Goal: Task Accomplishment & Management: Use online tool/utility

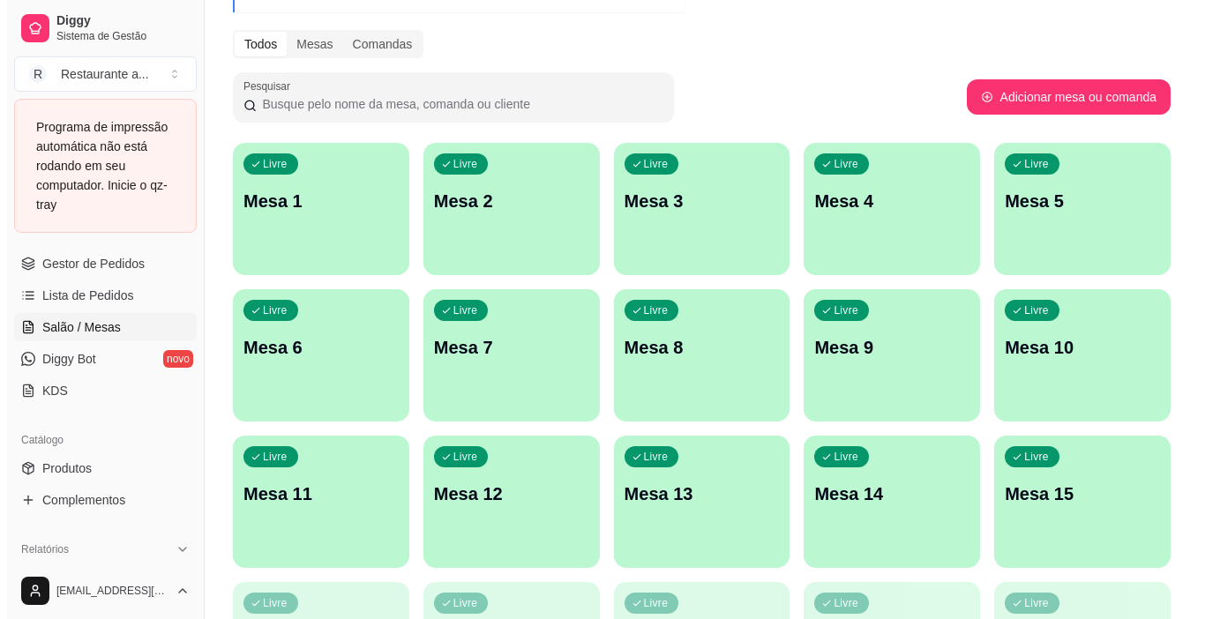
scroll to position [441, 0]
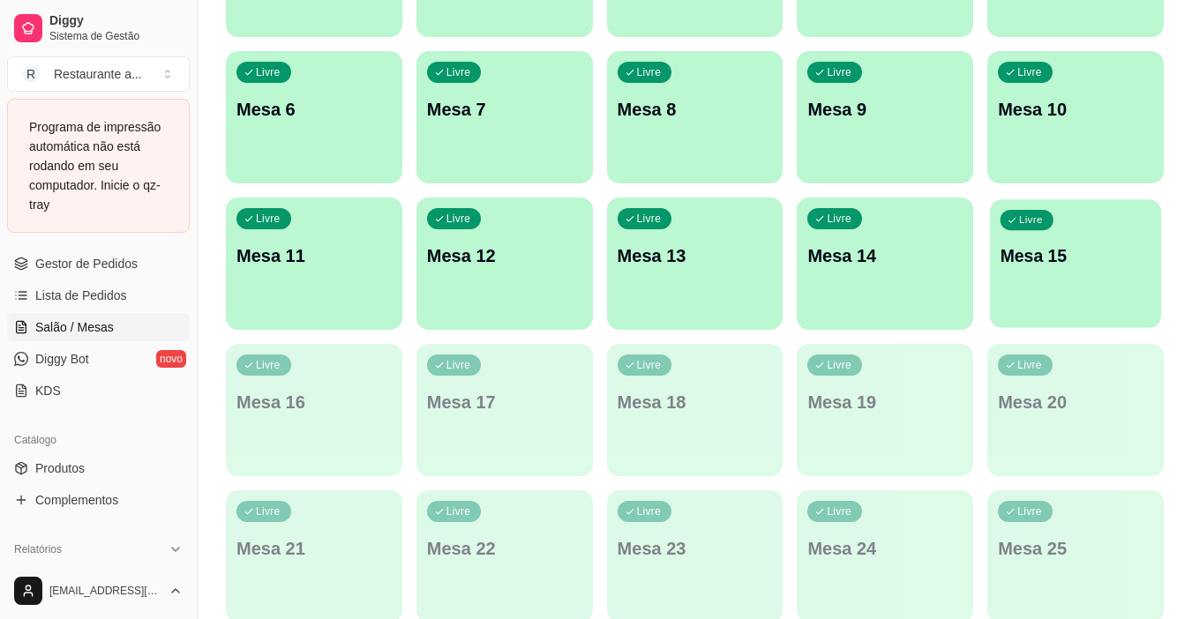
click at [1048, 284] on div "Livre Mesa 15" at bounding box center [1075, 253] width 171 height 108
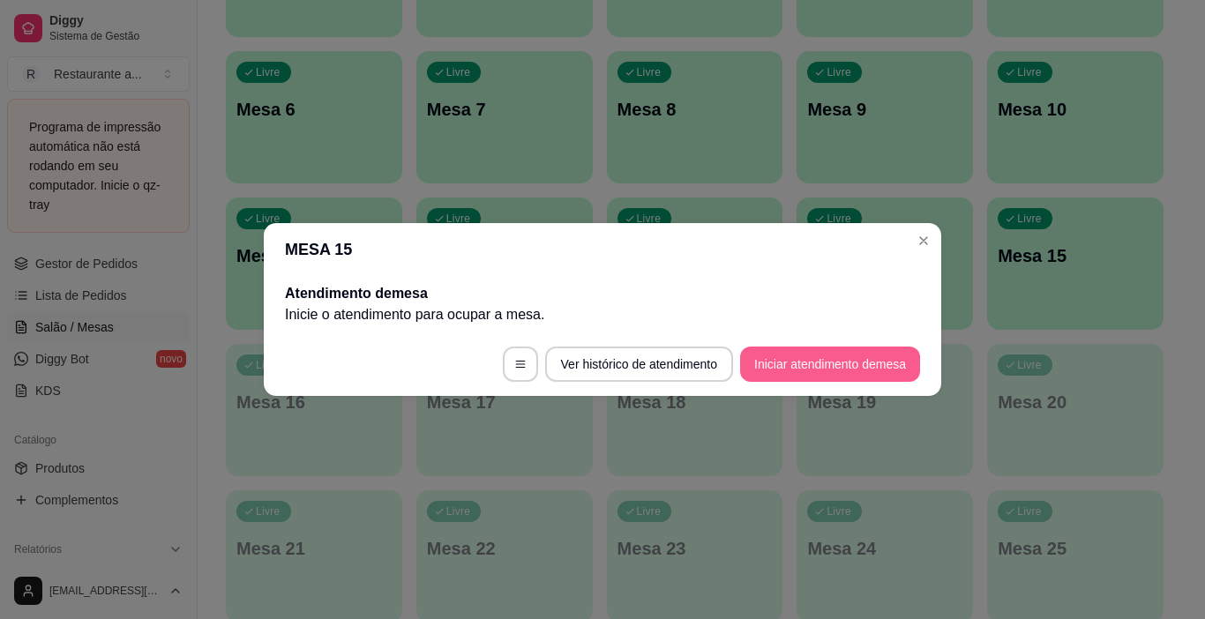
click at [811, 364] on button "Iniciar atendimento de mesa" at bounding box center [830, 364] width 180 height 35
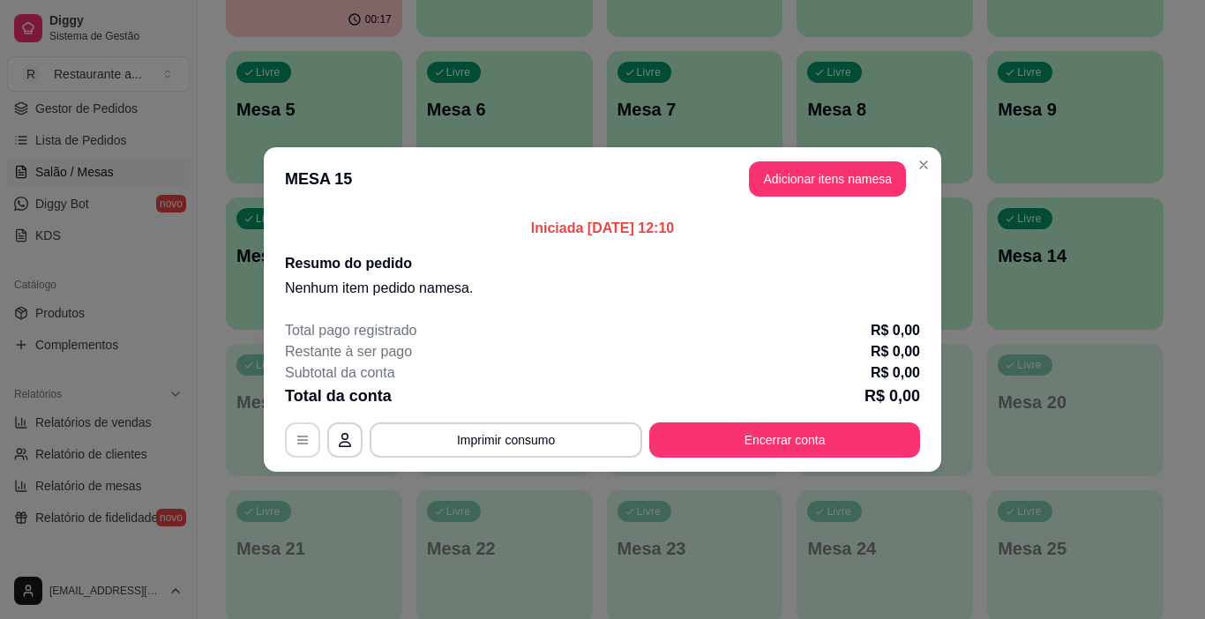
click at [301, 436] on icon "button" at bounding box center [303, 440] width 14 height 14
click at [819, 182] on button "Adicionar itens na mesa" at bounding box center [828, 179] width 152 height 34
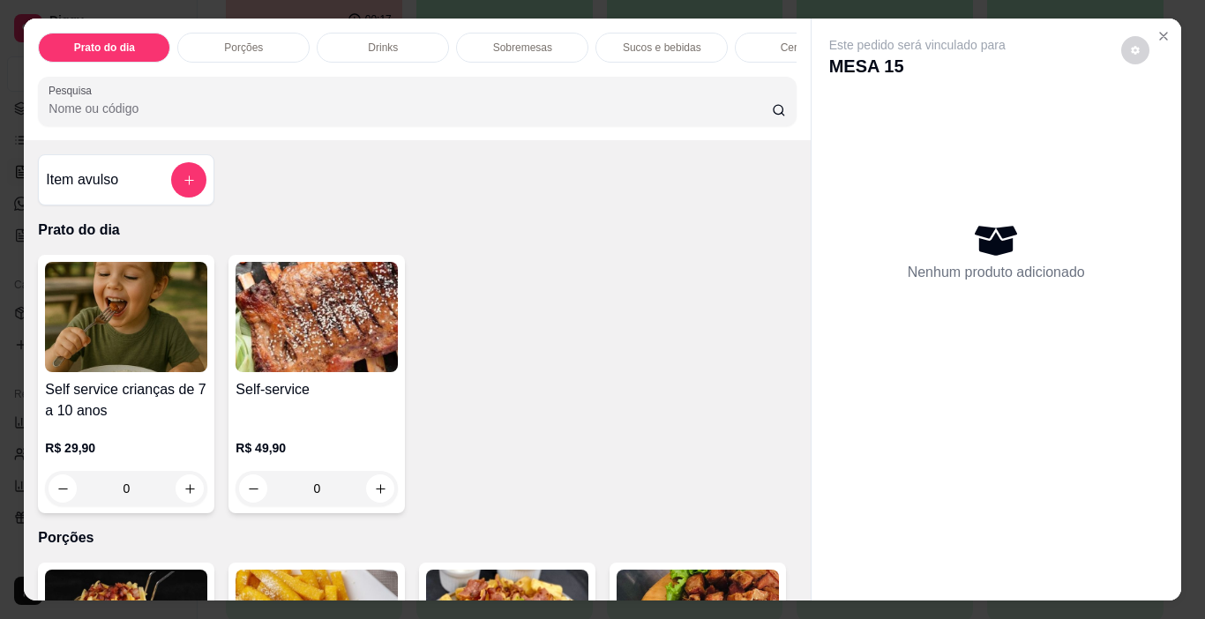
click at [668, 46] on p "Sucos e bebidas" at bounding box center [662, 48] width 79 height 14
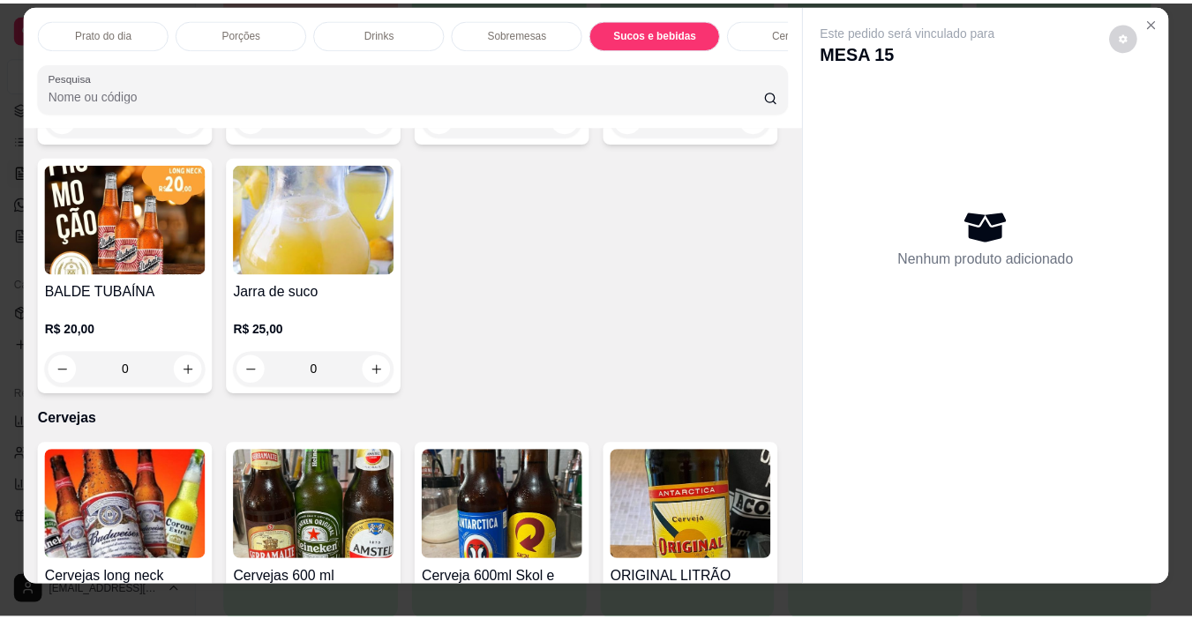
scroll to position [0, 0]
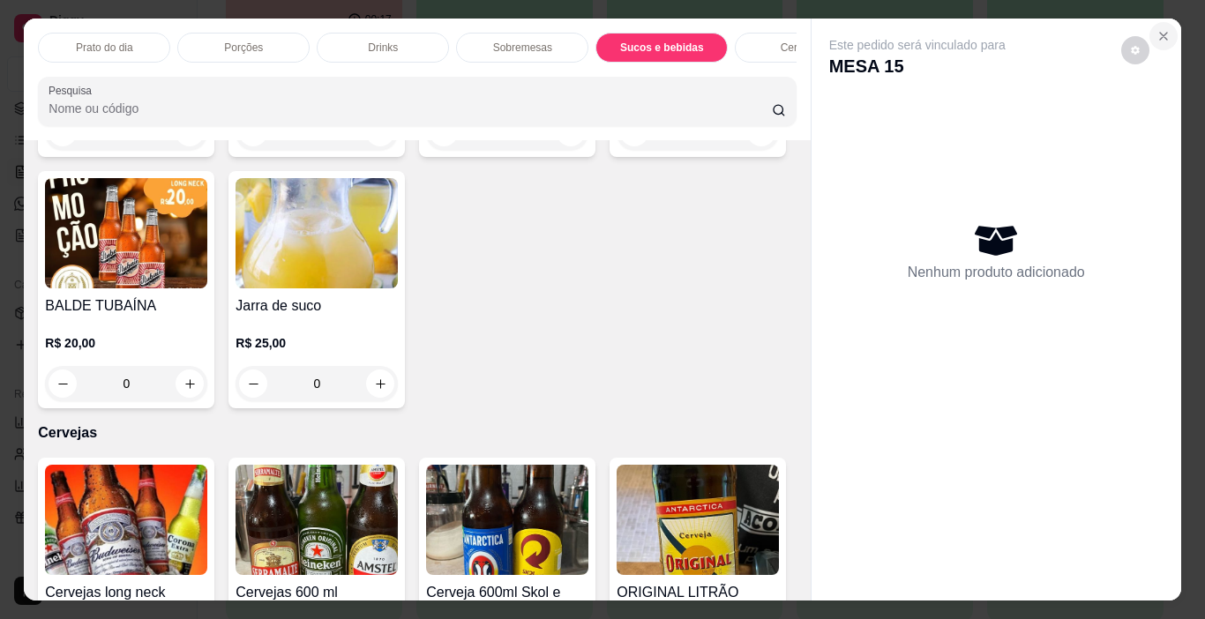
click at [1160, 29] on icon "Close" at bounding box center [1164, 36] width 14 height 14
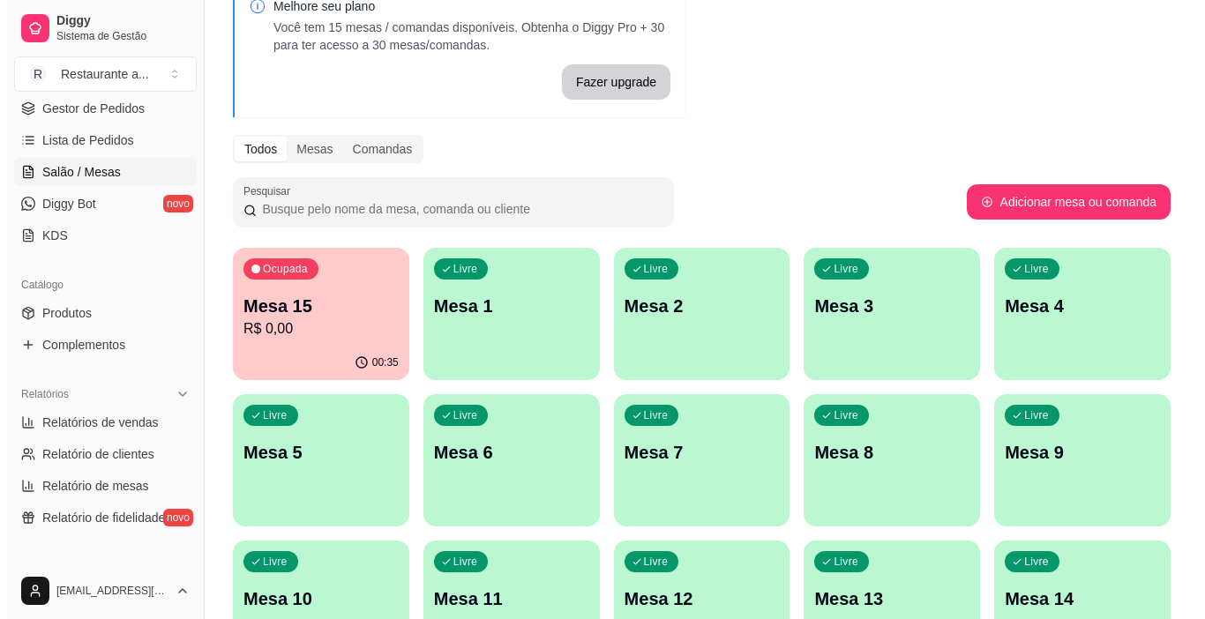
scroll to position [88, 0]
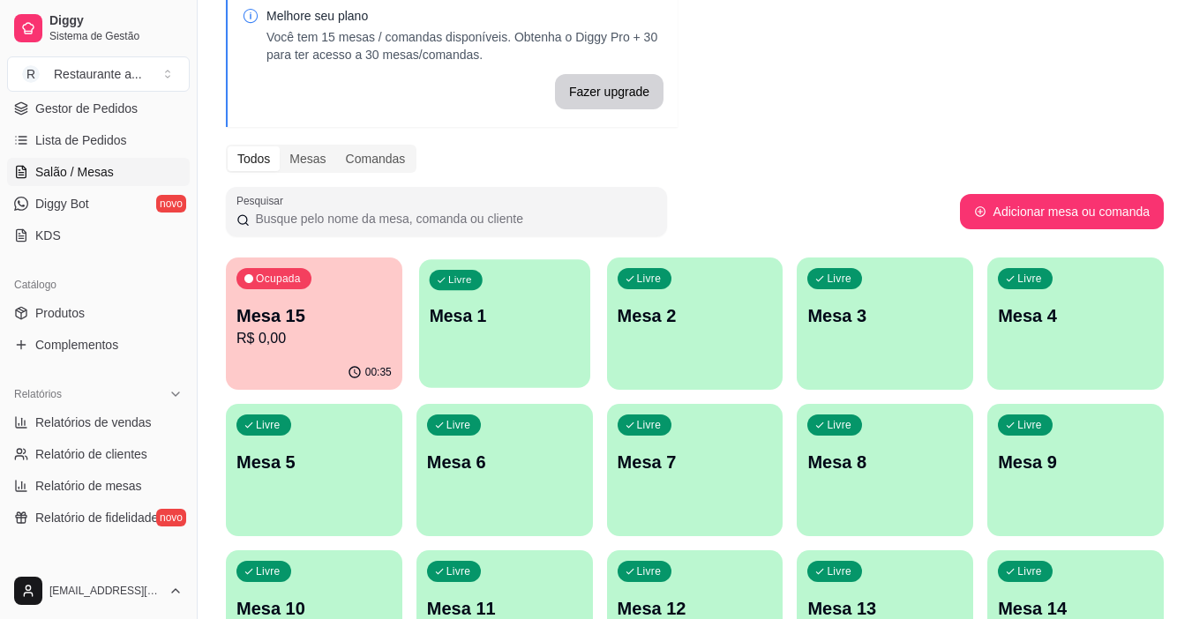
click at [508, 334] on div "Livre Mesa 1" at bounding box center [504, 313] width 171 height 108
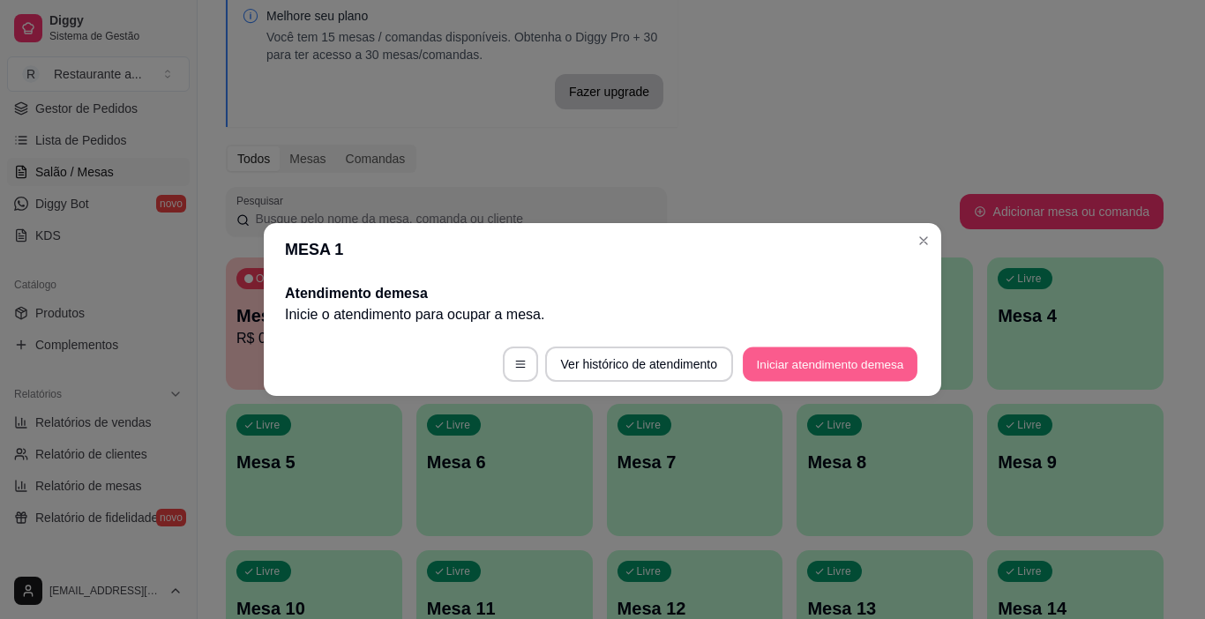
click at [846, 363] on button "Iniciar atendimento de mesa" at bounding box center [830, 365] width 175 height 34
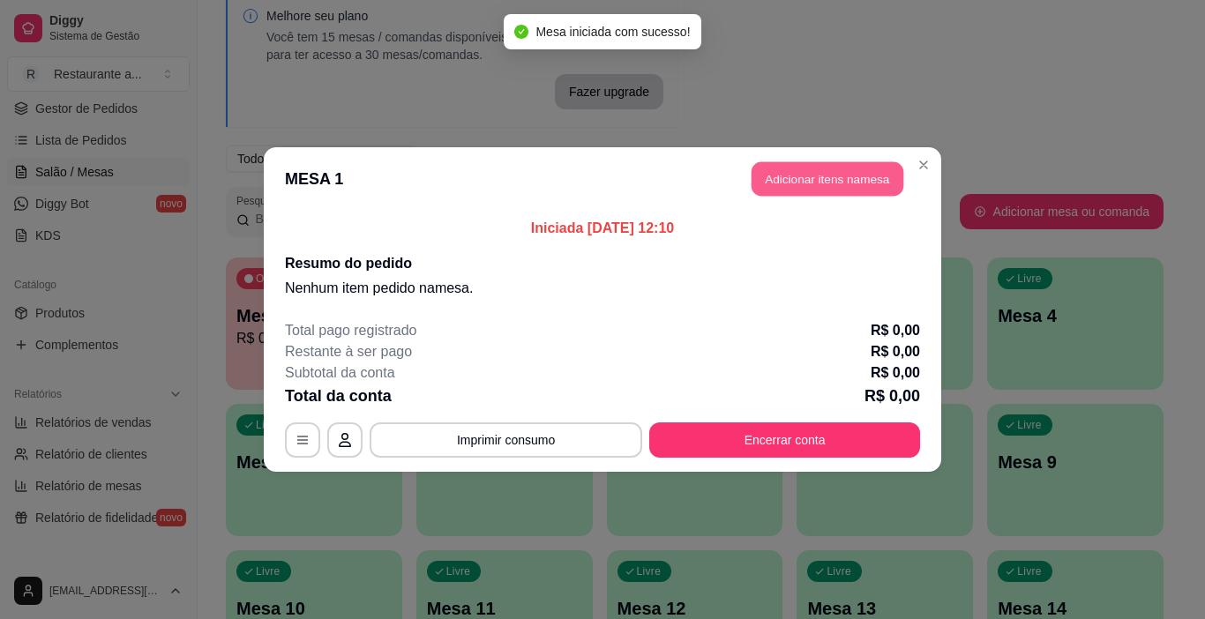
click at [809, 176] on button "Adicionar itens na mesa" at bounding box center [828, 179] width 152 height 34
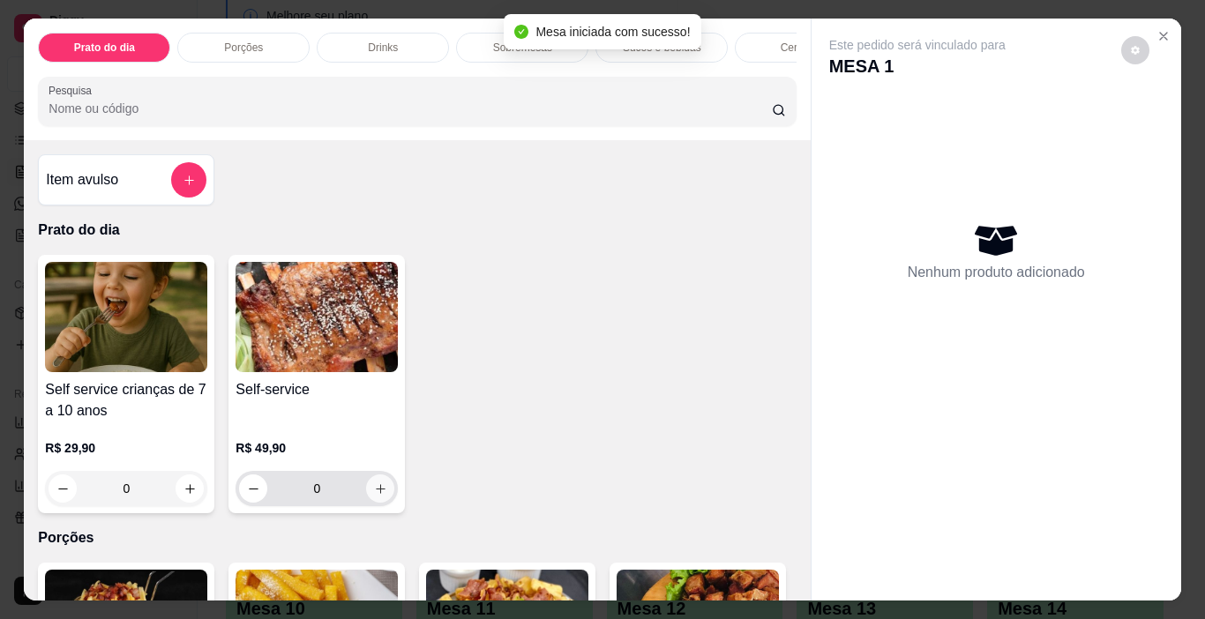
click at [374, 493] on icon "increase-product-quantity" at bounding box center [380, 489] width 13 height 13
type input "1"
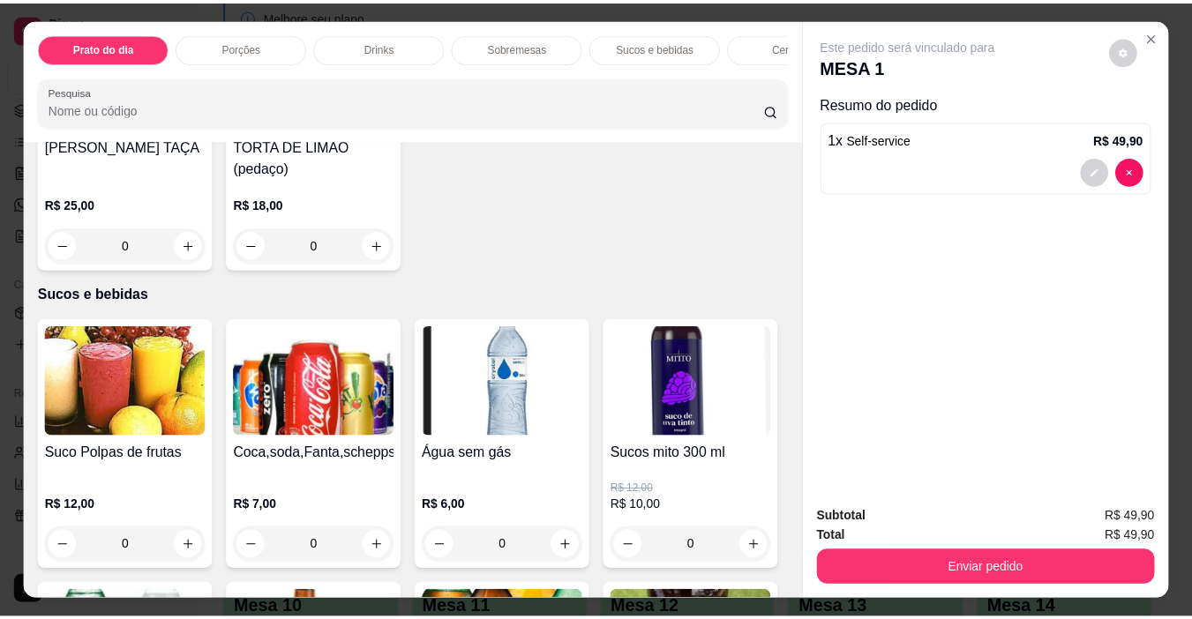
scroll to position [1941, 0]
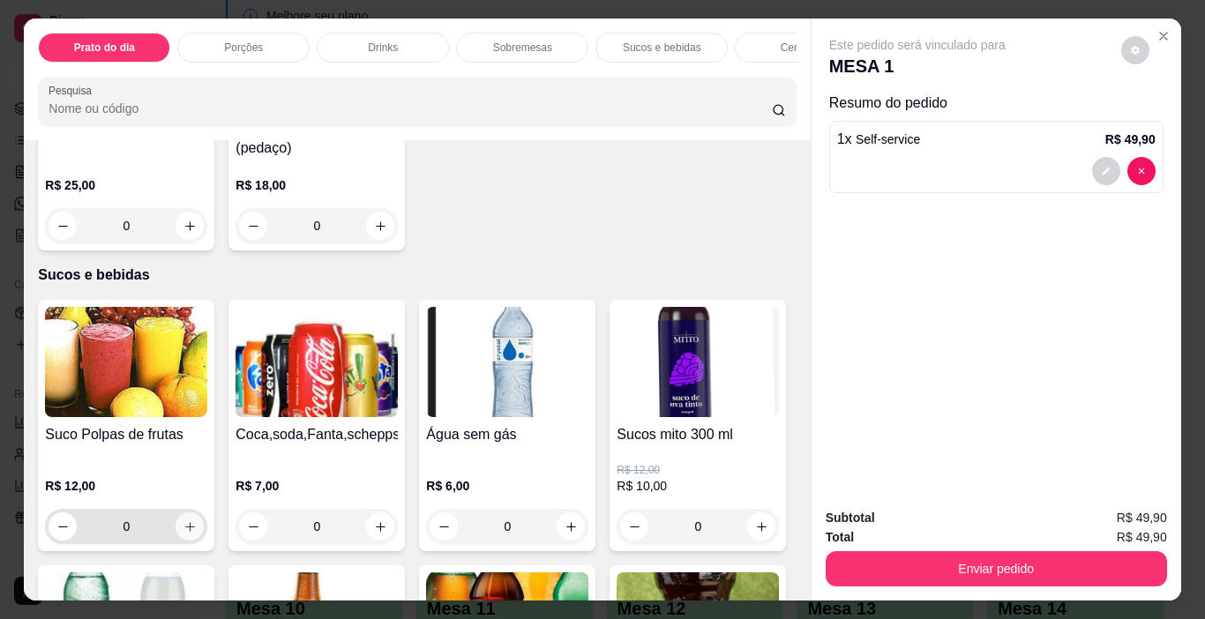
click at [184, 521] on icon "increase-product-quantity" at bounding box center [190, 527] width 13 height 13
type input "1"
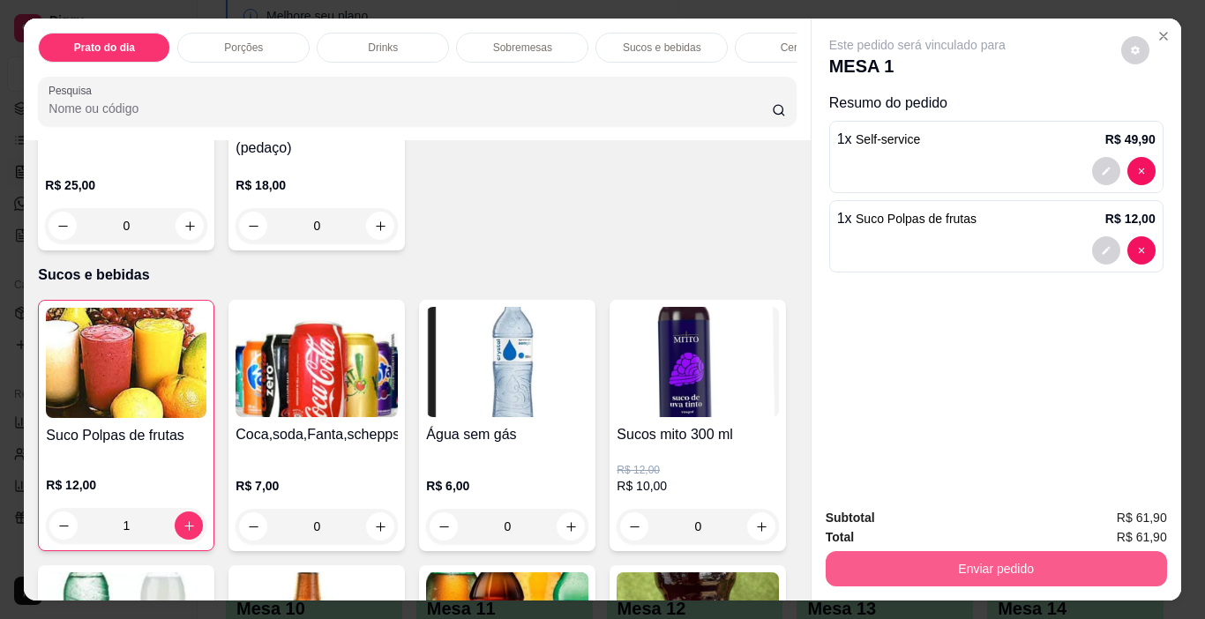
click at [1004, 558] on button "Enviar pedido" at bounding box center [996, 568] width 341 height 35
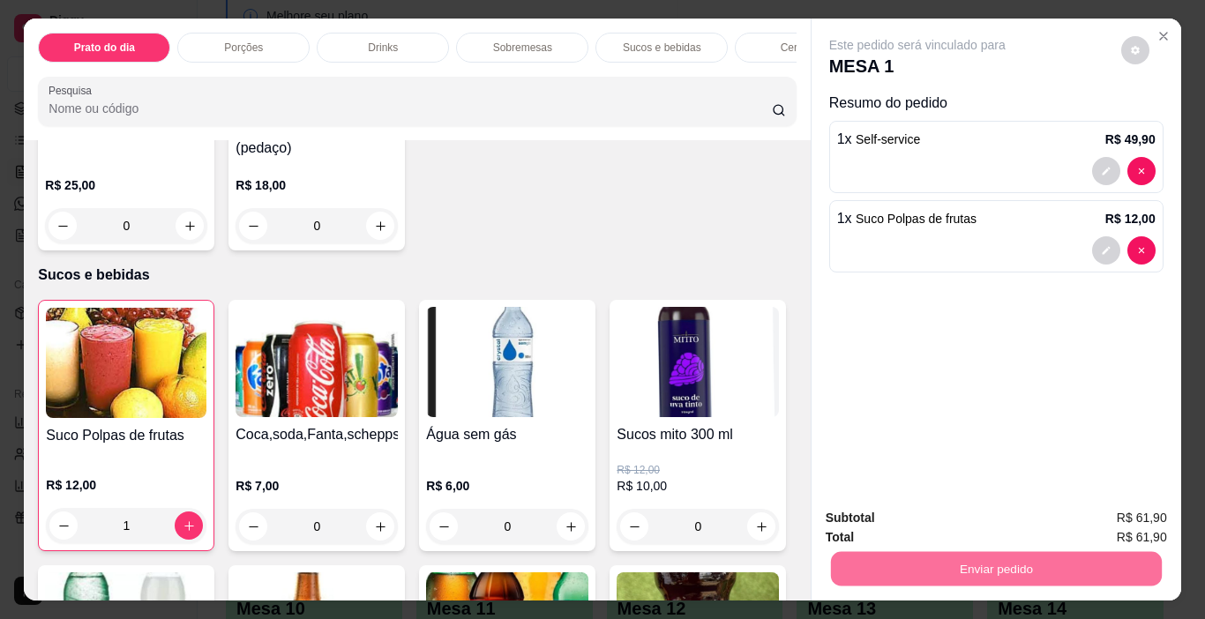
click at [1020, 518] on button "Registrar cliente" at bounding box center [1003, 519] width 116 height 34
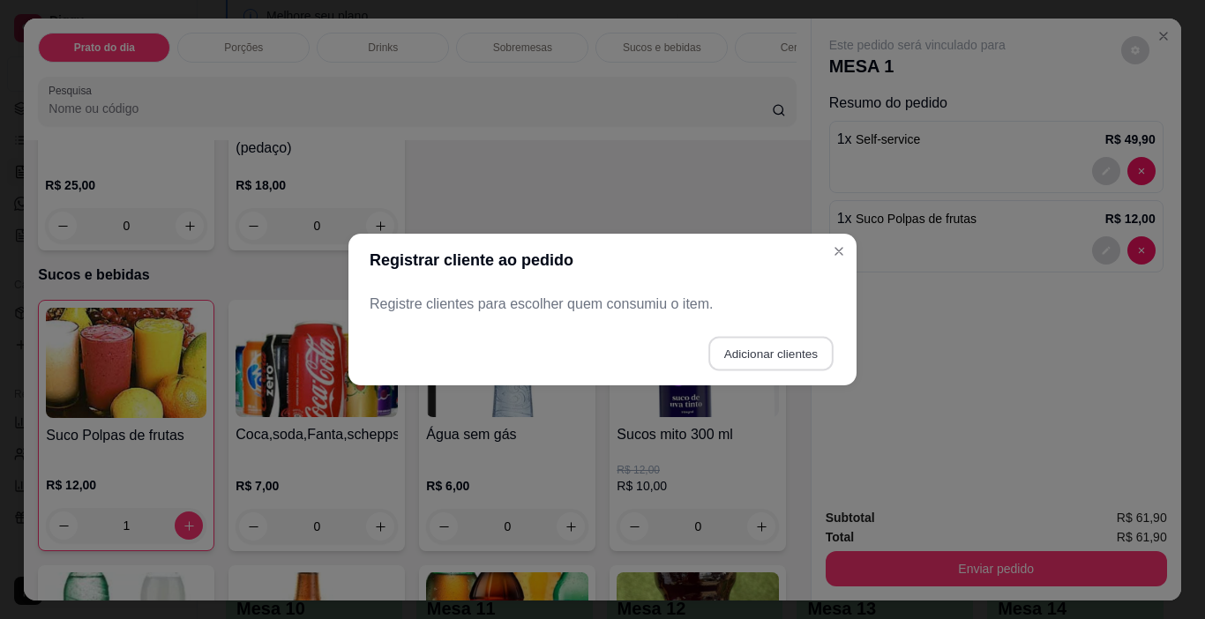
click at [800, 354] on button "Adicionar clientes" at bounding box center [770, 354] width 124 height 34
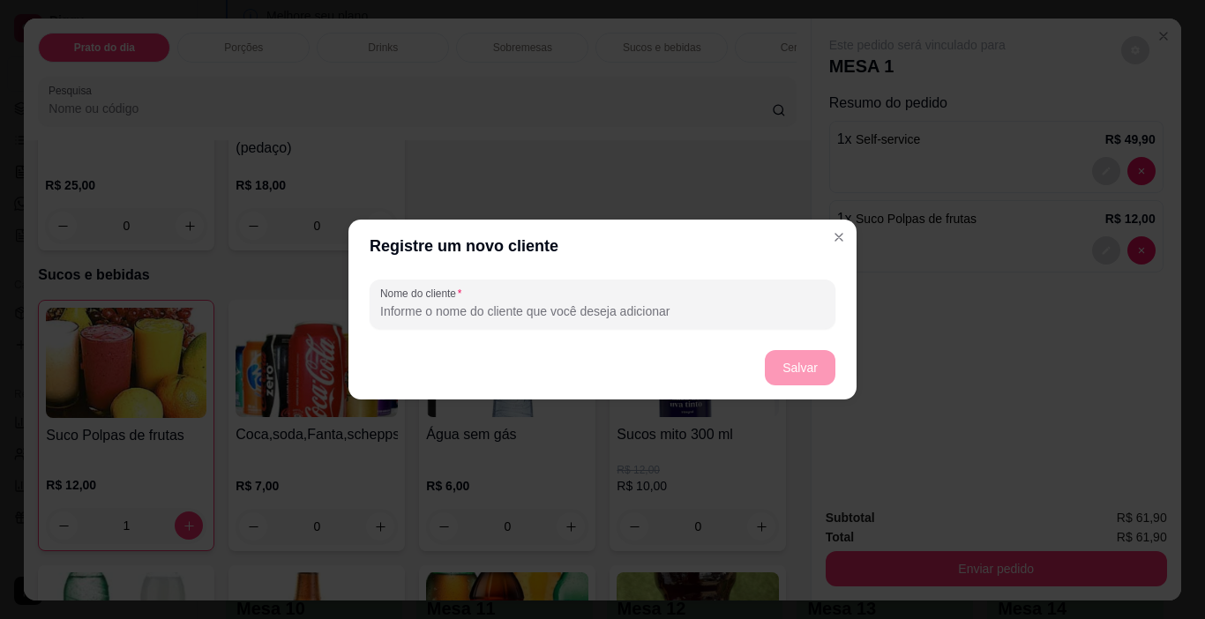
click at [406, 303] on input "Nome do cliente" at bounding box center [602, 312] width 445 height 18
type input "RUTE"
click at [816, 367] on button "Salvar" at bounding box center [800, 367] width 71 height 35
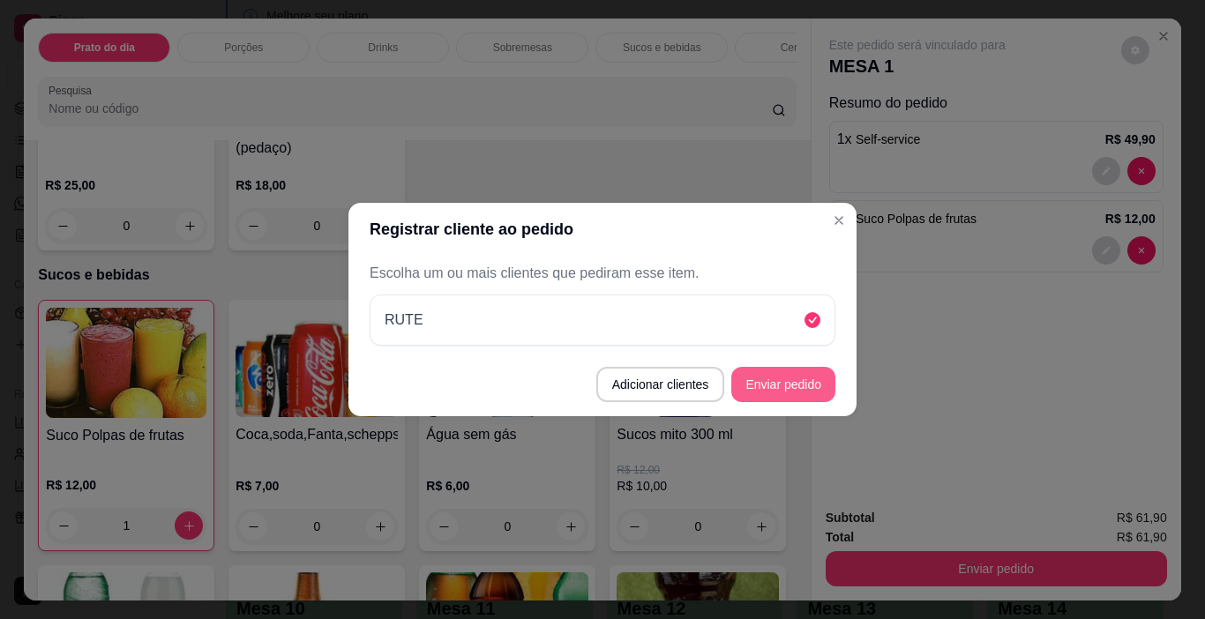
click at [800, 381] on button "Enviar pedido" at bounding box center [783, 384] width 104 height 35
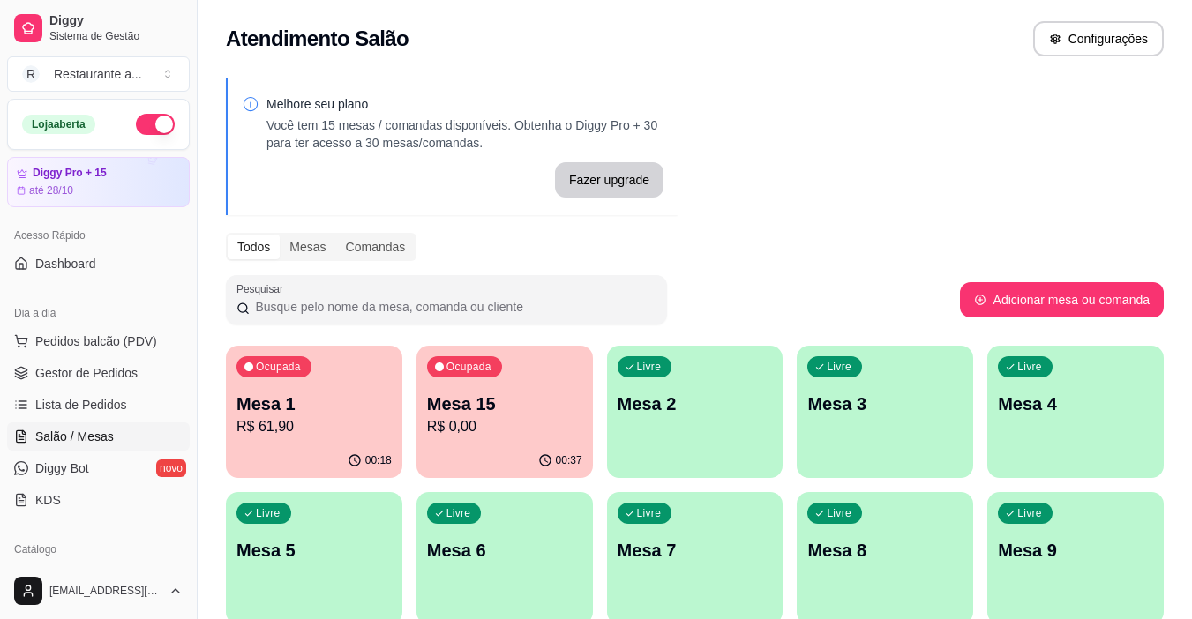
click at [687, 430] on div "Livre Mesa 2" at bounding box center [695, 401] width 176 height 111
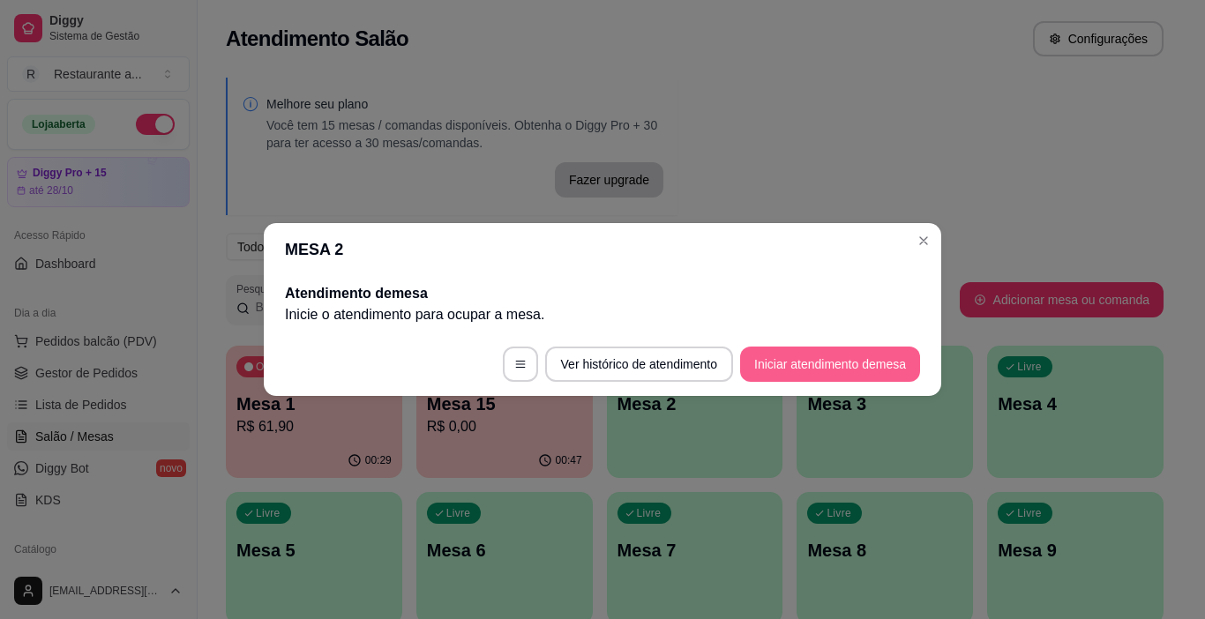
click at [800, 358] on button "Iniciar atendimento de mesa" at bounding box center [830, 364] width 180 height 35
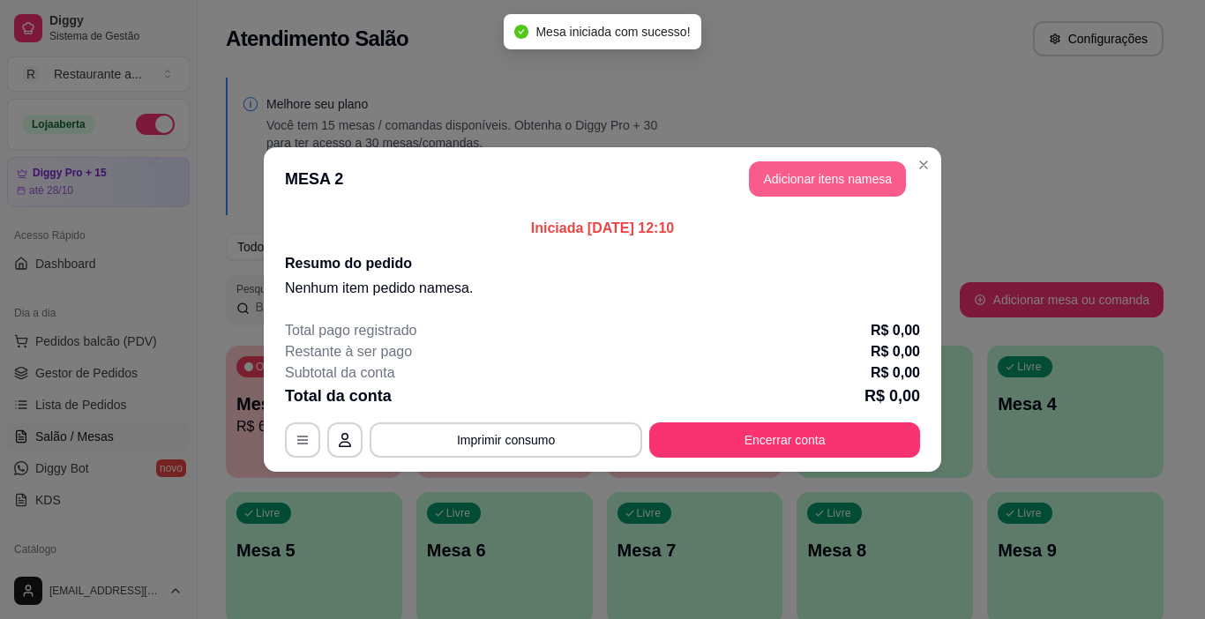
click at [827, 177] on button "Adicionar itens na mesa" at bounding box center [827, 178] width 157 height 35
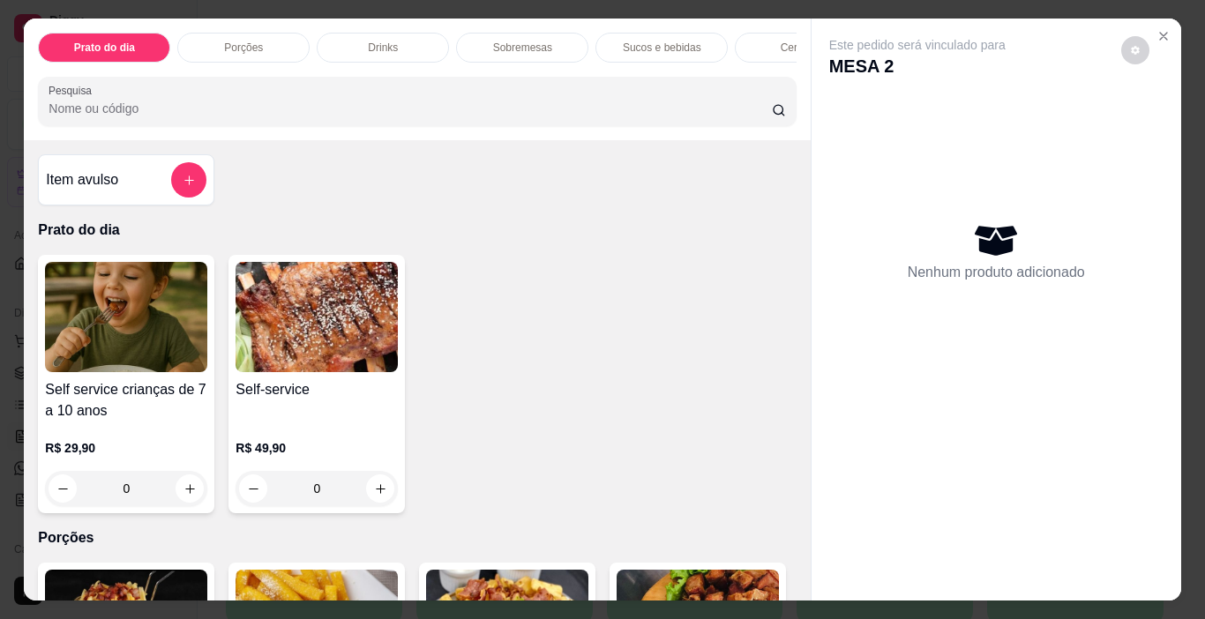
click at [784, 41] on p "Cervejas" at bounding box center [801, 48] width 41 height 14
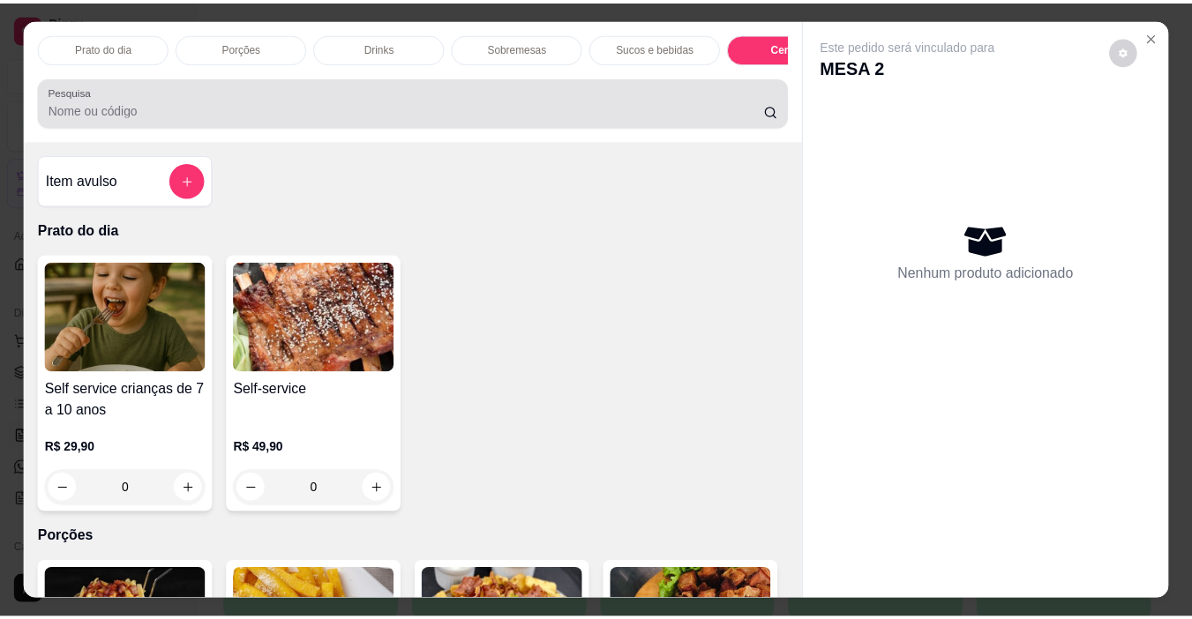
scroll to position [44, 0]
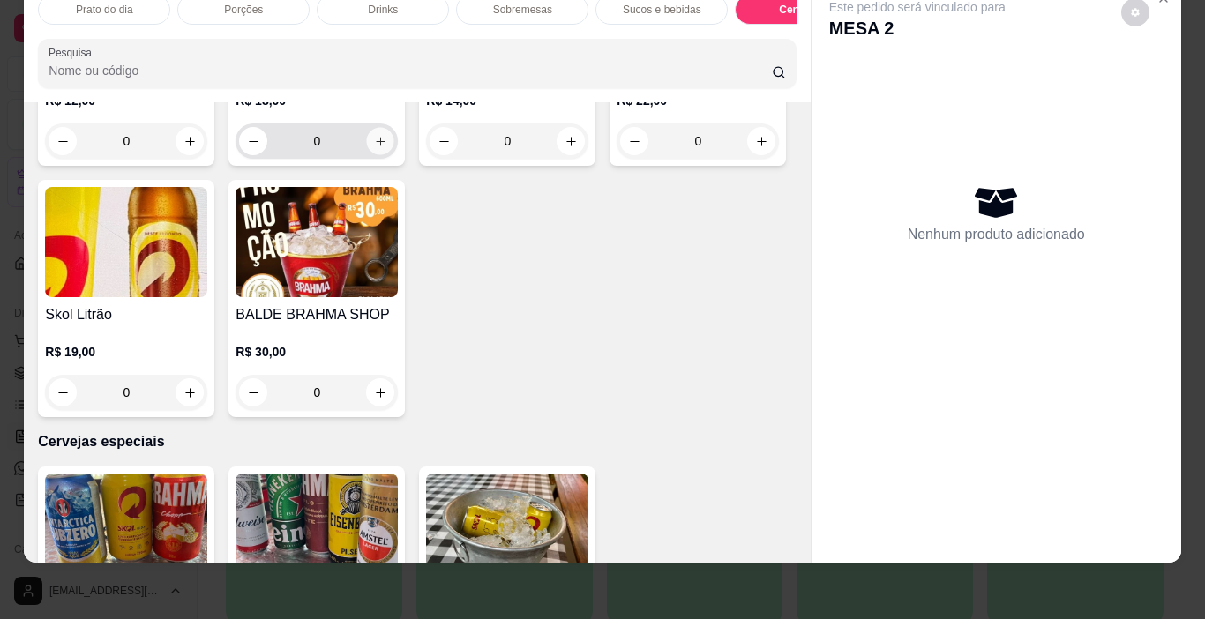
click at [374, 148] on icon "increase-product-quantity" at bounding box center [380, 141] width 13 height 13
type input "1"
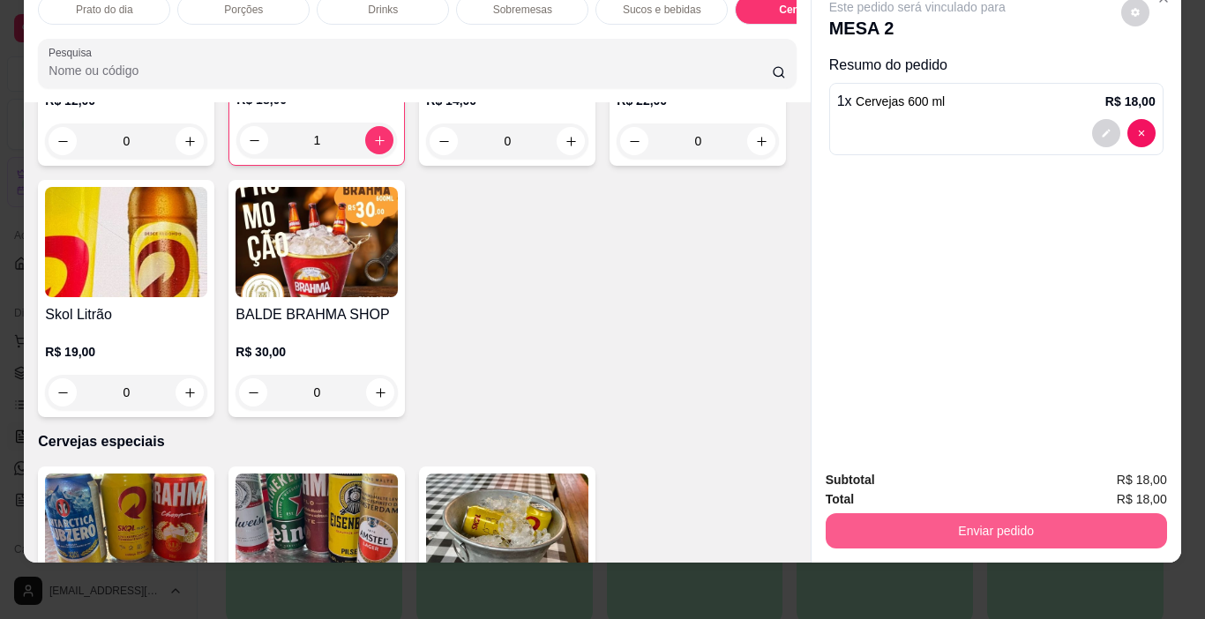
click at [1032, 520] on button "Enviar pedido" at bounding box center [996, 530] width 341 height 35
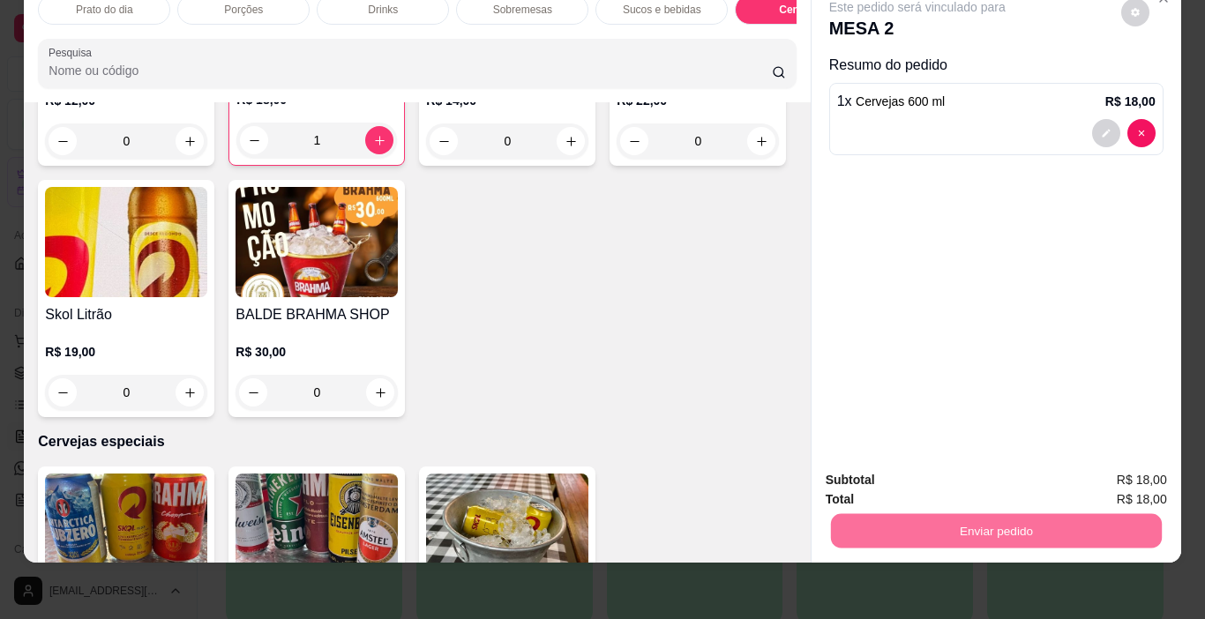
click at [1117, 462] on button "Enviar pedido" at bounding box center [1121, 474] width 97 height 33
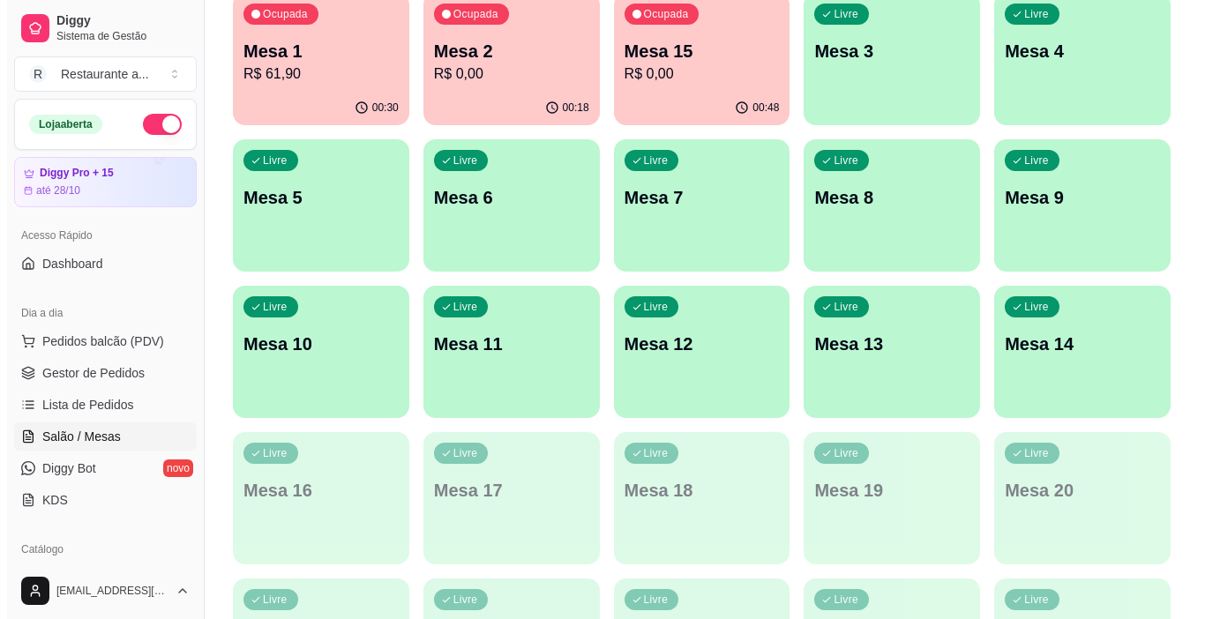
scroll to position [0, 0]
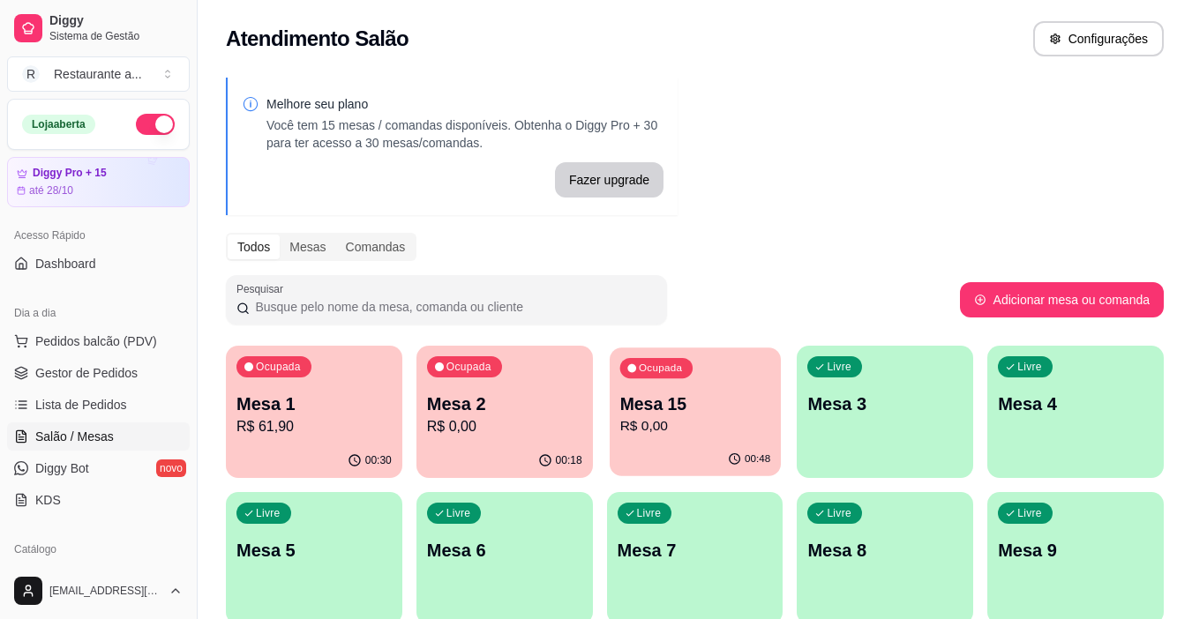
click at [729, 434] on p "R$ 0,00" at bounding box center [694, 426] width 151 height 20
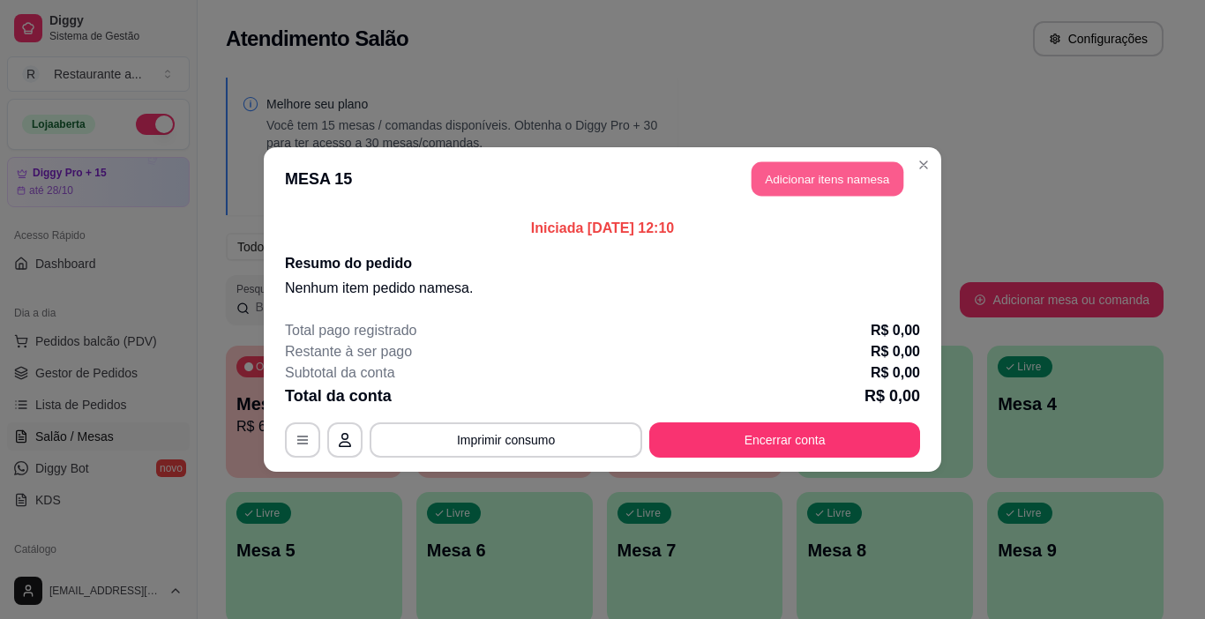
click at [860, 172] on button "Adicionar itens na mesa" at bounding box center [828, 179] width 152 height 34
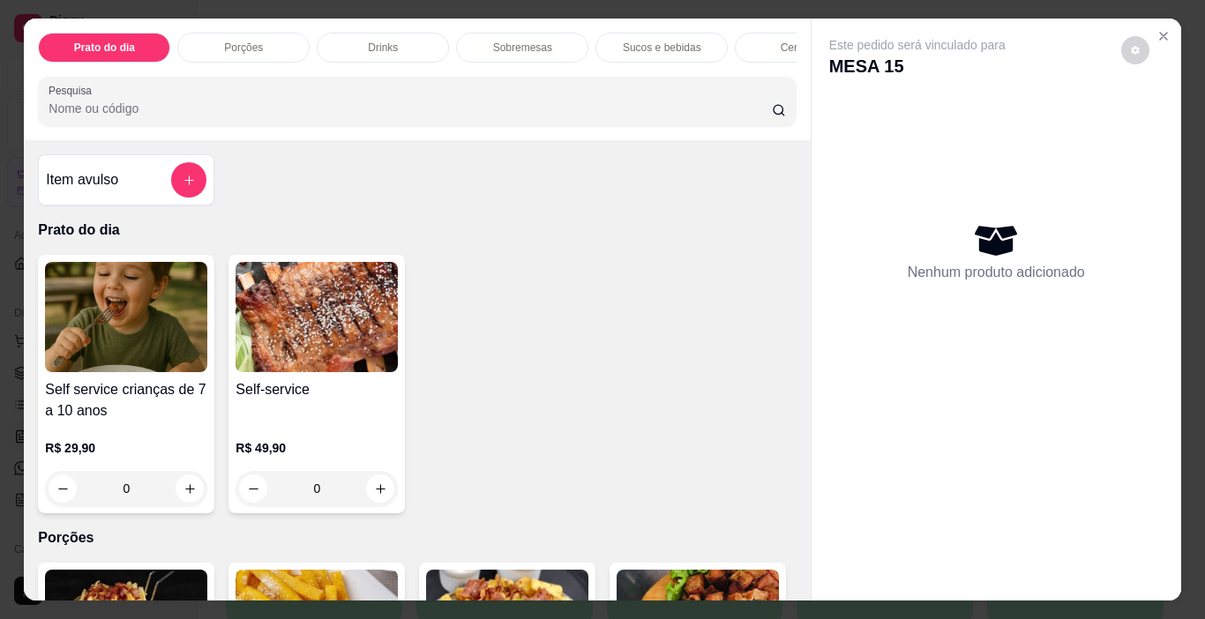
click at [521, 41] on p "Sobremesas" at bounding box center [522, 48] width 59 height 14
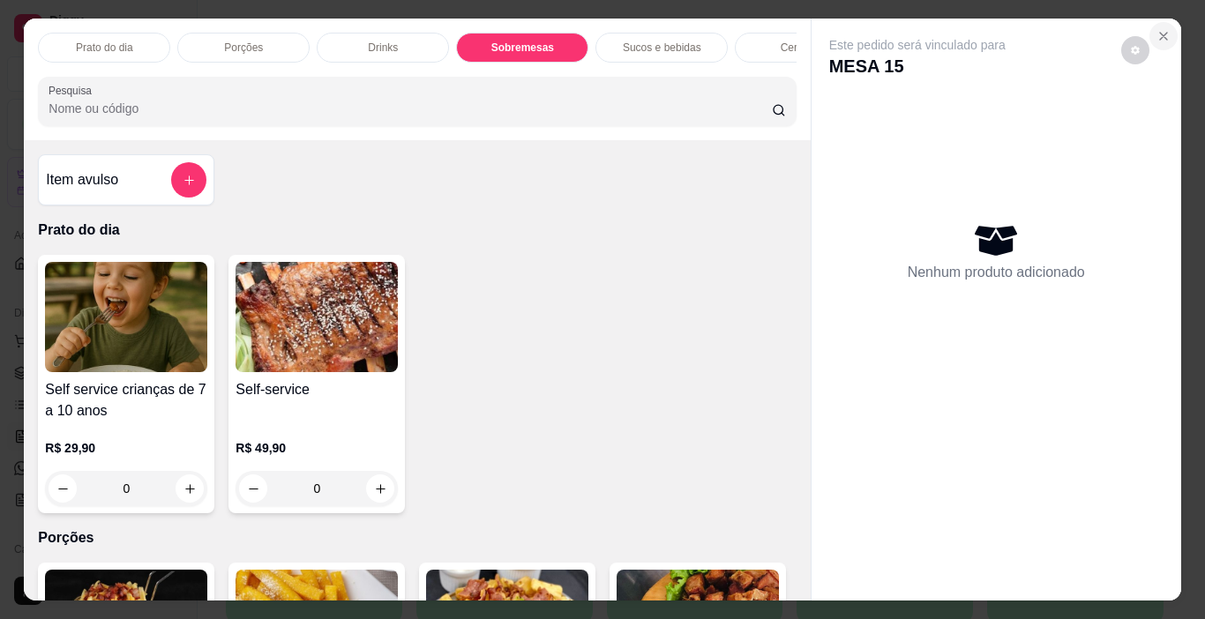
click at [1158, 30] on icon "Close" at bounding box center [1164, 36] width 14 height 14
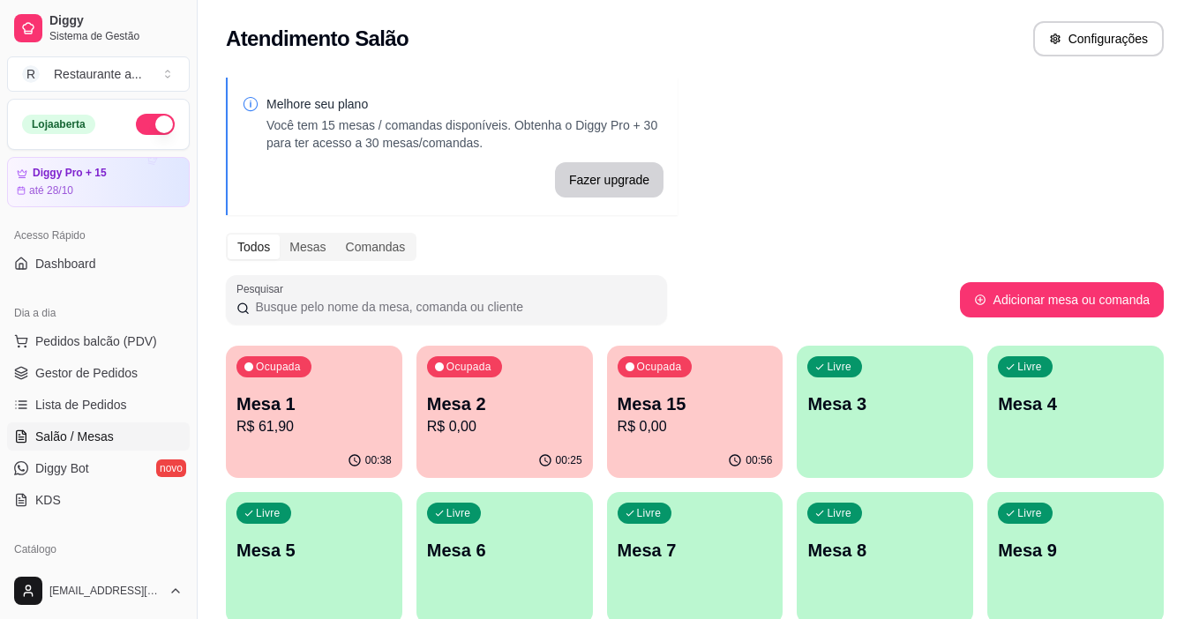
click at [316, 419] on p "R$ 61,90" at bounding box center [313, 426] width 155 height 21
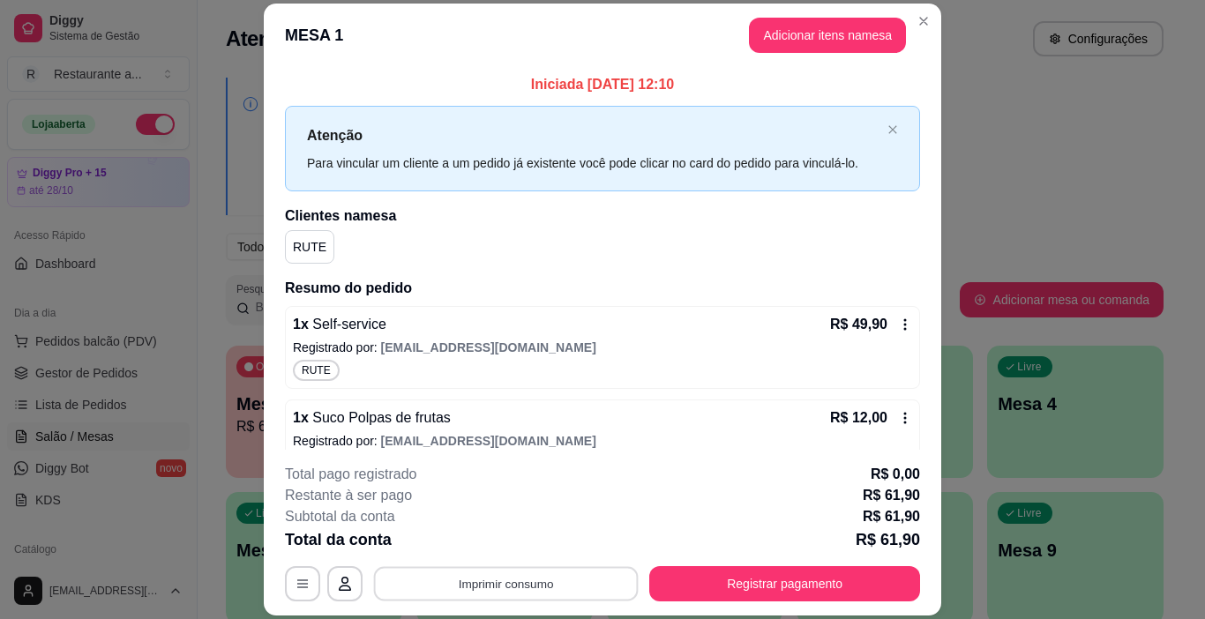
click at [543, 586] on button "Imprimir consumo" at bounding box center [506, 584] width 265 height 34
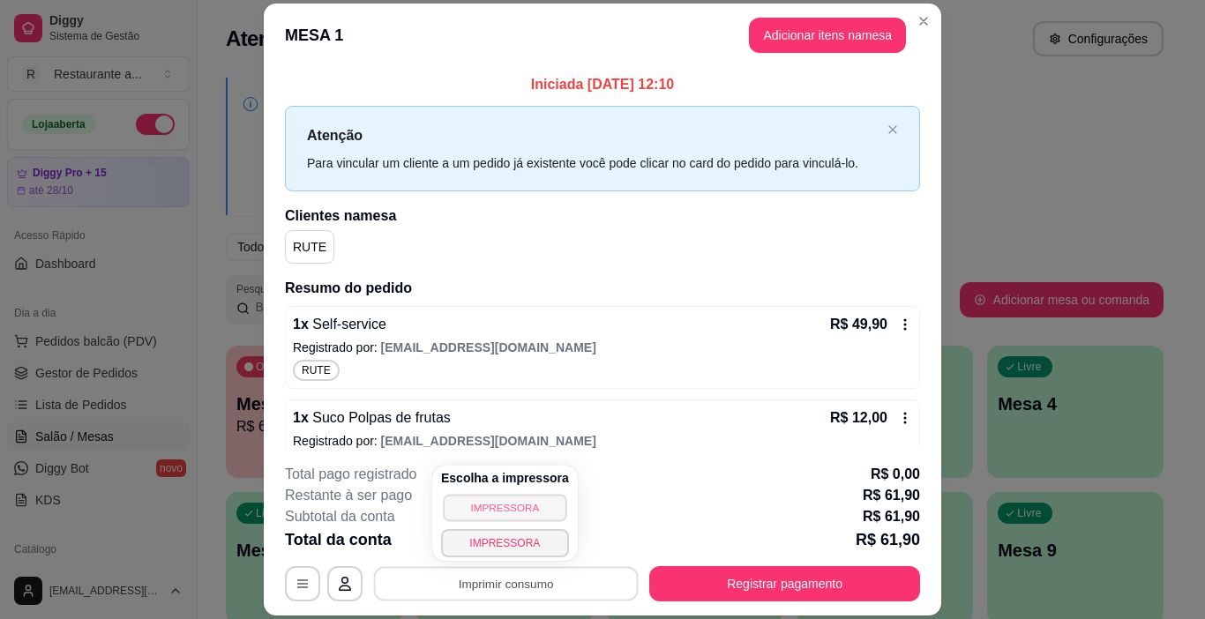
click at [508, 507] on button "IMPRESSORA" at bounding box center [505, 507] width 124 height 27
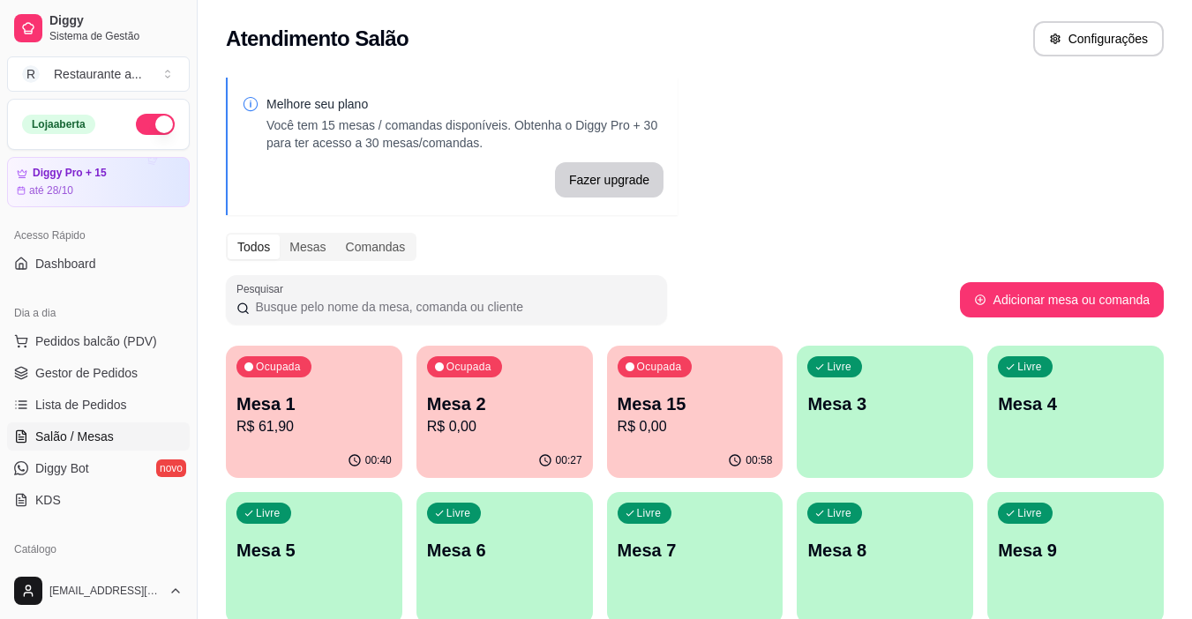
click at [350, 423] on p "R$ 61,90" at bounding box center [313, 426] width 155 height 21
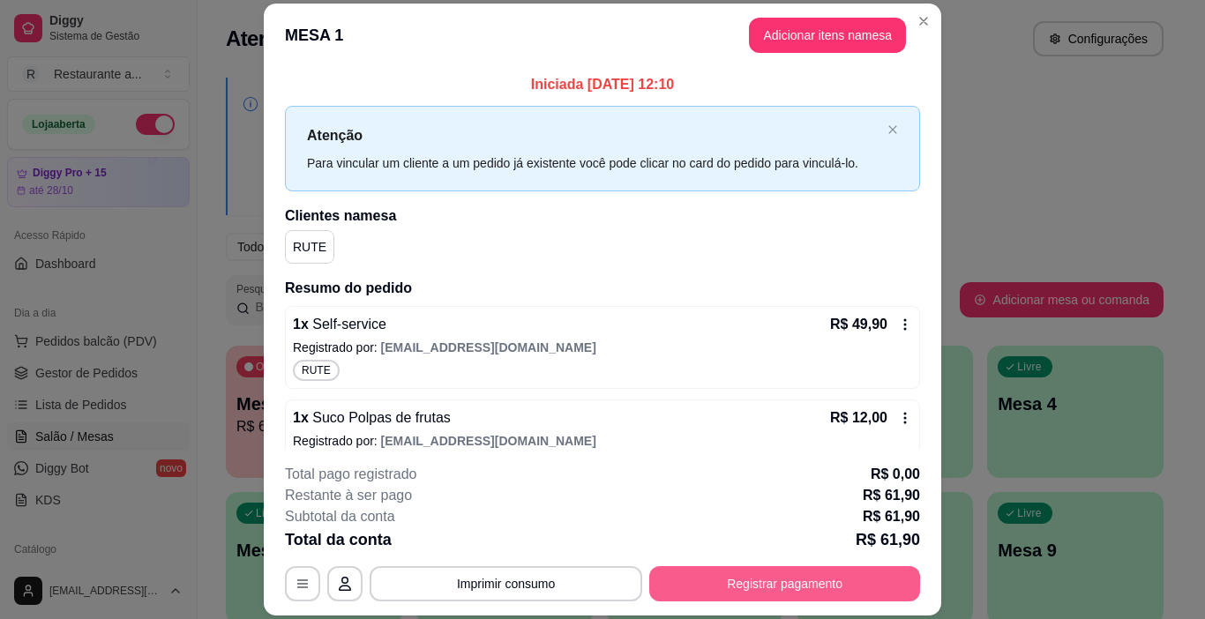
click at [783, 582] on button "Registrar pagamento" at bounding box center [784, 583] width 271 height 35
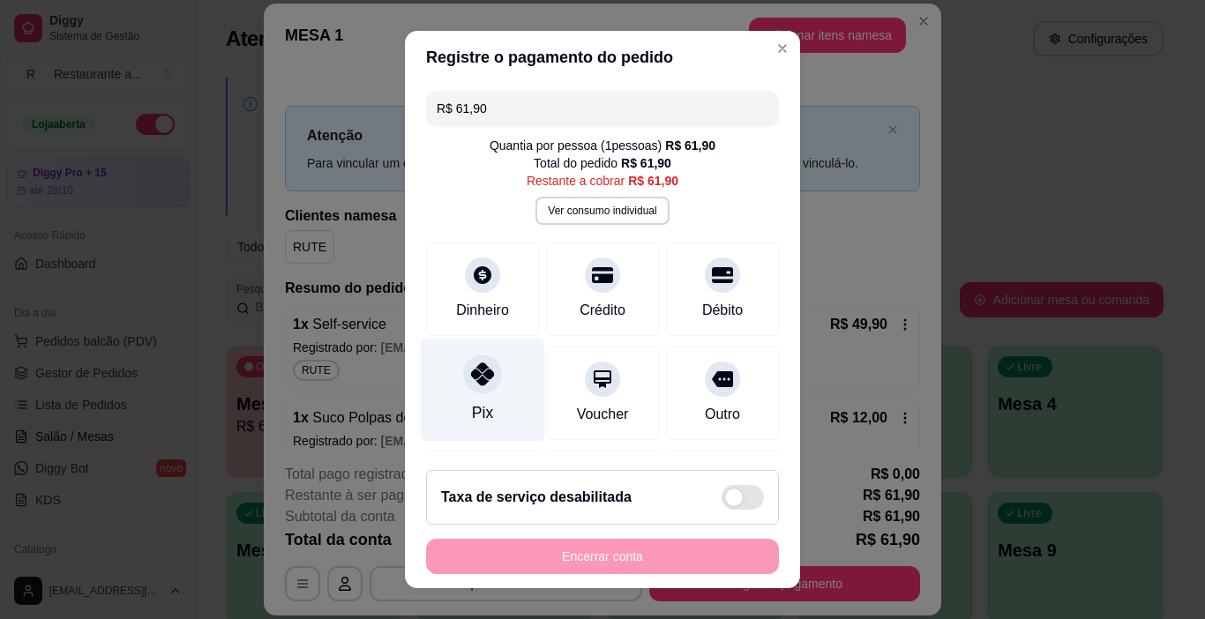
click at [475, 389] on div at bounding box center [482, 375] width 39 height 39
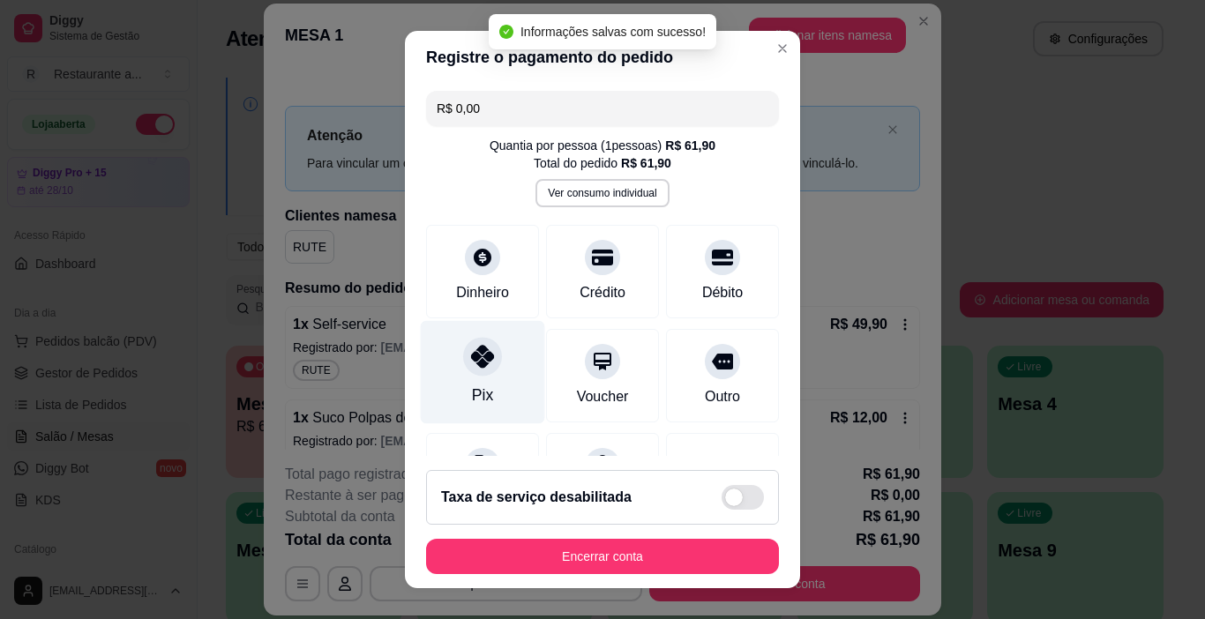
type input "R$ 0,00"
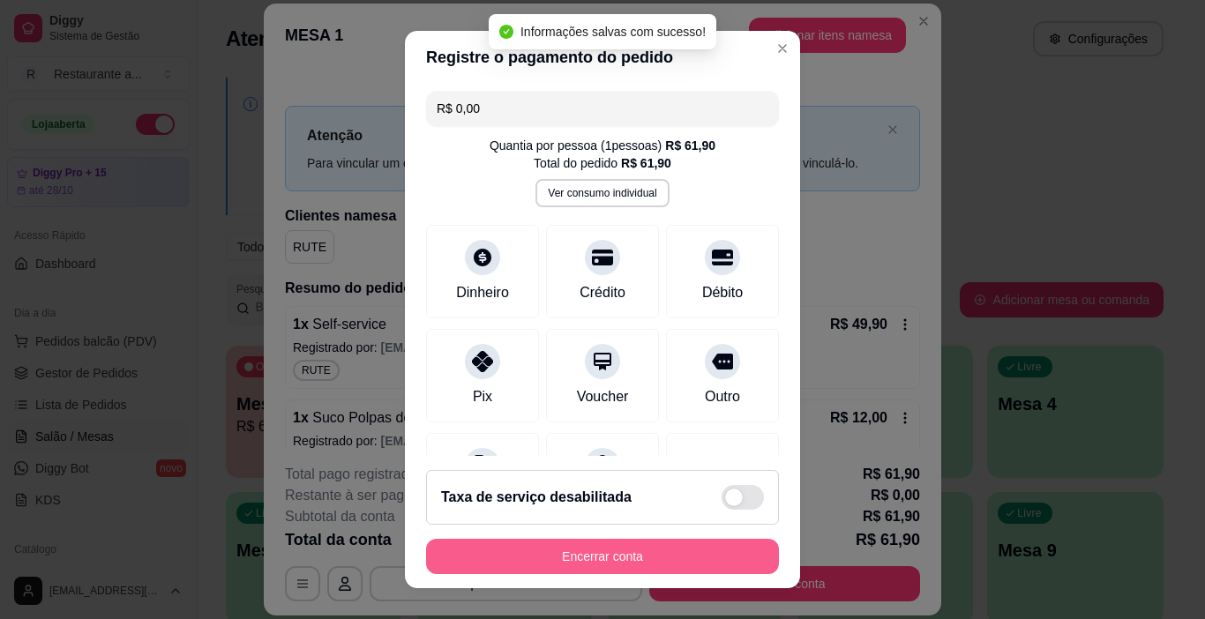
click at [596, 552] on button "Encerrar conta" at bounding box center [602, 556] width 353 height 35
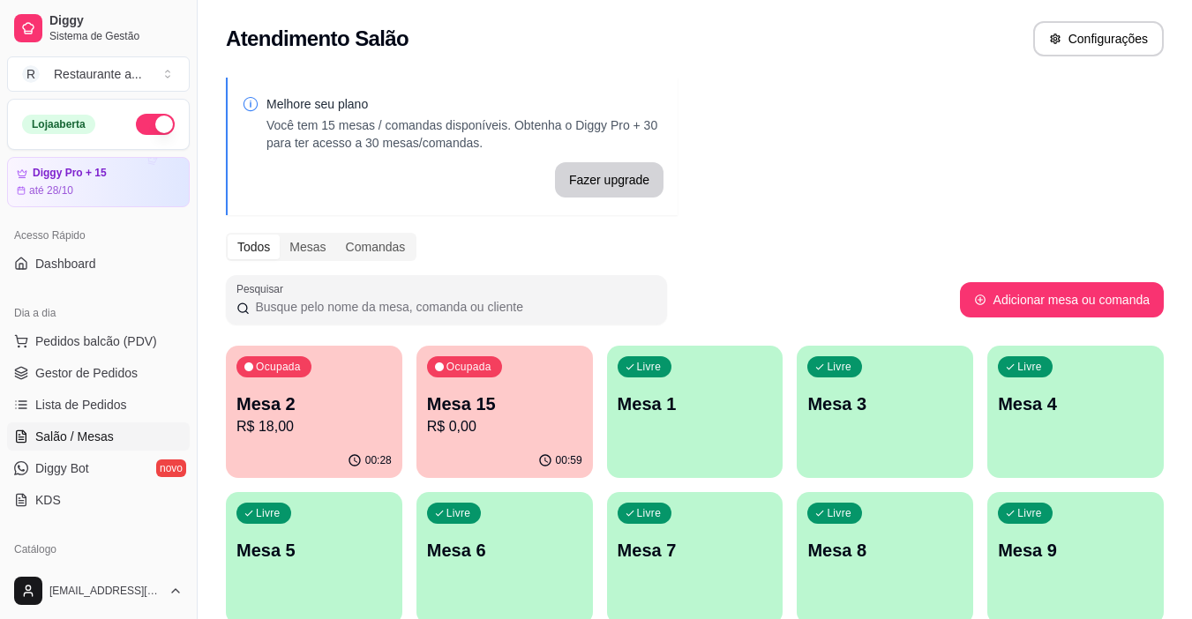
click at [706, 430] on div "Livre Mesa 1" at bounding box center [695, 401] width 176 height 111
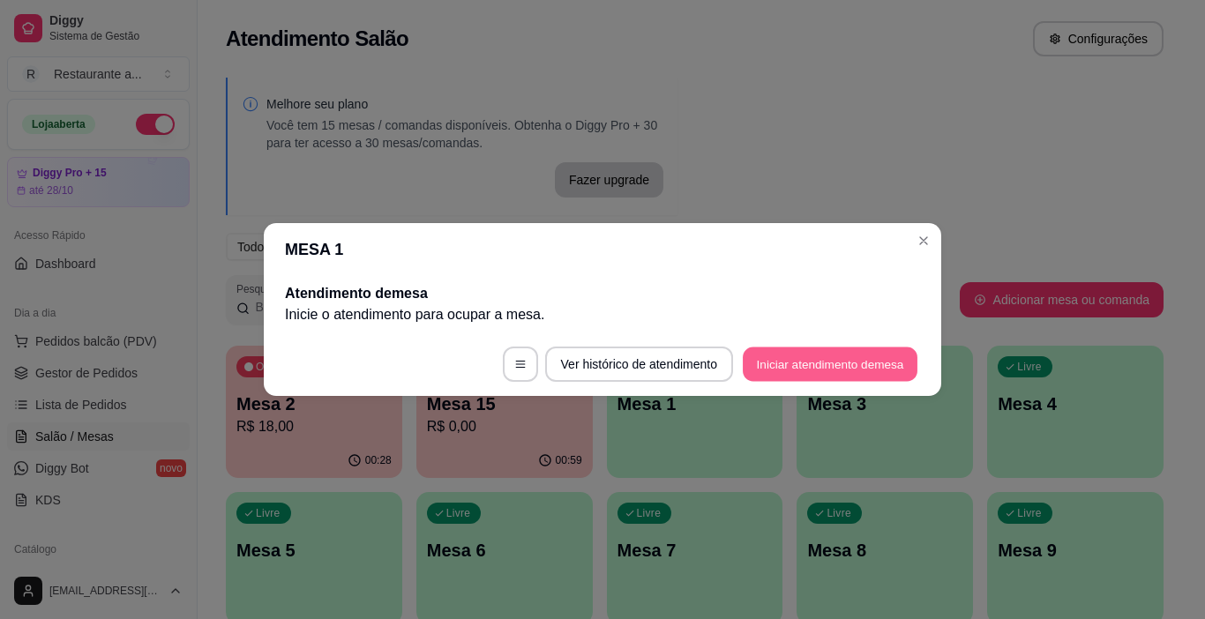
click at [820, 358] on button "Iniciar atendimento de mesa" at bounding box center [830, 365] width 175 height 34
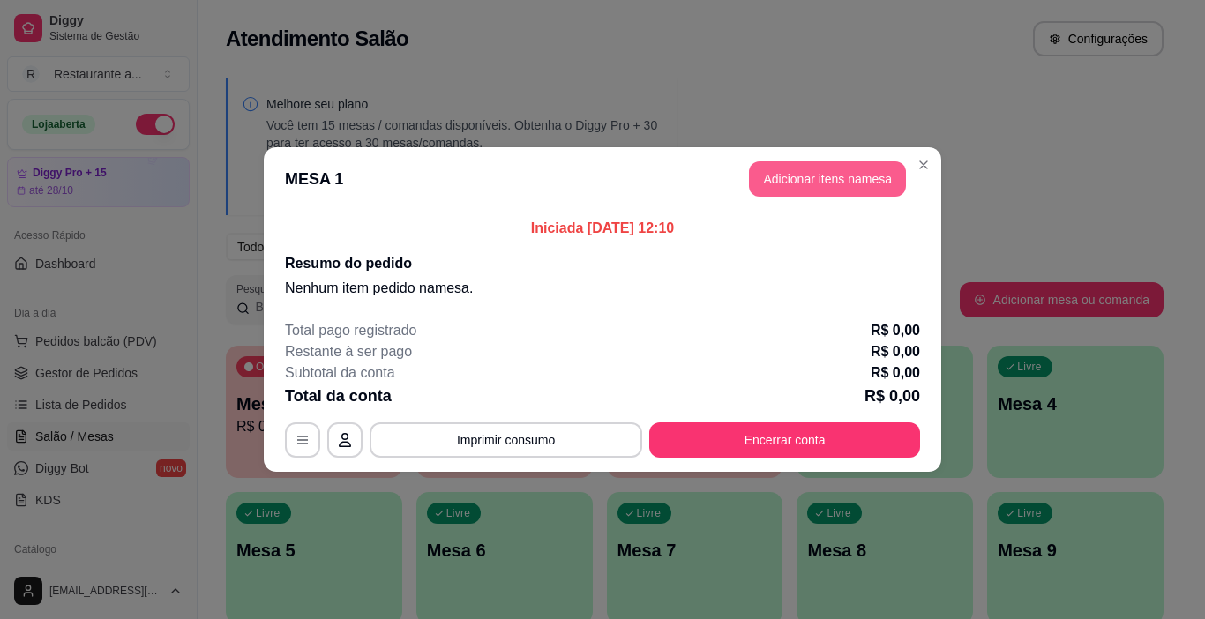
click at [835, 174] on button "Adicionar itens na mesa" at bounding box center [827, 178] width 157 height 35
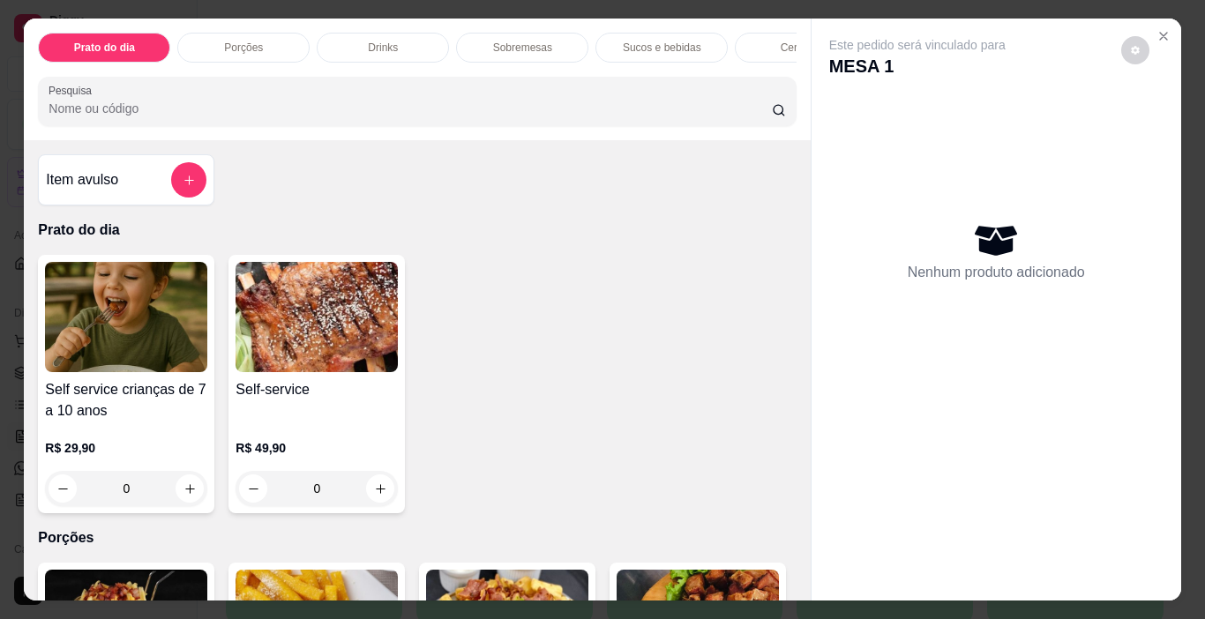
click at [520, 41] on p "Sobremesas" at bounding box center [522, 48] width 59 height 14
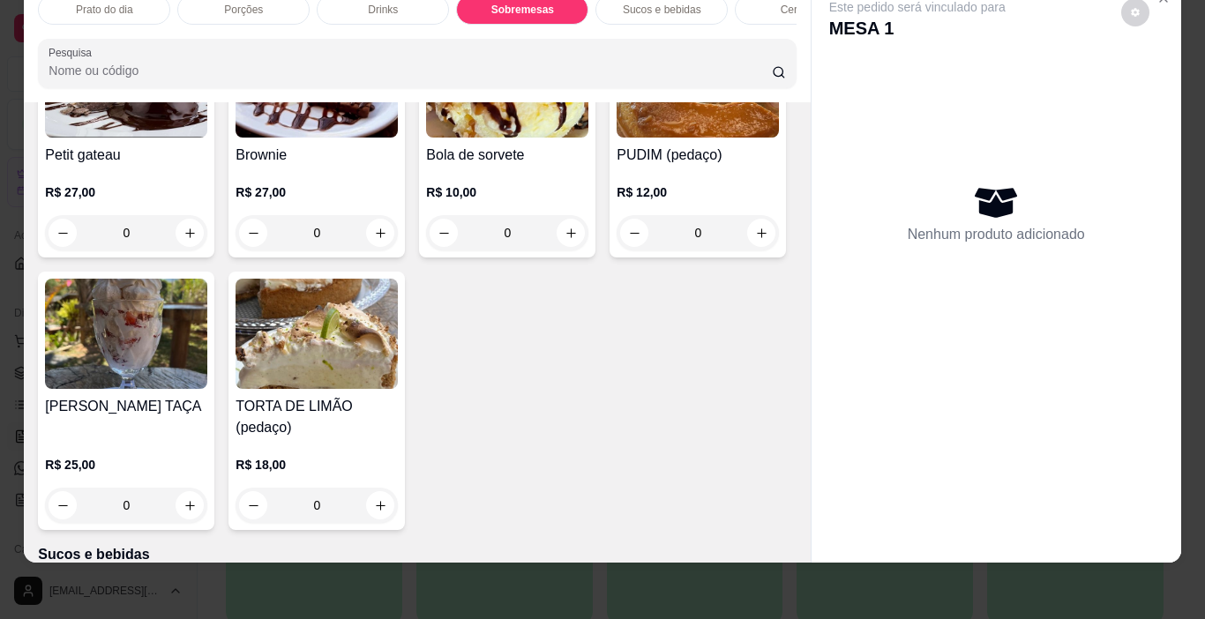
scroll to position [1661, 0]
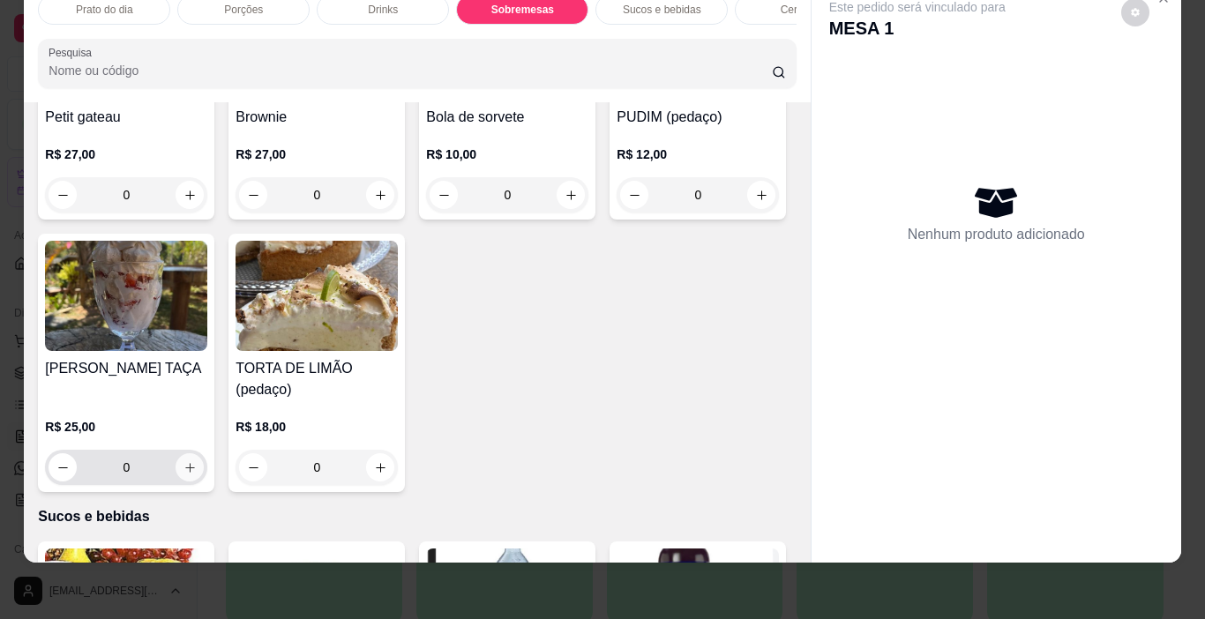
click at [195, 463] on icon "increase-product-quantity" at bounding box center [190, 468] width 10 height 10
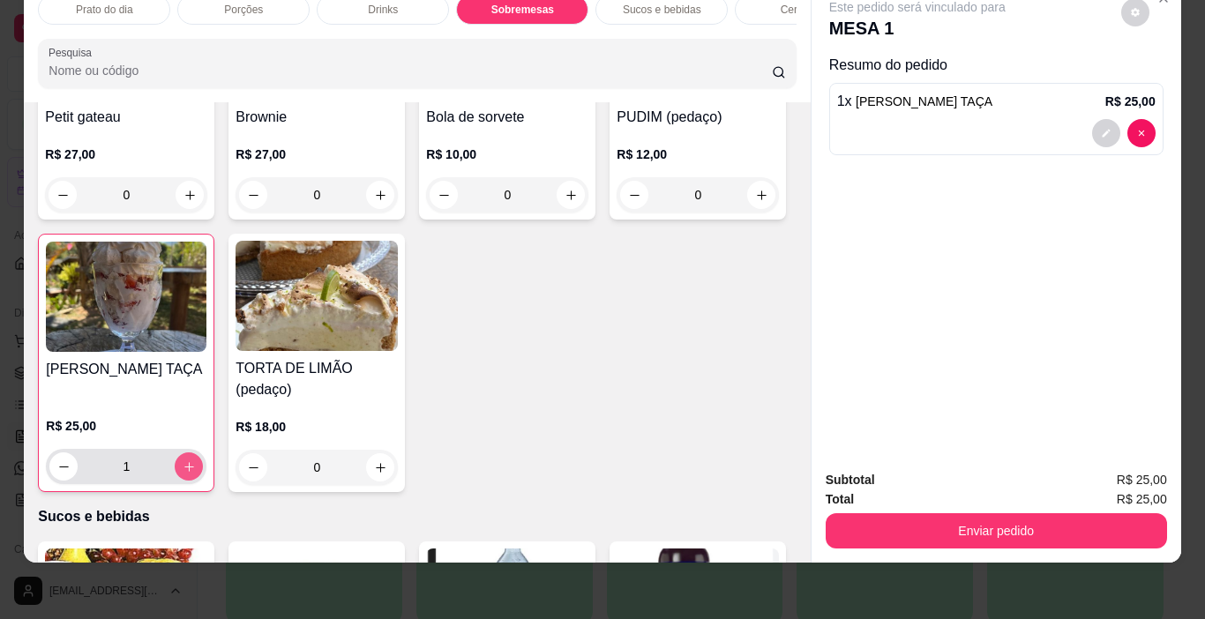
type input "1"
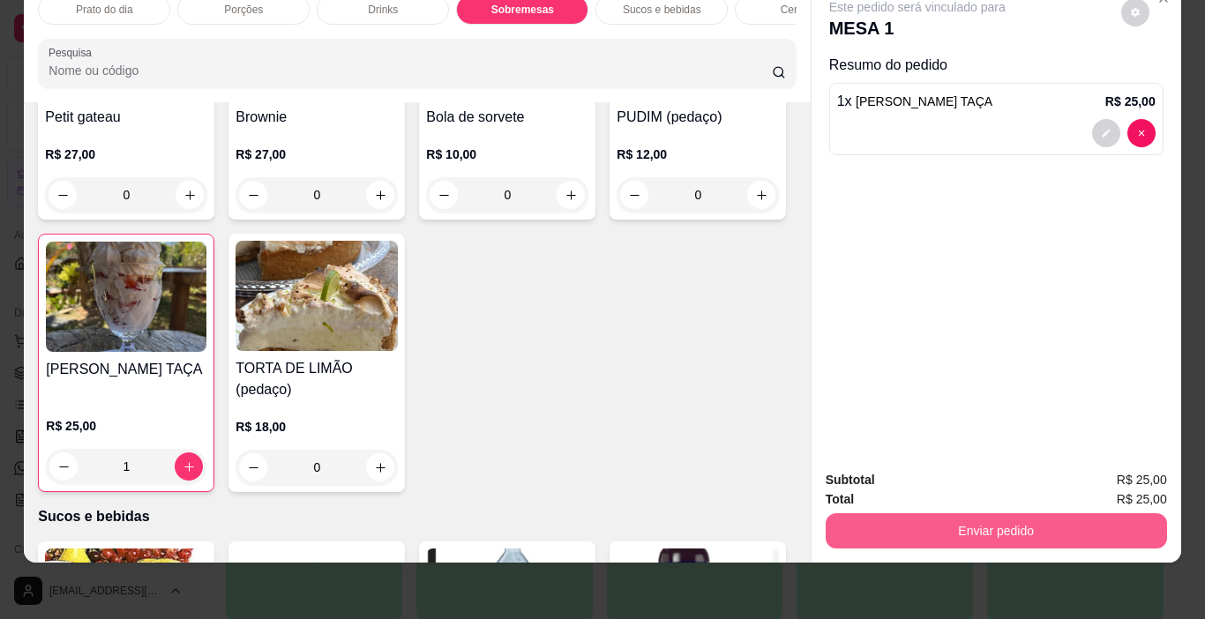
click at [998, 519] on button "Enviar pedido" at bounding box center [996, 530] width 341 height 35
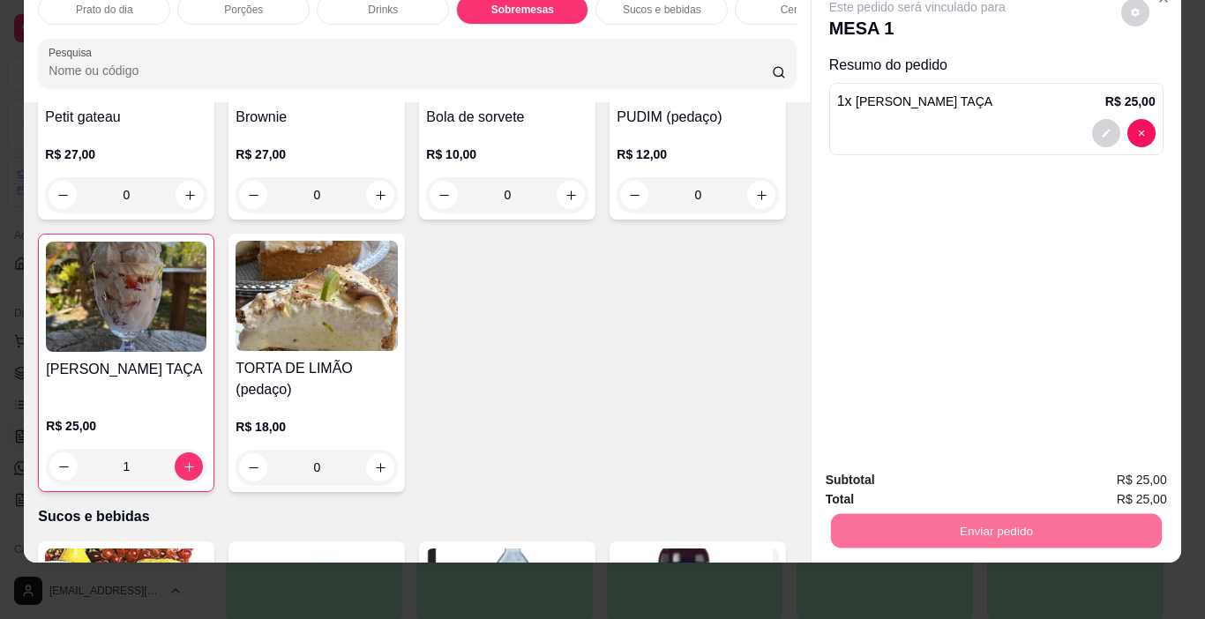
click at [1105, 472] on button "Enviar pedido" at bounding box center [1121, 475] width 100 height 34
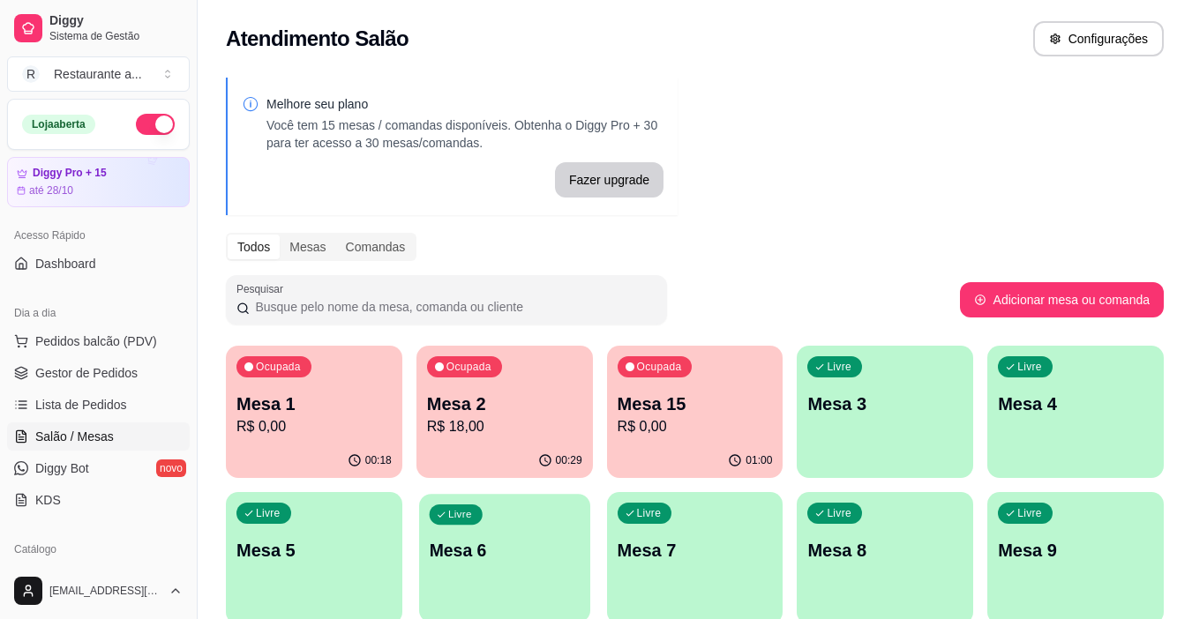
click at [497, 570] on div "Livre Mesa 6" at bounding box center [504, 548] width 171 height 108
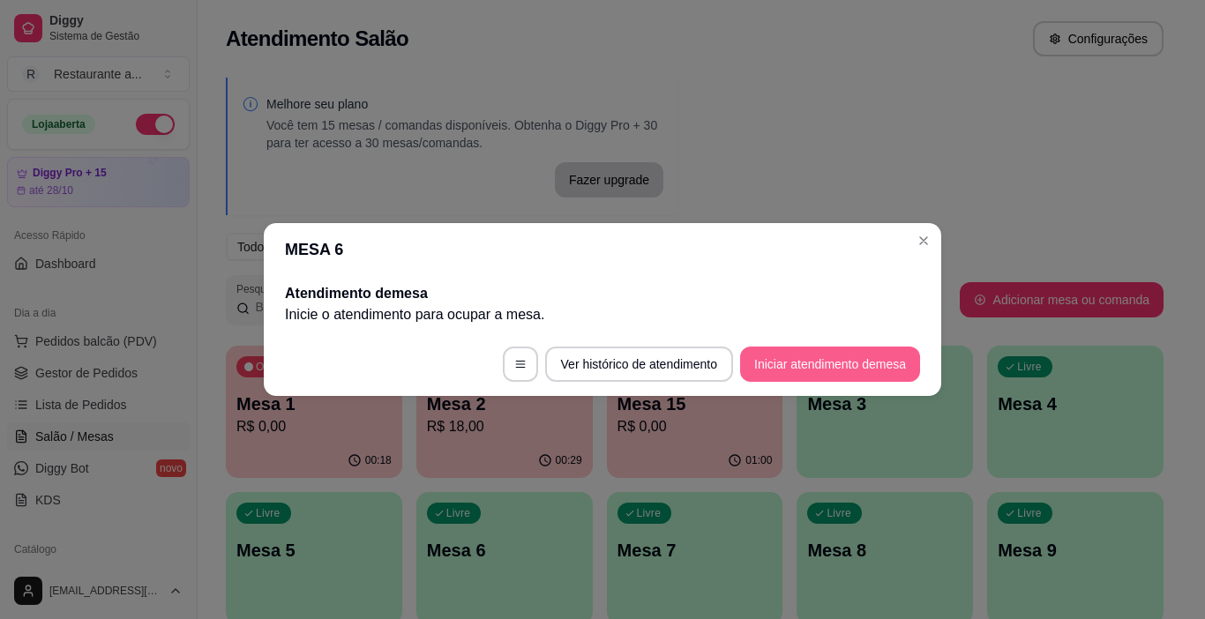
click at [845, 363] on button "Iniciar atendimento de mesa" at bounding box center [830, 364] width 180 height 35
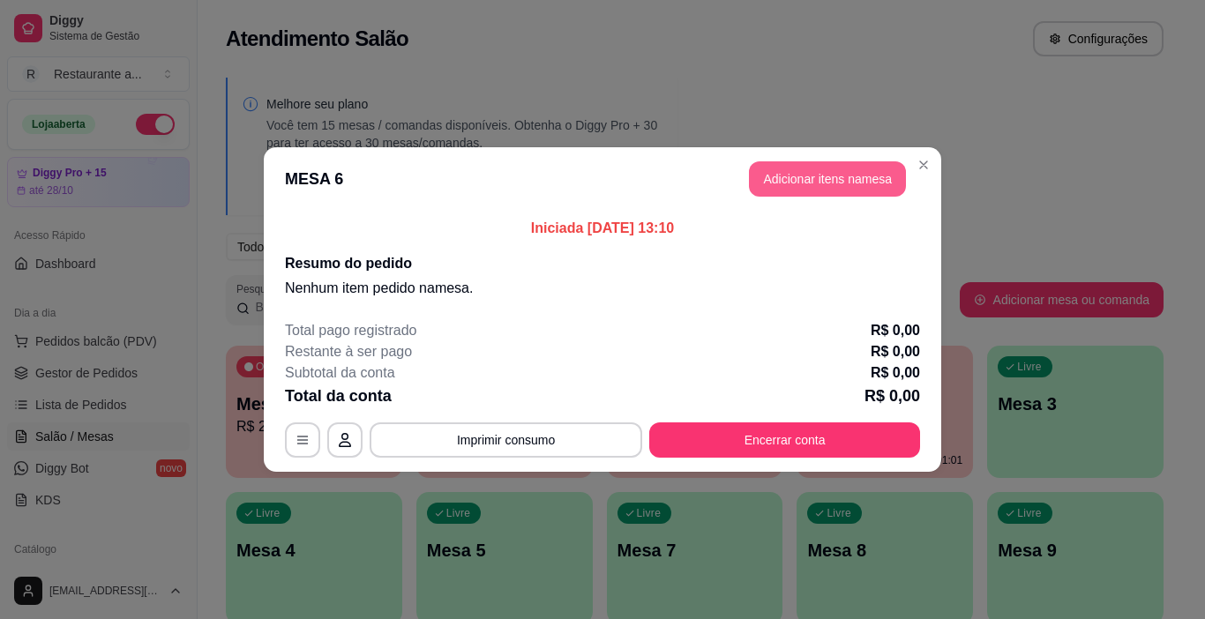
click at [816, 173] on button "Adicionar itens na mesa" at bounding box center [827, 178] width 157 height 35
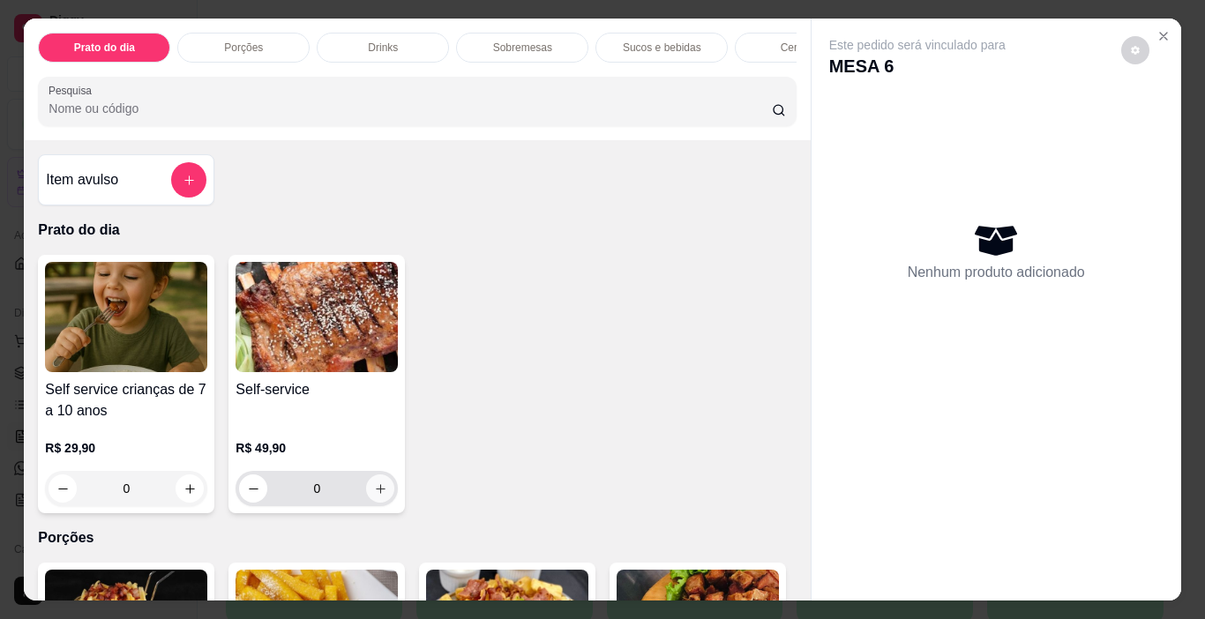
click at [376, 492] on icon "increase-product-quantity" at bounding box center [381, 489] width 10 height 10
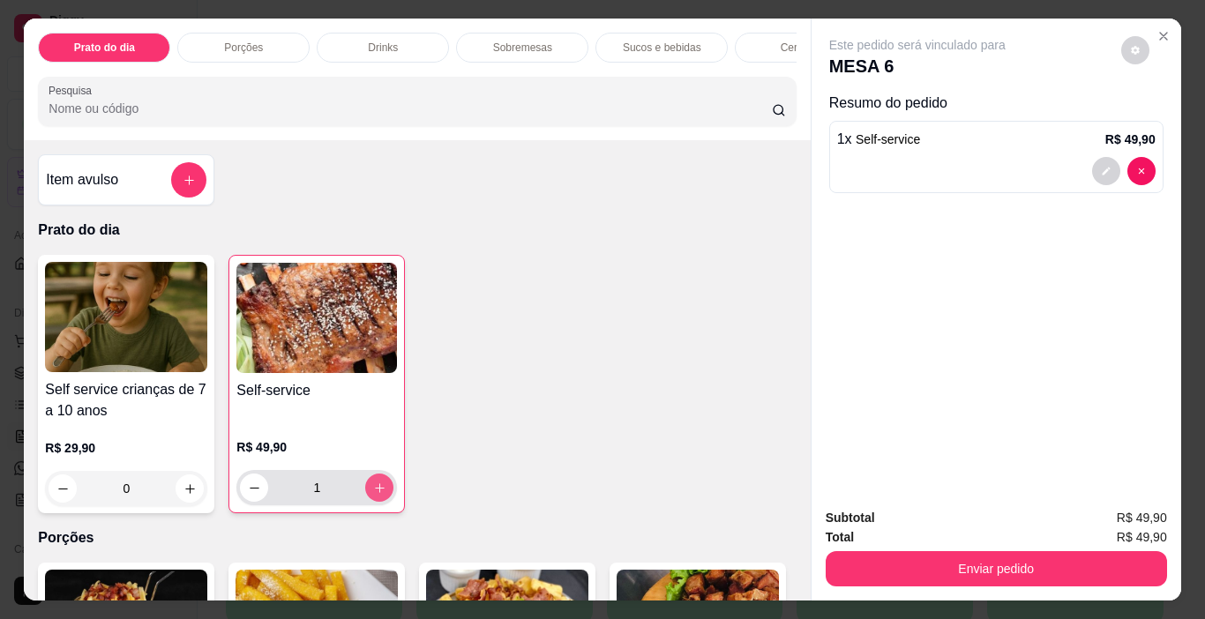
click at [374, 492] on icon "increase-product-quantity" at bounding box center [379, 488] width 13 height 13
type input "4"
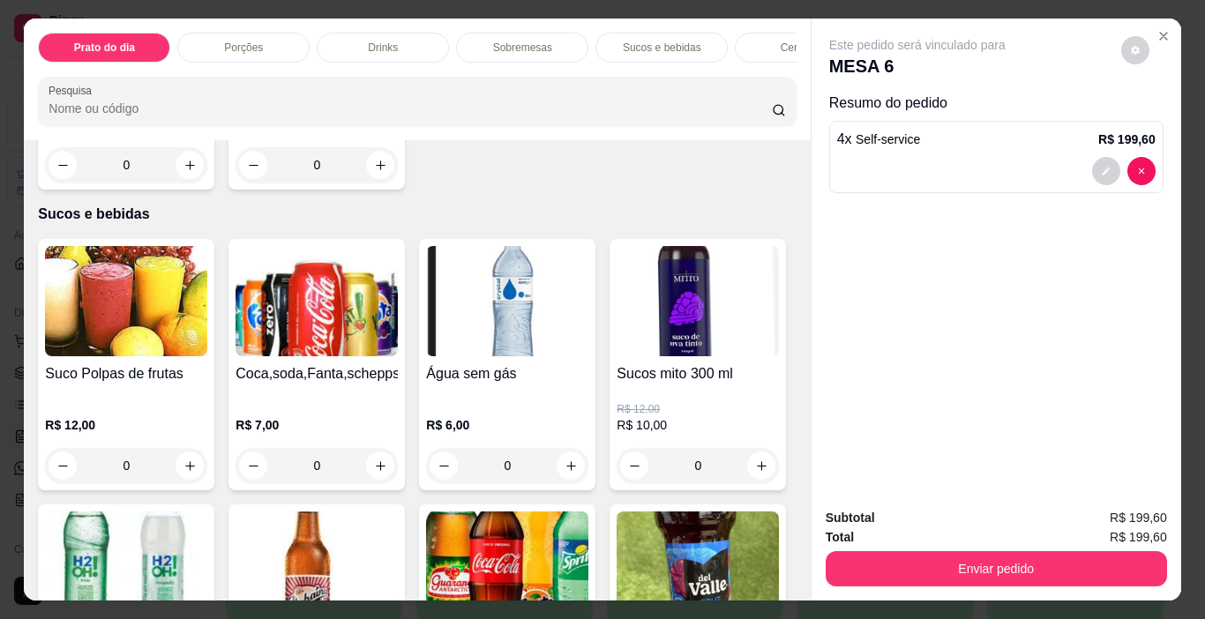
scroll to position [2029, 0]
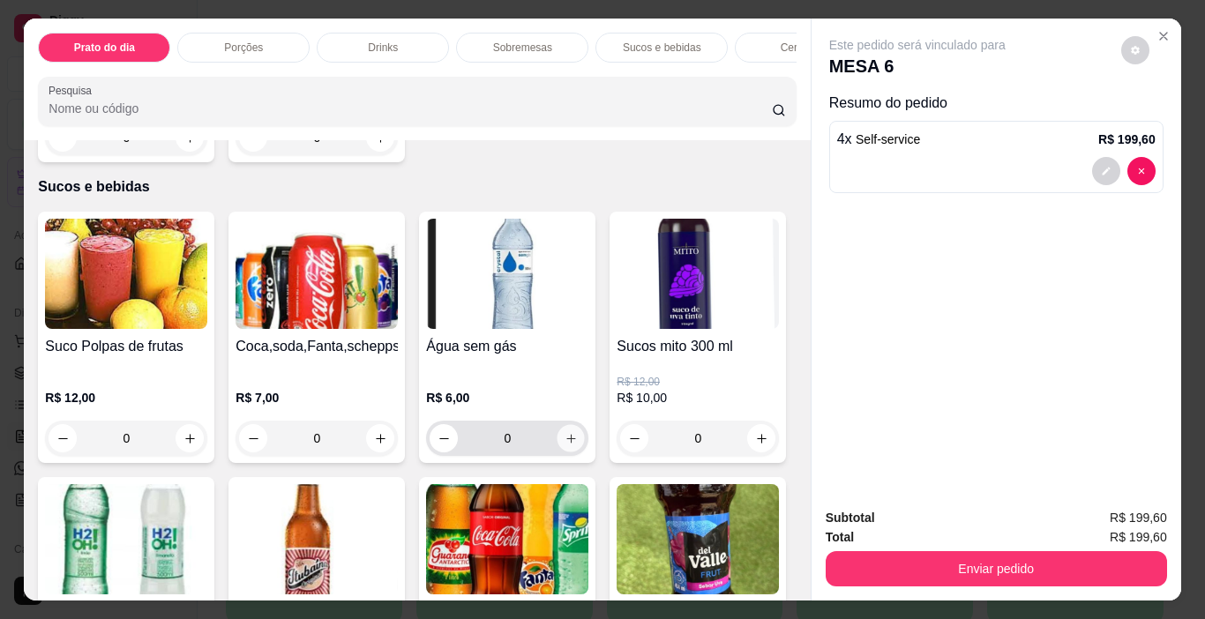
click at [566, 432] on icon "increase-product-quantity" at bounding box center [571, 438] width 13 height 13
type input "1"
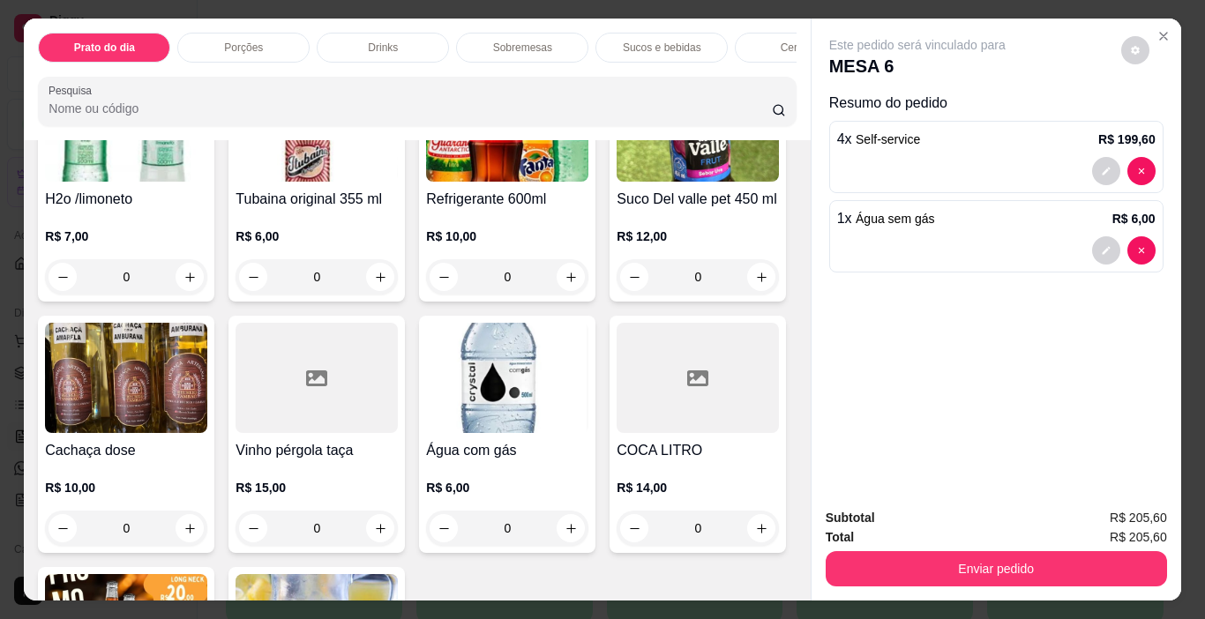
scroll to position [2559, 0]
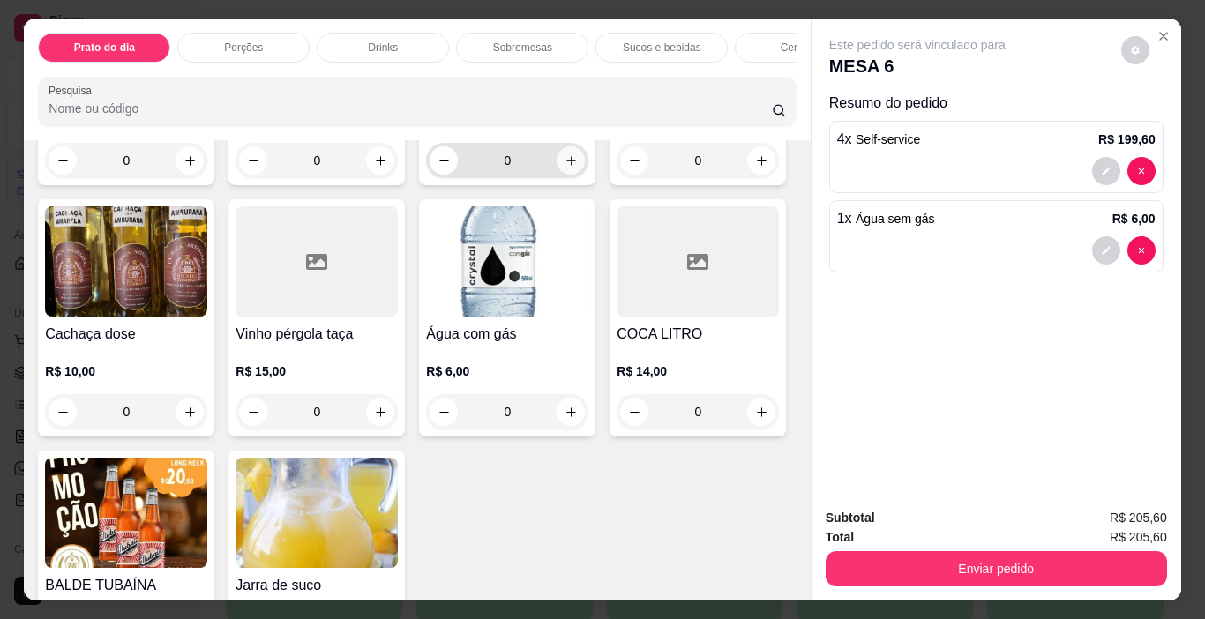
click at [565, 168] on icon "increase-product-quantity" at bounding box center [571, 160] width 13 height 13
type input "1"
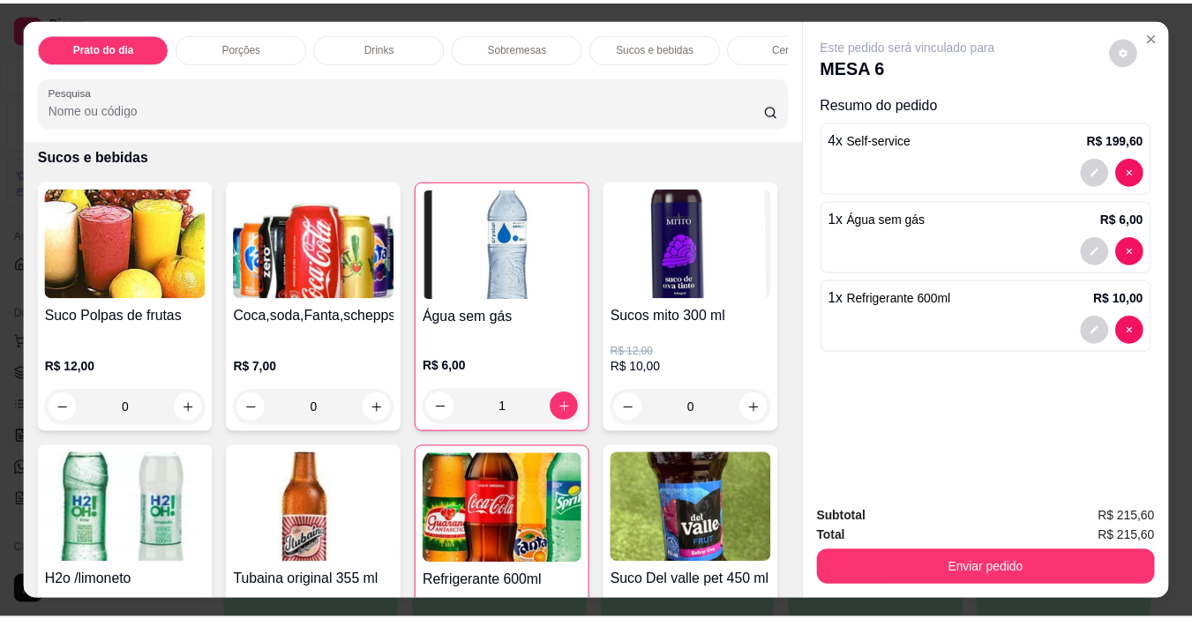
scroll to position [2099, 0]
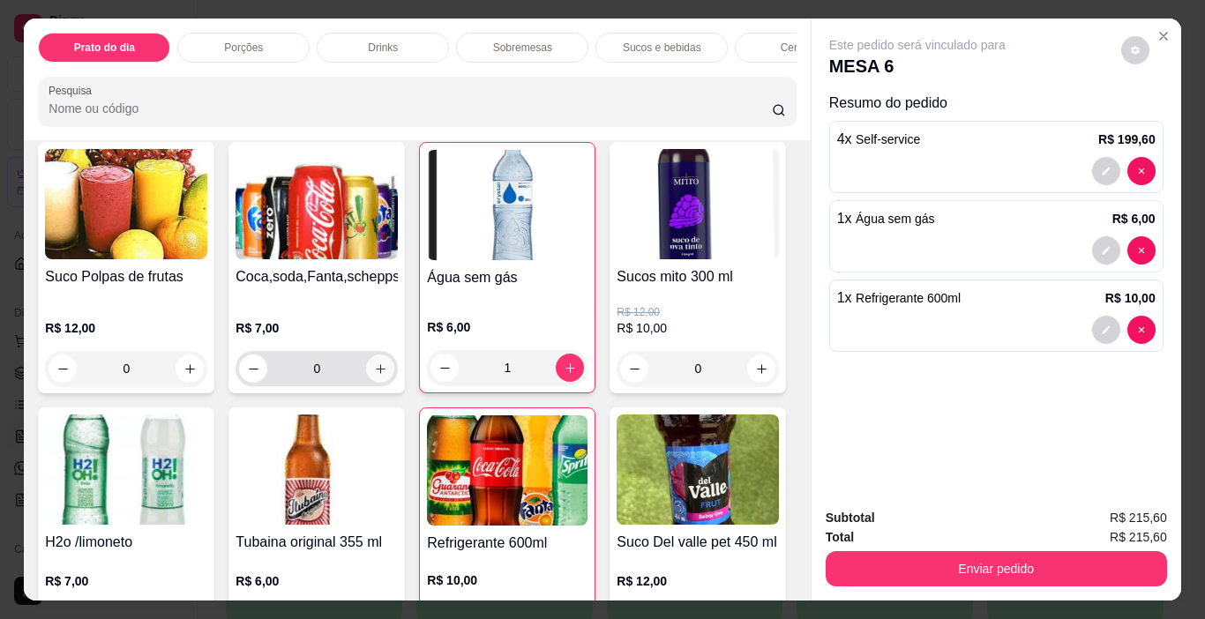
click at [374, 363] on icon "increase-product-quantity" at bounding box center [380, 369] width 13 height 13
type input "1"
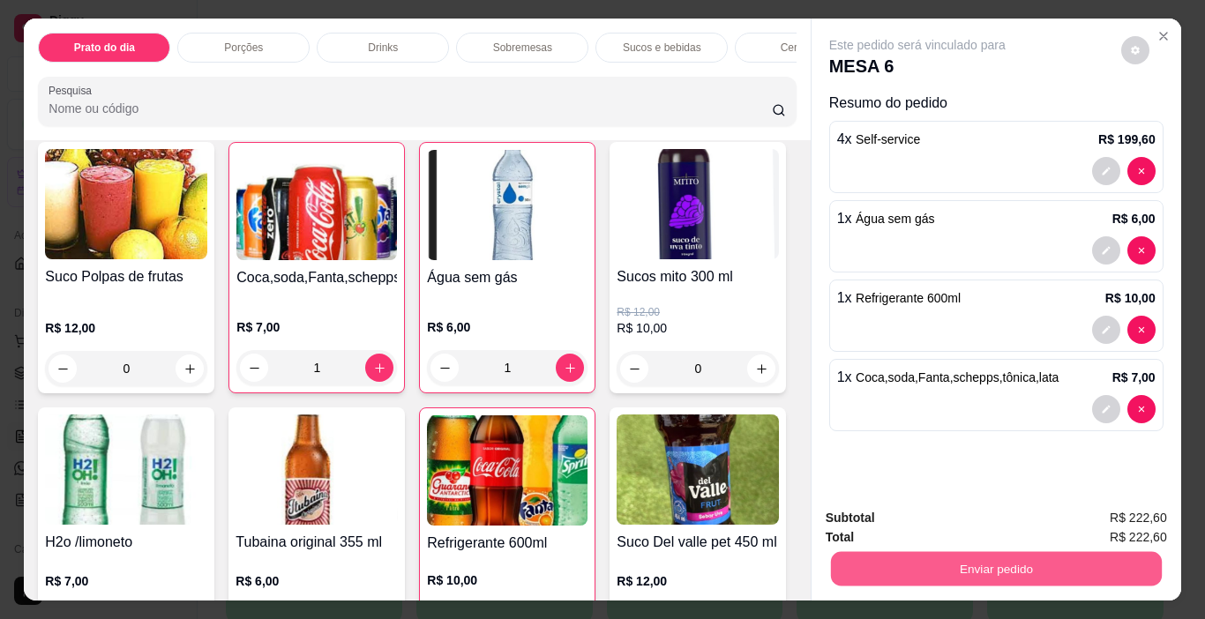
click at [1015, 557] on button "Enviar pedido" at bounding box center [995, 569] width 331 height 34
click at [1120, 511] on button "Enviar pedido" at bounding box center [1121, 518] width 97 height 33
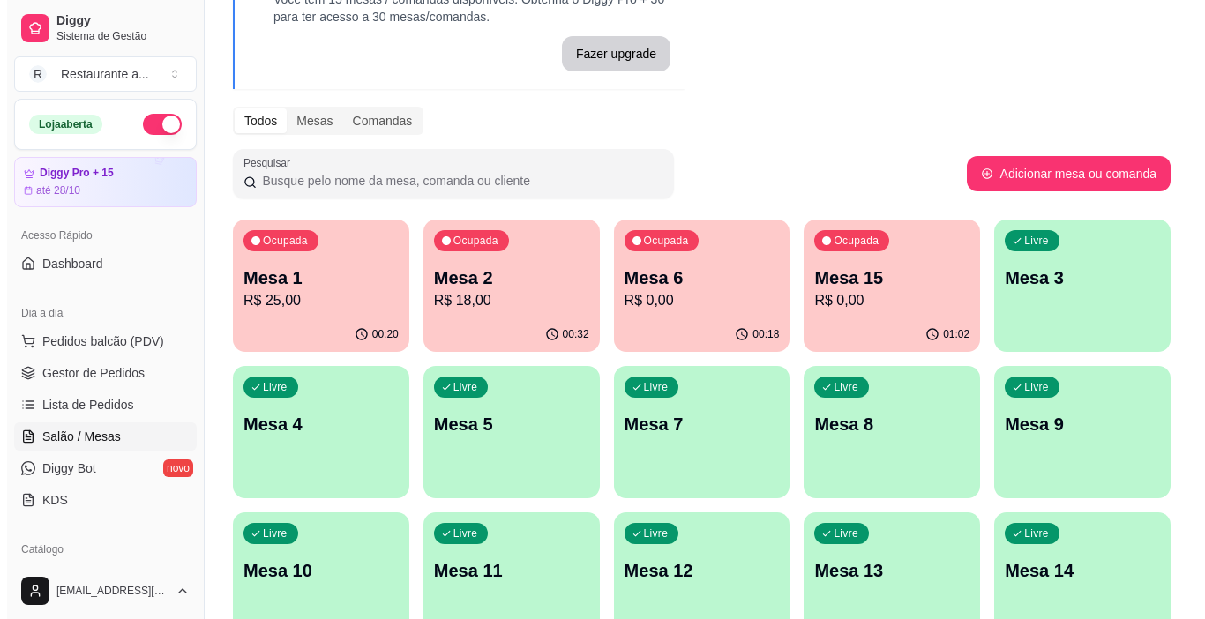
scroll to position [176, 0]
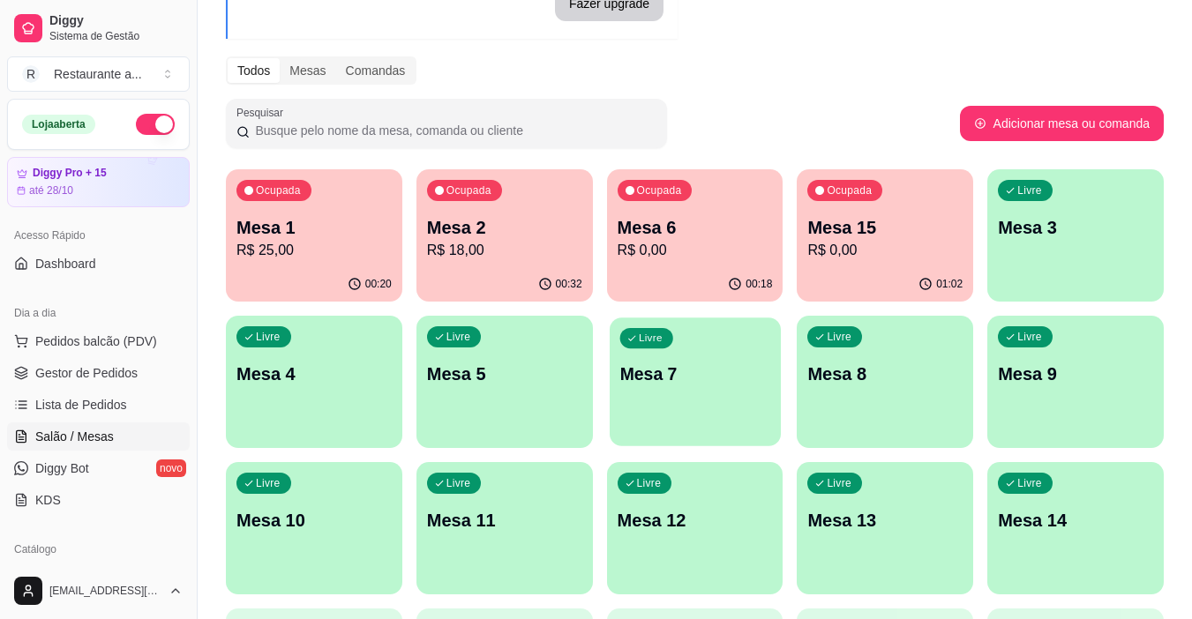
click at [684, 393] on div "Livre Mesa 7" at bounding box center [695, 372] width 171 height 108
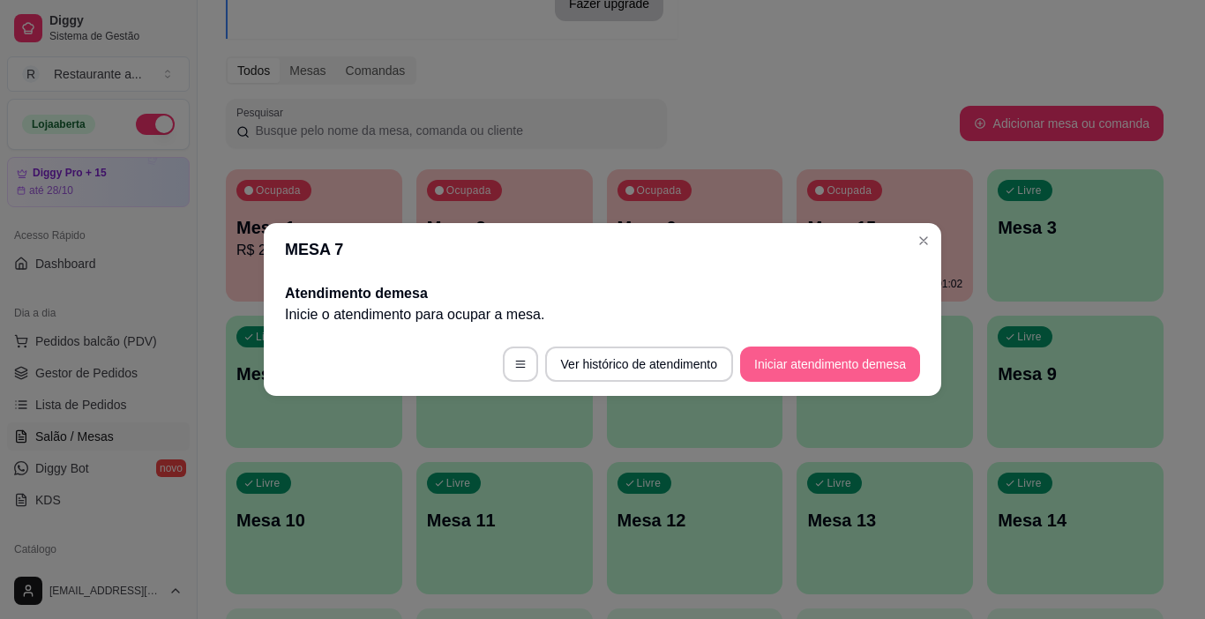
click at [803, 362] on button "Iniciar atendimento de mesa" at bounding box center [830, 364] width 180 height 35
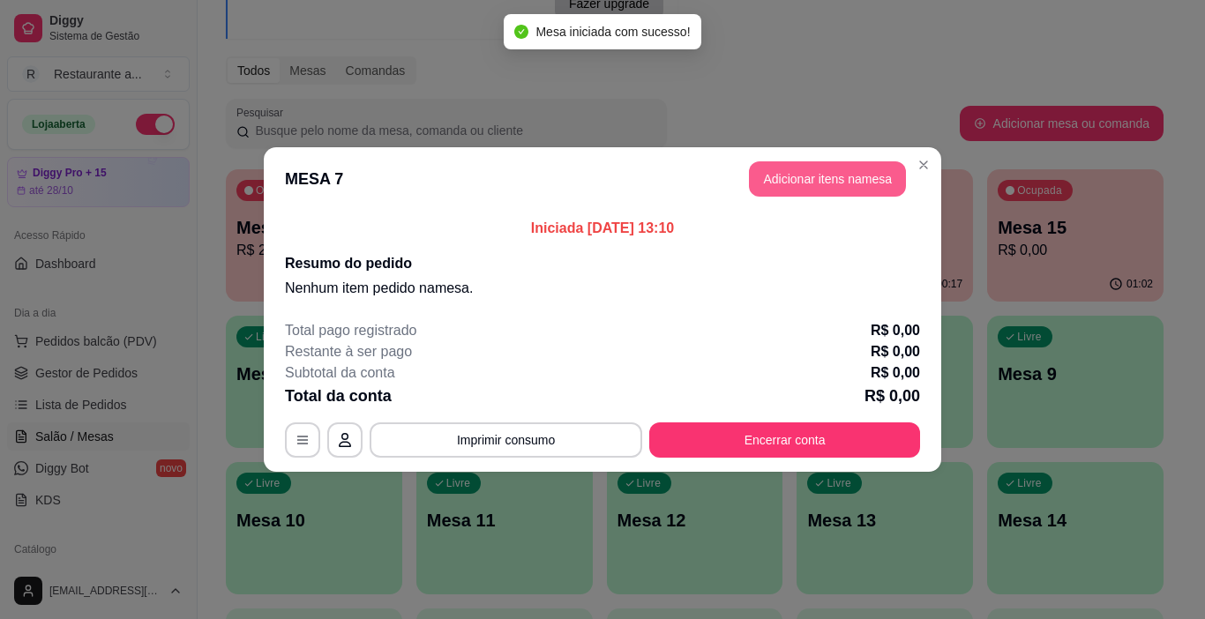
click at [829, 176] on button "Adicionar itens na mesa" at bounding box center [827, 178] width 157 height 35
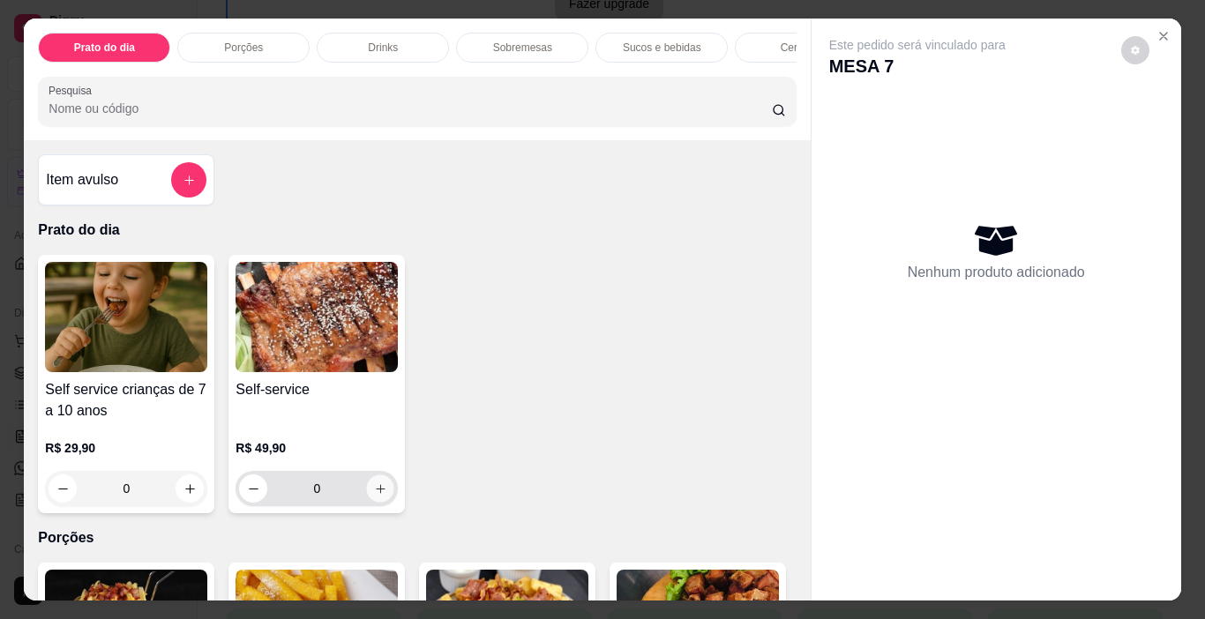
click at [374, 494] on icon "increase-product-quantity" at bounding box center [380, 489] width 13 height 13
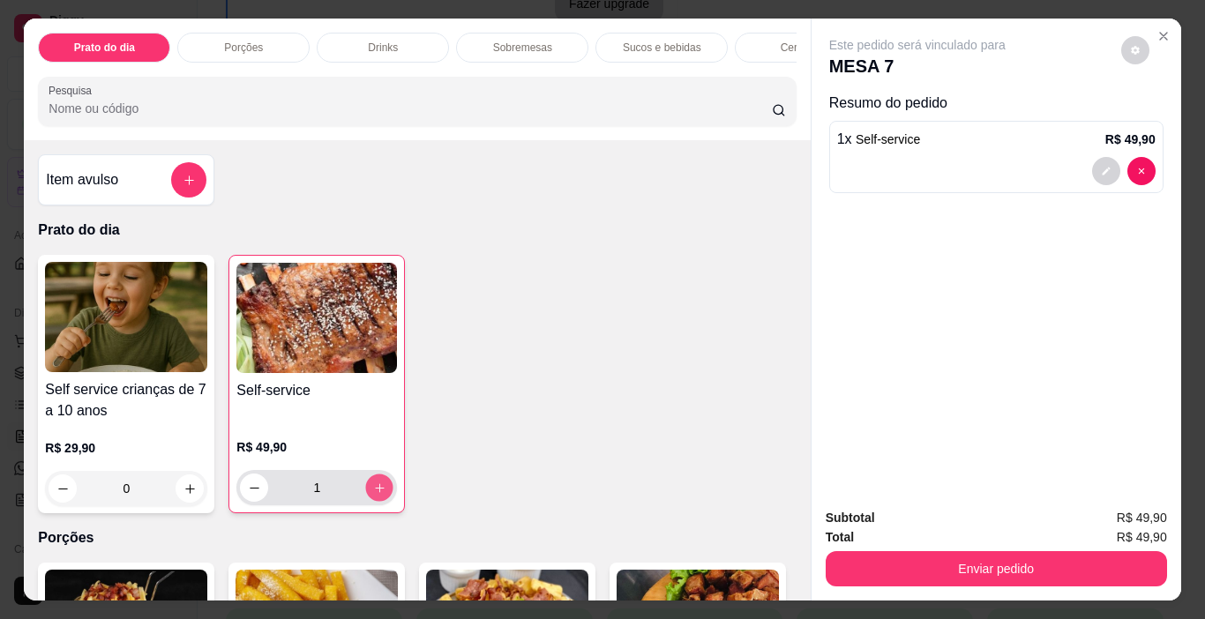
click at [373, 494] on icon "increase-product-quantity" at bounding box center [379, 488] width 13 height 13
type input "2"
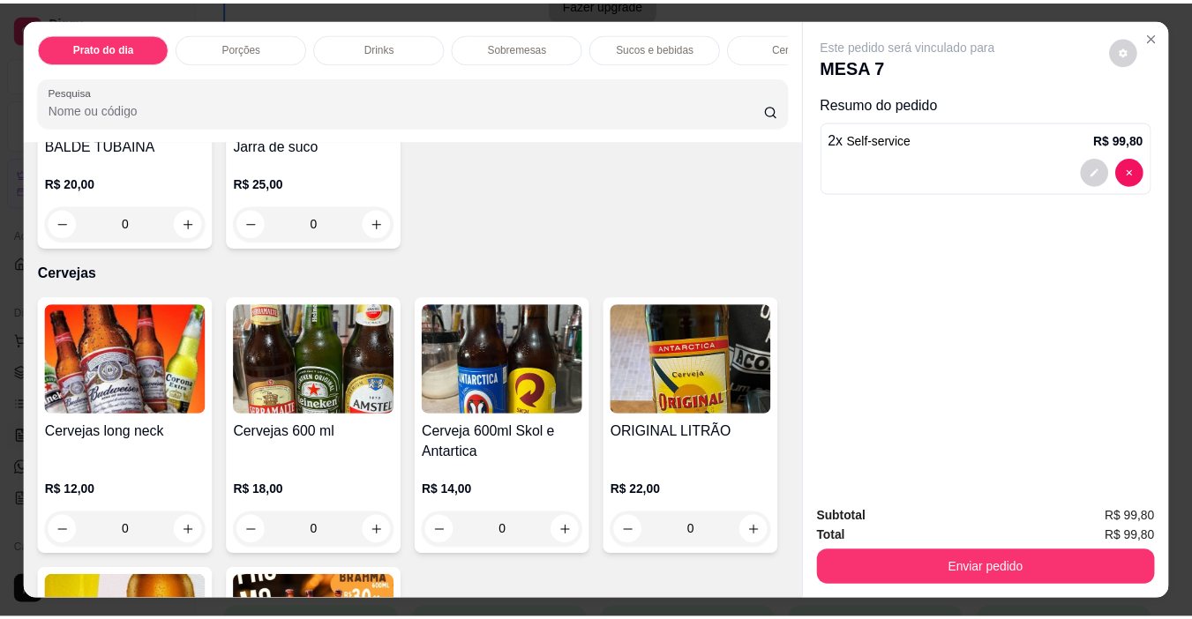
scroll to position [3000, 0]
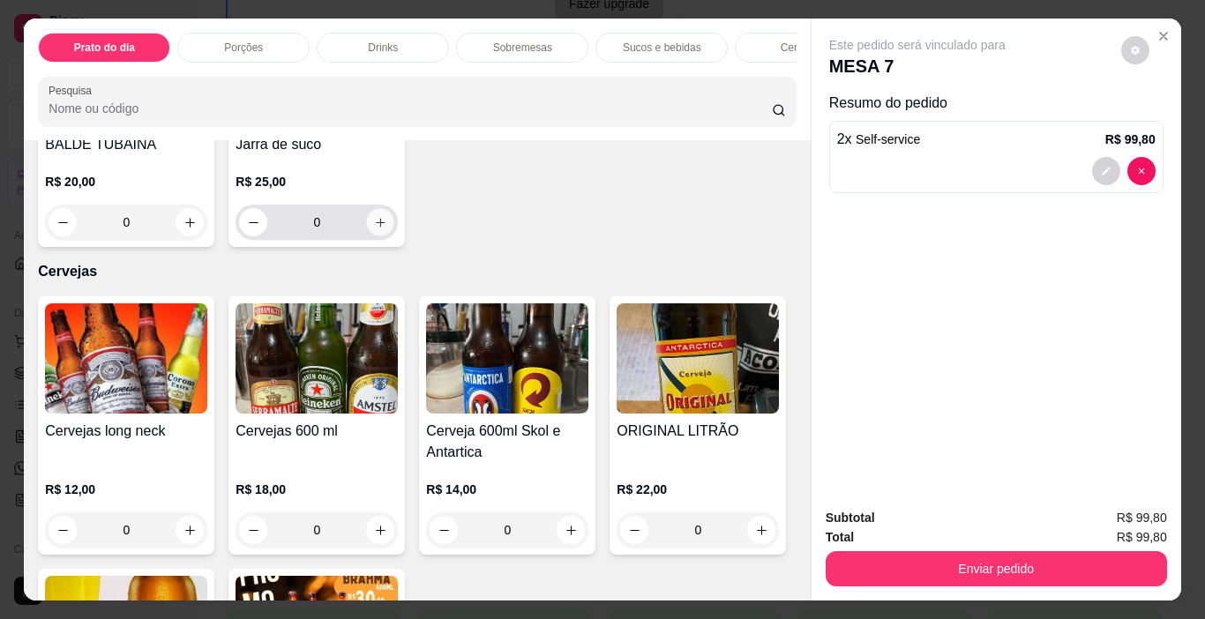
click at [376, 227] on icon "increase-product-quantity" at bounding box center [380, 222] width 9 height 9
type input "1"
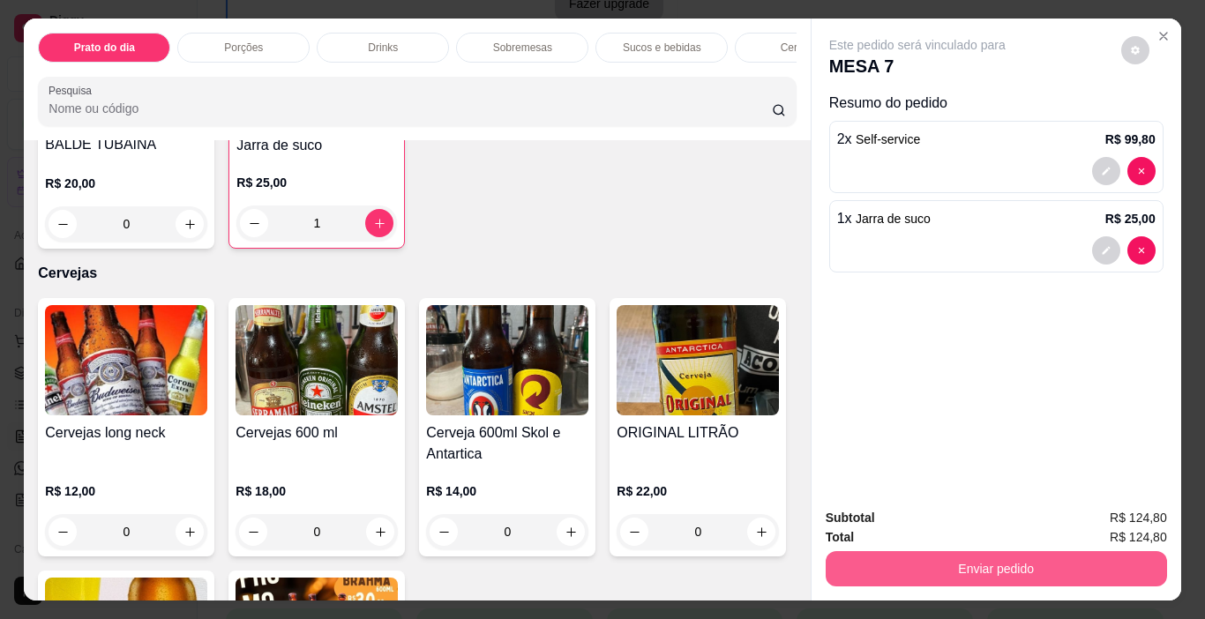
click at [986, 561] on button "Enviar pedido" at bounding box center [996, 568] width 341 height 35
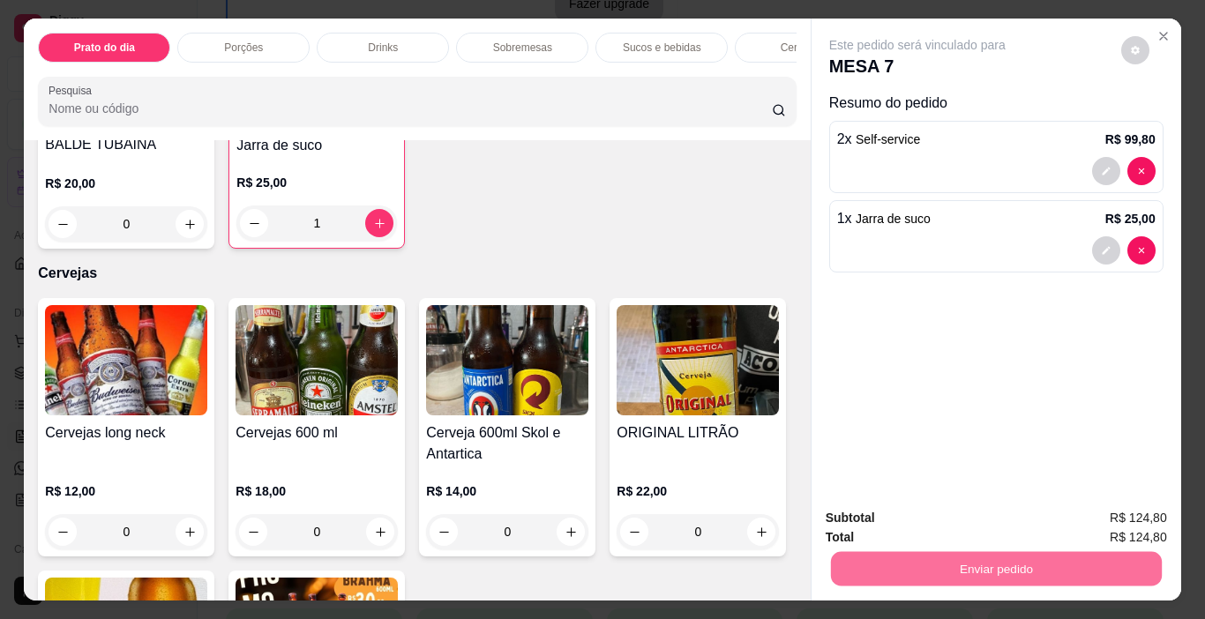
click at [1101, 515] on button "Enviar pedido" at bounding box center [1121, 519] width 100 height 34
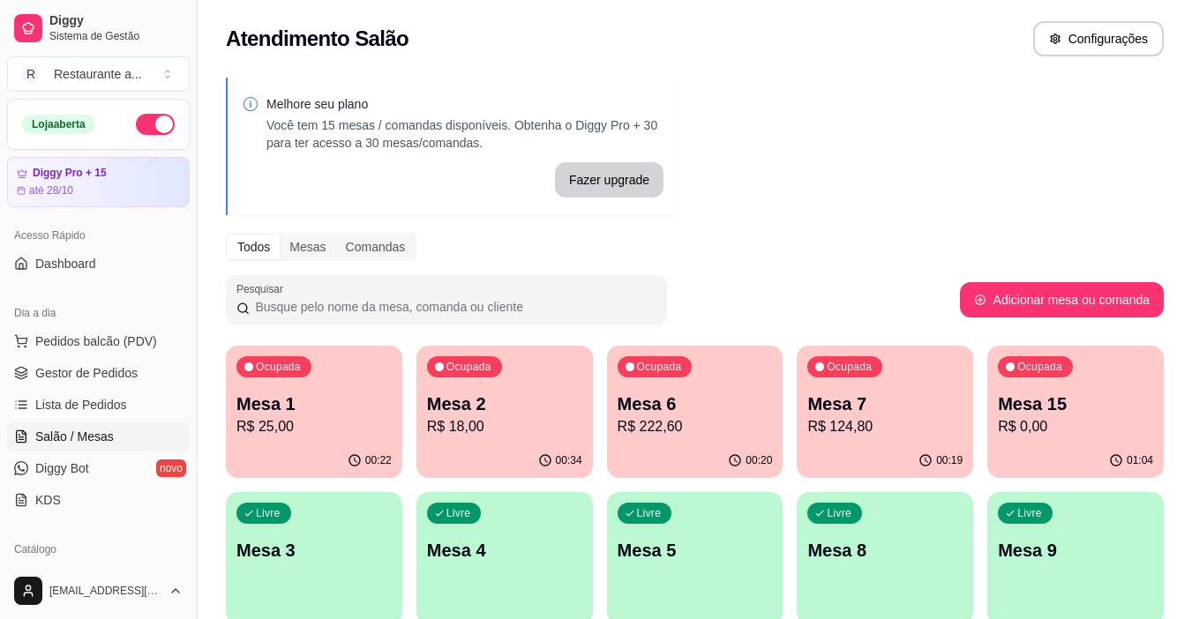
click at [298, 431] on p "R$ 25,00" at bounding box center [313, 426] width 155 height 21
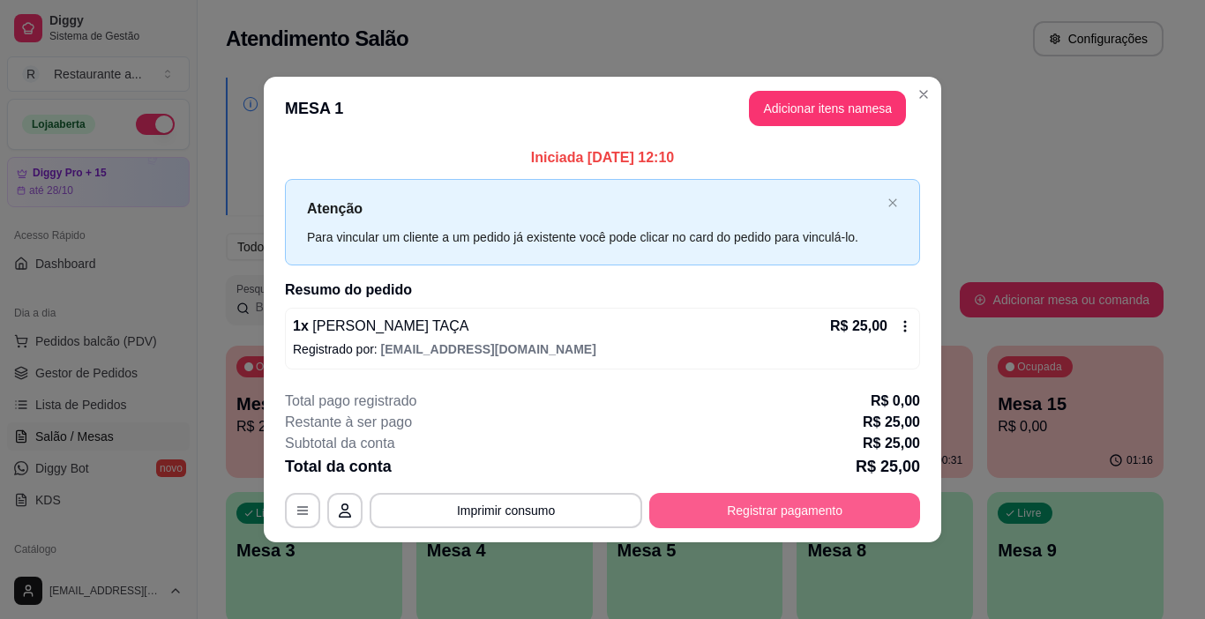
click at [780, 509] on button "Registrar pagamento" at bounding box center [784, 510] width 271 height 35
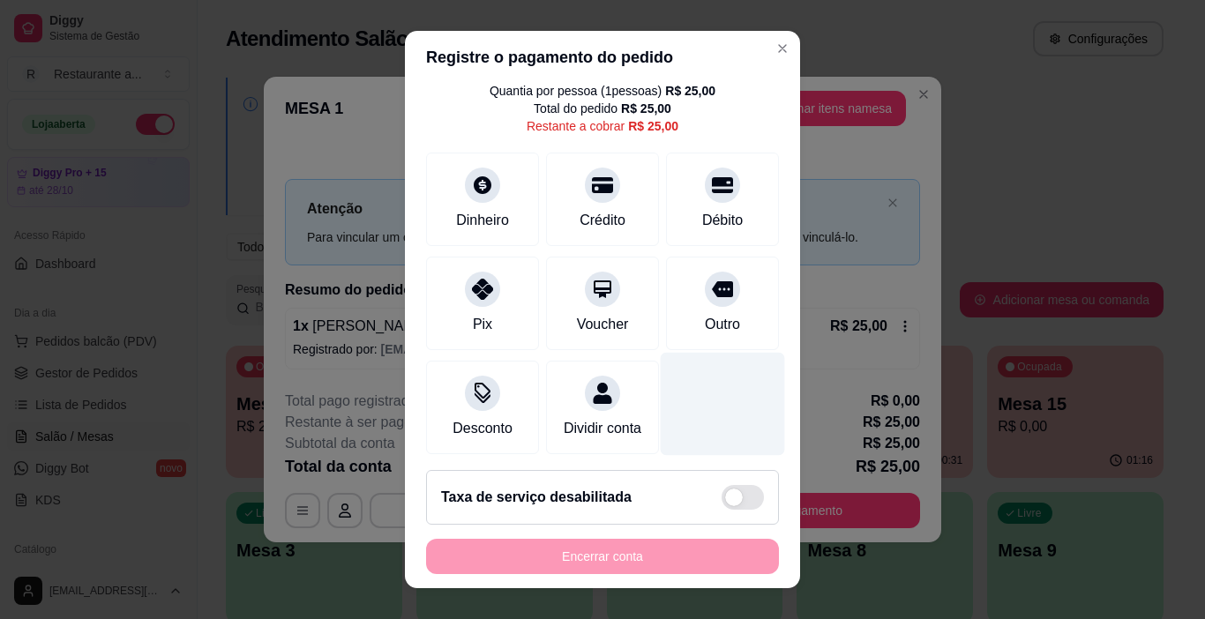
scroll to position [81, 0]
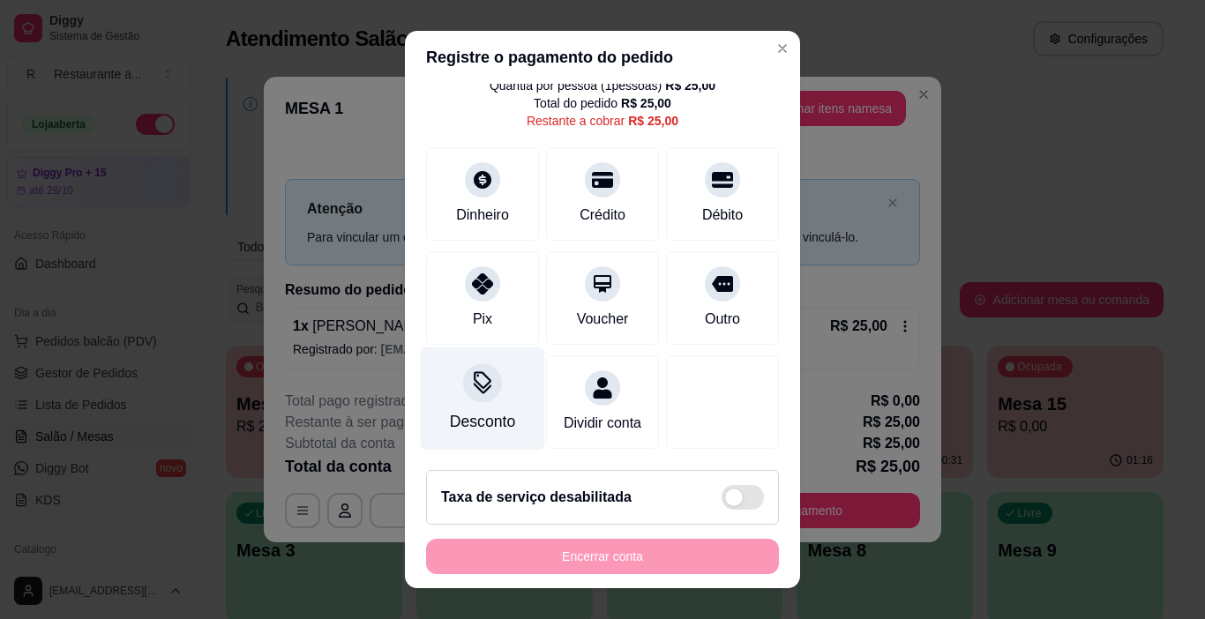
click at [471, 377] on div at bounding box center [482, 383] width 39 height 39
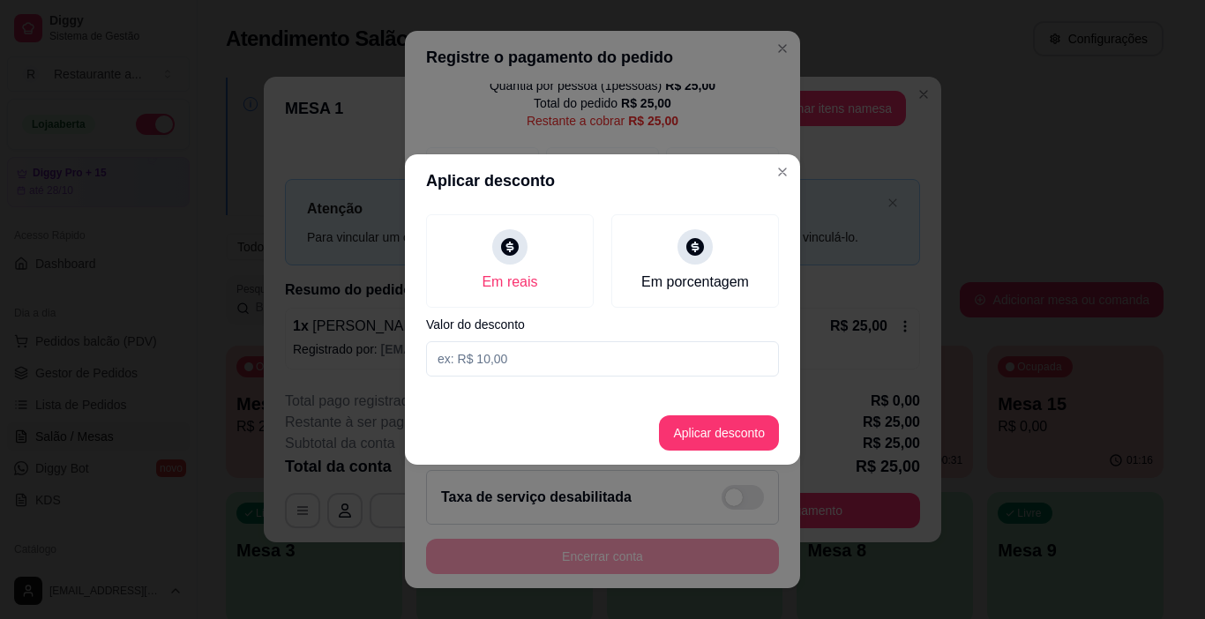
click at [505, 357] on input at bounding box center [602, 358] width 353 height 35
type input "5,00"
click at [715, 432] on button "Aplicar desconto" at bounding box center [720, 433] width 116 height 34
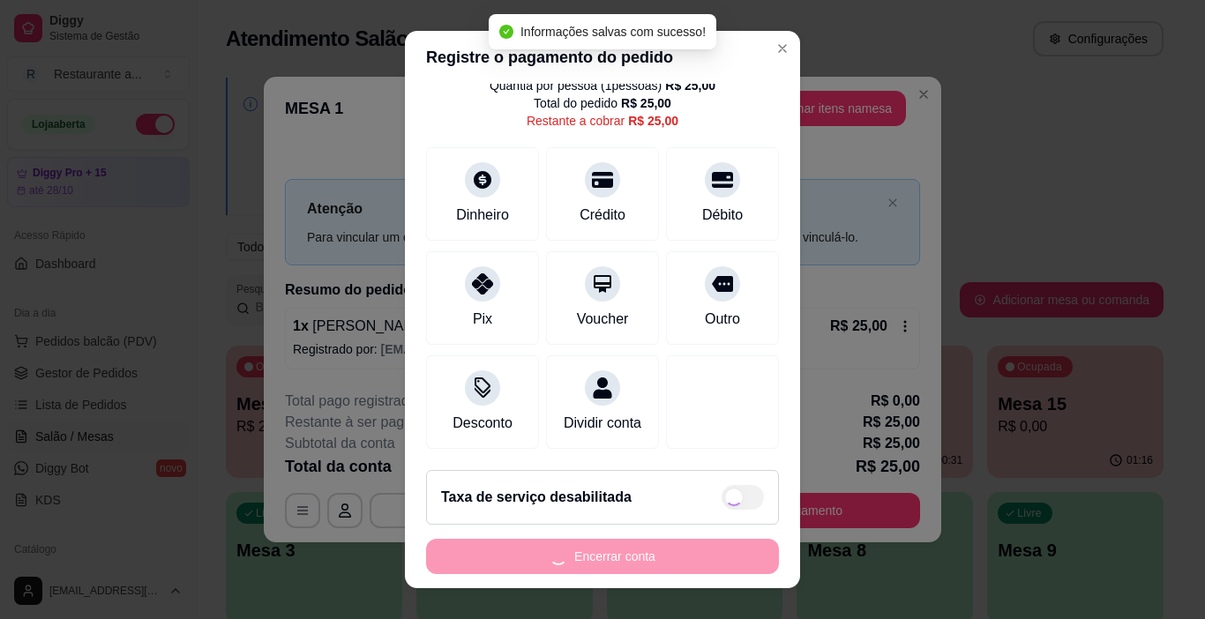
type input "R$ 20,00"
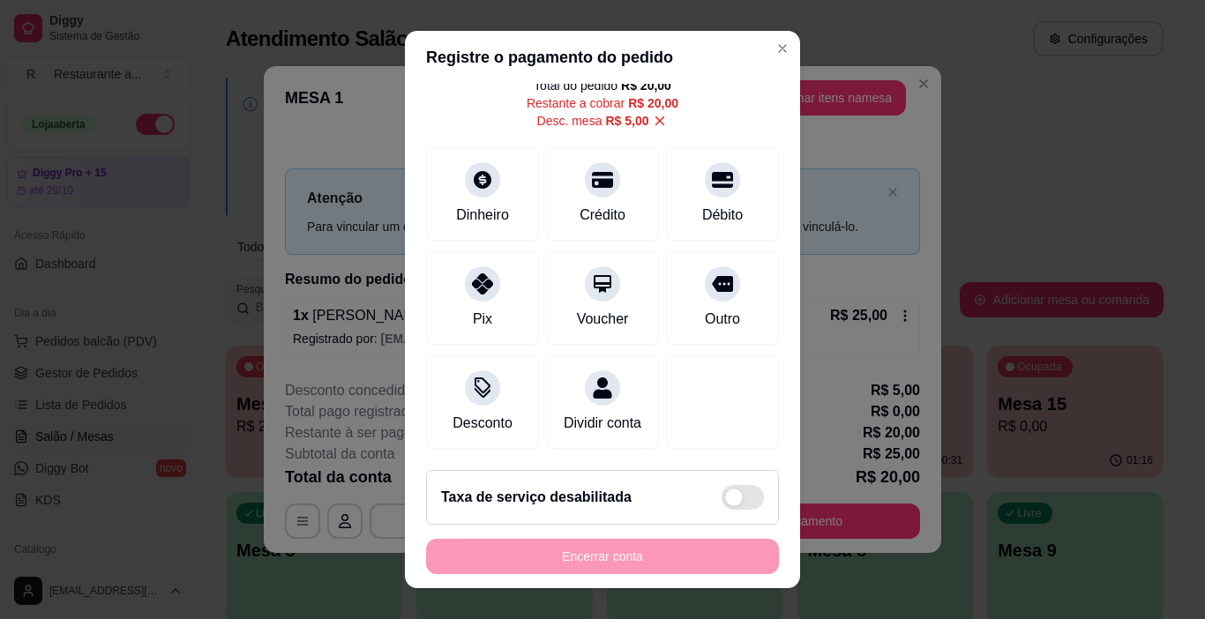
click at [580, 556] on div "Encerrar conta" at bounding box center [602, 556] width 353 height 35
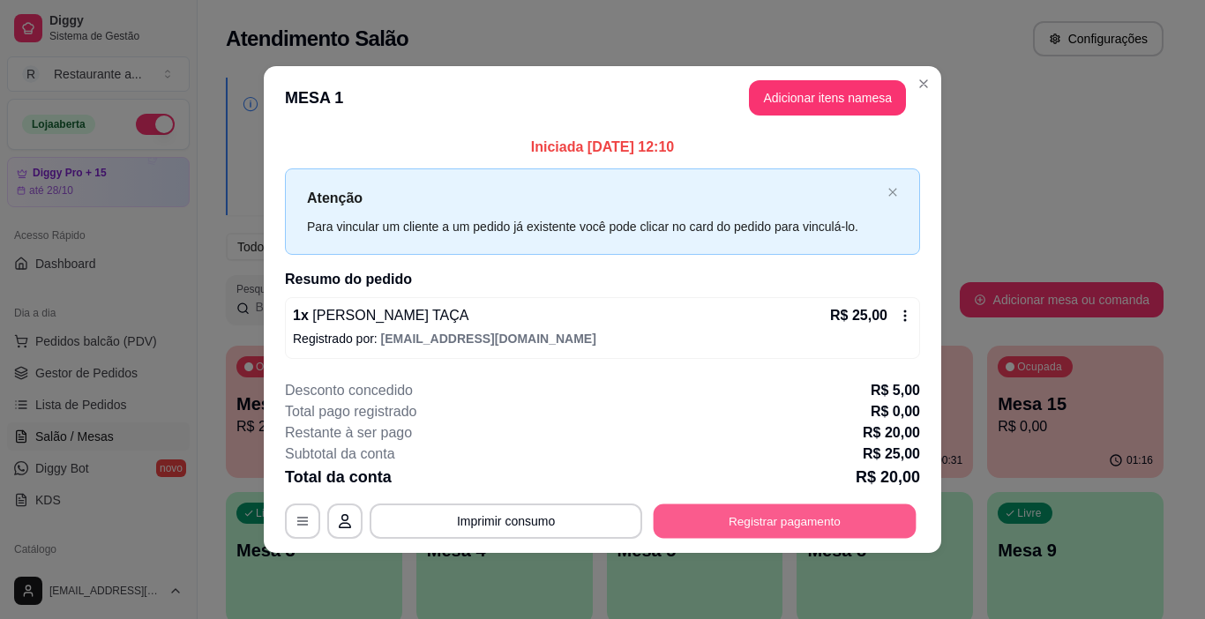
click at [812, 531] on button "Registrar pagamento" at bounding box center [785, 521] width 263 height 34
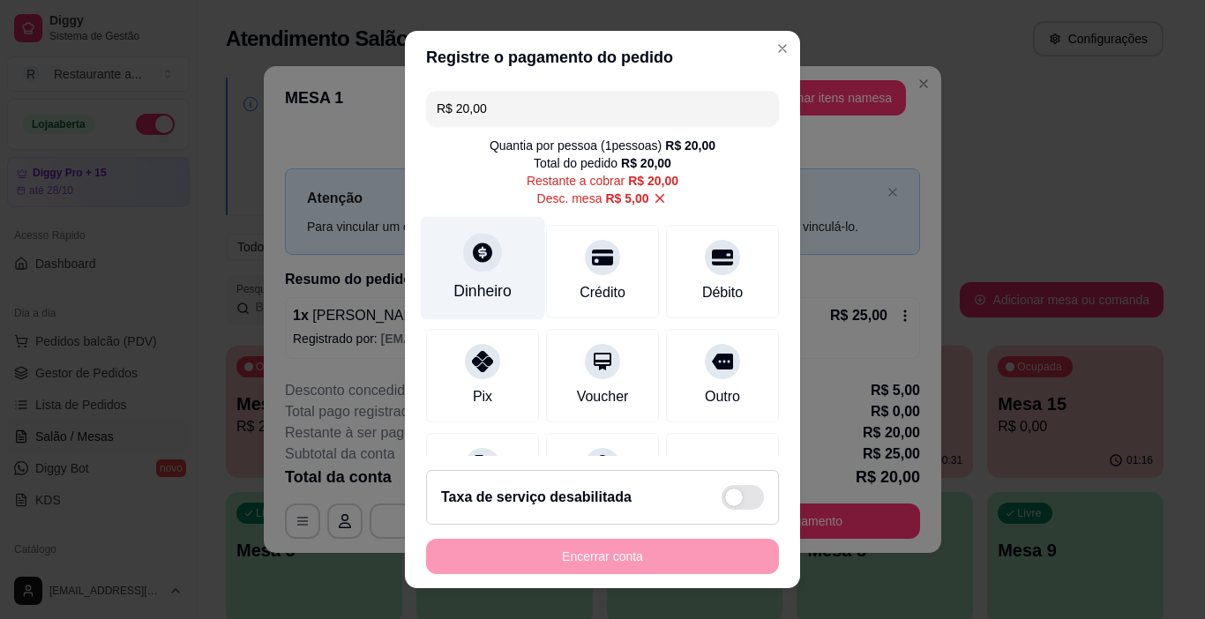
click at [472, 280] on div "Dinheiro" at bounding box center [482, 291] width 58 height 23
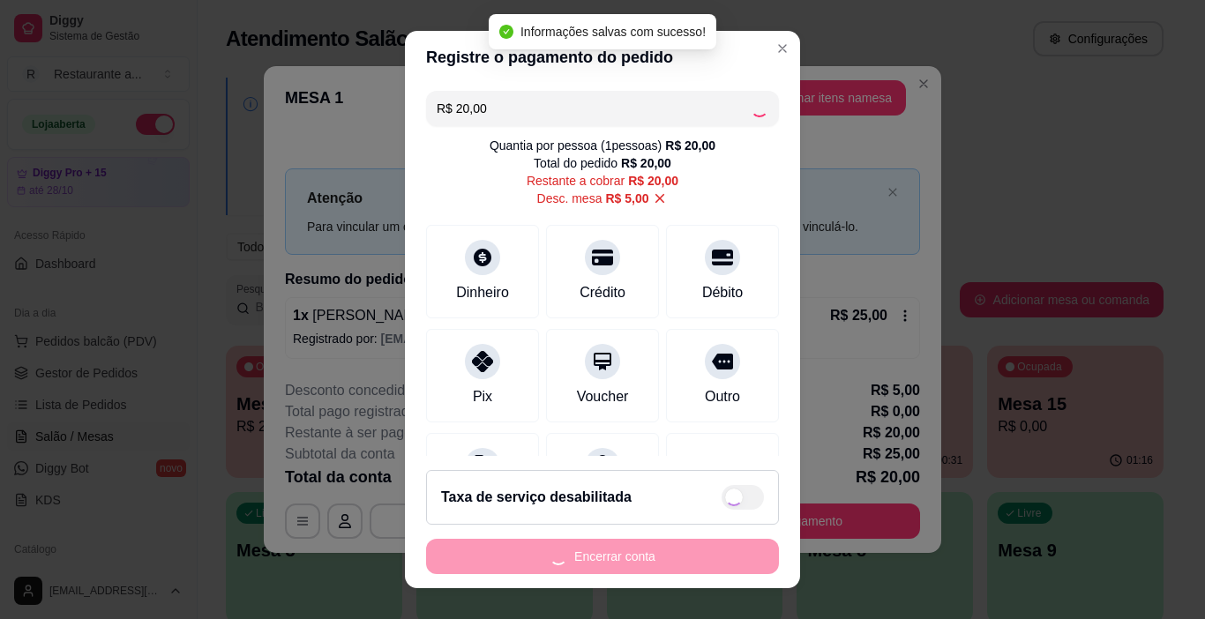
type input "R$ 0,00"
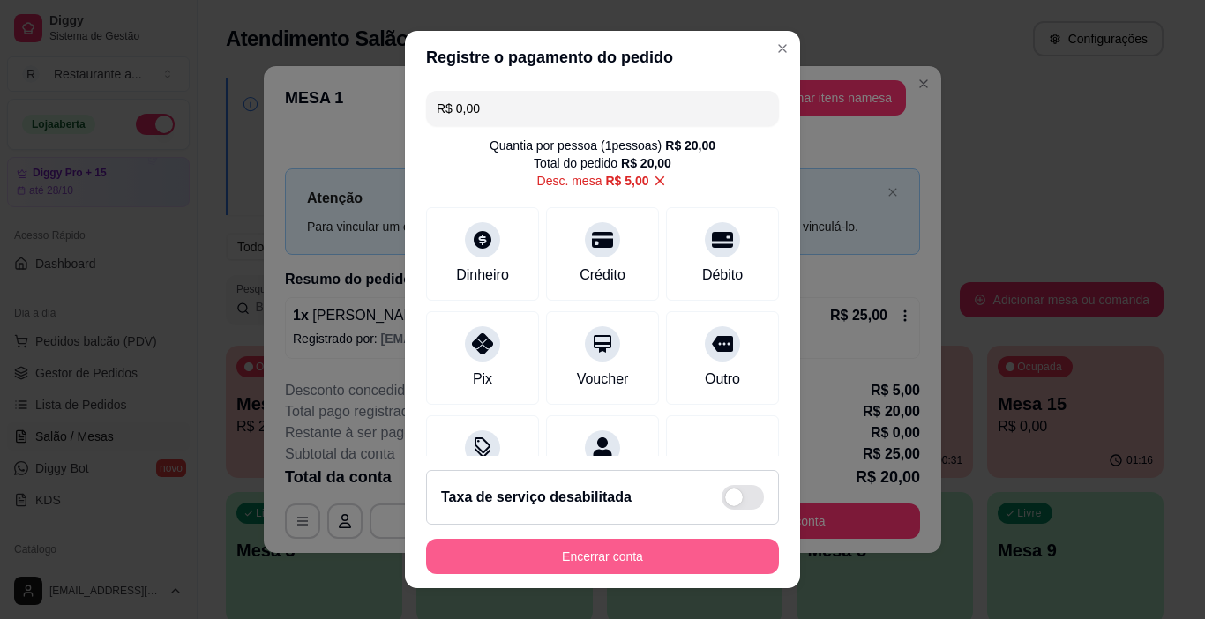
click at [600, 557] on button "Encerrar conta" at bounding box center [602, 556] width 353 height 35
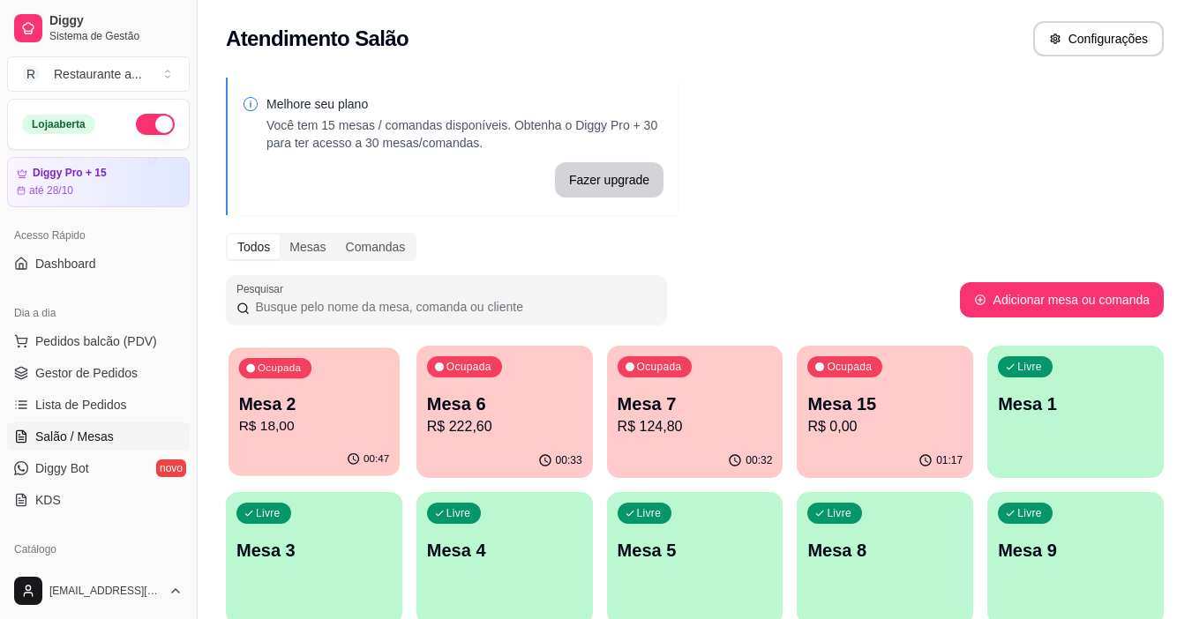
click at [299, 417] on p "R$ 18,00" at bounding box center [314, 426] width 151 height 20
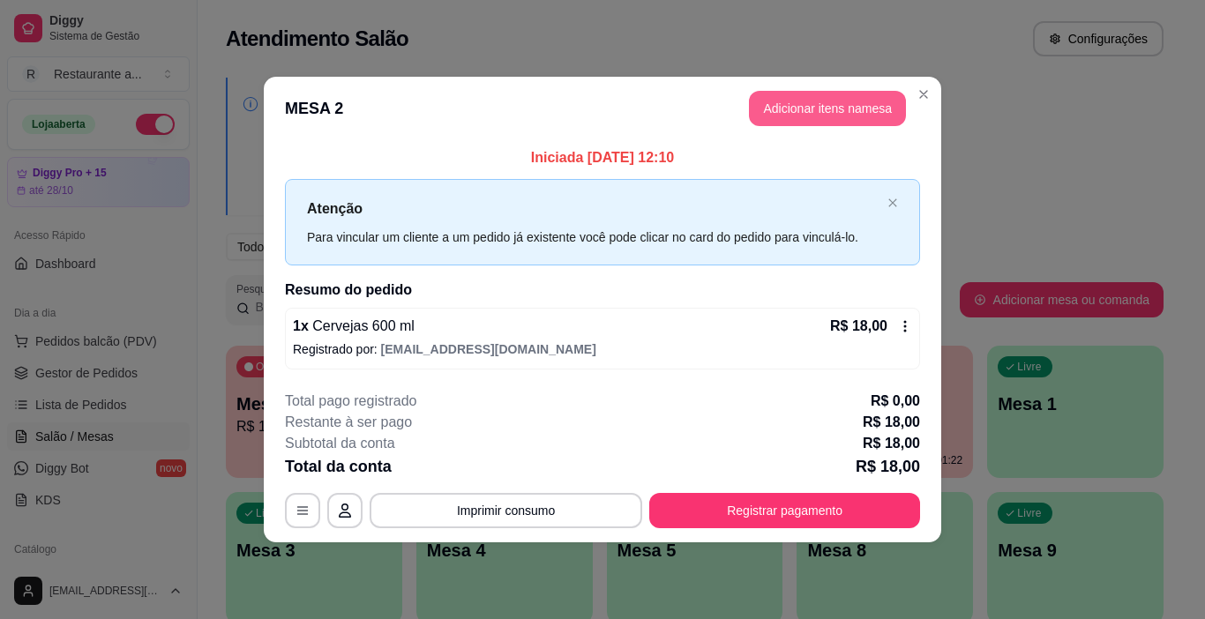
click at [826, 109] on button "Adicionar itens na mesa" at bounding box center [827, 108] width 157 height 35
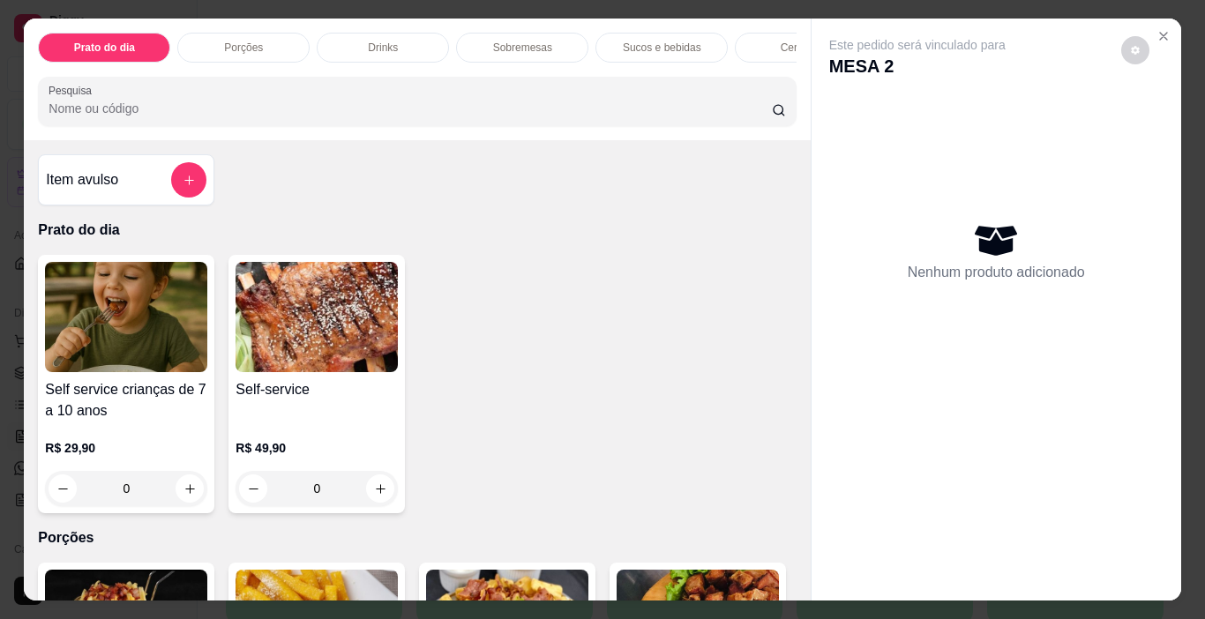
click at [236, 43] on p "Porções" at bounding box center [243, 48] width 39 height 14
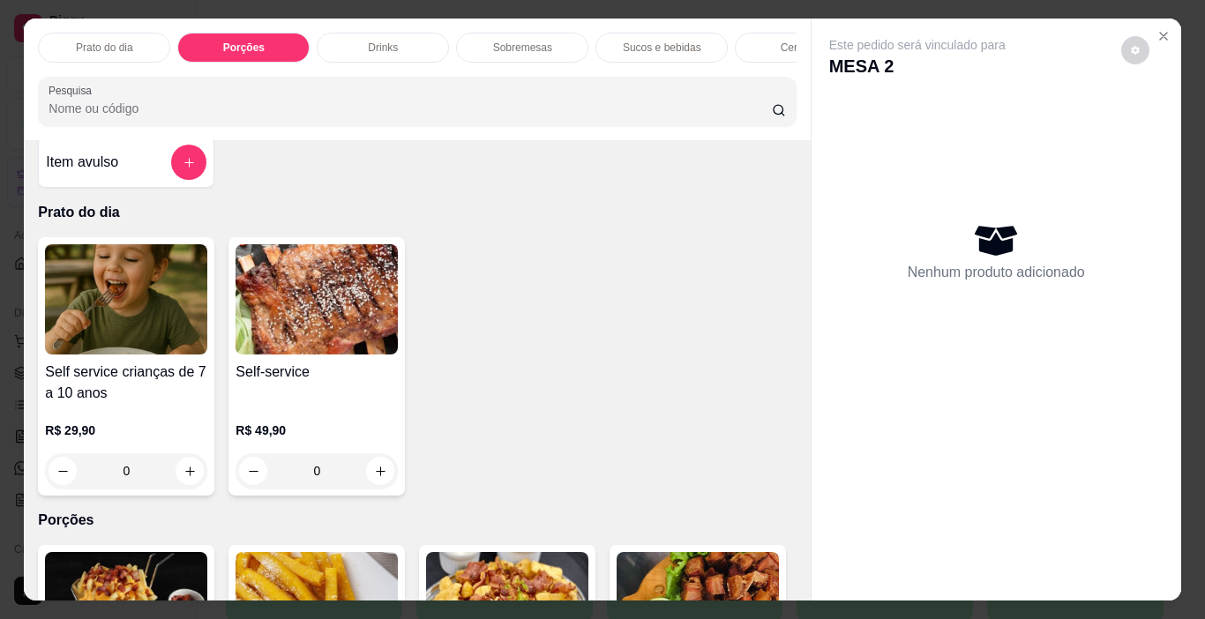
scroll to position [0, 0]
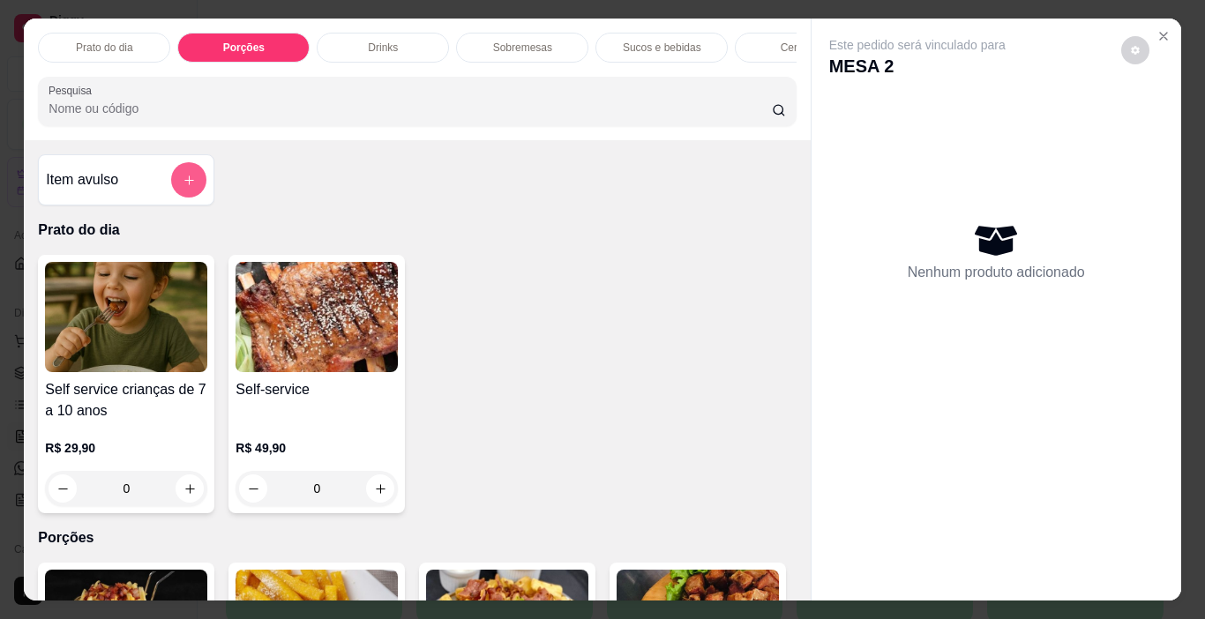
click at [183, 179] on button "add-separate-item" at bounding box center [188, 179] width 35 height 35
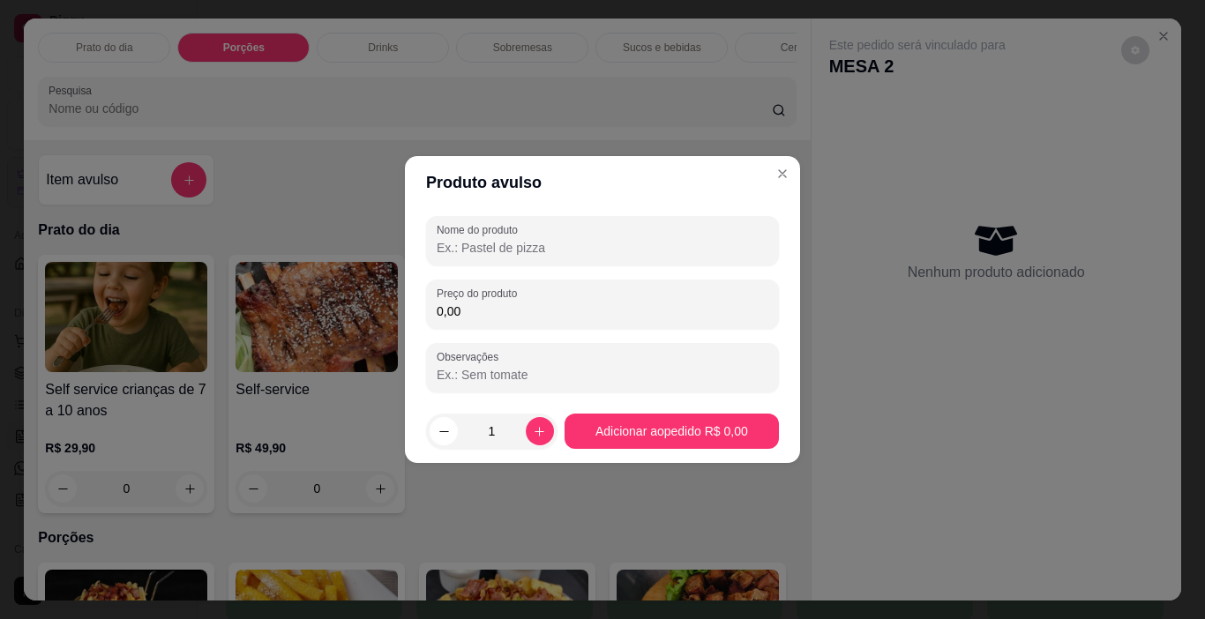
click at [528, 252] on input "Nome do produto" at bounding box center [603, 248] width 332 height 18
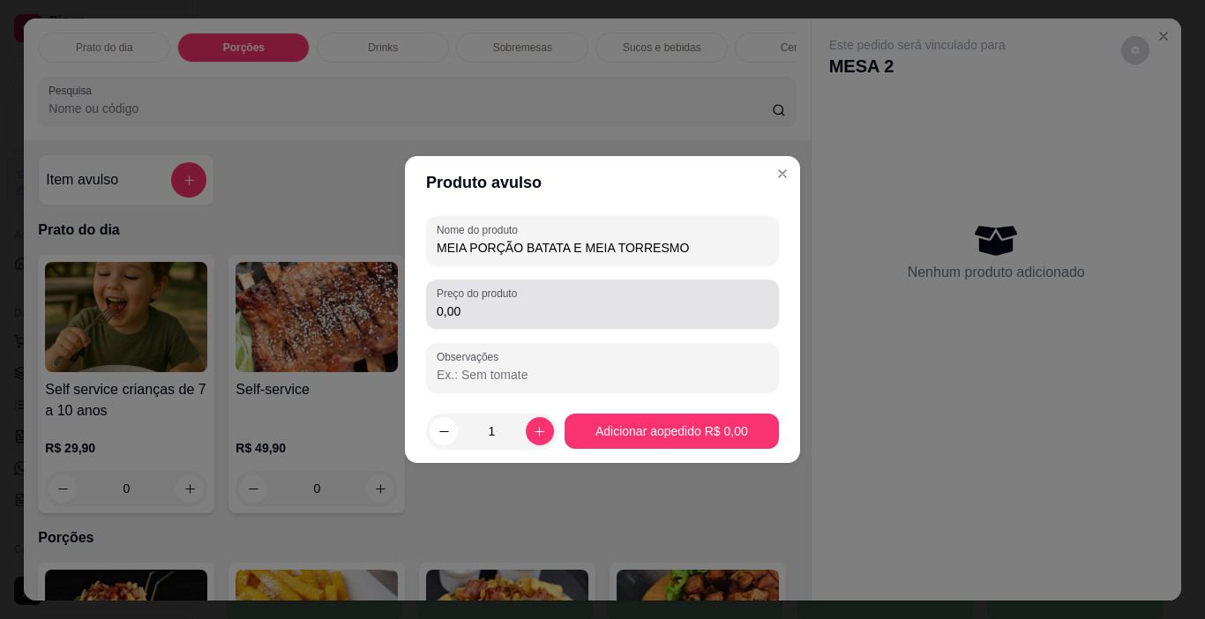
type input "MEIA PORÇÃO BATATA E MEIA TORRESMO"
click at [515, 316] on input "0,00" at bounding box center [603, 312] width 332 height 18
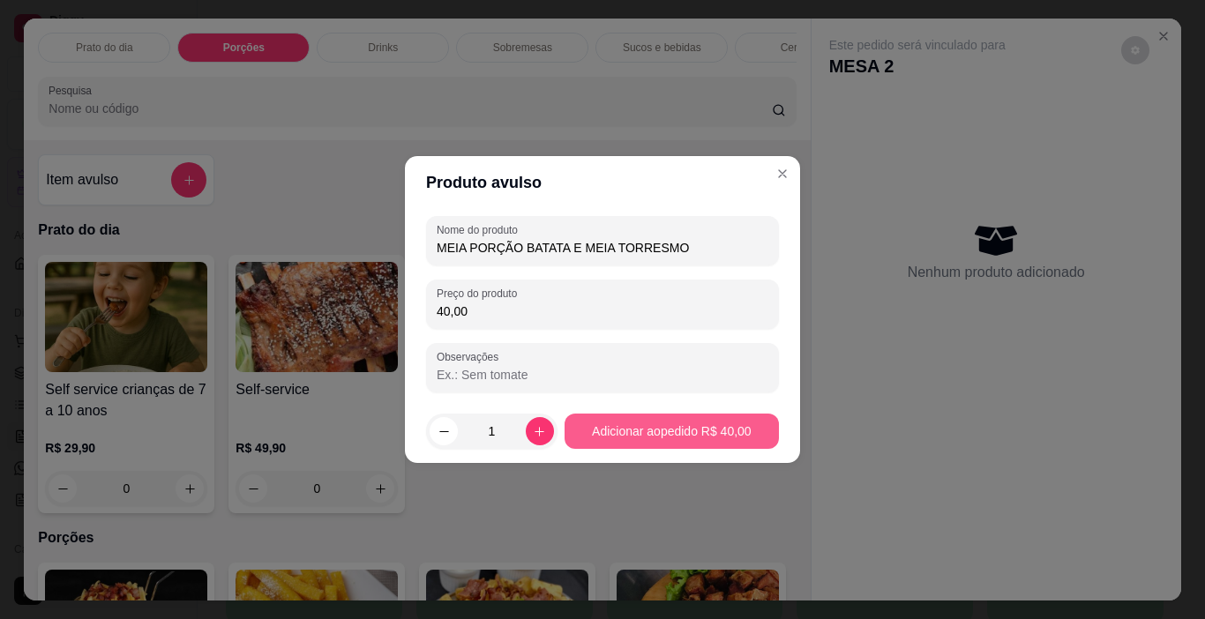
type input "40,00"
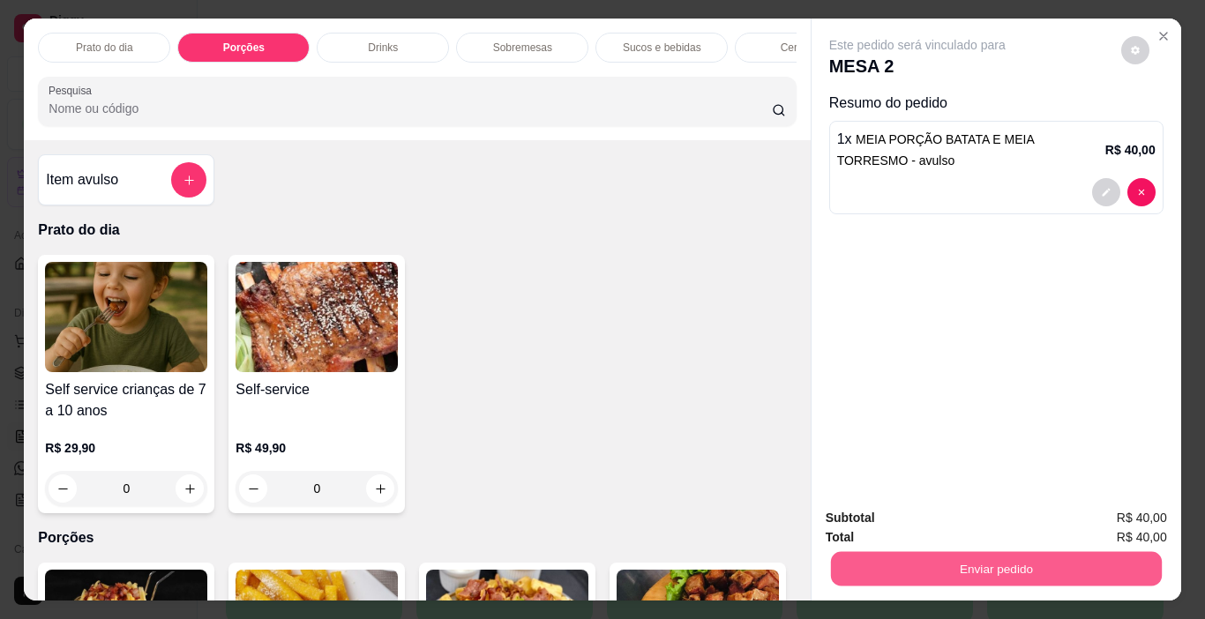
click at [1008, 554] on button "Enviar pedido" at bounding box center [995, 569] width 331 height 34
click at [1106, 512] on button "Enviar pedido" at bounding box center [1121, 518] width 97 height 33
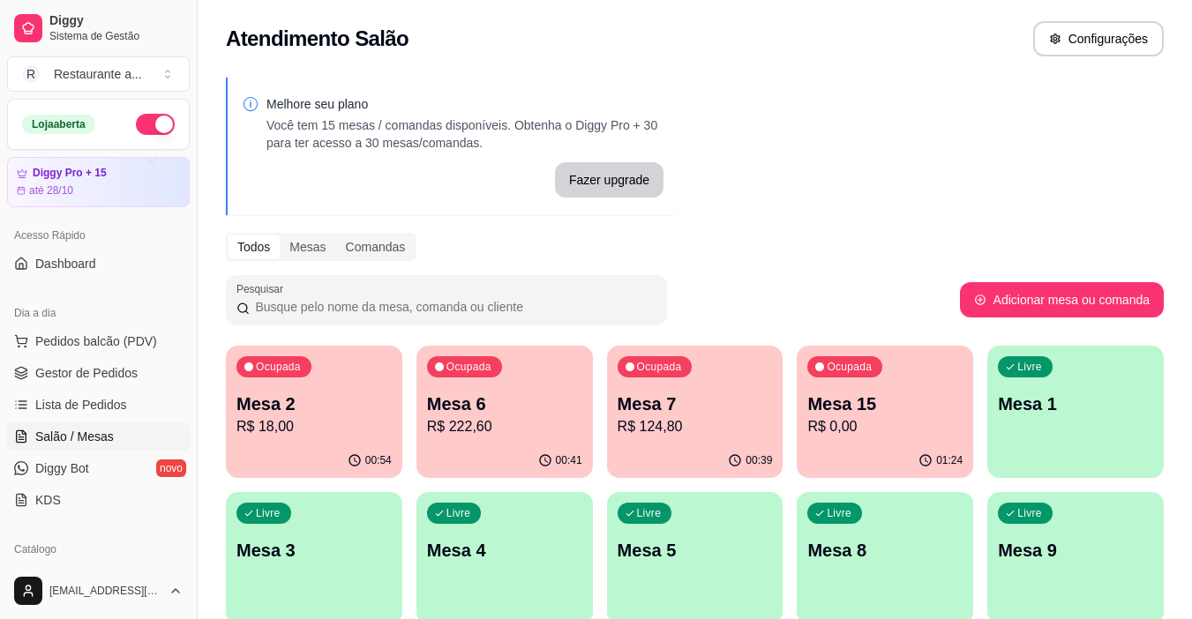
click at [518, 445] on div "00:41" at bounding box center [504, 461] width 176 height 34
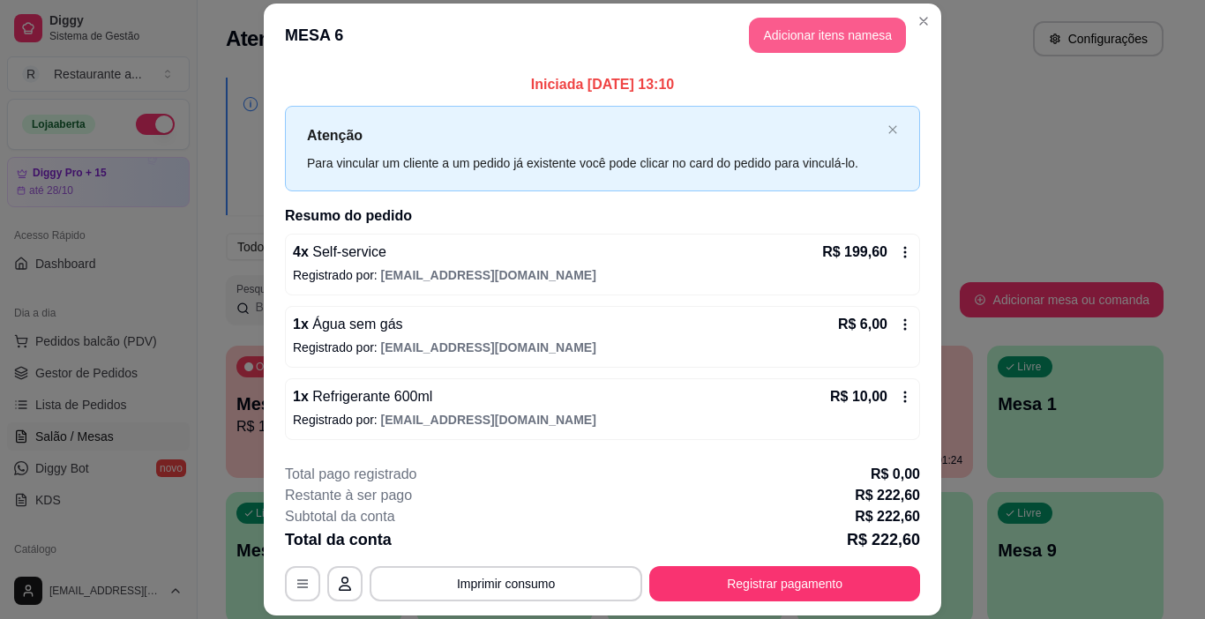
click at [813, 34] on button "Adicionar itens na mesa" at bounding box center [827, 35] width 157 height 35
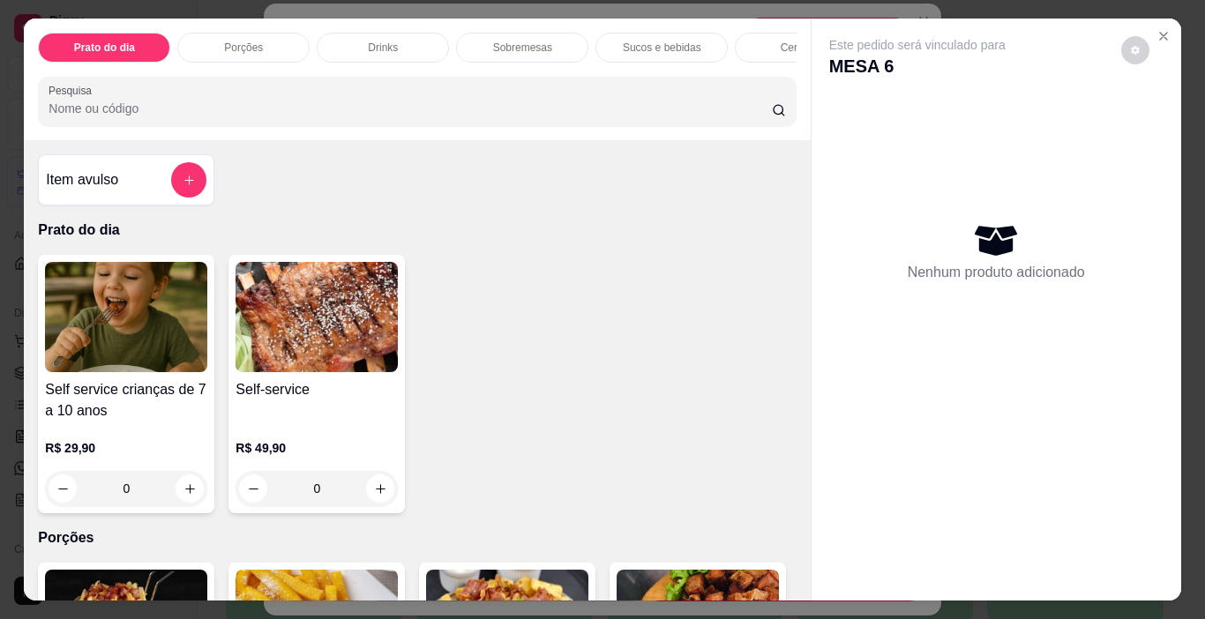
click at [671, 41] on p "Sucos e bebidas" at bounding box center [662, 48] width 79 height 14
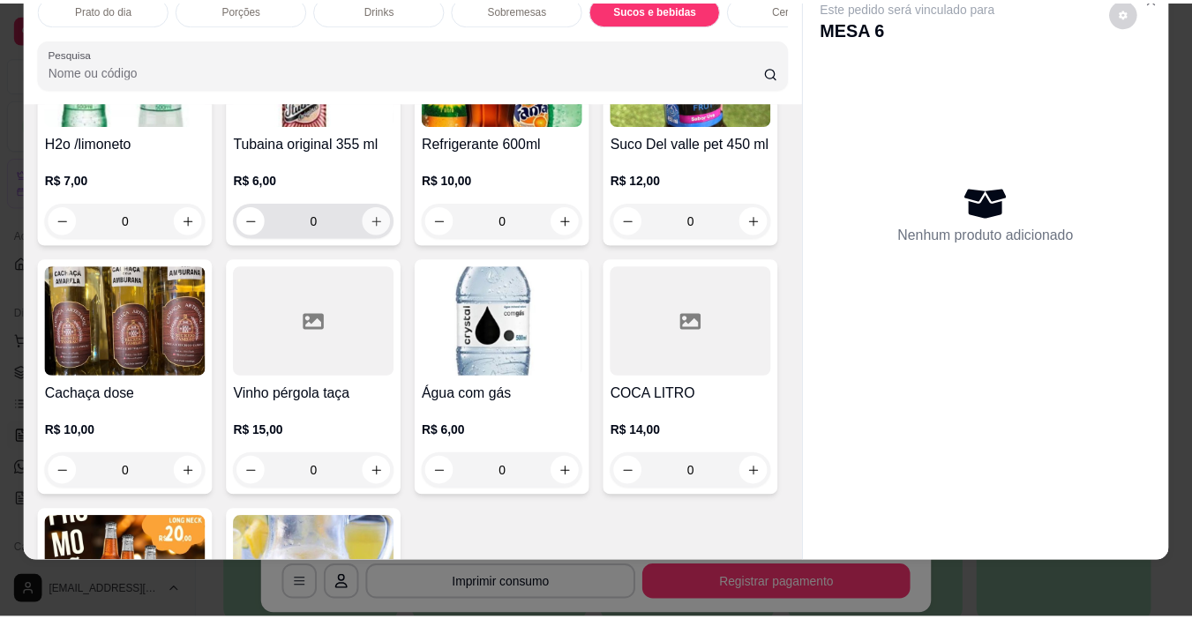
scroll to position [2574, 0]
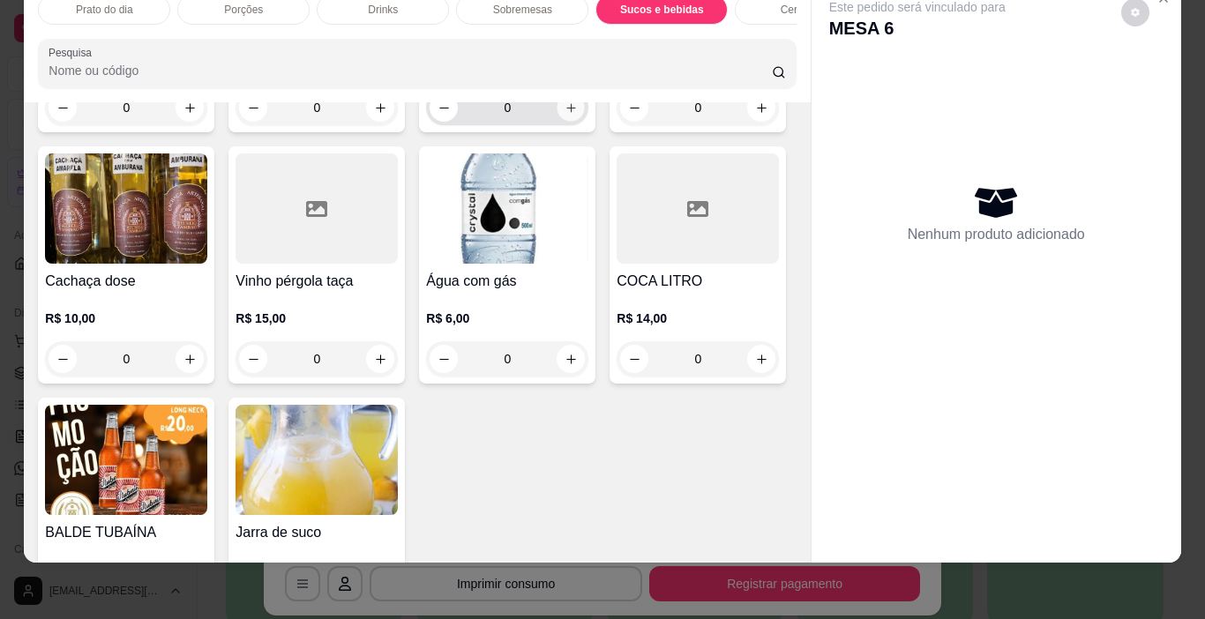
click at [565, 115] on icon "increase-product-quantity" at bounding box center [571, 107] width 13 height 13
type input "1"
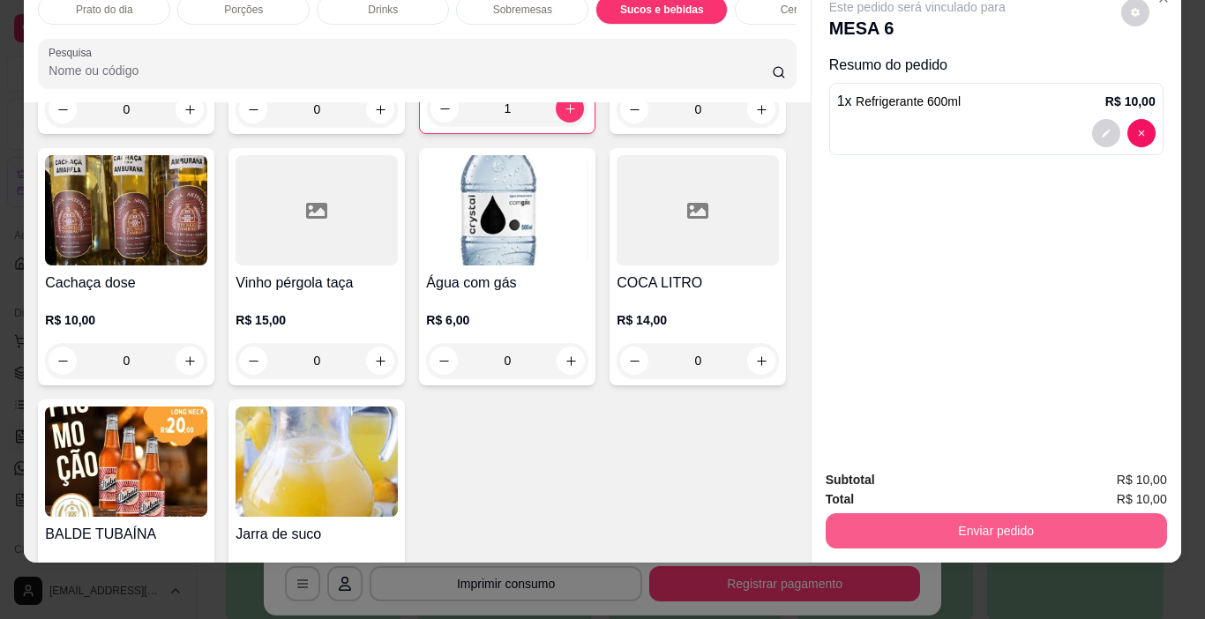
click at [1026, 513] on button "Enviar pedido" at bounding box center [996, 530] width 341 height 35
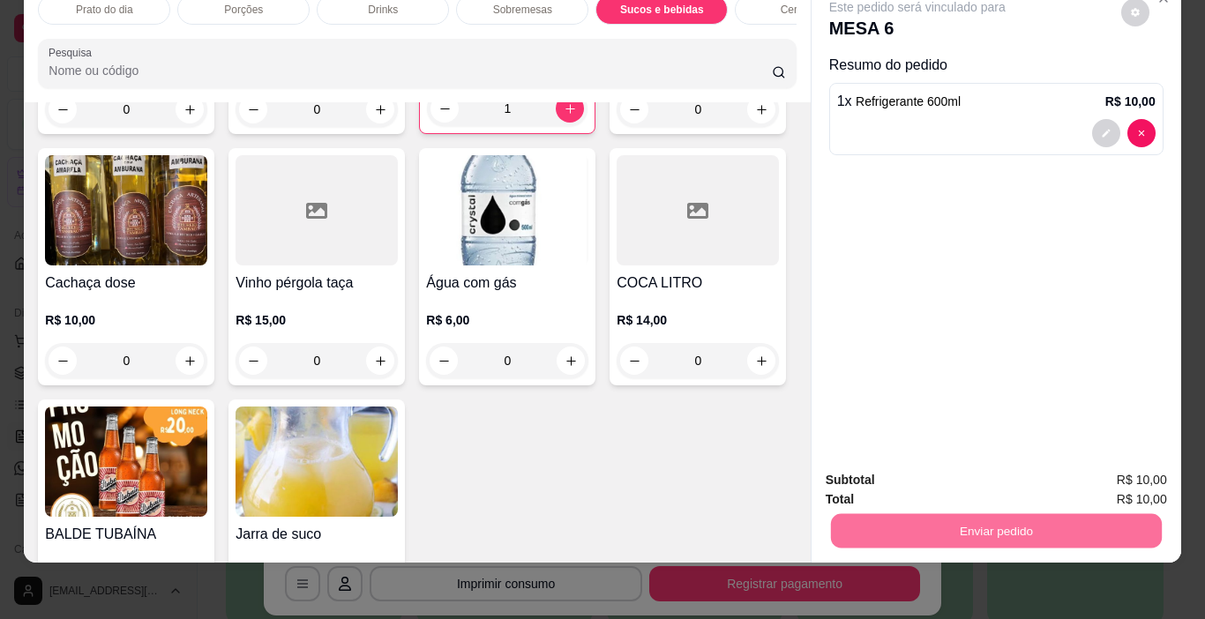
click at [1126, 472] on button "Enviar pedido" at bounding box center [1121, 475] width 100 height 34
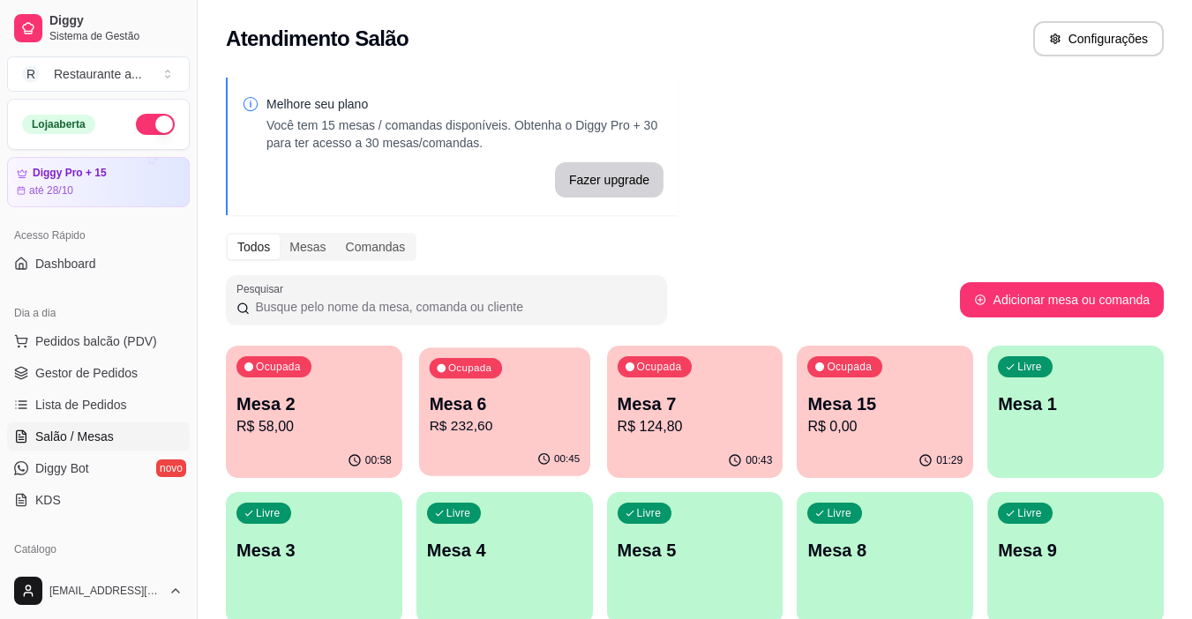
click at [505, 413] on p "Mesa 6" at bounding box center [504, 405] width 151 height 24
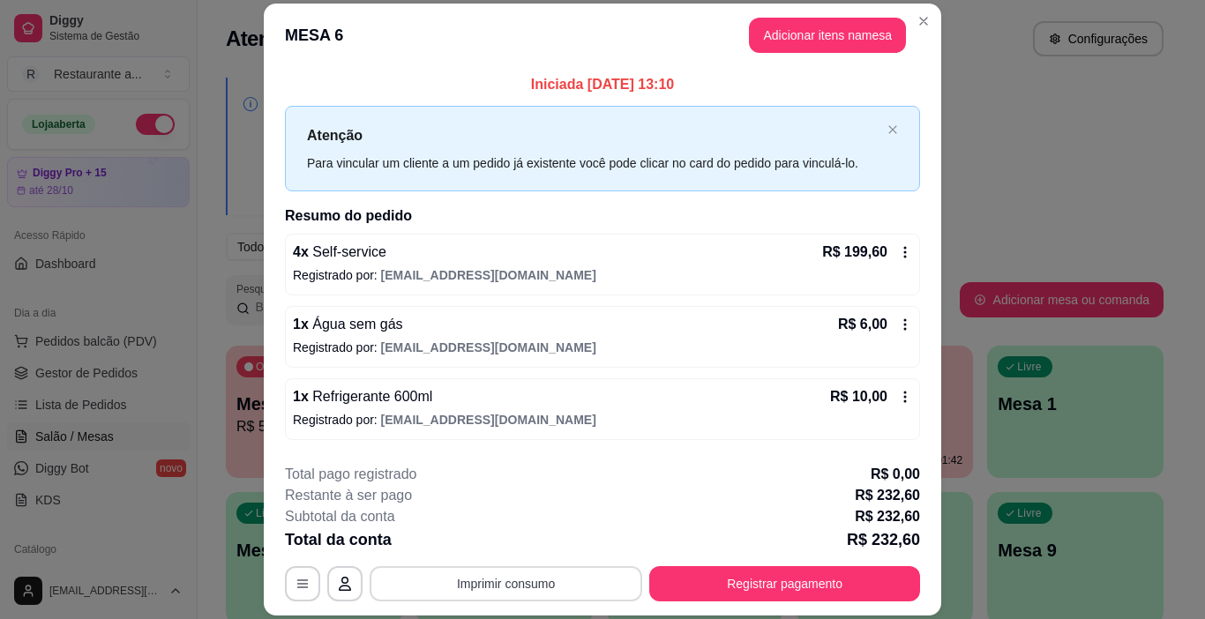
click at [520, 579] on button "Imprimir consumo" at bounding box center [506, 583] width 273 height 35
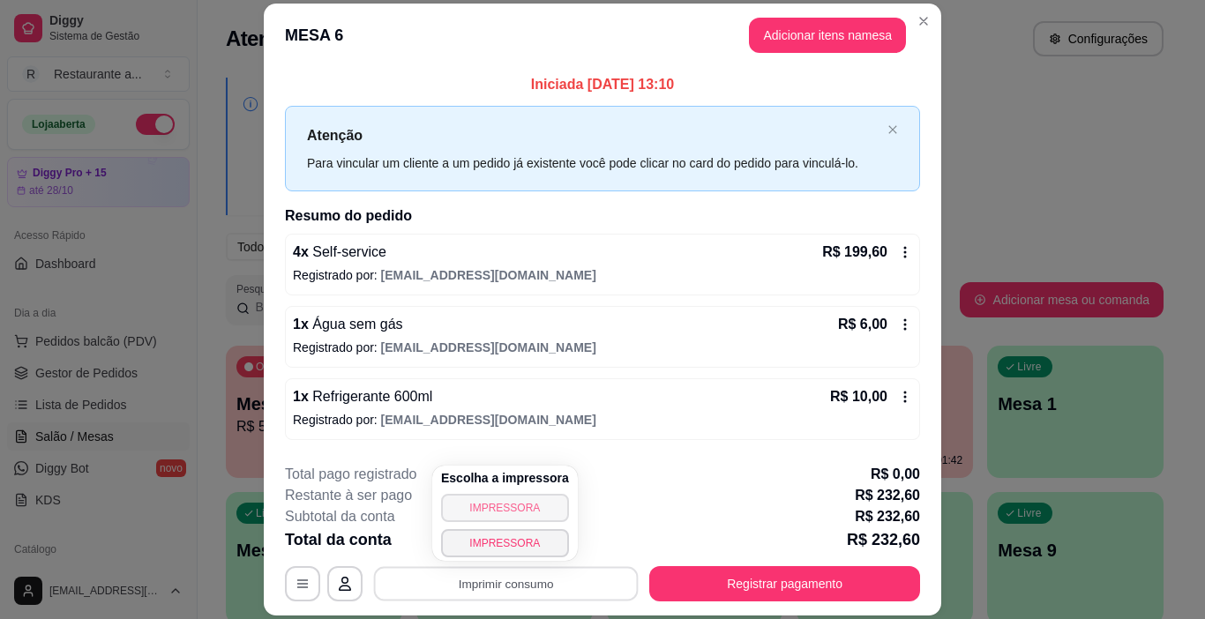
click at [528, 504] on button "IMPRESSORA" at bounding box center [505, 508] width 128 height 28
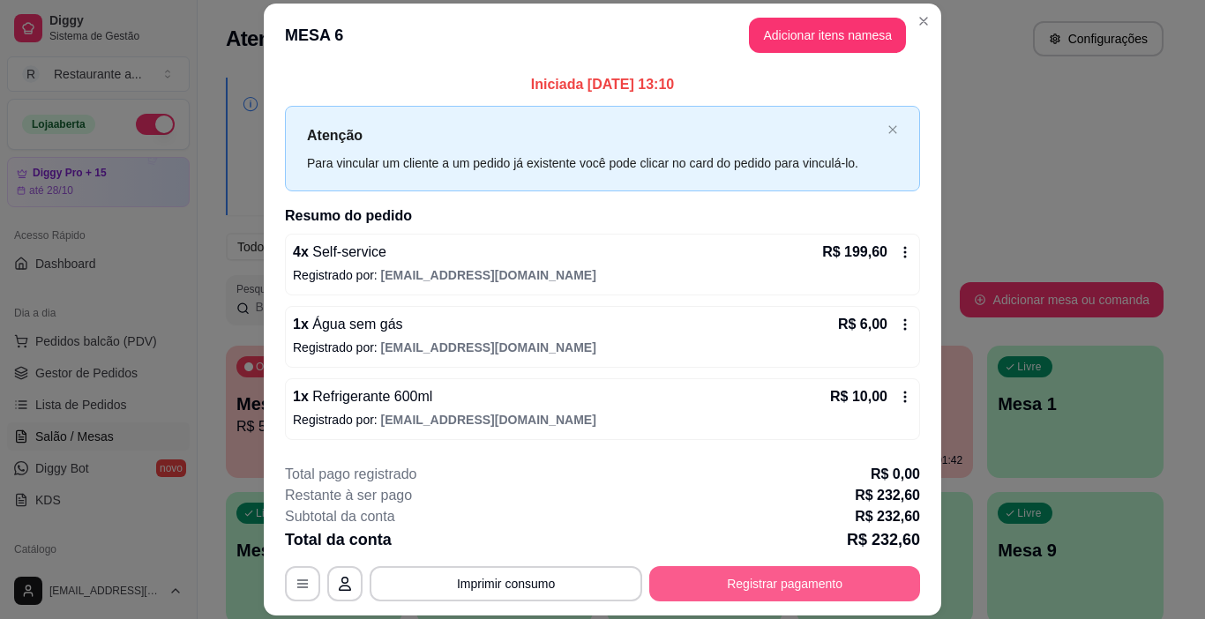
click at [754, 584] on button "Registrar pagamento" at bounding box center [784, 583] width 271 height 35
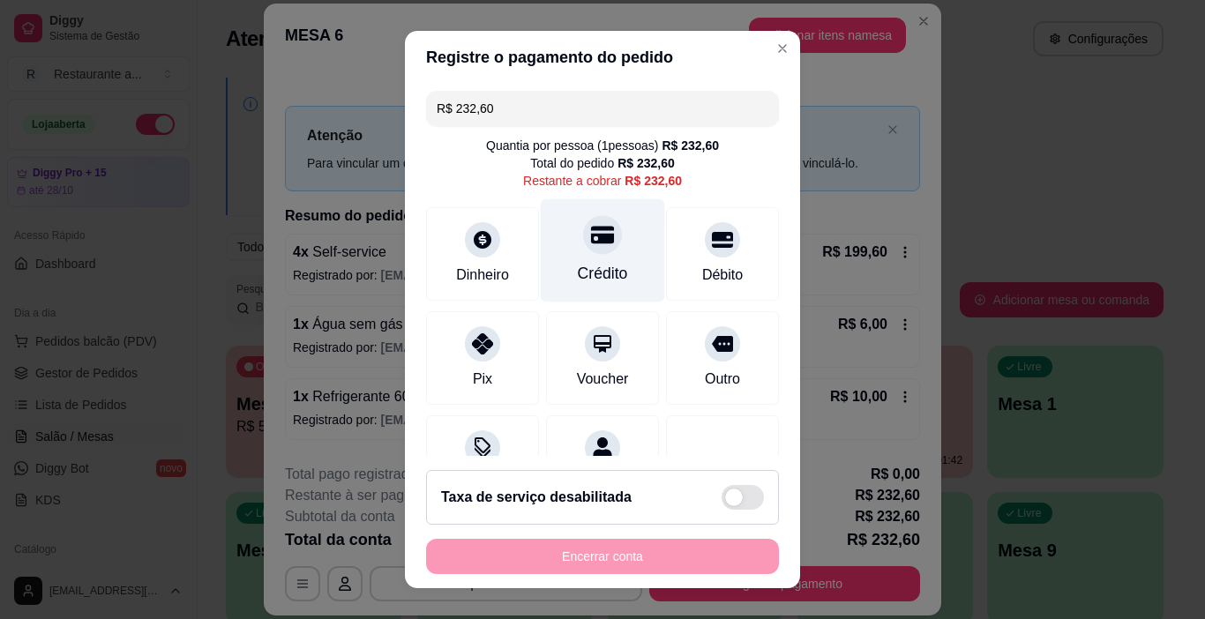
click at [585, 254] on div at bounding box center [602, 235] width 39 height 39
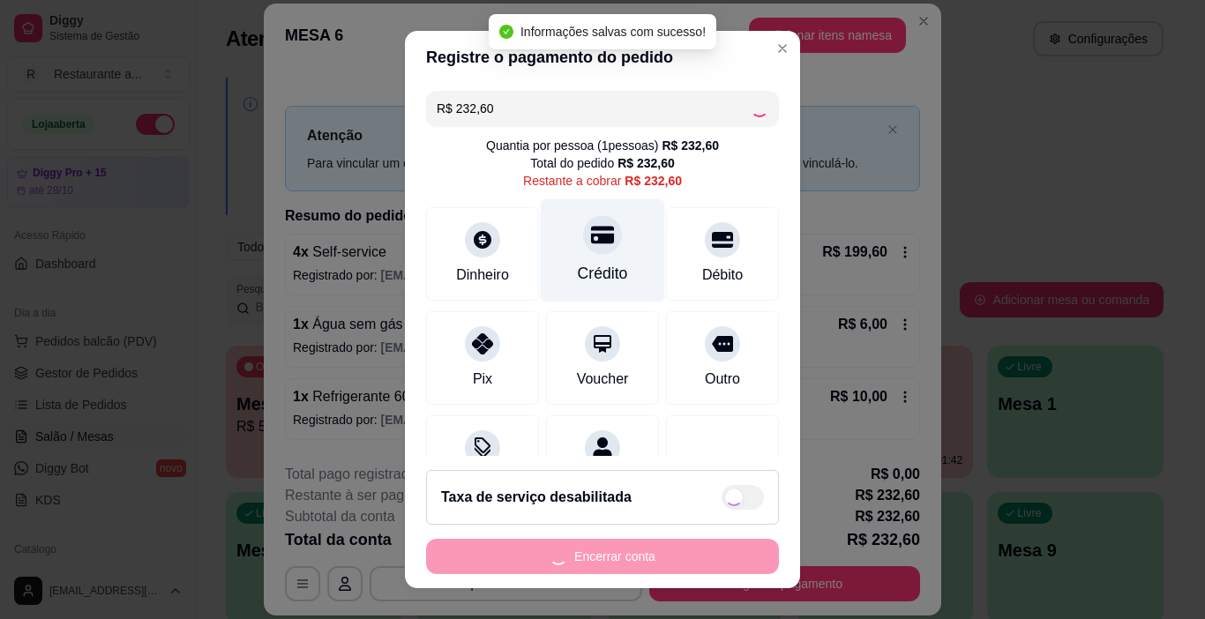
type input "R$ 0,00"
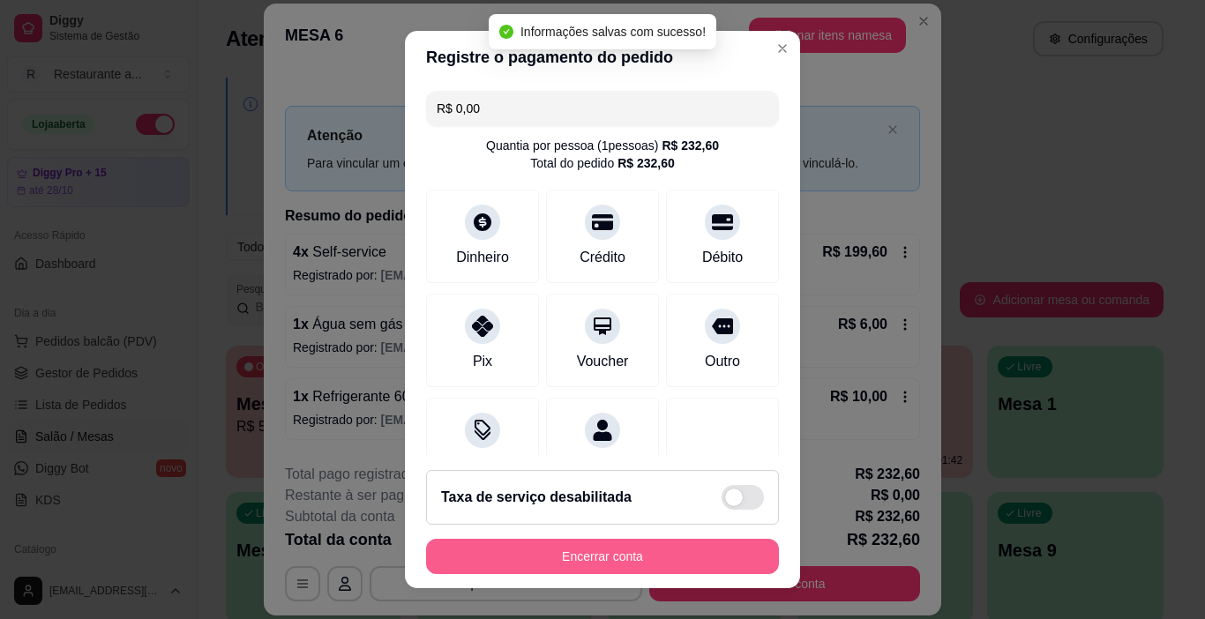
click at [588, 549] on button "Encerrar conta" at bounding box center [602, 556] width 353 height 35
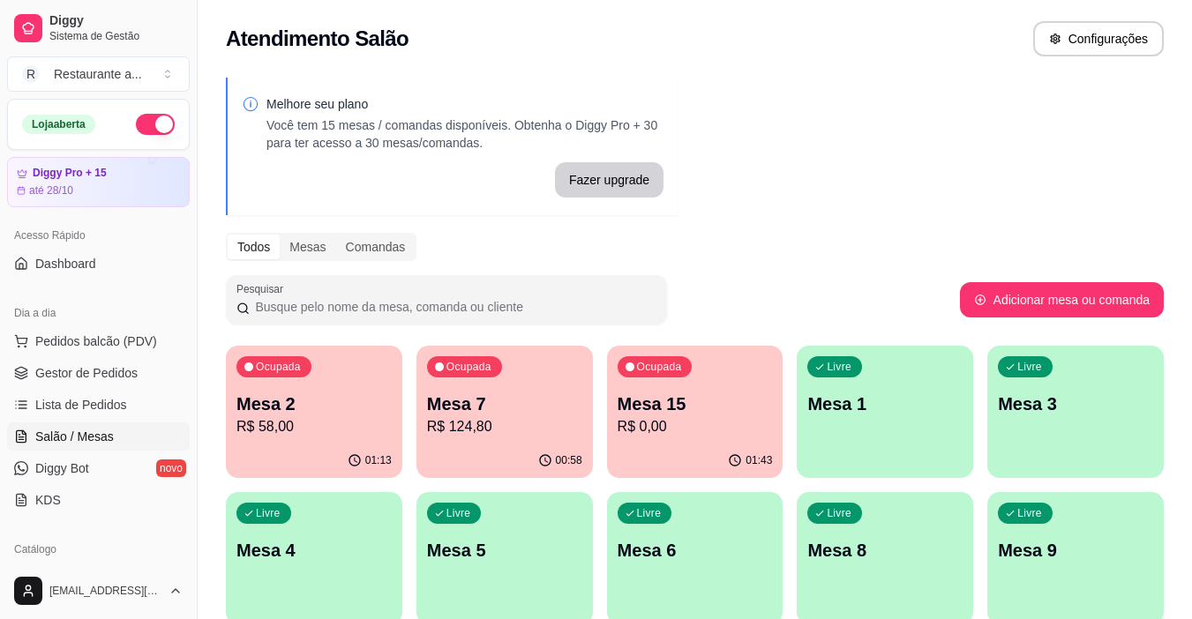
click at [771, 287] on div "Pesquisar" at bounding box center [593, 299] width 734 height 49
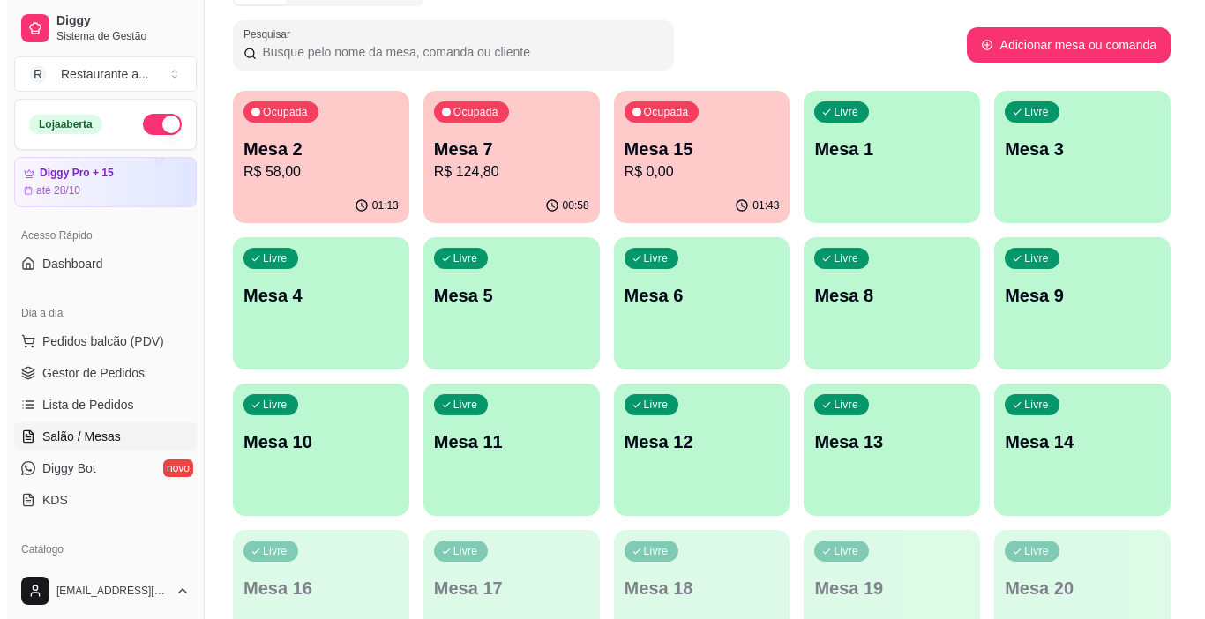
scroll to position [265, 0]
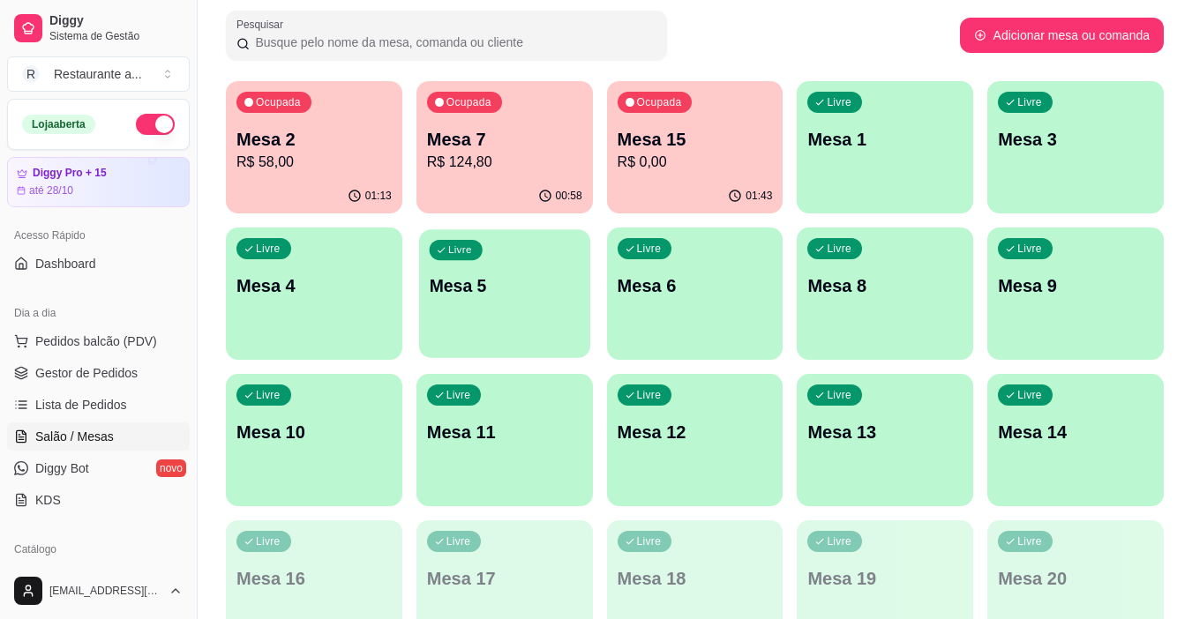
click at [540, 271] on div "Livre Mesa 5" at bounding box center [504, 283] width 171 height 108
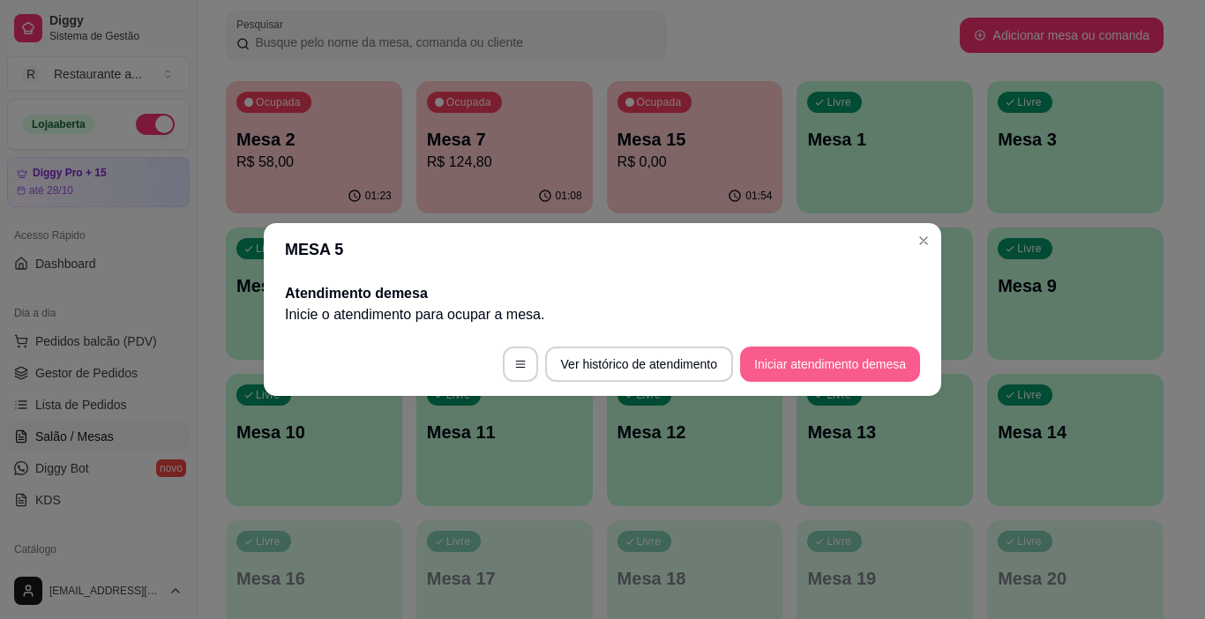
click at [838, 362] on button "Iniciar atendimento de mesa" at bounding box center [830, 364] width 180 height 35
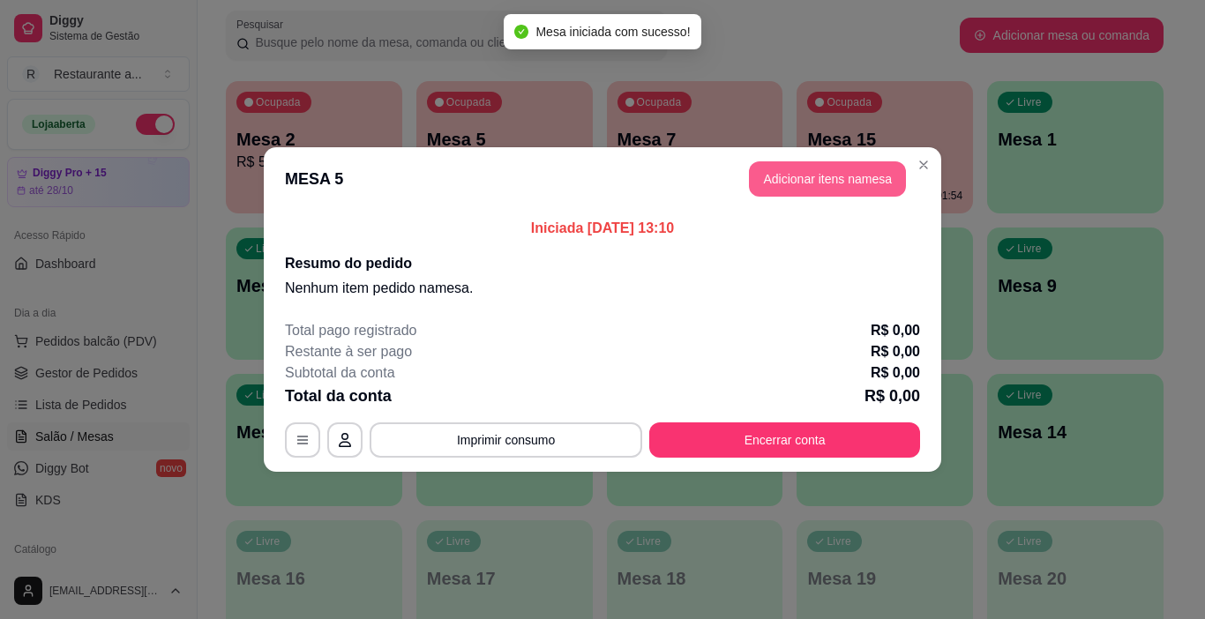
click at [819, 180] on button "Adicionar itens na mesa" at bounding box center [827, 178] width 157 height 35
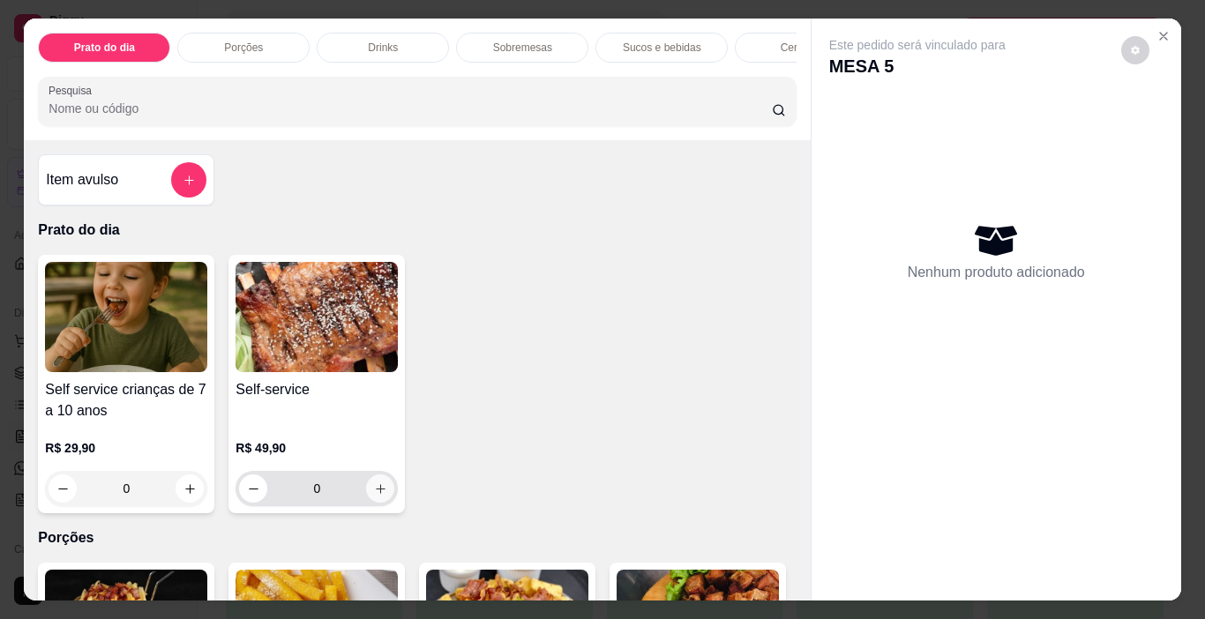
click at [374, 492] on icon "increase-product-quantity" at bounding box center [380, 489] width 13 height 13
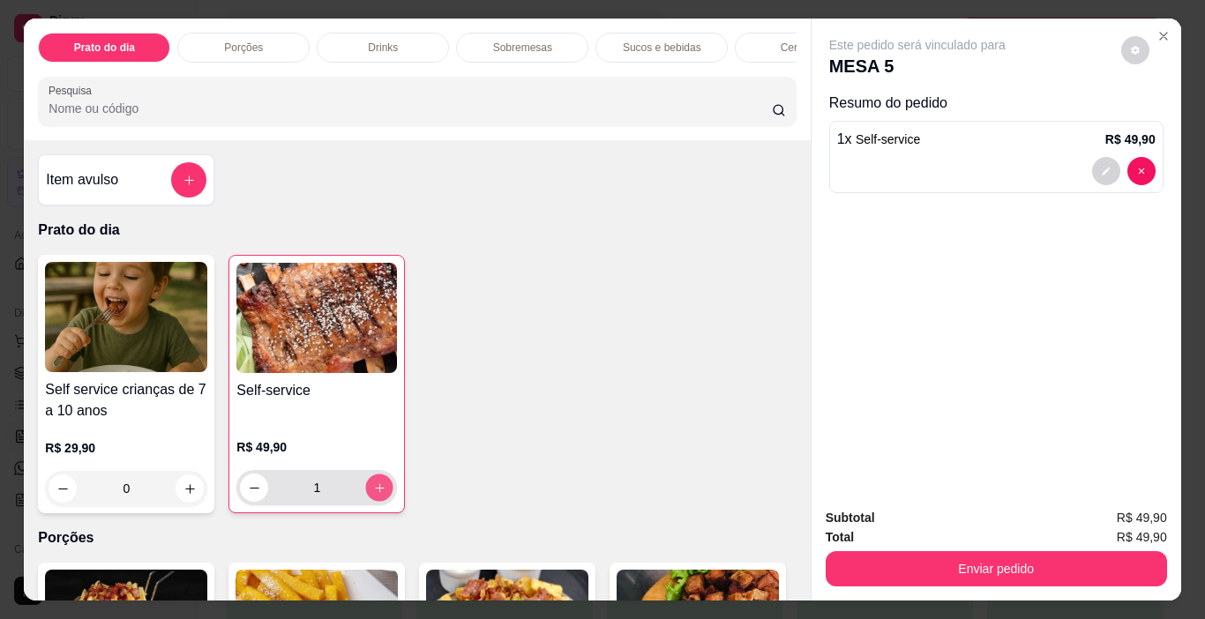
click at [375, 492] on icon "increase-product-quantity" at bounding box center [379, 487] width 9 height 9
type input "2"
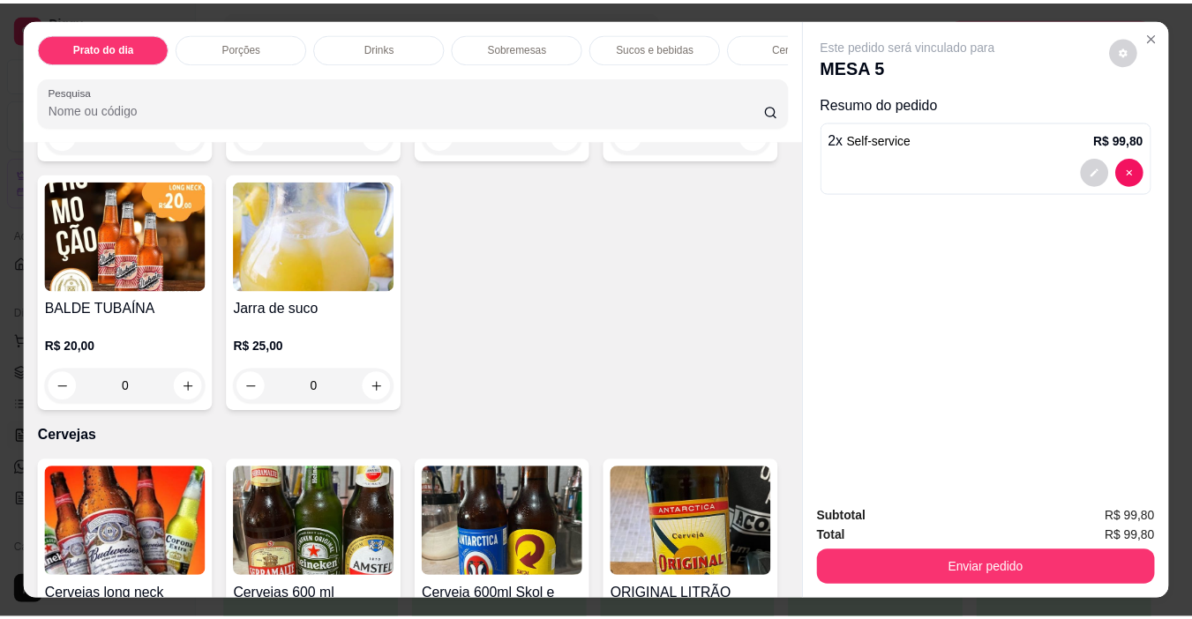
scroll to position [3088, 0]
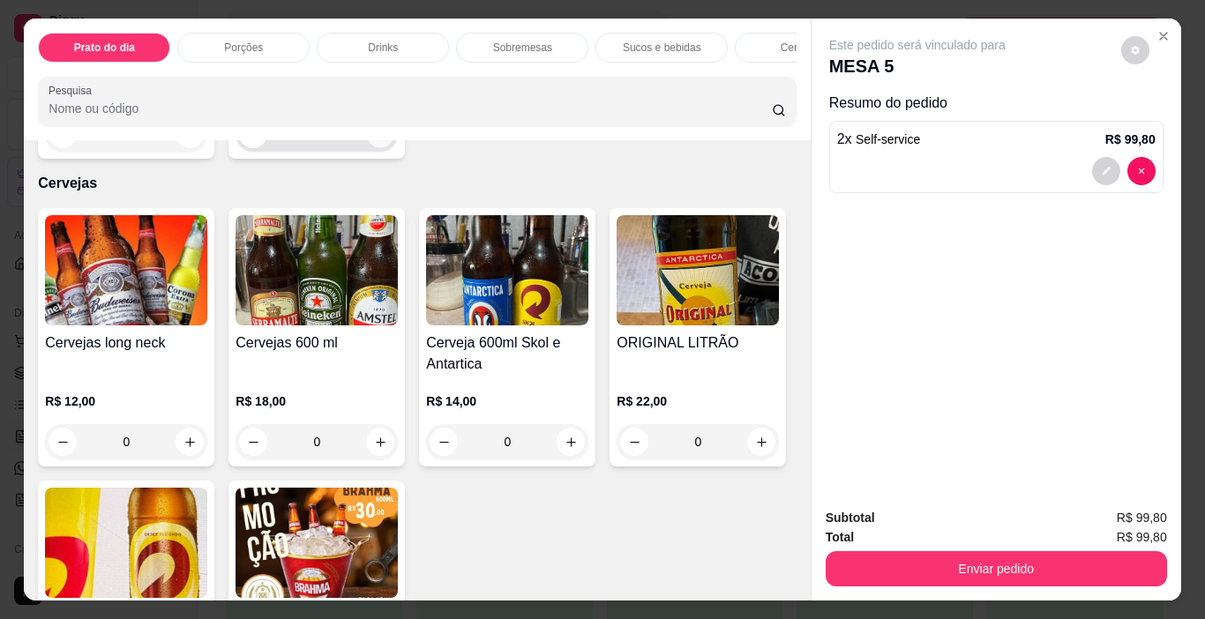
click at [374, 141] on icon "increase-product-quantity" at bounding box center [380, 134] width 13 height 13
type input "1"
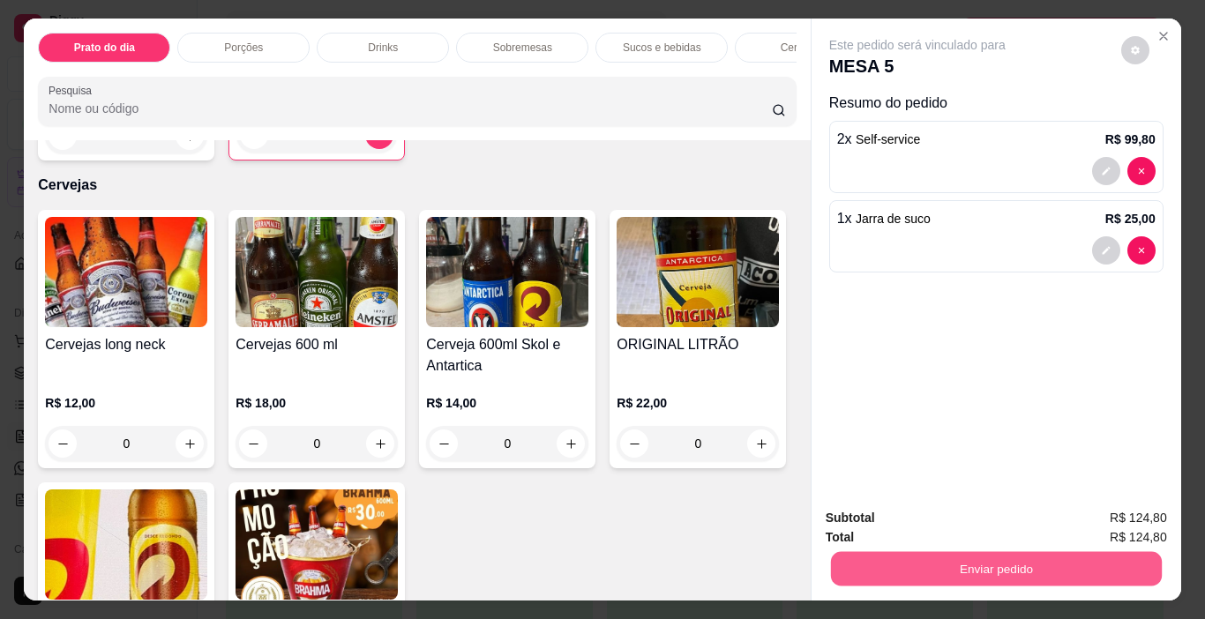
click at [968, 562] on button "Enviar pedido" at bounding box center [995, 569] width 331 height 34
click at [1120, 513] on button "Enviar pedido" at bounding box center [1121, 519] width 100 height 34
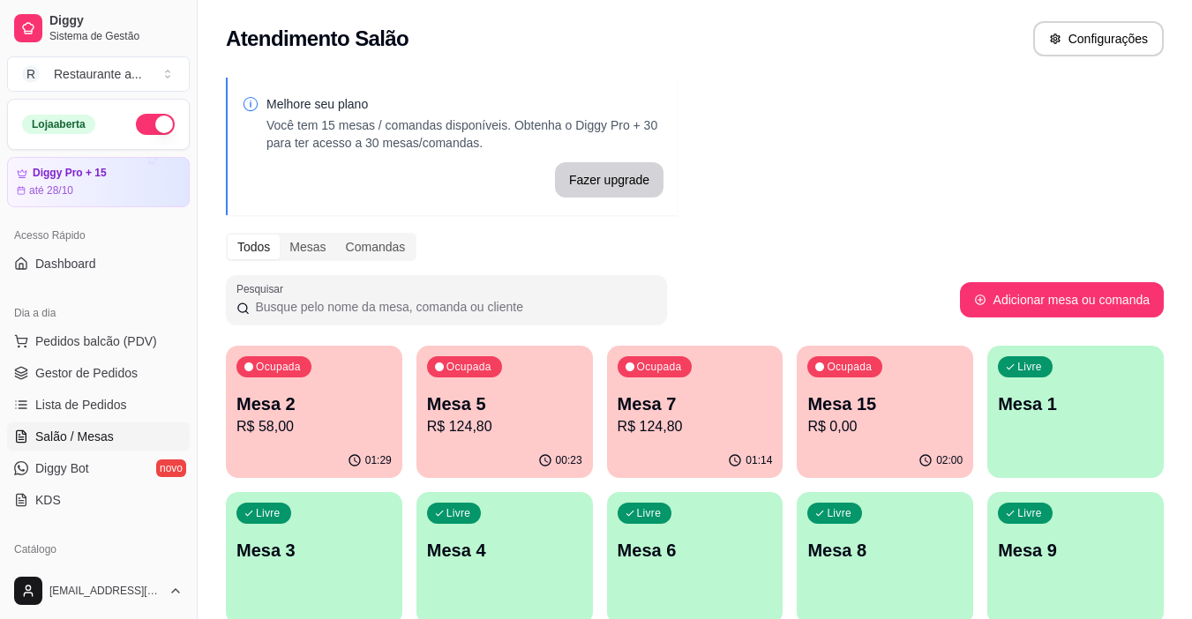
click at [491, 439] on div "Ocupada Mesa 5 R$ 124,80" at bounding box center [504, 395] width 176 height 98
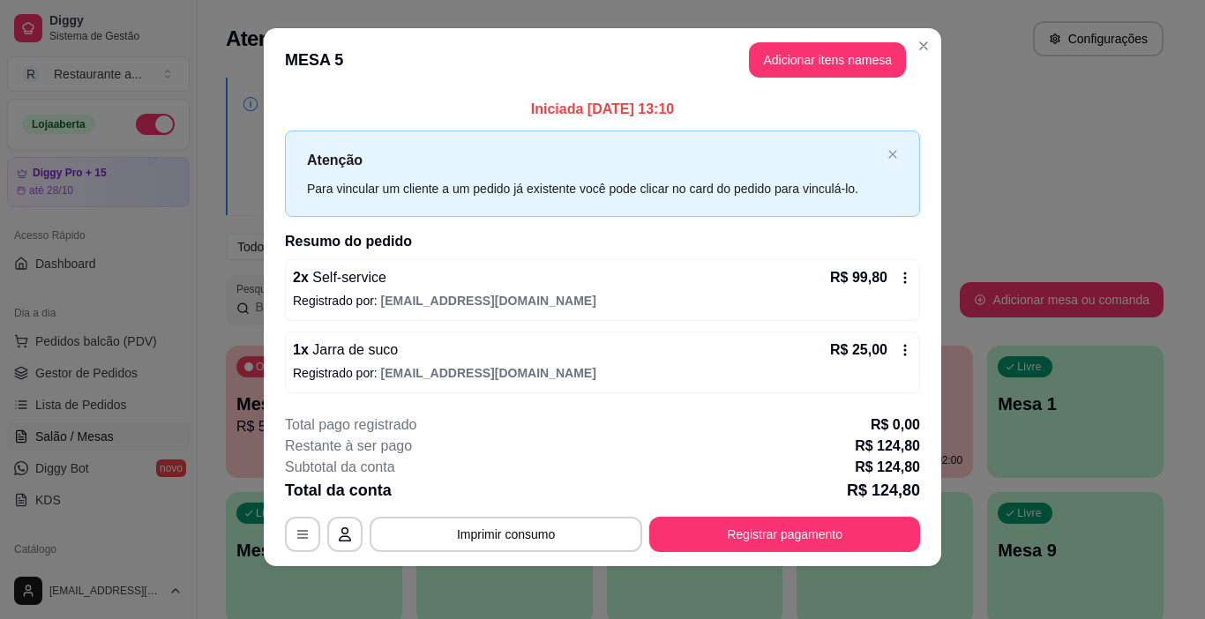
scroll to position [16, 0]
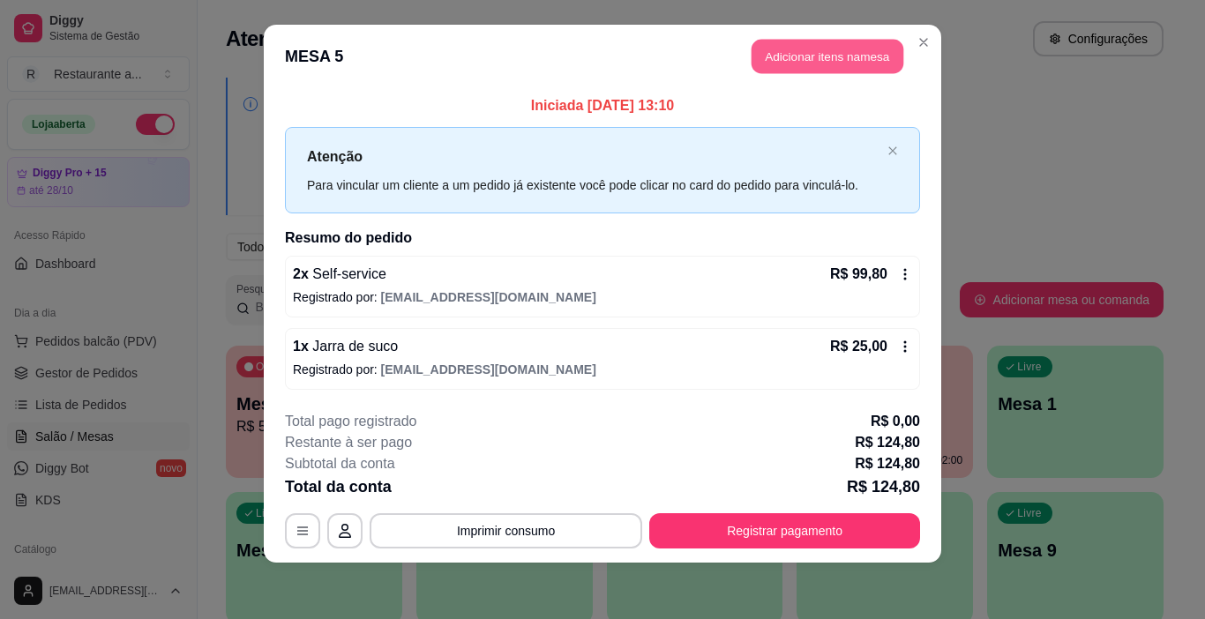
click at [800, 57] on button "Adicionar itens na mesa" at bounding box center [828, 57] width 152 height 34
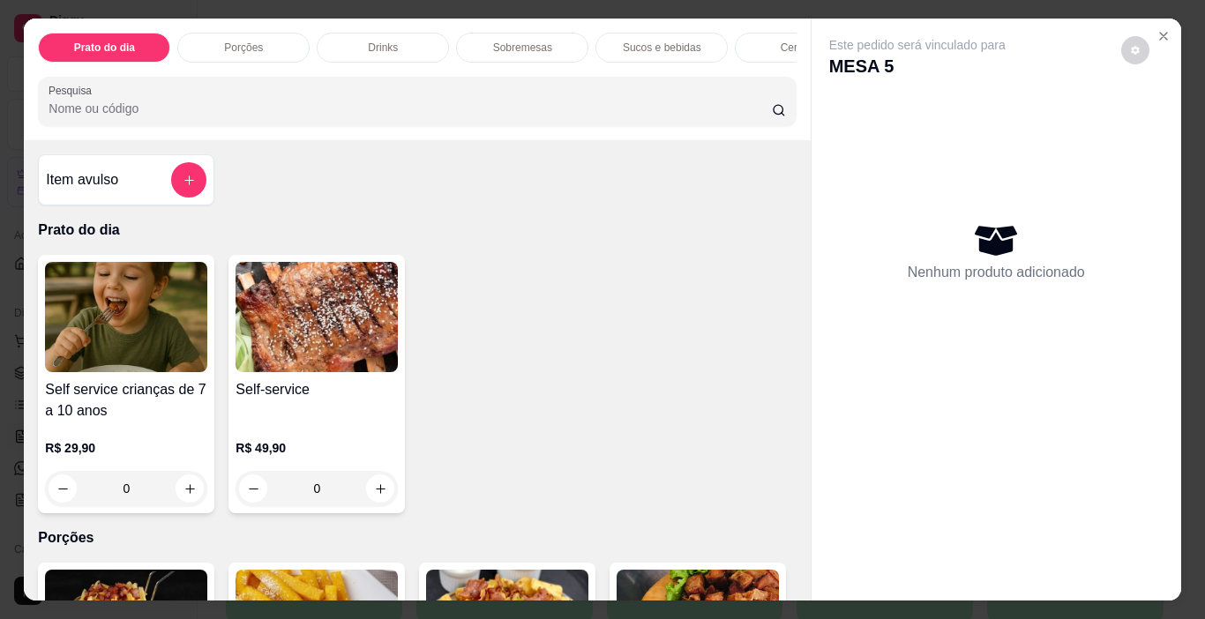
click at [781, 43] on p "Cervejas" at bounding box center [801, 48] width 41 height 14
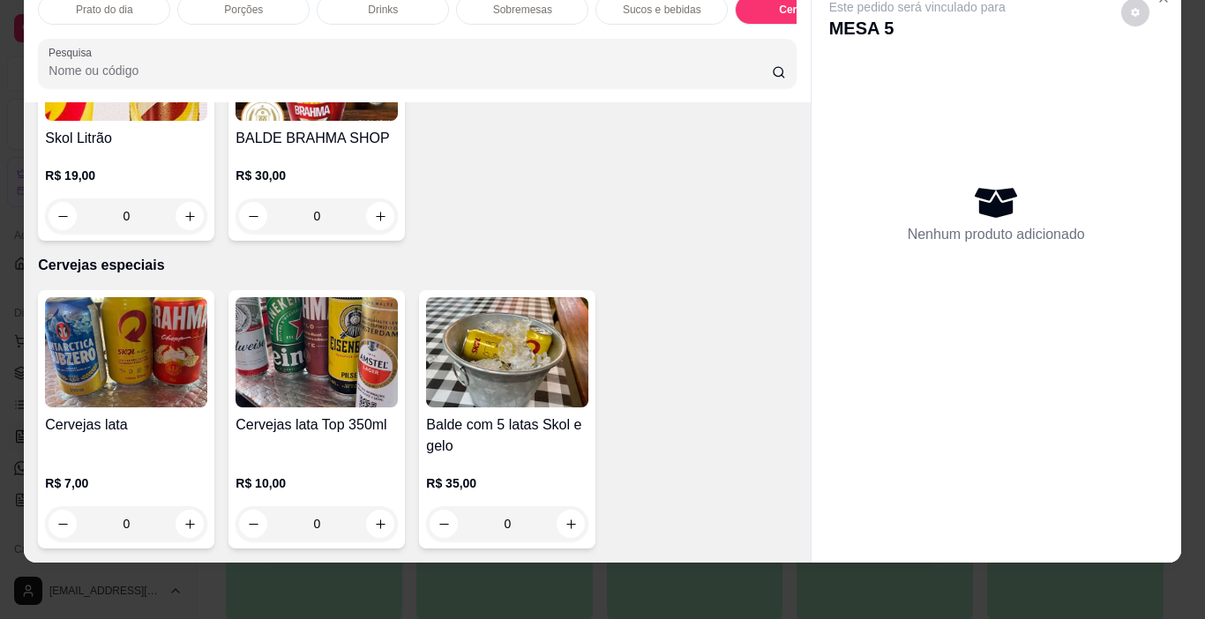
scroll to position [3595, 0]
type input "1"
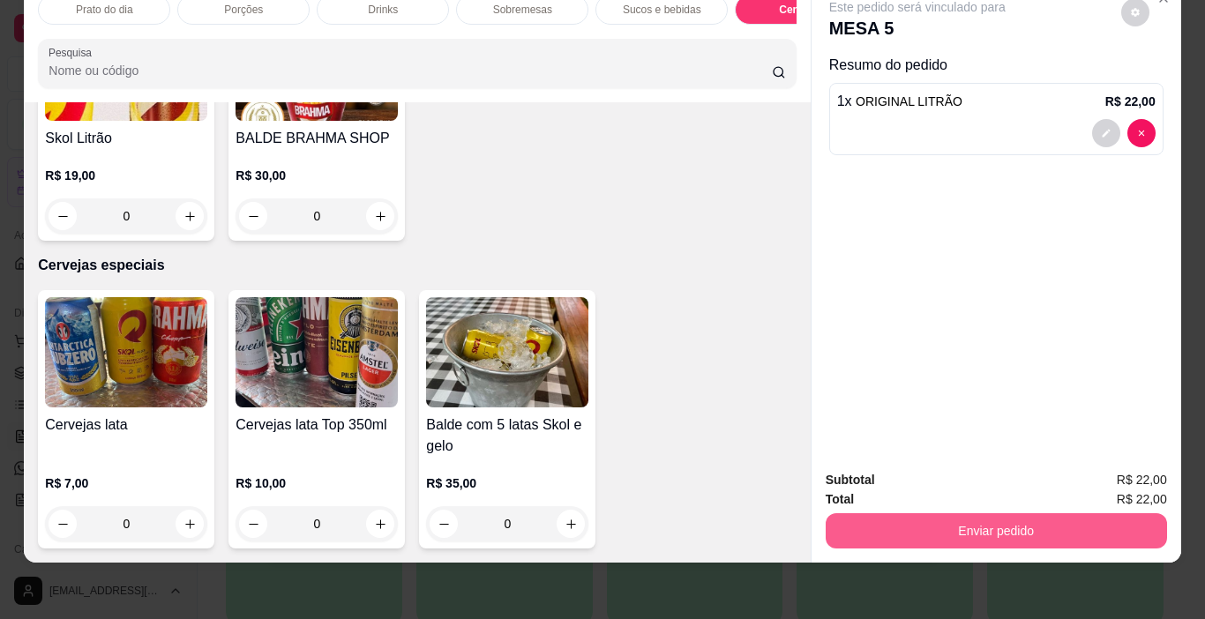
click at [997, 513] on button "Enviar pedido" at bounding box center [996, 530] width 341 height 35
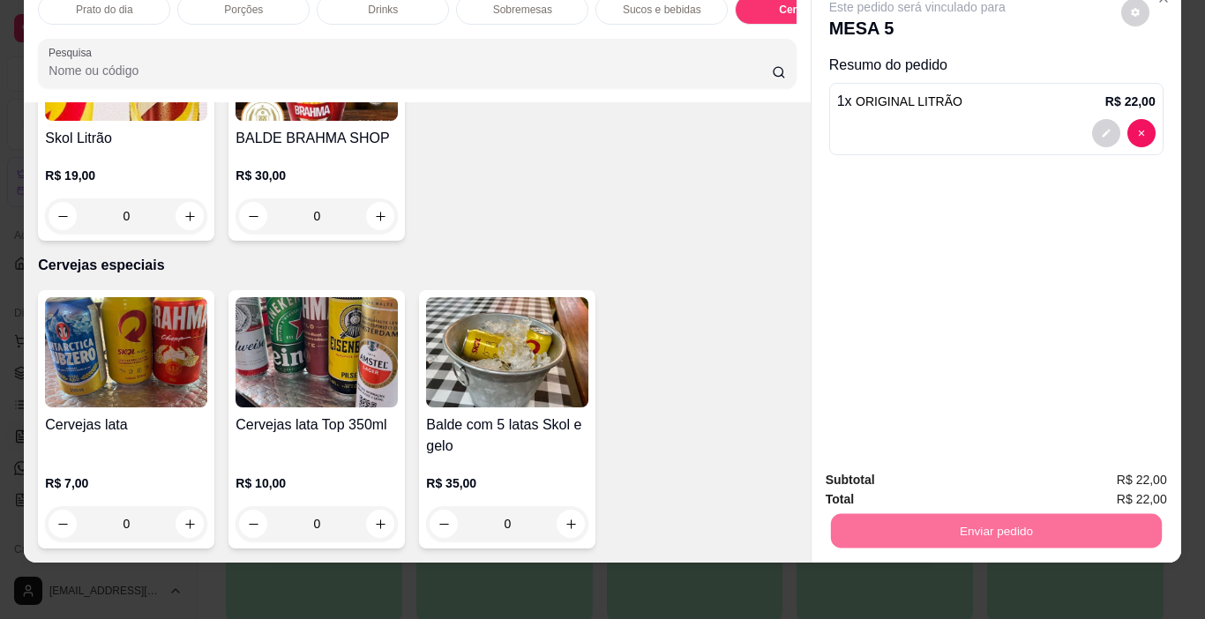
click at [1102, 468] on button "Enviar pedido" at bounding box center [1121, 475] width 100 height 34
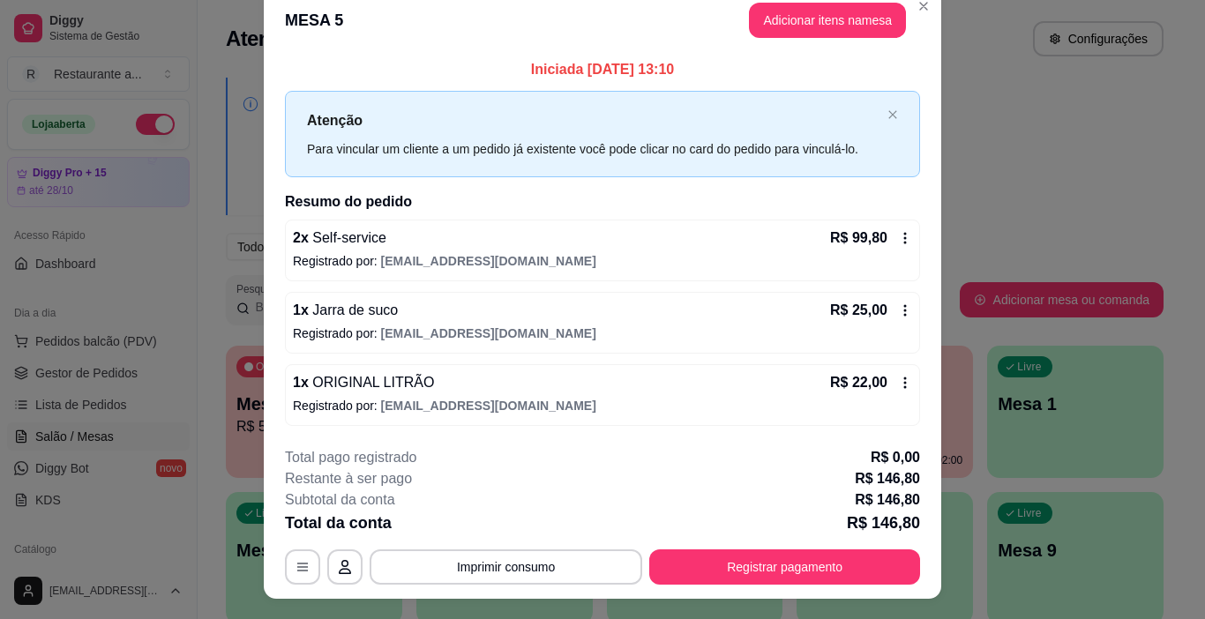
scroll to position [0, 0]
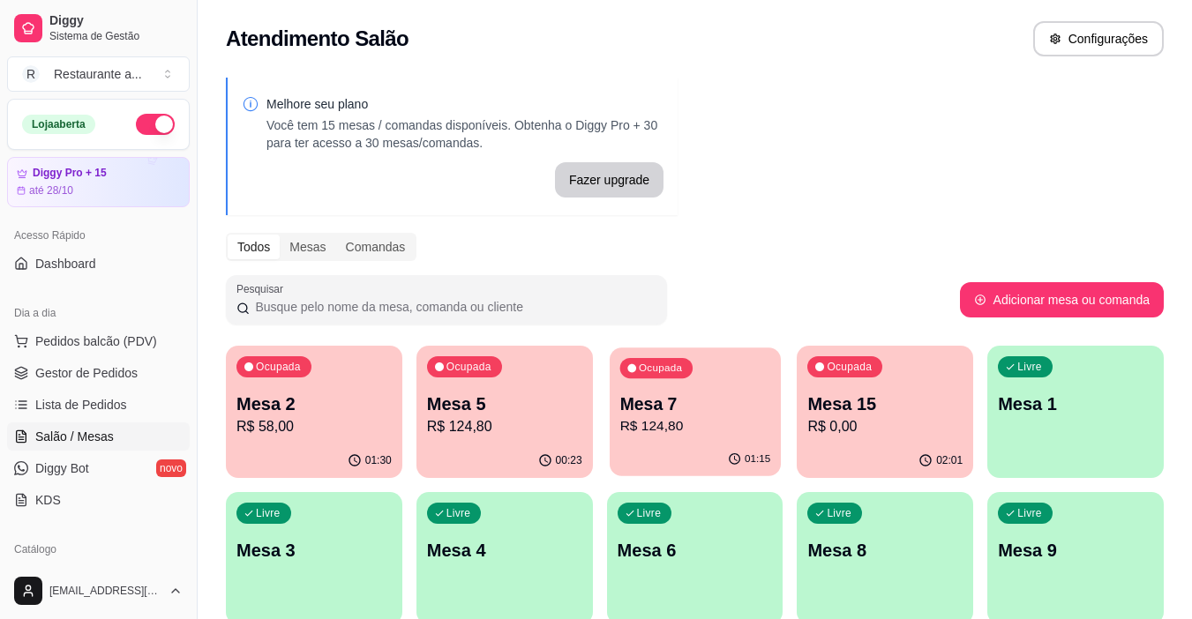
click at [727, 416] on div "Mesa 7 R$ 124,80" at bounding box center [694, 415] width 151 height 44
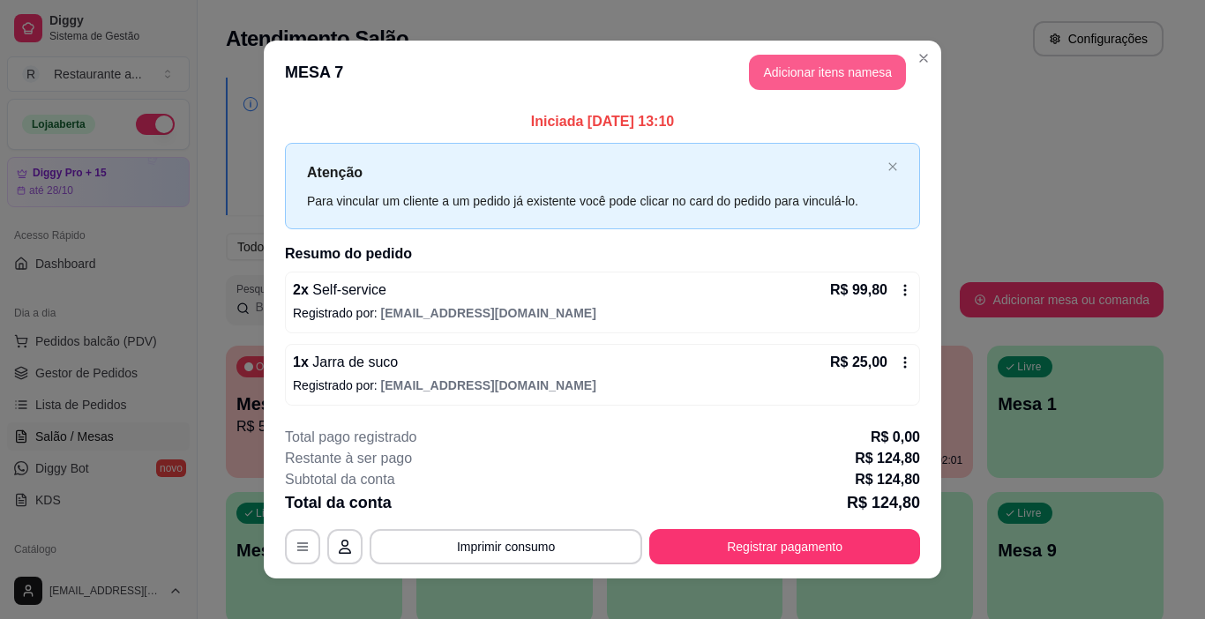
click at [811, 67] on button "Adicionar itens na mesa" at bounding box center [827, 72] width 157 height 35
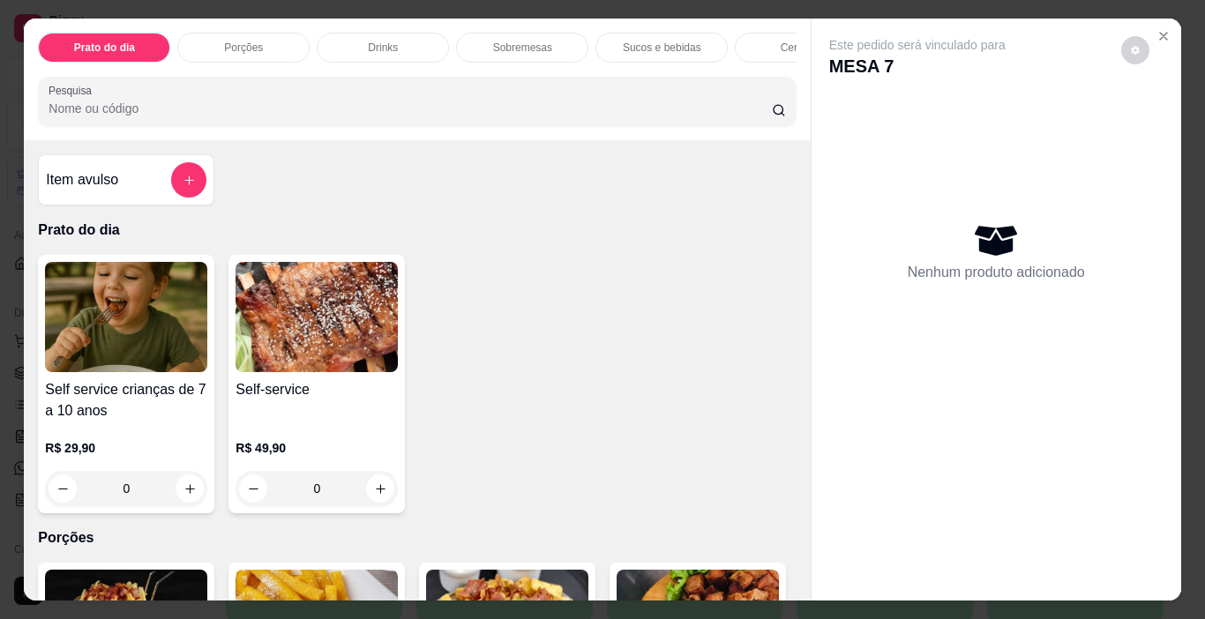
click at [642, 41] on p "Sucos e bebidas" at bounding box center [662, 48] width 79 height 14
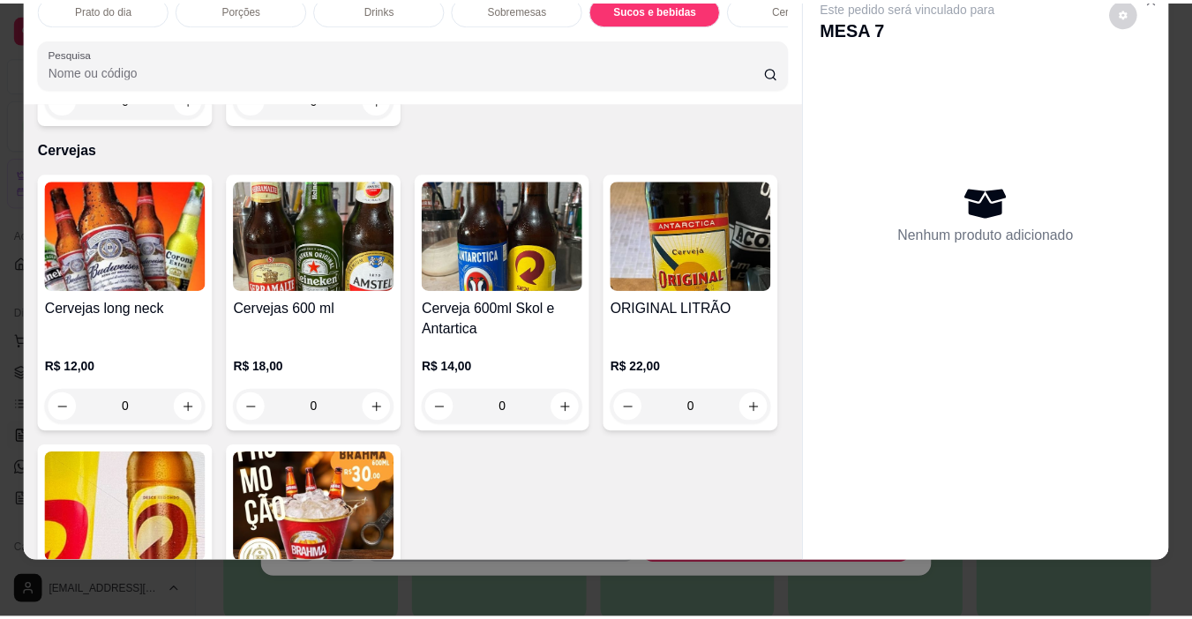
scroll to position [3103, 0]
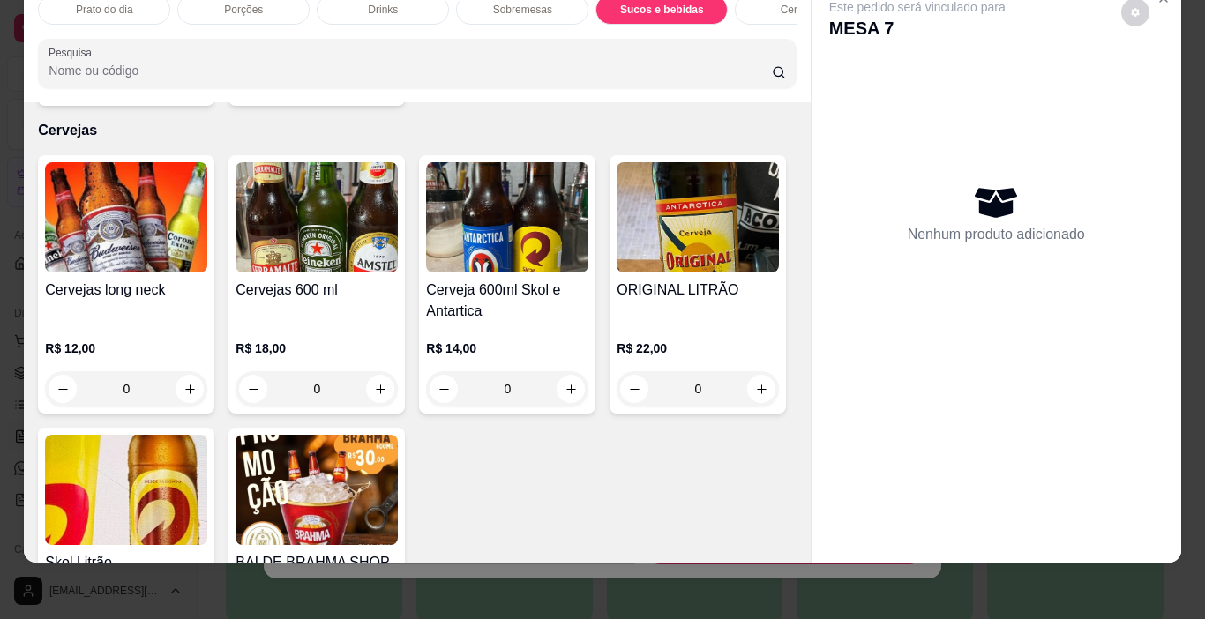
click at [376, 88] on icon "increase-product-quantity" at bounding box center [380, 81] width 13 height 13
type input "1"
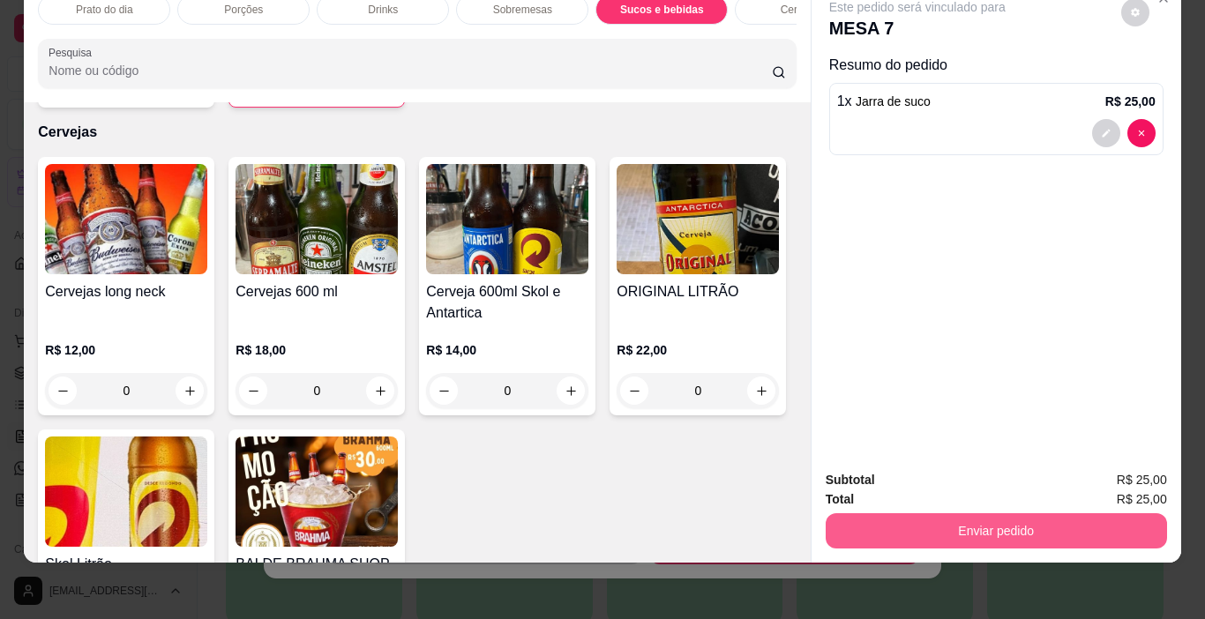
click at [985, 513] on button "Enviar pedido" at bounding box center [996, 530] width 341 height 35
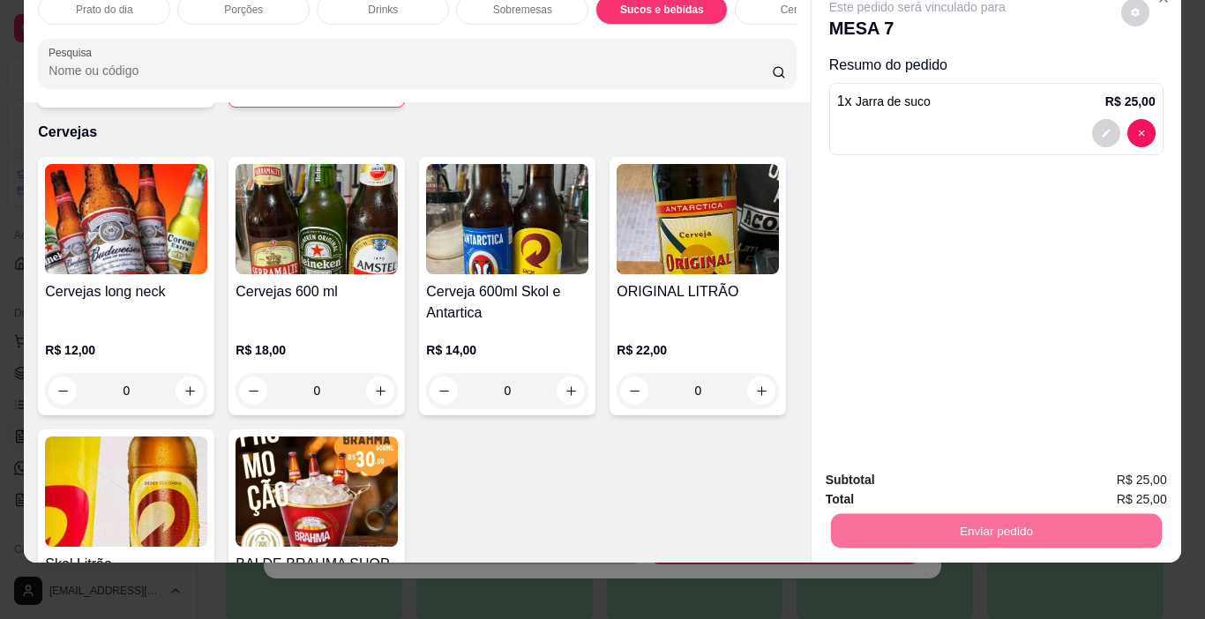
click at [1125, 471] on button "Enviar pedido" at bounding box center [1121, 475] width 100 height 34
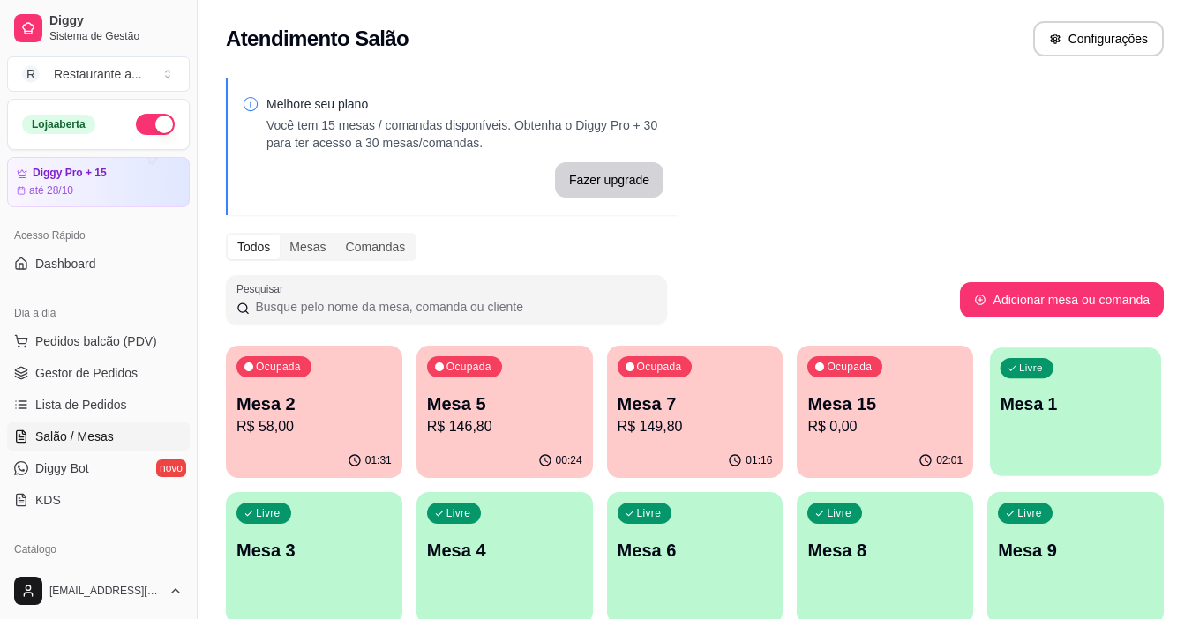
click at [1070, 424] on div "Livre Mesa 1" at bounding box center [1075, 402] width 171 height 108
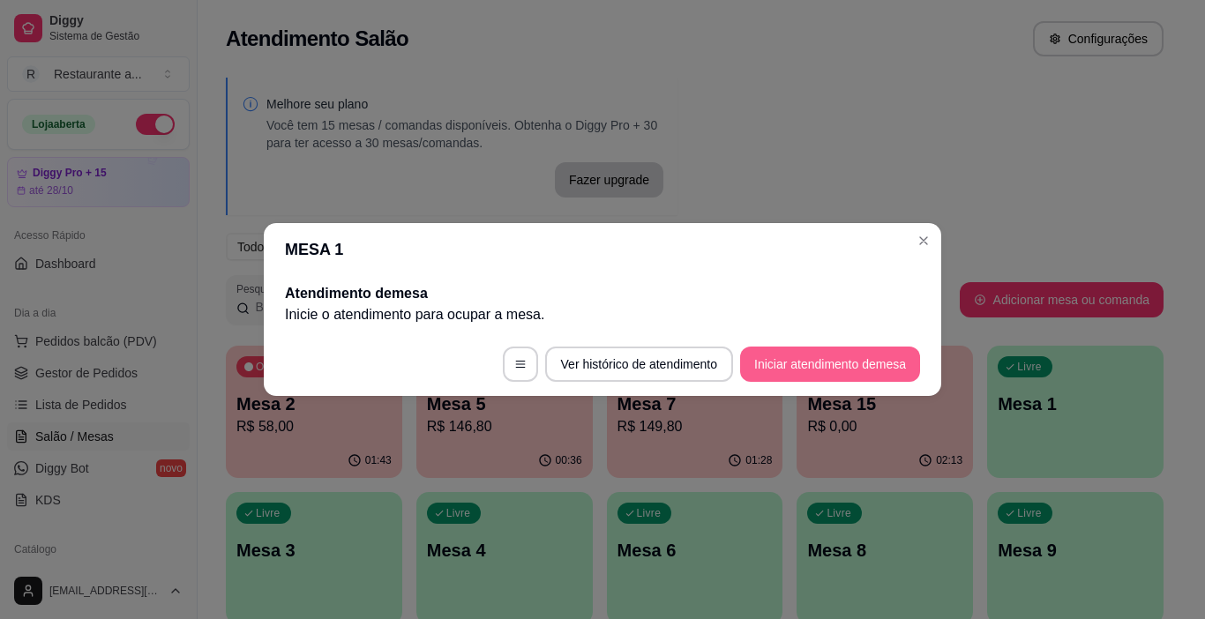
click at [829, 358] on button "Iniciar atendimento de mesa" at bounding box center [830, 364] width 180 height 35
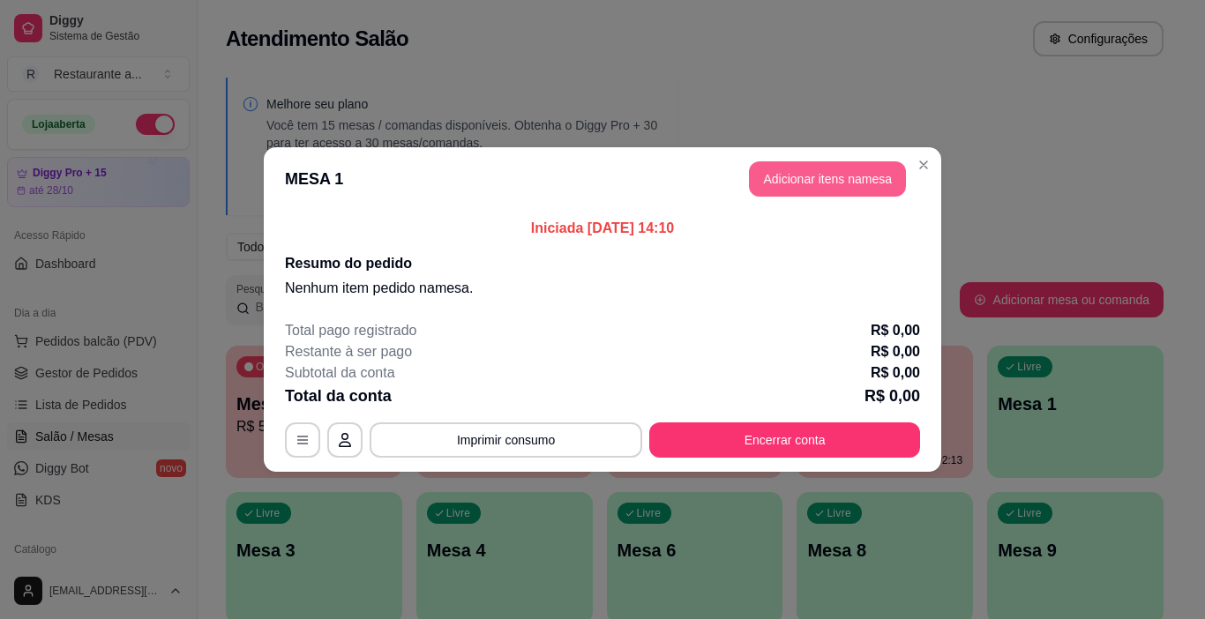
click at [843, 180] on button "Adicionar itens na mesa" at bounding box center [827, 178] width 157 height 35
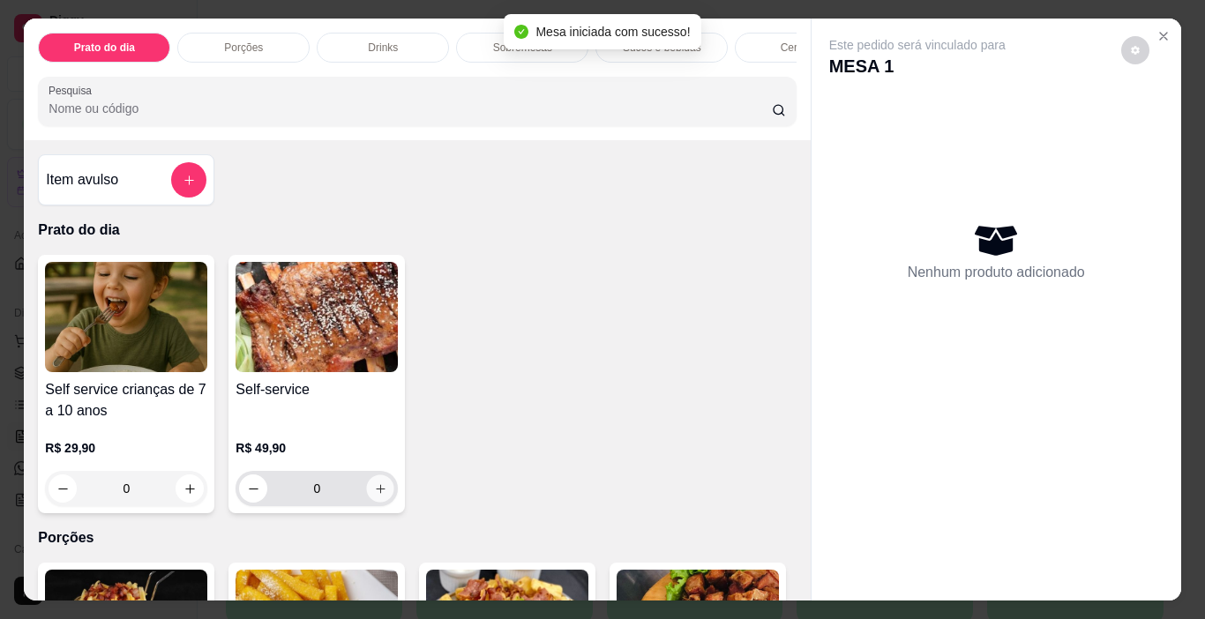
click at [374, 496] on icon "increase-product-quantity" at bounding box center [380, 489] width 13 height 13
type input "1"
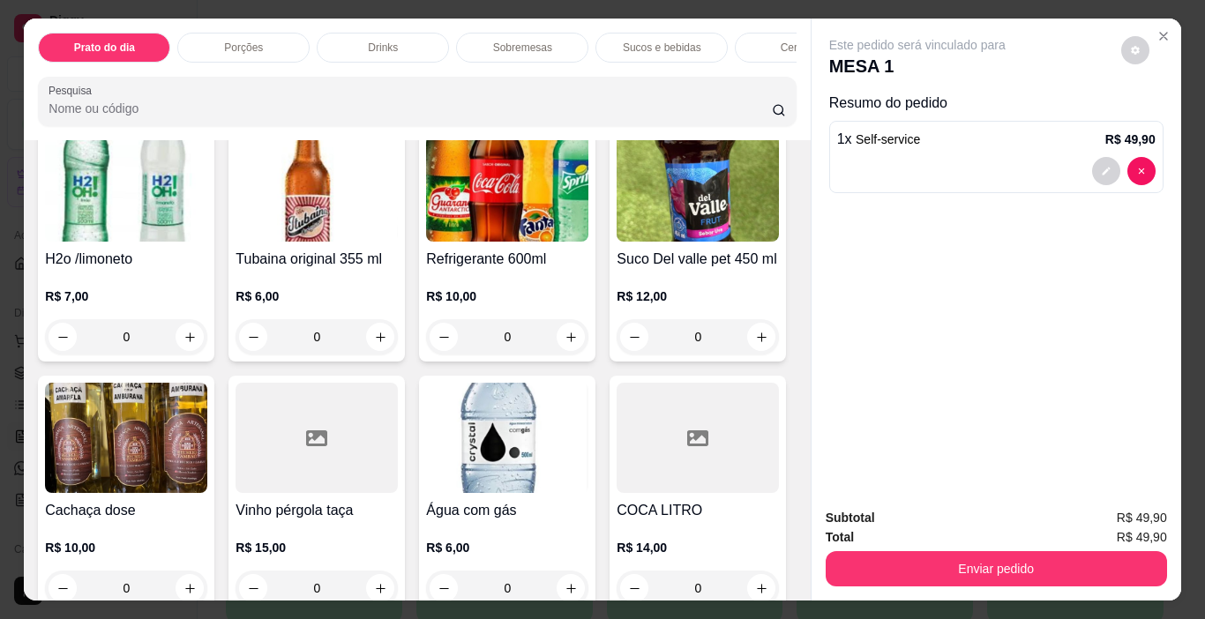
scroll to position [2470, 0]
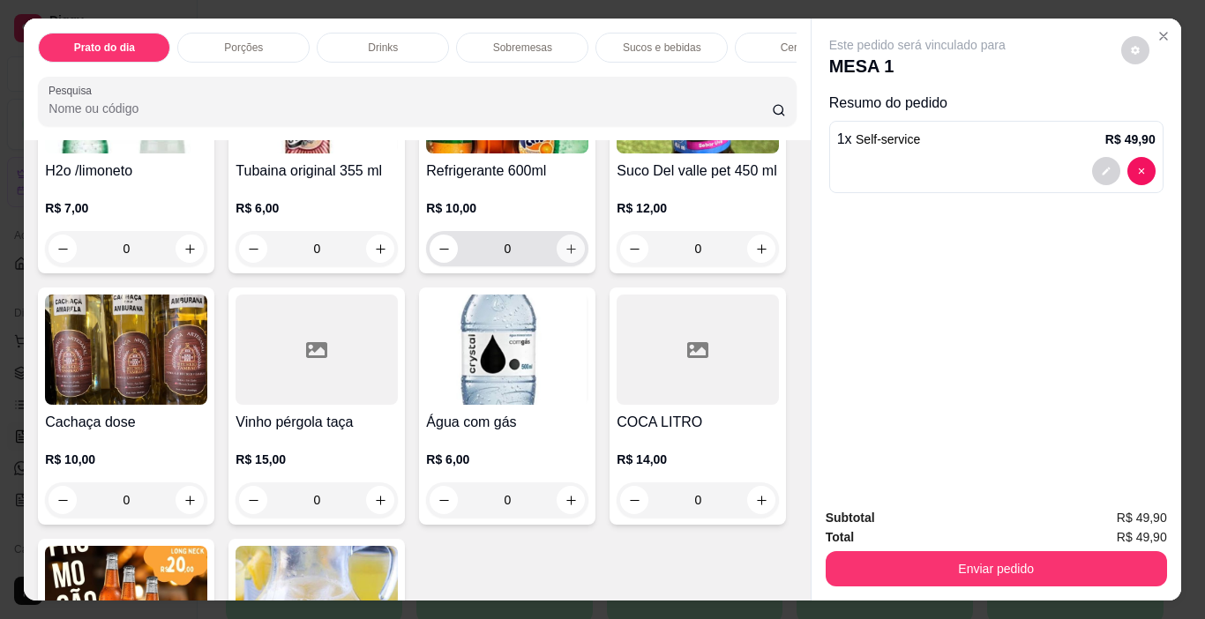
click at [565, 256] on icon "increase-product-quantity" at bounding box center [571, 249] width 13 height 13
type input "1"
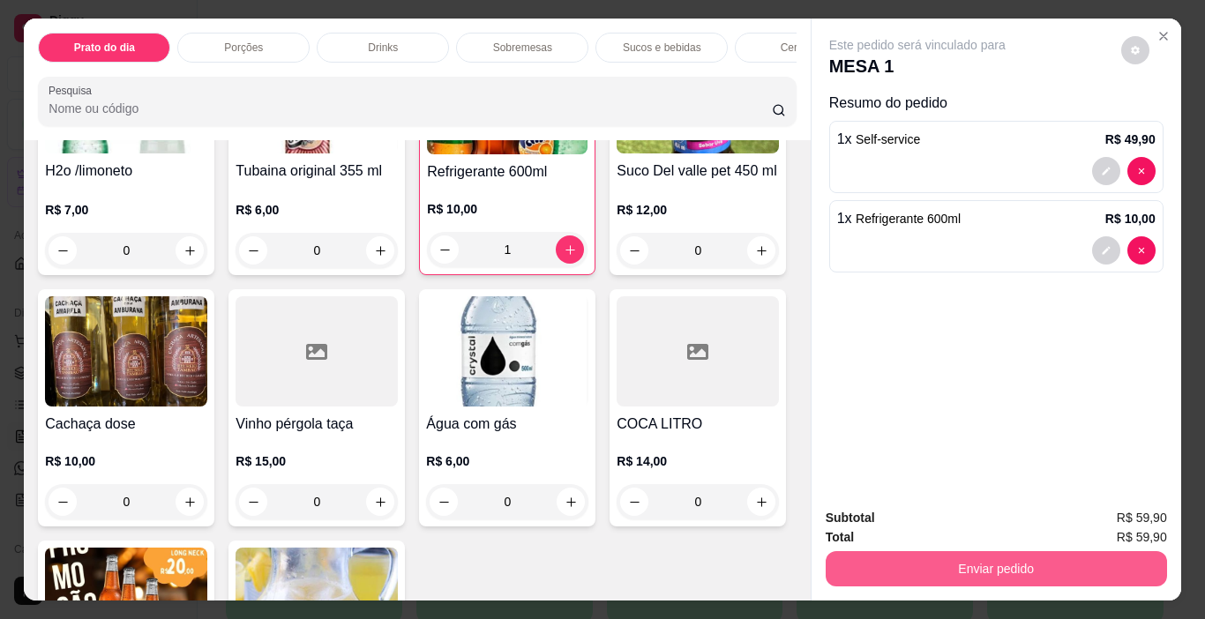
click at [1033, 565] on button "Enviar pedido" at bounding box center [996, 568] width 341 height 35
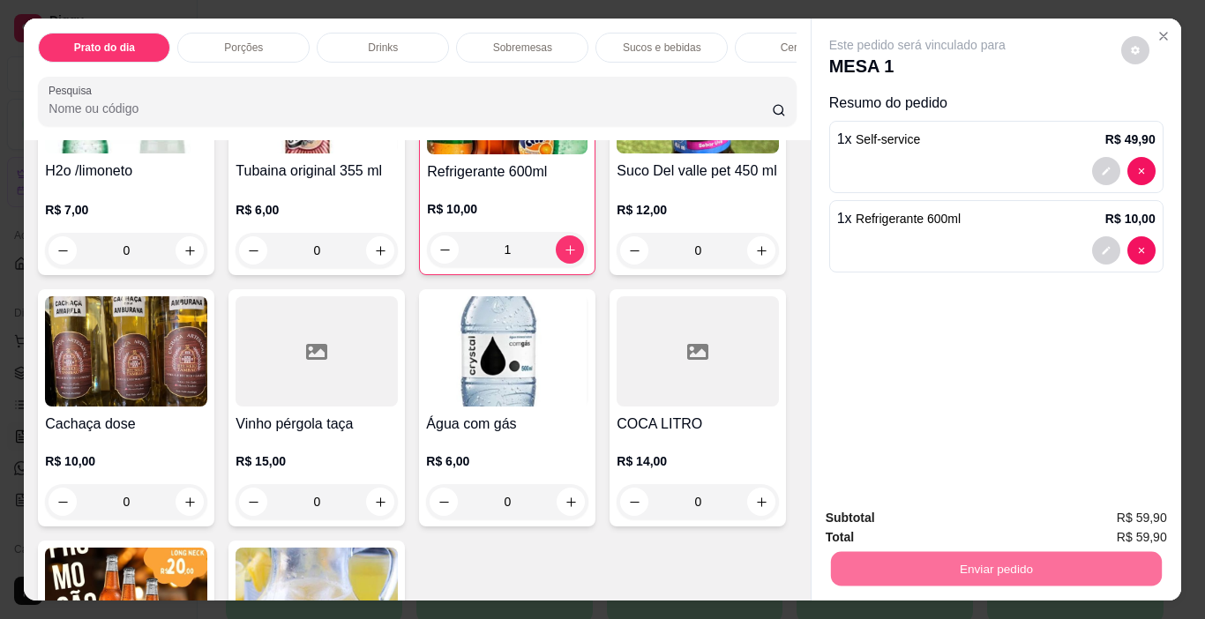
click at [995, 514] on button "Registrar cliente" at bounding box center [1003, 518] width 113 height 33
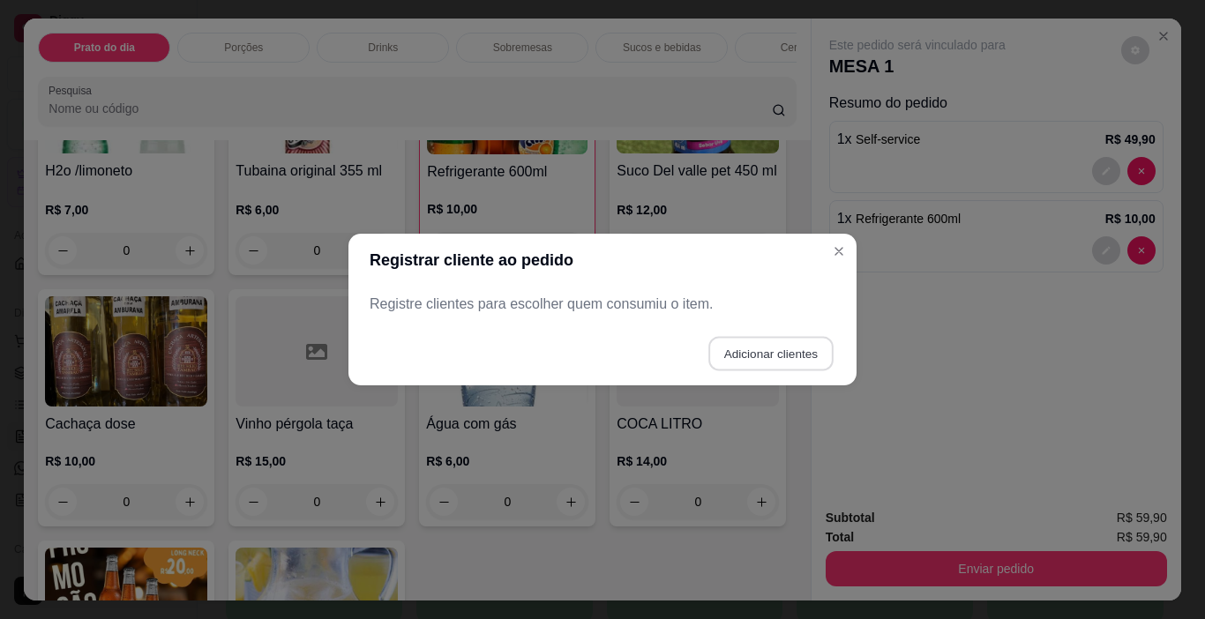
click at [789, 354] on button "Adicionar clientes" at bounding box center [770, 354] width 124 height 34
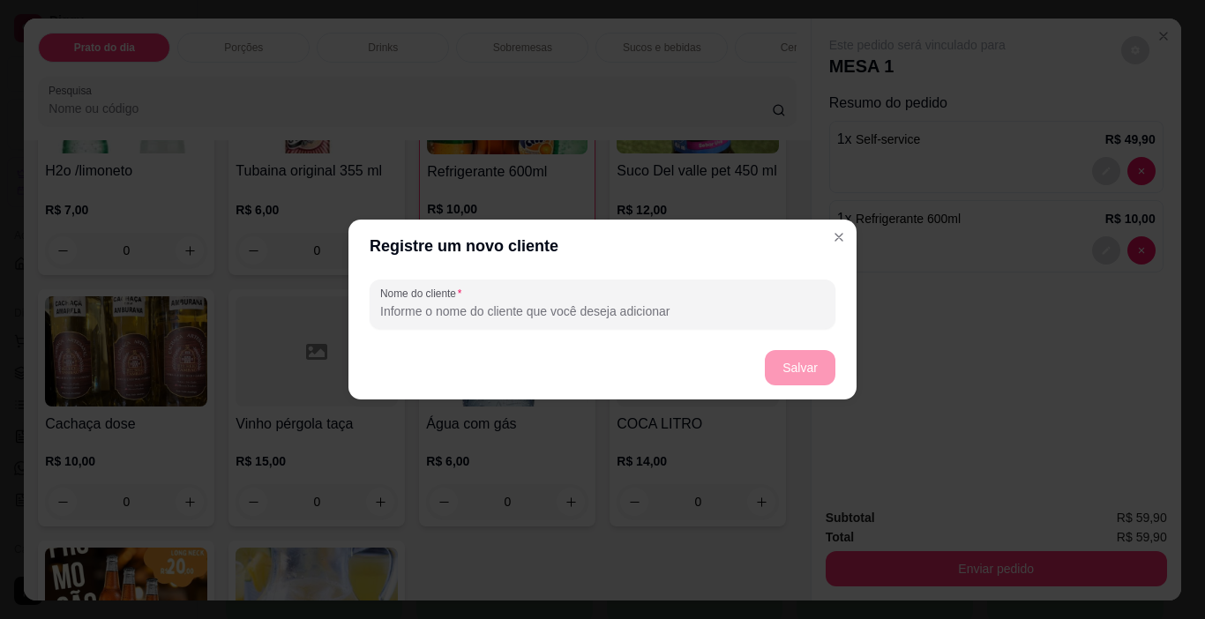
click at [462, 305] on input "Nome do cliente" at bounding box center [602, 312] width 445 height 18
type input "ROBSOM"
click at [783, 363] on button "Salvar" at bounding box center [800, 368] width 69 height 34
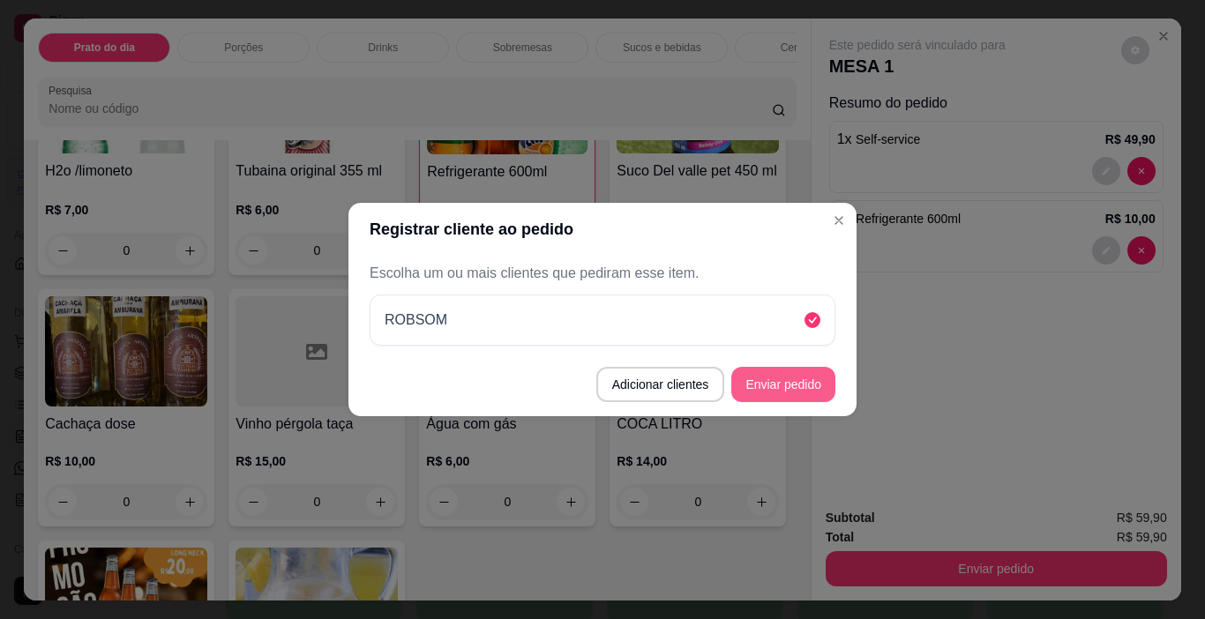
click at [788, 375] on button "Enviar pedido" at bounding box center [783, 384] width 104 height 35
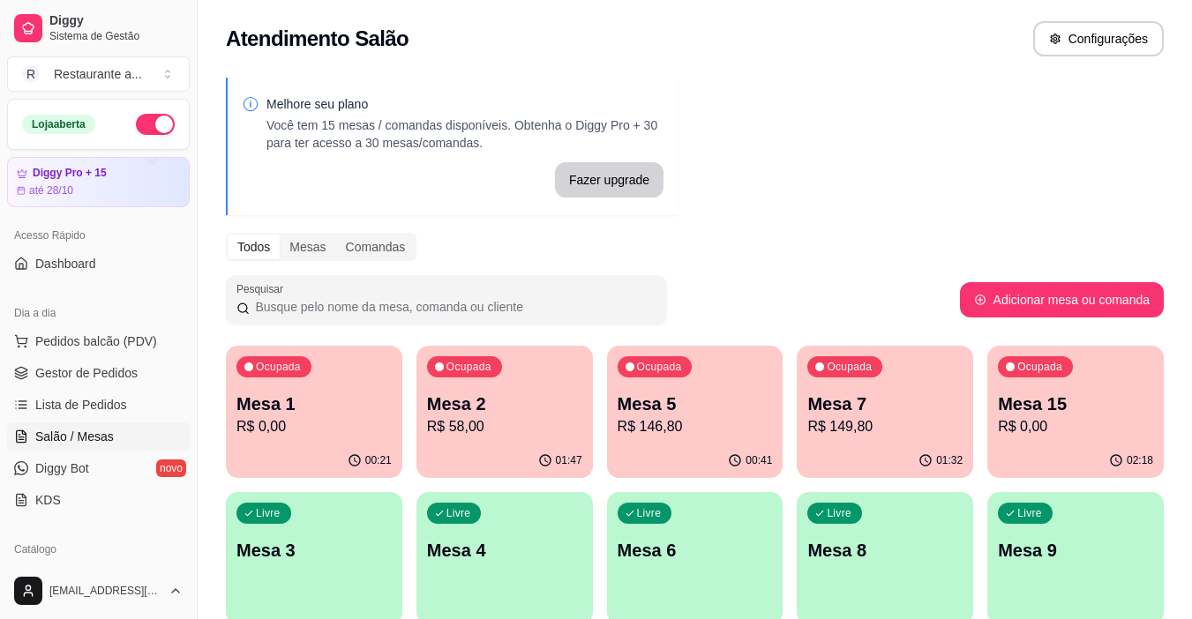
click at [869, 417] on p "R$ 149,80" at bounding box center [884, 426] width 155 height 21
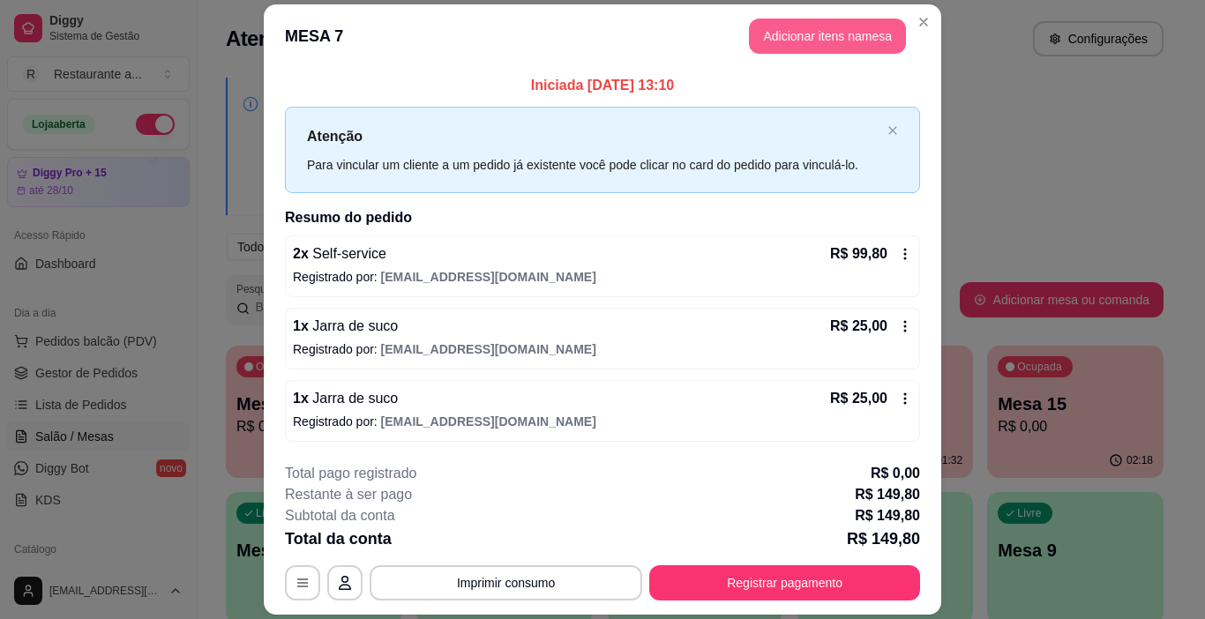
click at [828, 33] on button "Adicionar itens na mesa" at bounding box center [827, 36] width 157 height 35
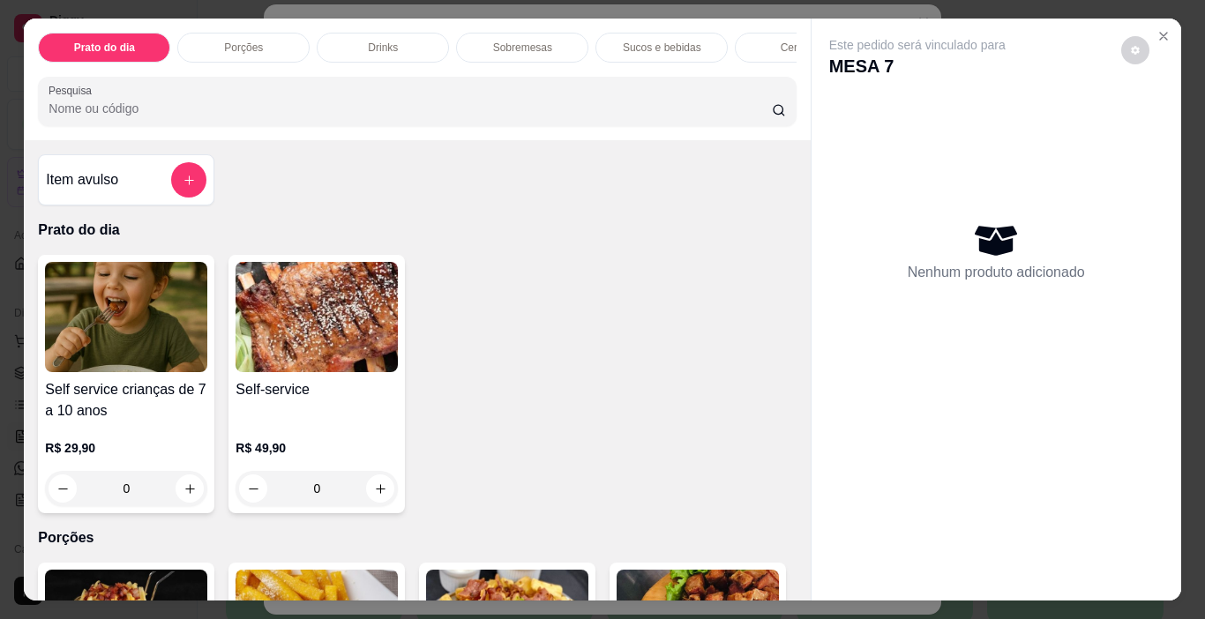
click at [519, 43] on p "Sobremesas" at bounding box center [522, 48] width 59 height 14
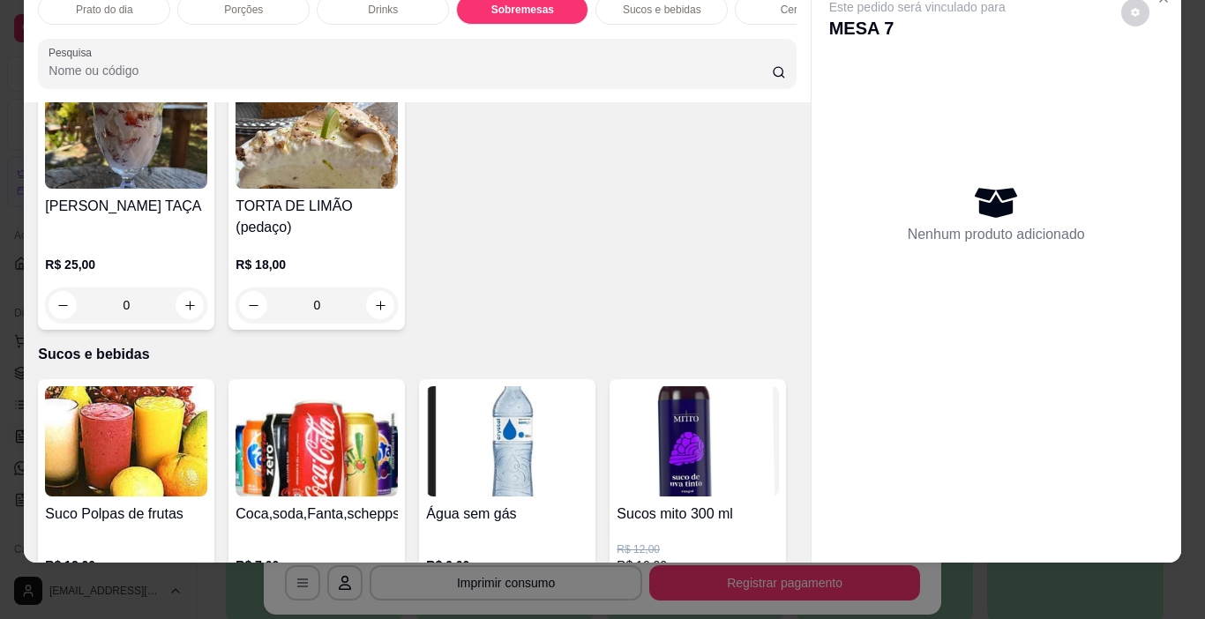
scroll to position [1838, 0]
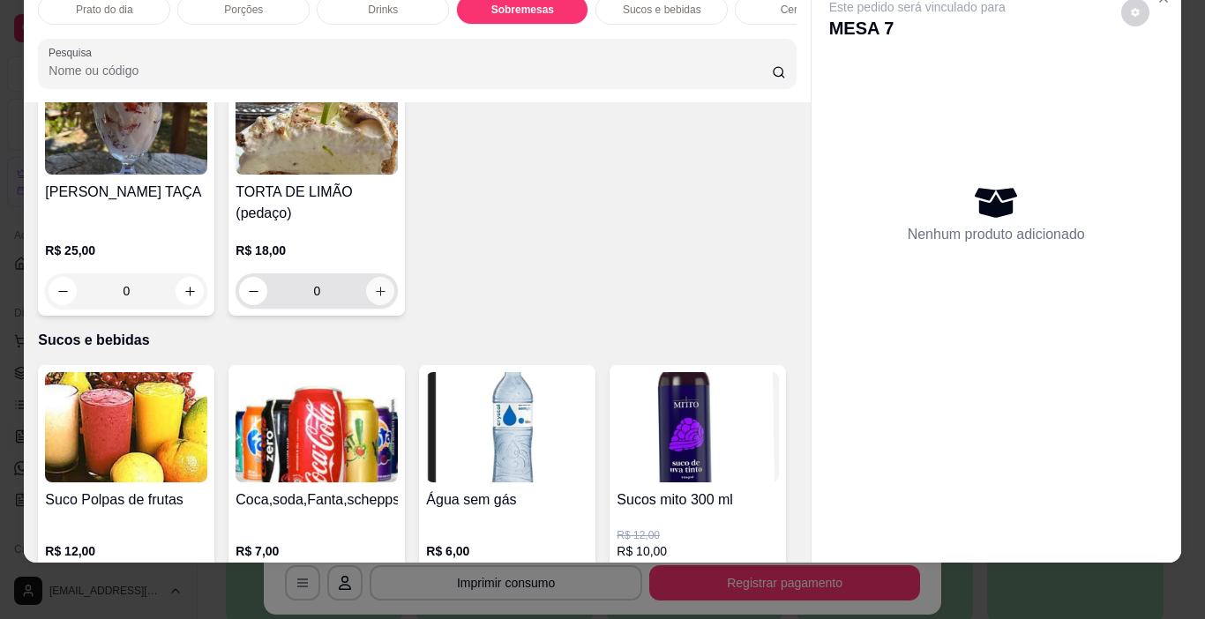
click at [387, 285] on icon "increase-product-quantity" at bounding box center [380, 291] width 13 height 13
type input "1"
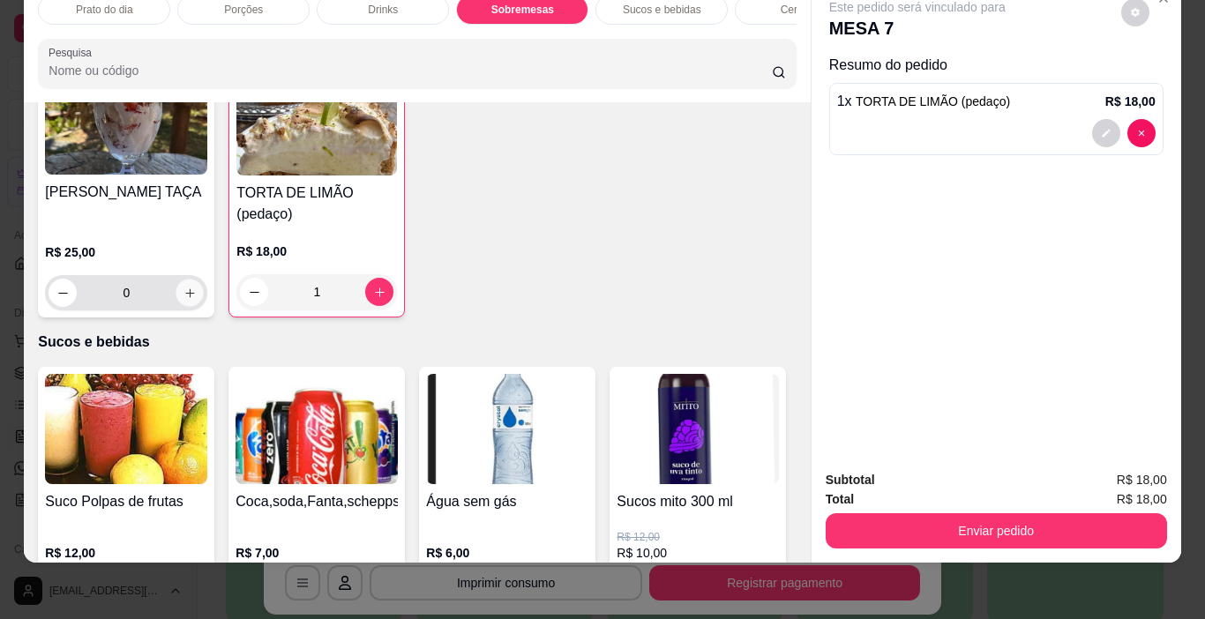
click at [197, 287] on icon "increase-product-quantity" at bounding box center [190, 293] width 13 height 13
type input "1"
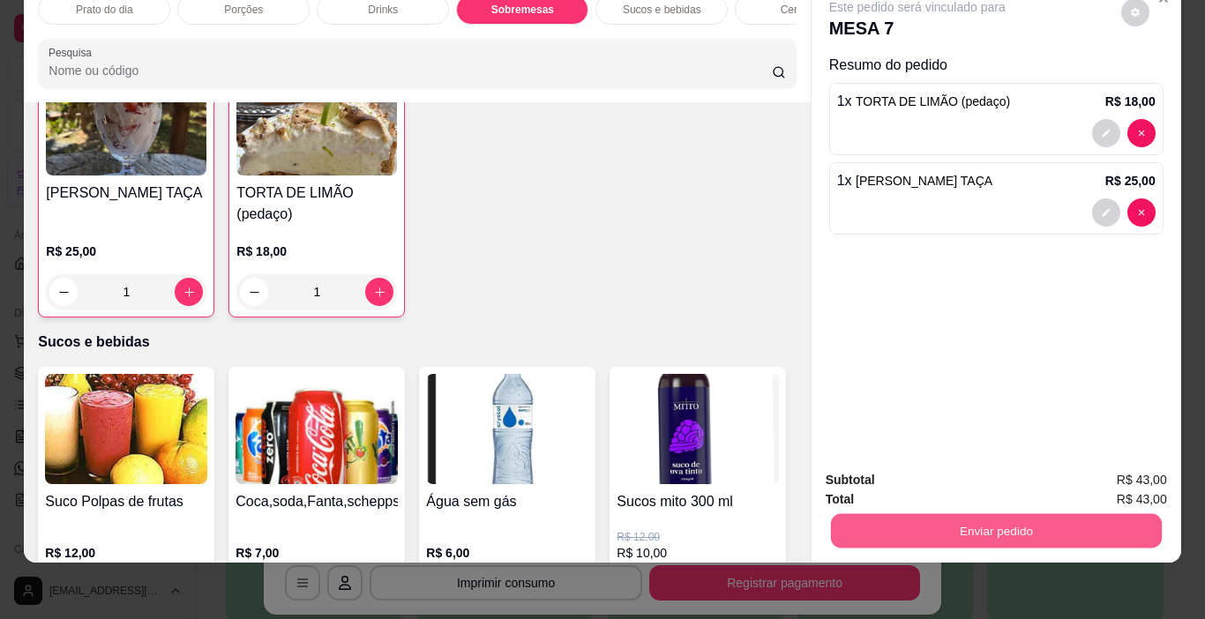
click at [969, 515] on button "Enviar pedido" at bounding box center [995, 531] width 331 height 34
click at [1123, 473] on button "Enviar pedido" at bounding box center [1121, 475] width 100 height 34
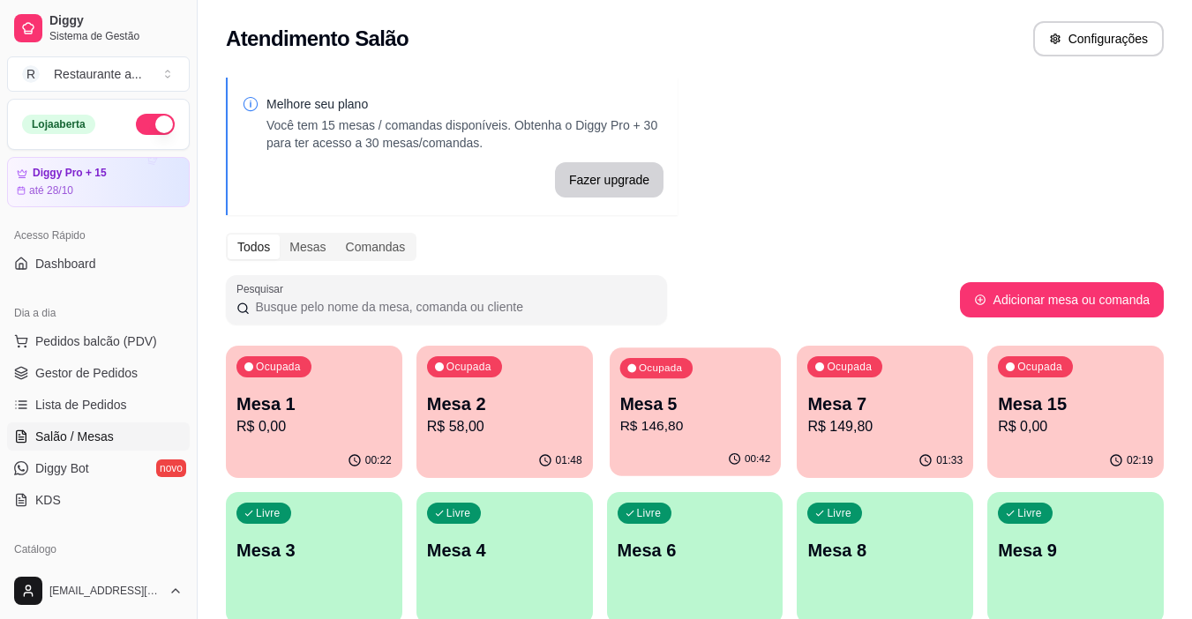
click at [663, 418] on p "R$ 146,80" at bounding box center [694, 426] width 151 height 20
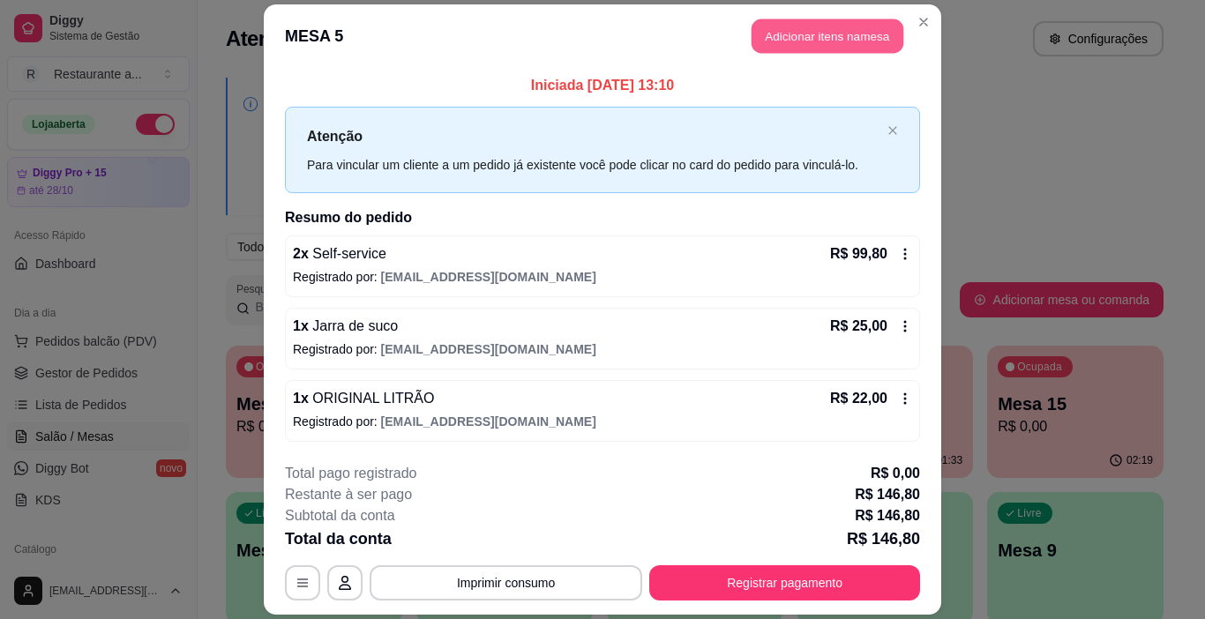
click at [838, 28] on button "Adicionar itens na mesa" at bounding box center [828, 36] width 152 height 34
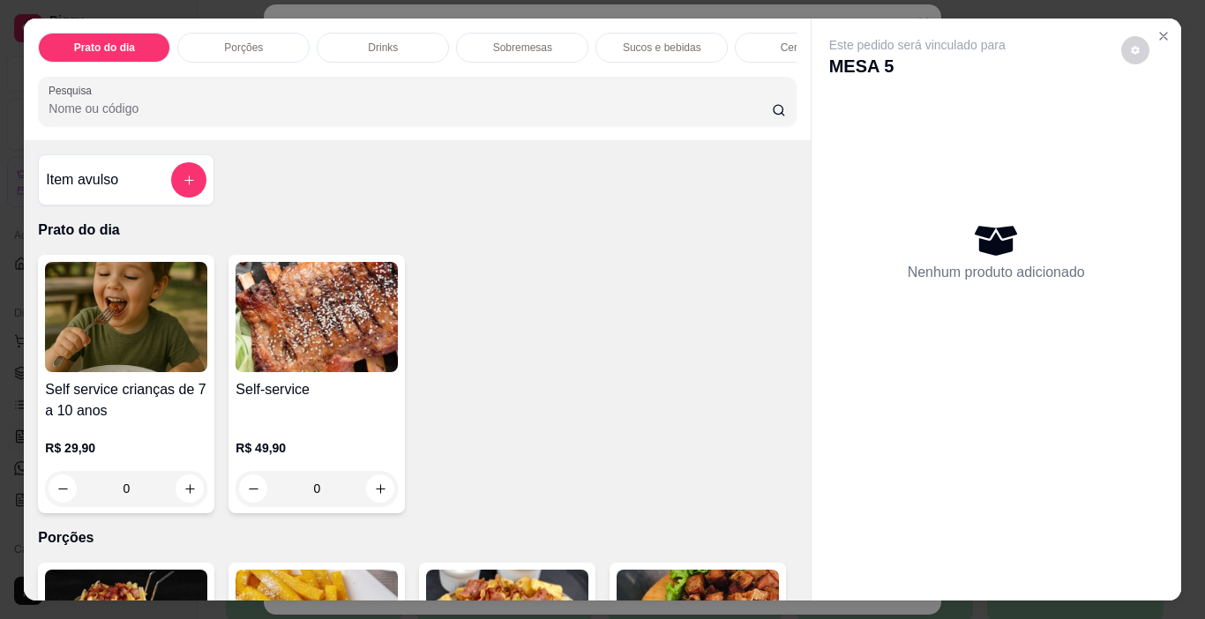
click at [781, 41] on p "Cervejas" at bounding box center [801, 48] width 41 height 14
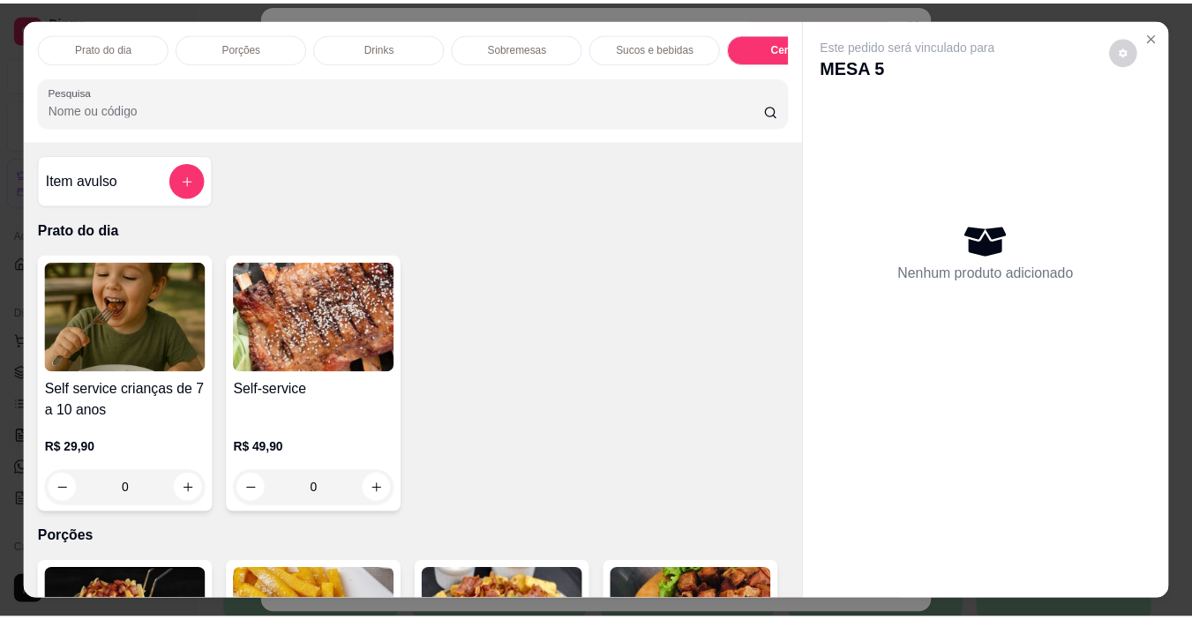
scroll to position [44, 0]
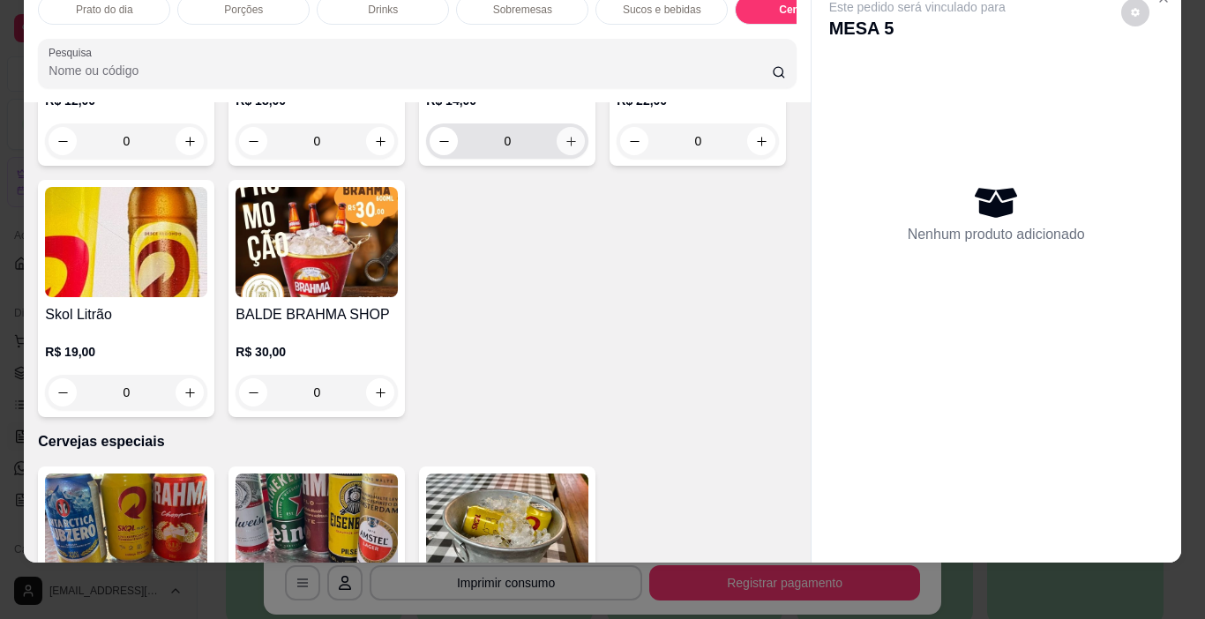
click at [565, 148] on icon "increase-product-quantity" at bounding box center [571, 141] width 13 height 13
type input "1"
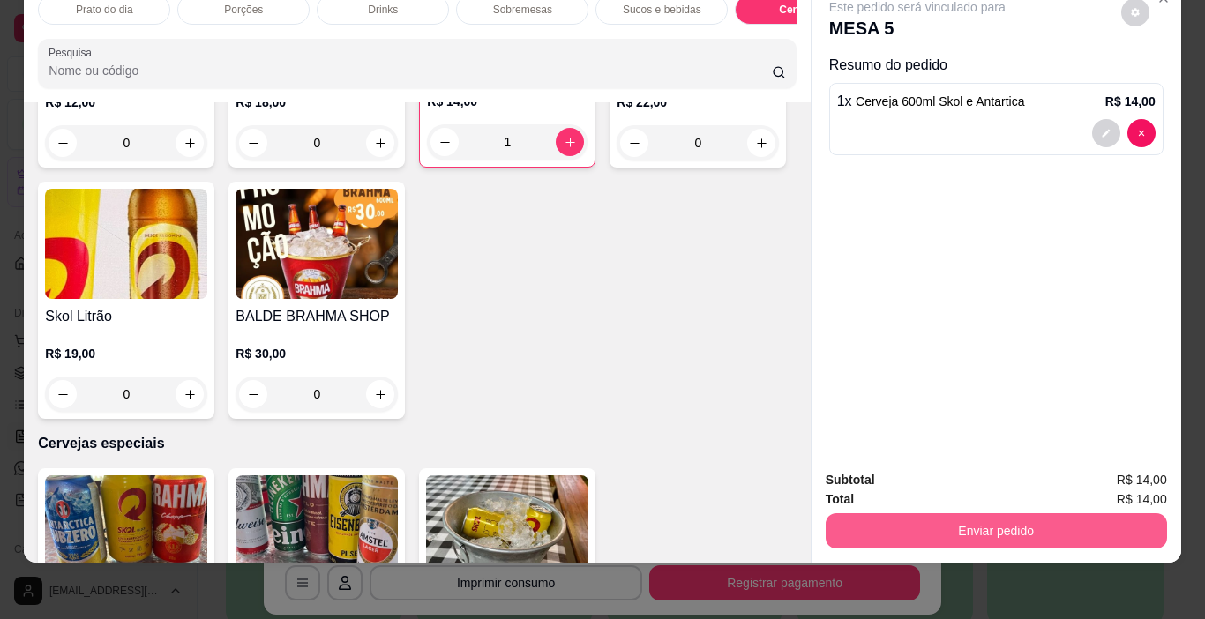
click at [999, 521] on button "Enviar pedido" at bounding box center [996, 530] width 341 height 35
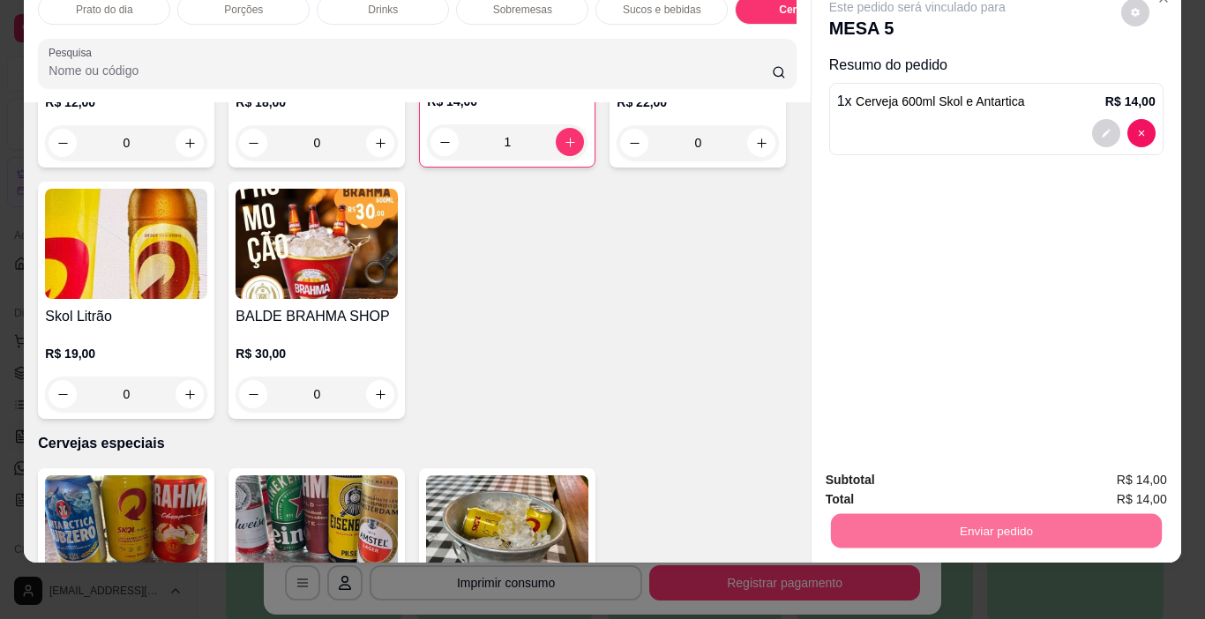
click at [988, 474] on button "Registrar cliente" at bounding box center [1003, 474] width 113 height 33
click at [1108, 521] on button "Enviar pedido" at bounding box center [995, 531] width 331 height 34
click at [1111, 479] on button "Enviar pedido" at bounding box center [1121, 474] width 97 height 33
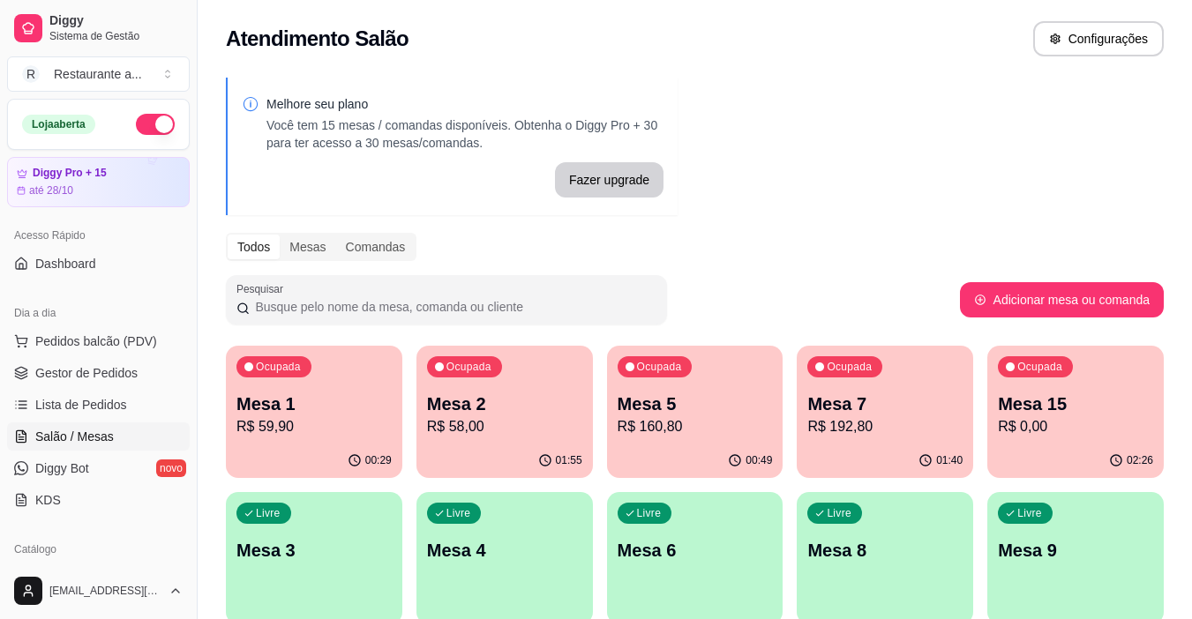
click at [499, 439] on div "Ocupada Mesa 2 R$ 58,00" at bounding box center [504, 395] width 176 height 98
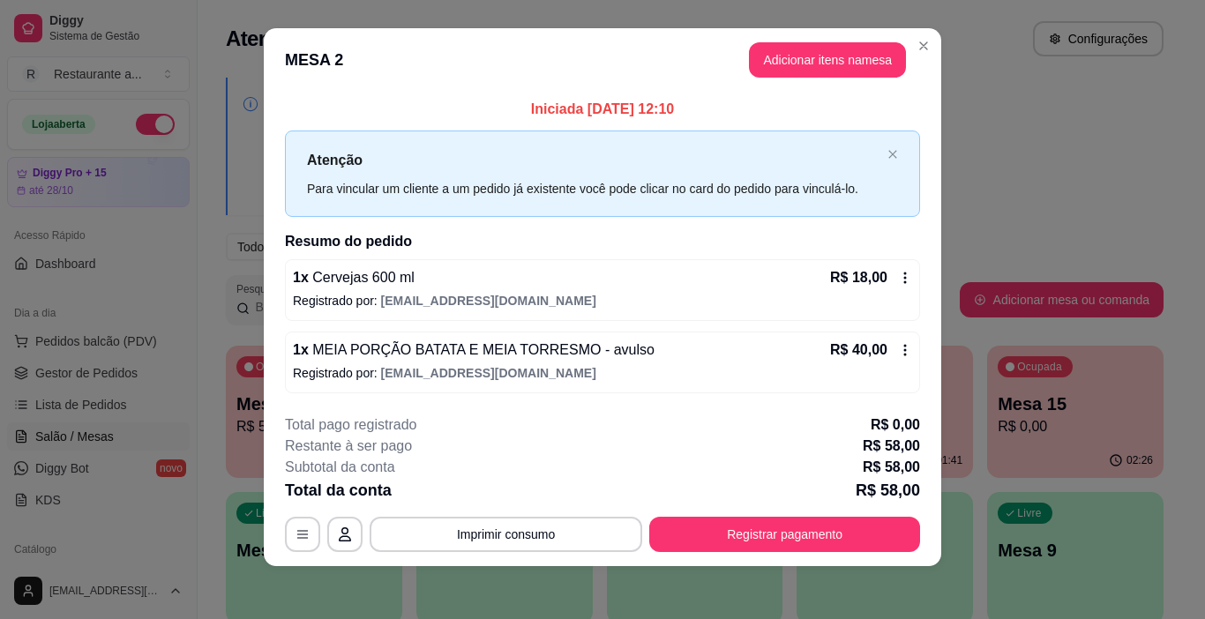
scroll to position [16, 0]
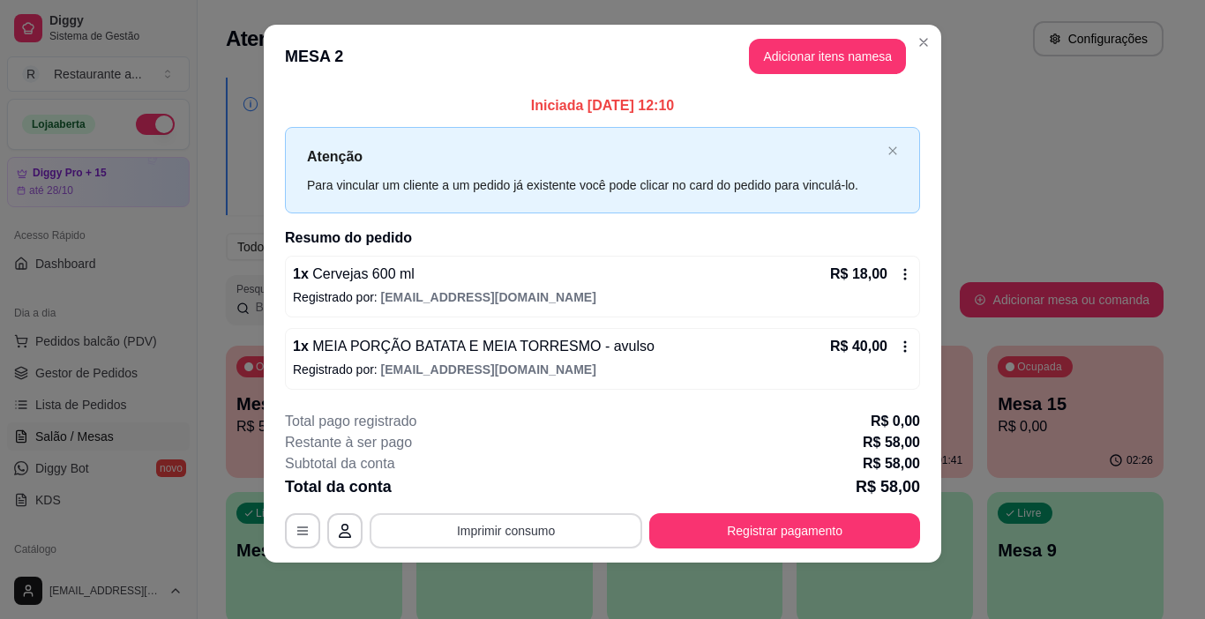
click at [490, 533] on button "Imprimir consumo" at bounding box center [506, 530] width 273 height 35
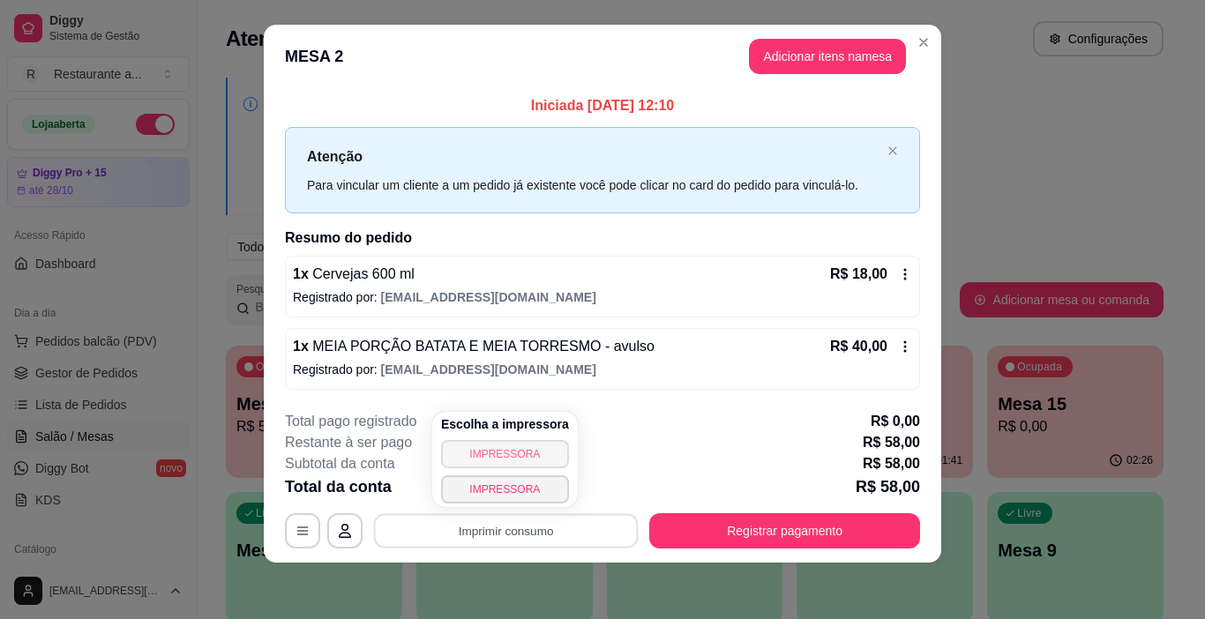
click at [513, 453] on button "IMPRESSORA" at bounding box center [505, 454] width 128 height 28
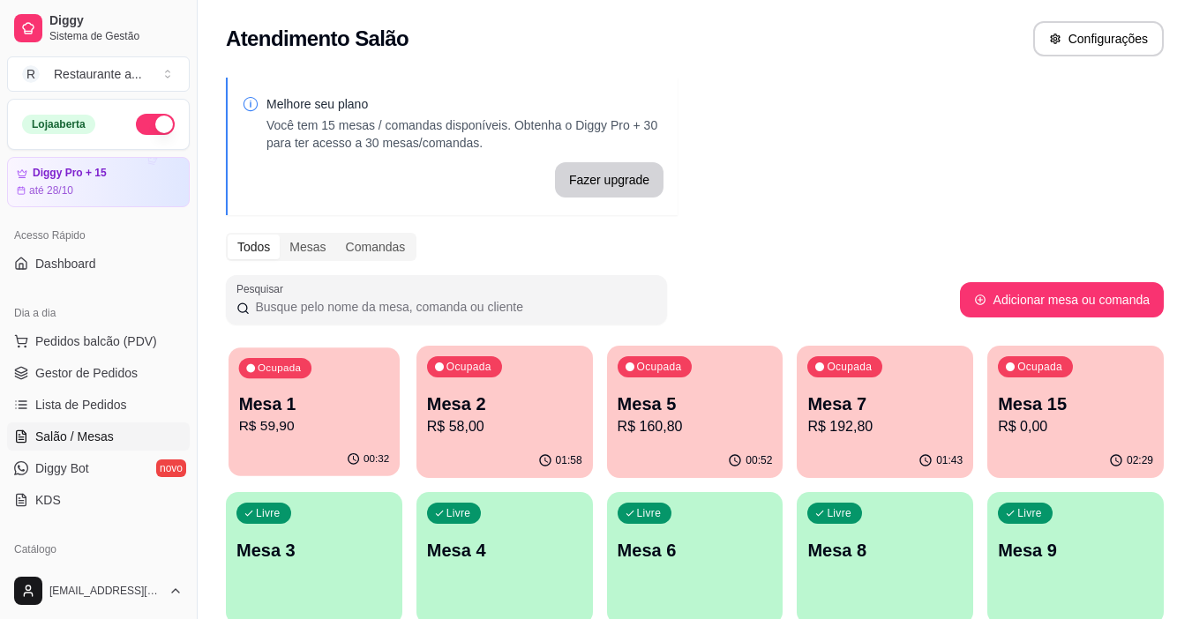
click at [336, 416] on div "Mesa 1 R$ 59,90" at bounding box center [314, 415] width 151 height 44
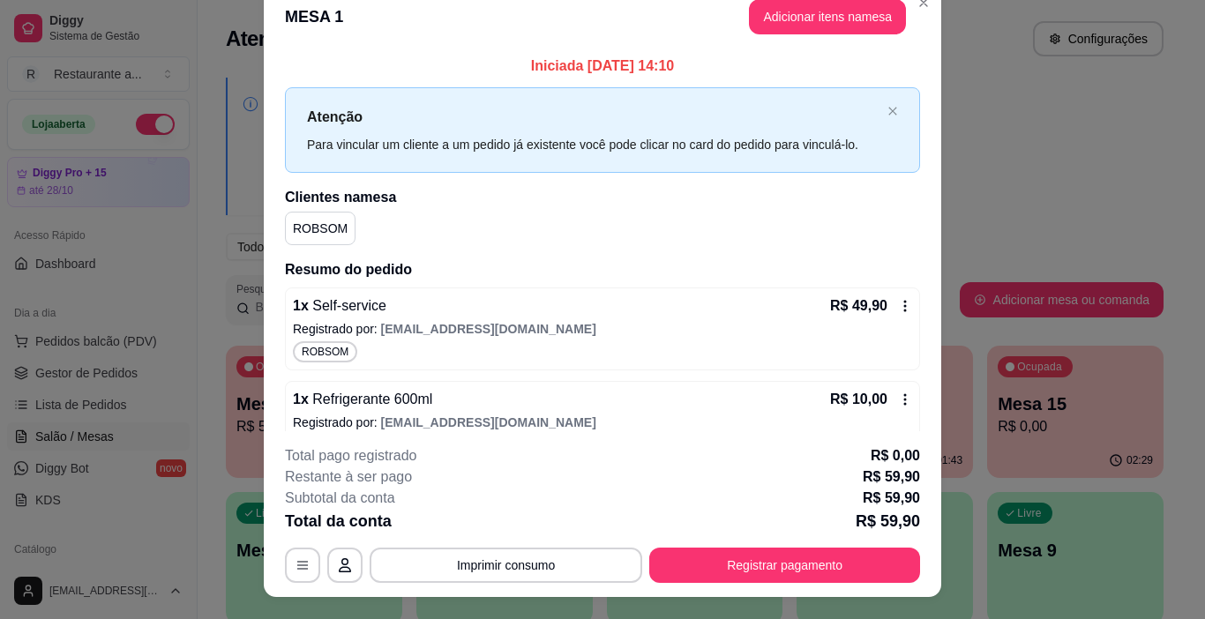
scroll to position [0, 0]
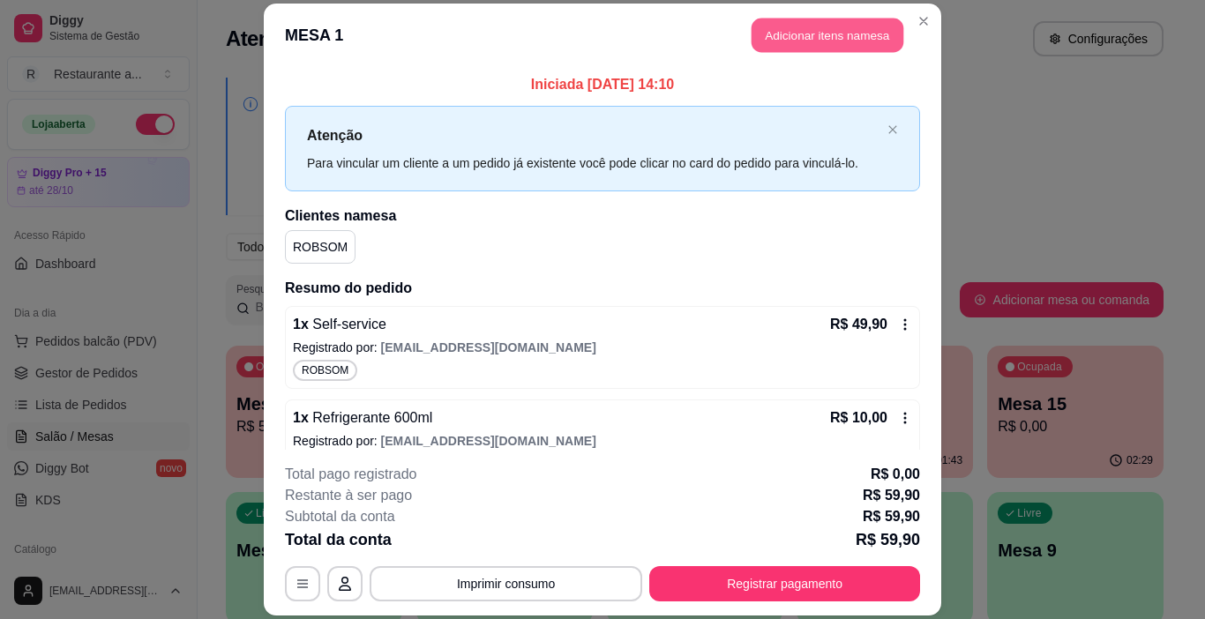
click at [845, 34] on button "Adicionar itens na mesa" at bounding box center [828, 35] width 152 height 34
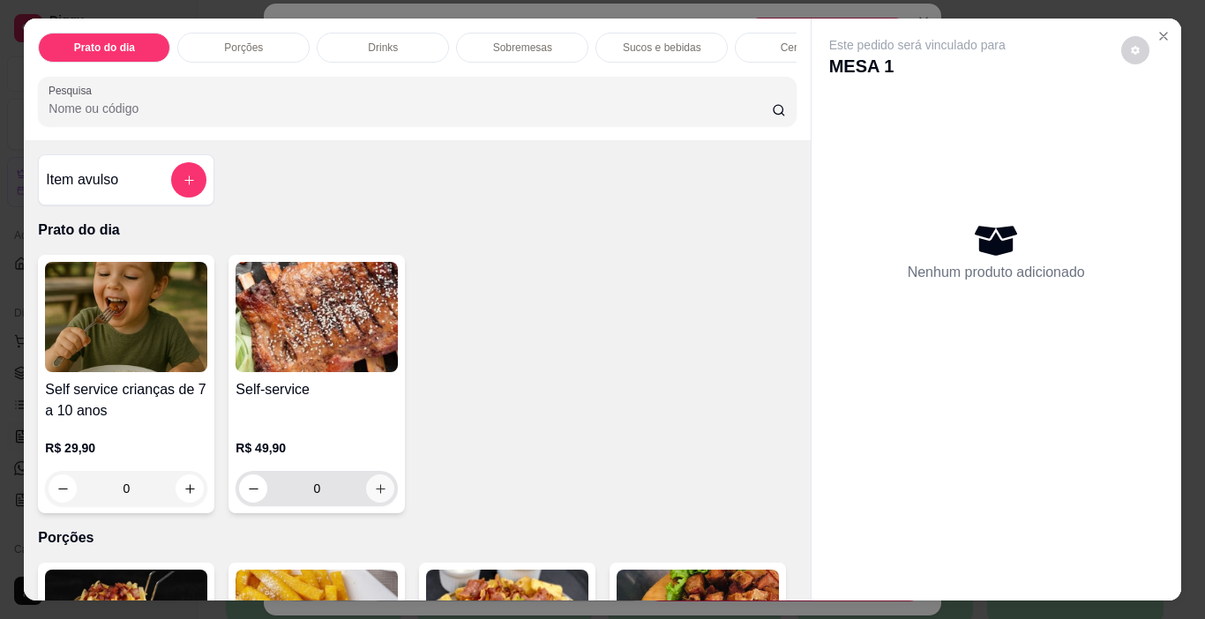
click at [374, 493] on icon "increase-product-quantity" at bounding box center [380, 489] width 13 height 13
type input "1"
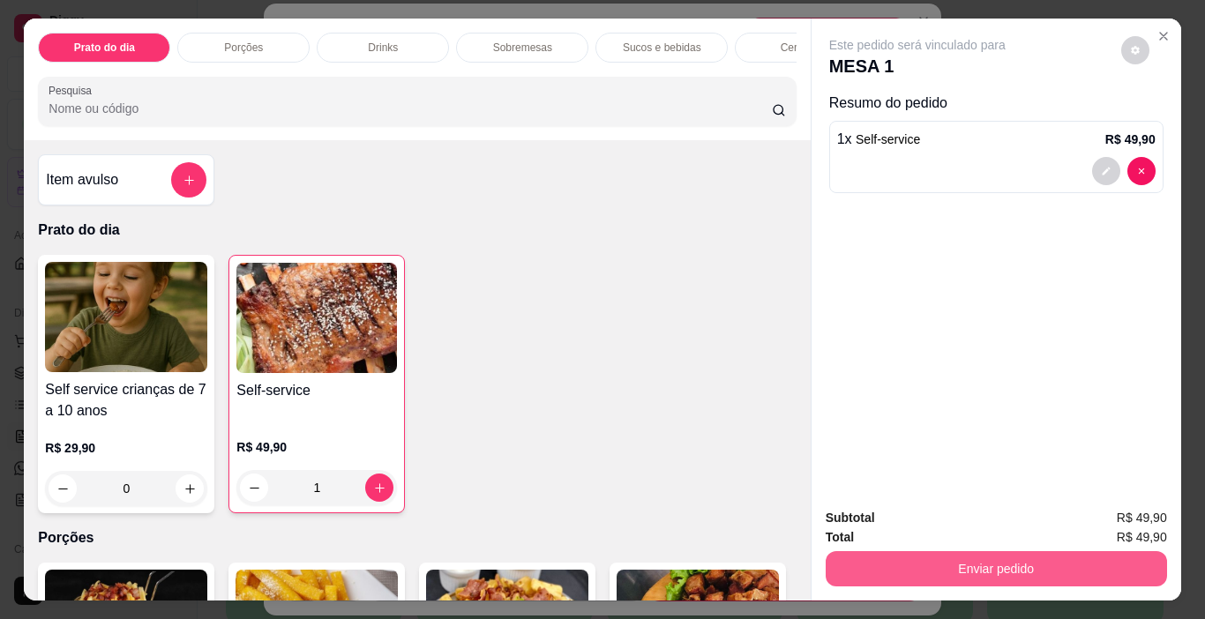
click at [980, 551] on button "Enviar pedido" at bounding box center [996, 568] width 341 height 35
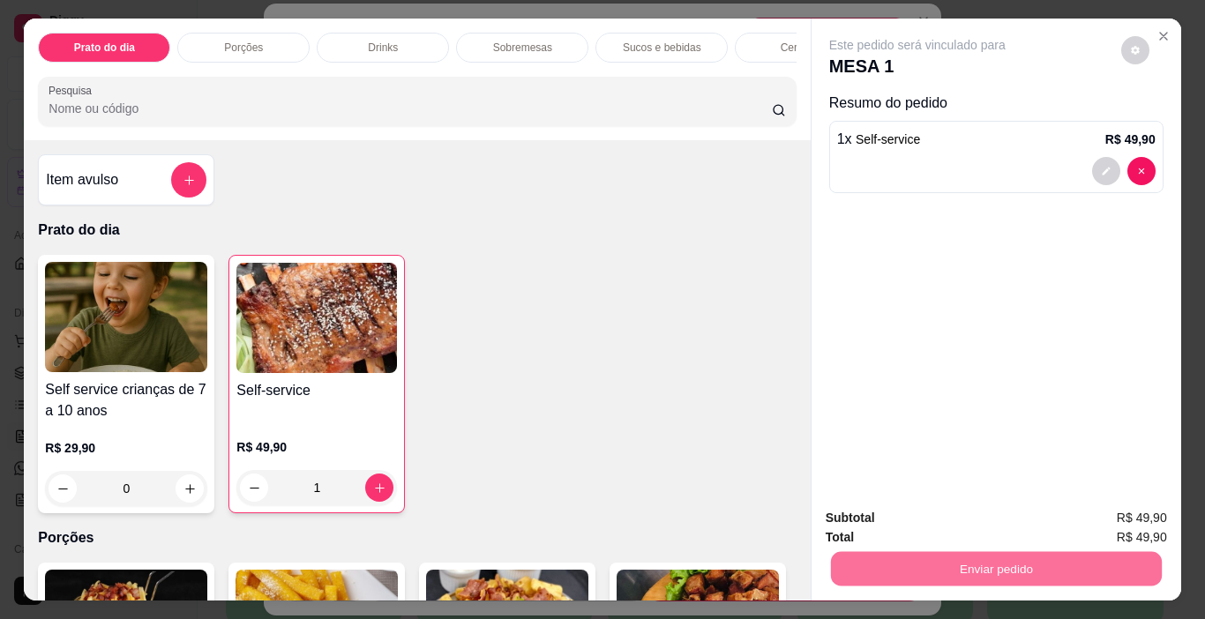
click at [1132, 515] on button "Enviar pedido" at bounding box center [1121, 518] width 97 height 33
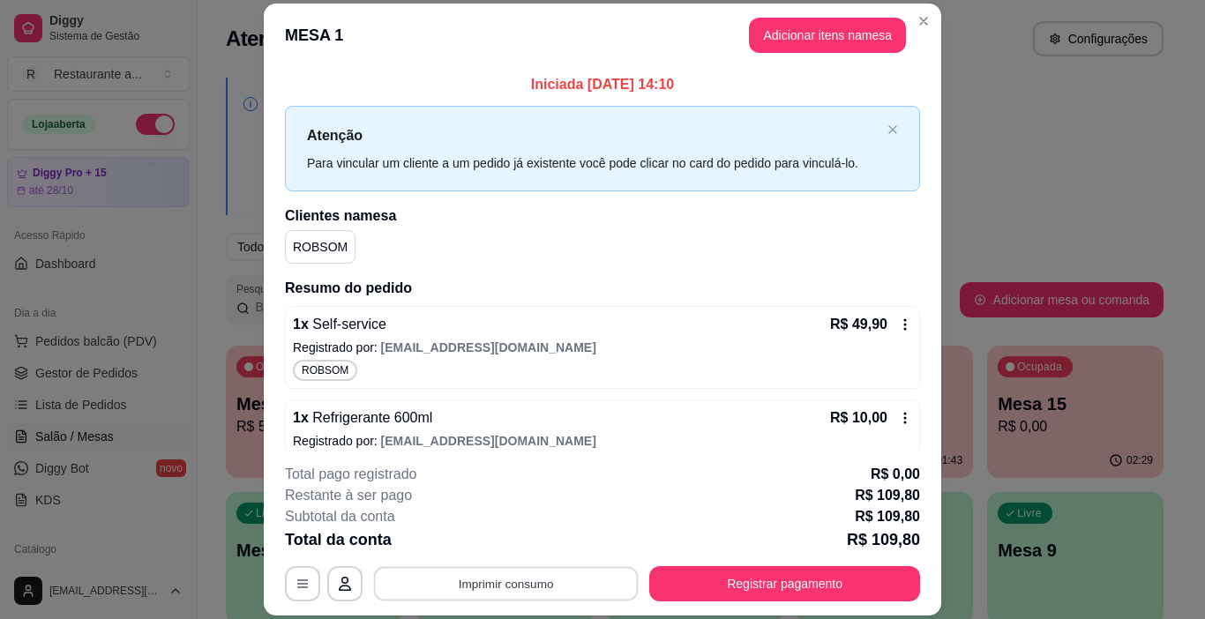
click at [509, 577] on button "Imprimir consumo" at bounding box center [506, 584] width 265 height 34
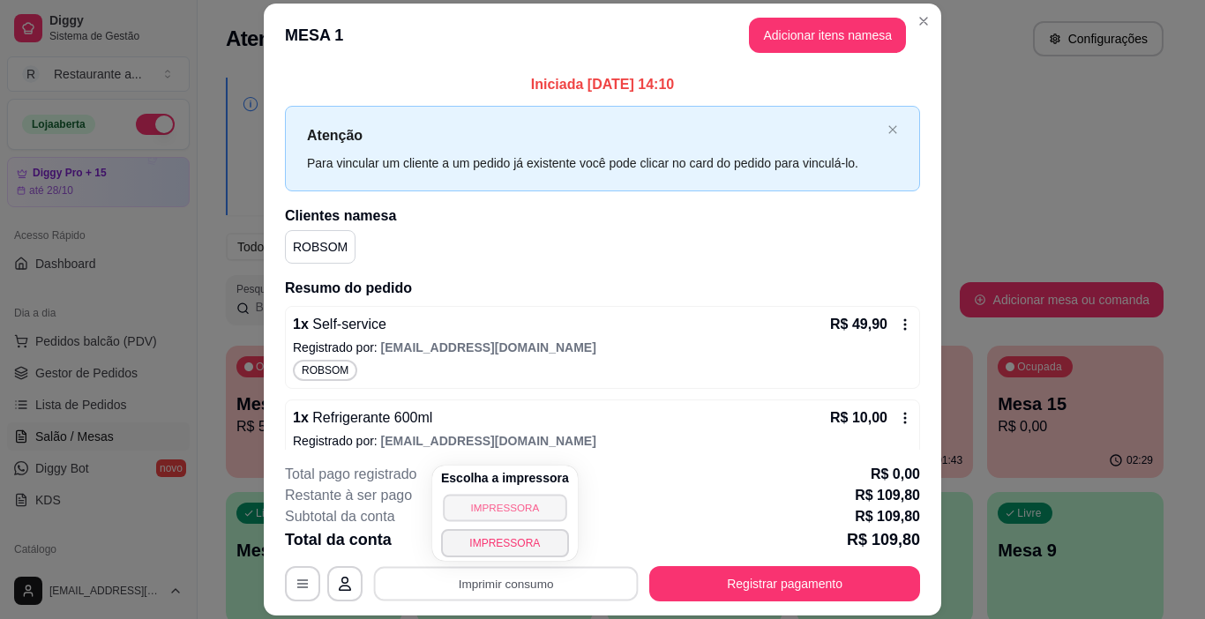
click at [518, 512] on button "IMPRESSORA" at bounding box center [505, 507] width 124 height 27
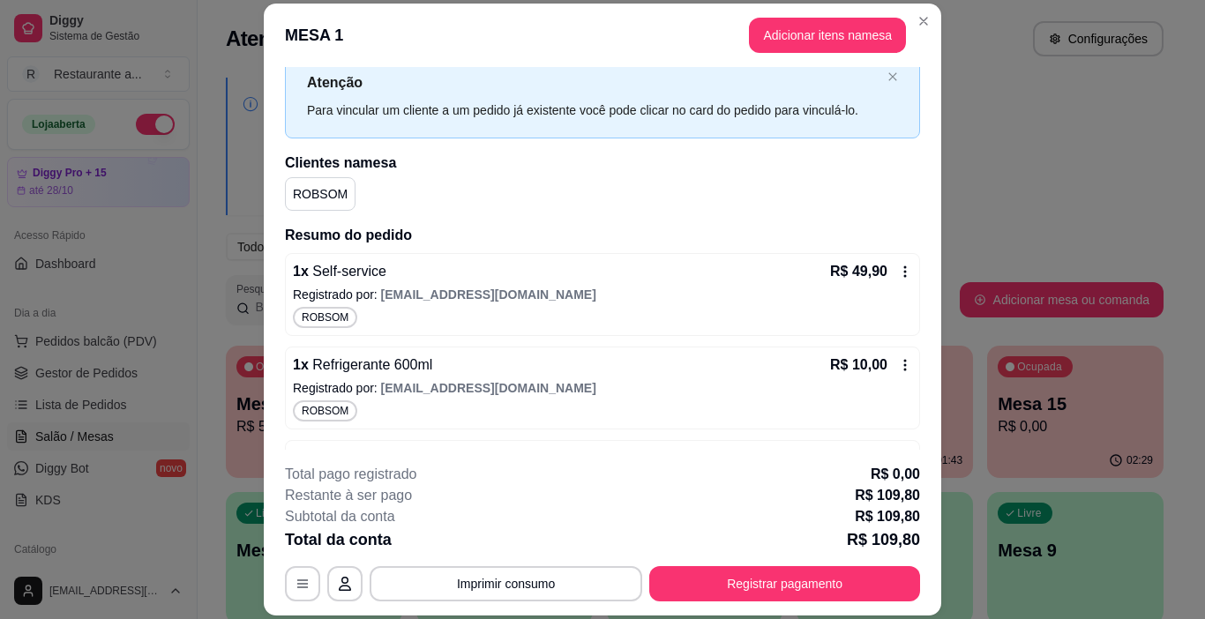
scroll to position [111, 0]
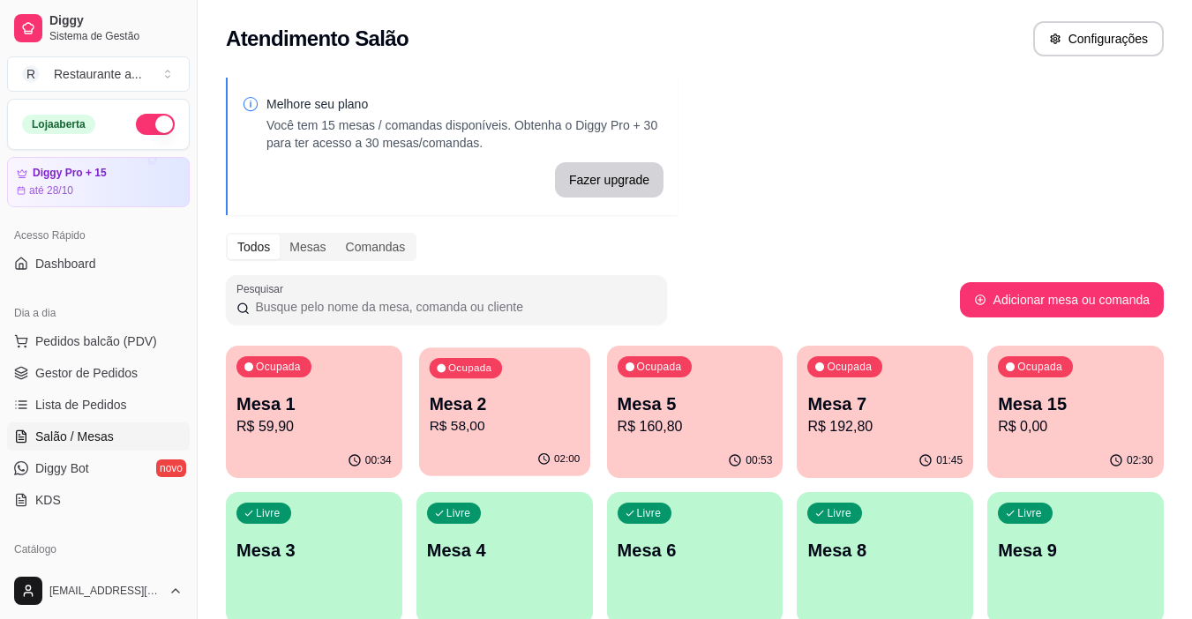
click at [550, 418] on p "R$ 58,00" at bounding box center [504, 426] width 151 height 20
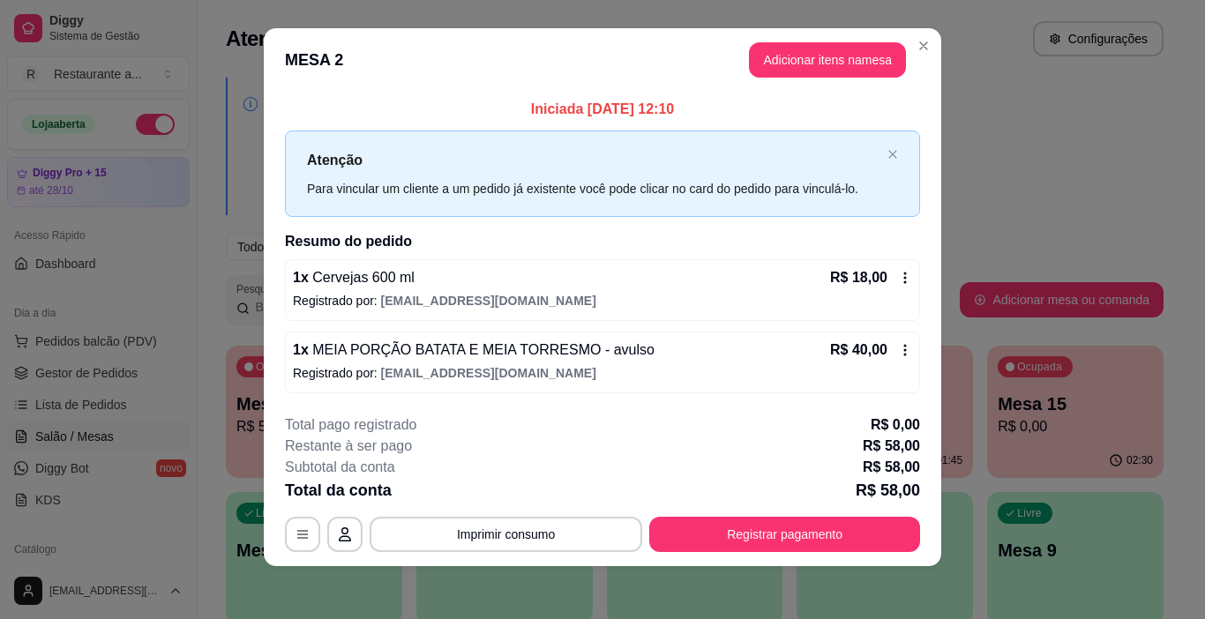
scroll to position [16, 0]
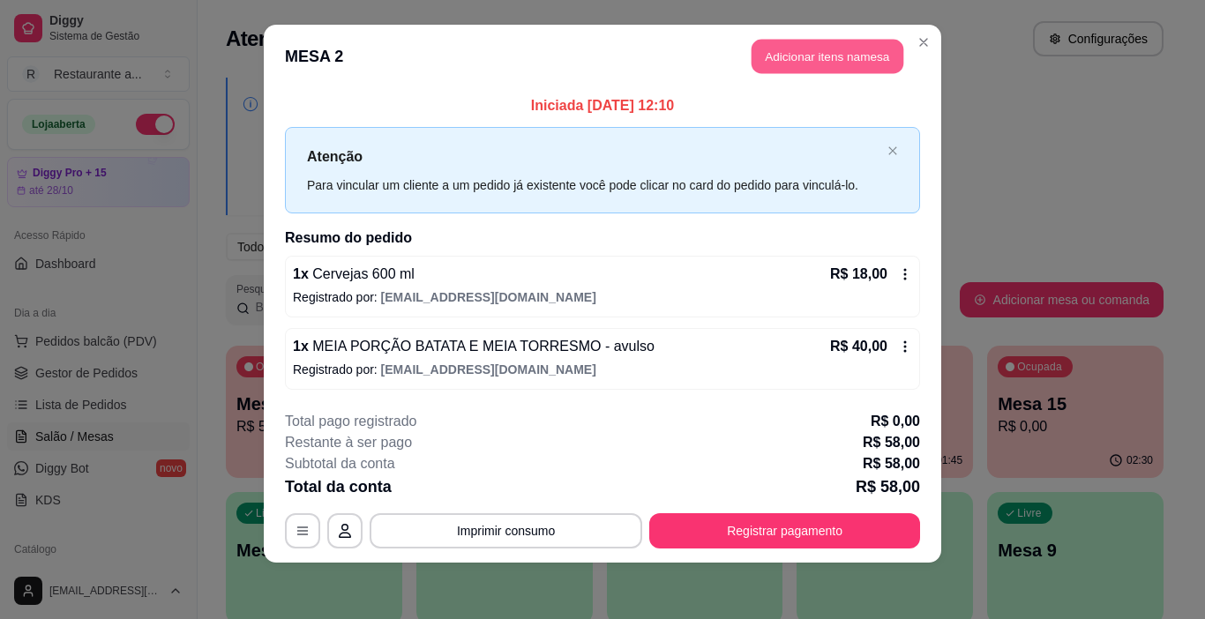
click at [819, 55] on button "Adicionar itens na mesa" at bounding box center [828, 57] width 152 height 34
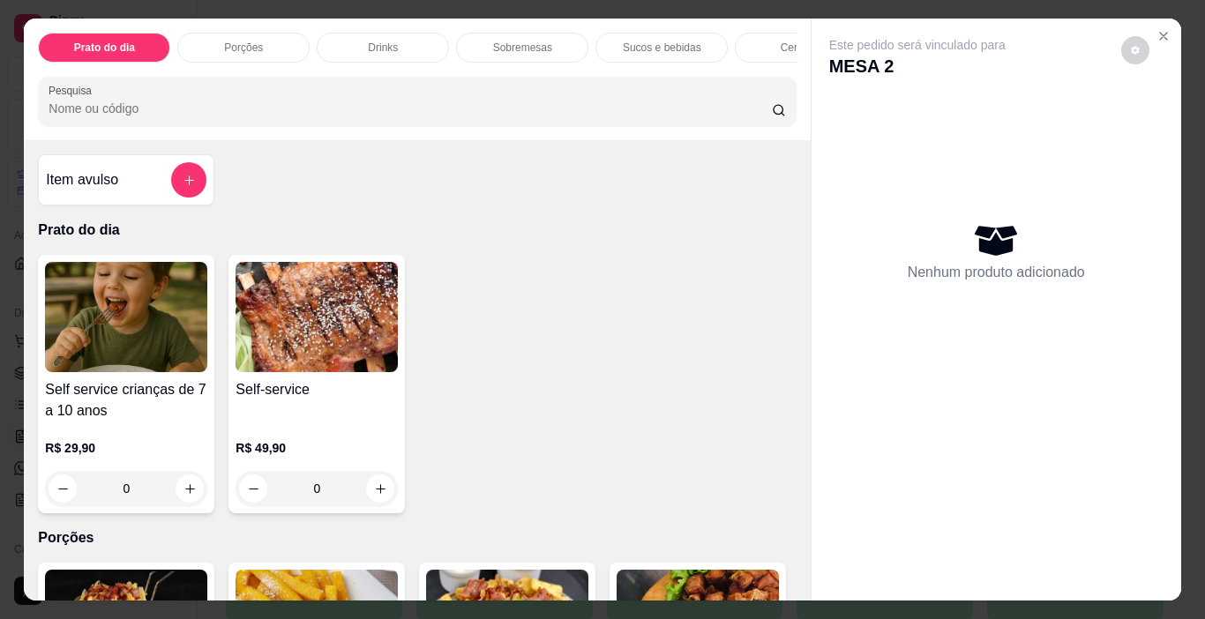
click at [781, 41] on p "Cervejas" at bounding box center [801, 48] width 41 height 14
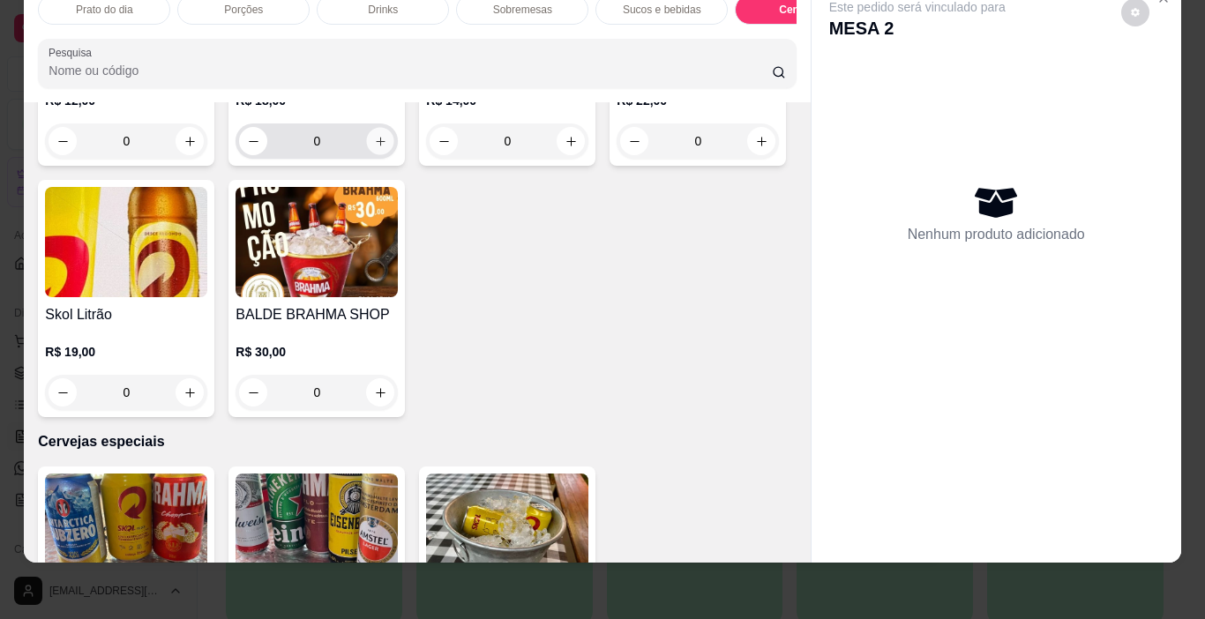
click at [376, 146] on icon "increase-product-quantity" at bounding box center [380, 141] width 9 height 9
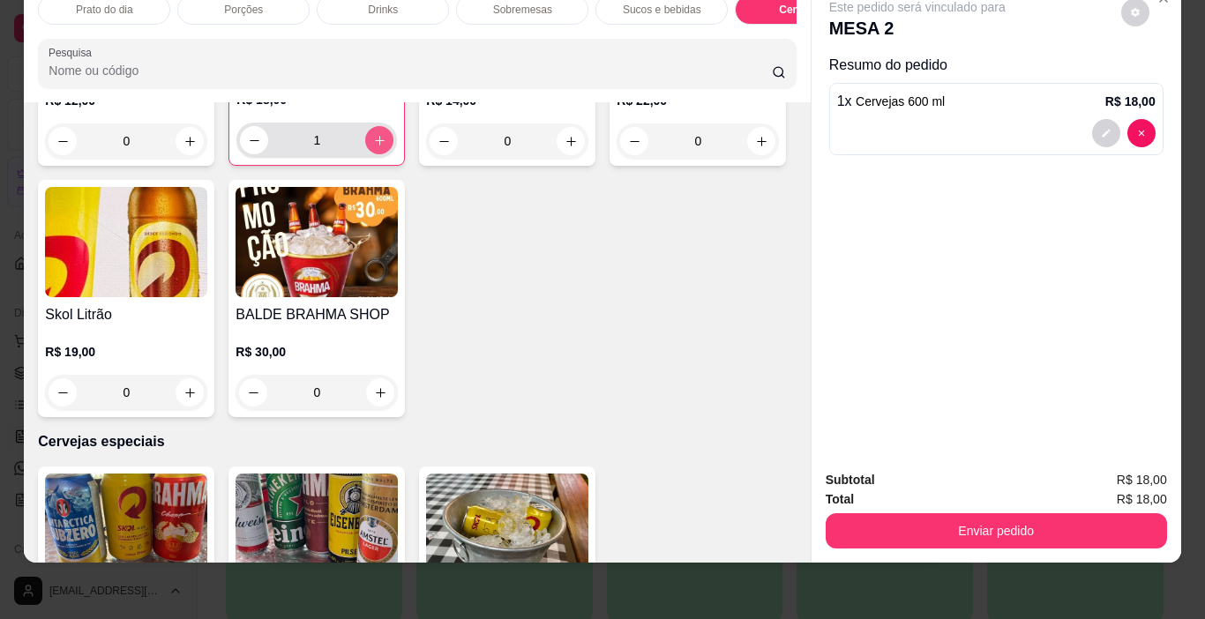
click at [374, 147] on icon "increase-product-quantity" at bounding box center [379, 140] width 13 height 13
type input "2"
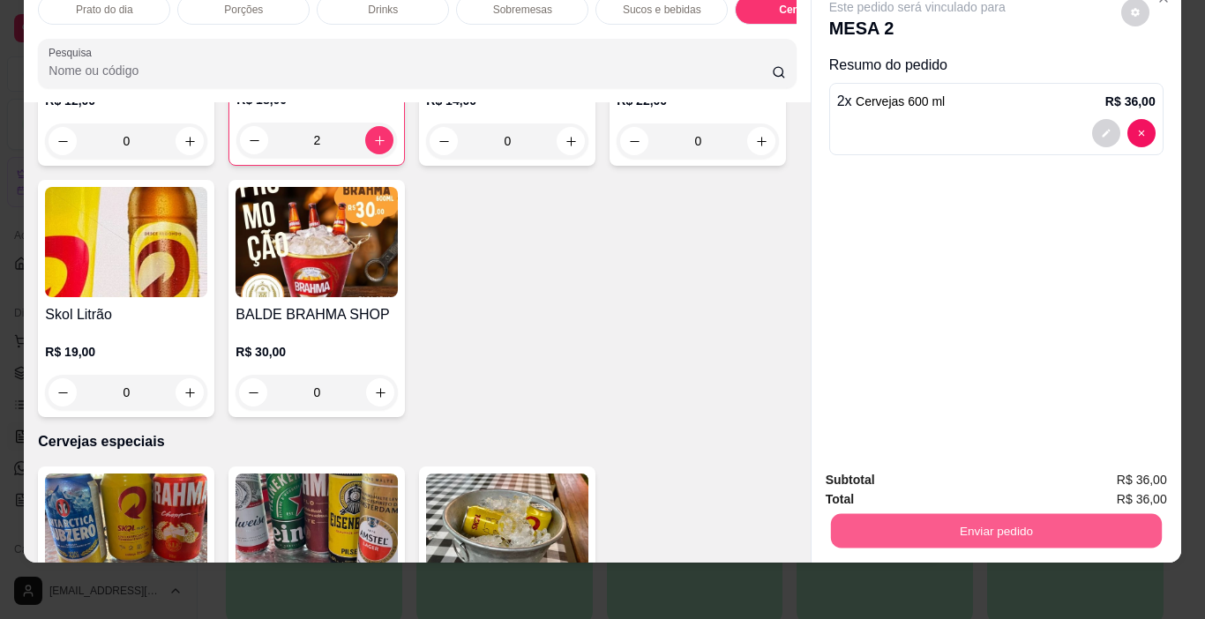
click at [1048, 516] on button "Enviar pedido" at bounding box center [995, 531] width 331 height 34
click at [1126, 468] on button "Enviar pedido" at bounding box center [1121, 475] width 100 height 34
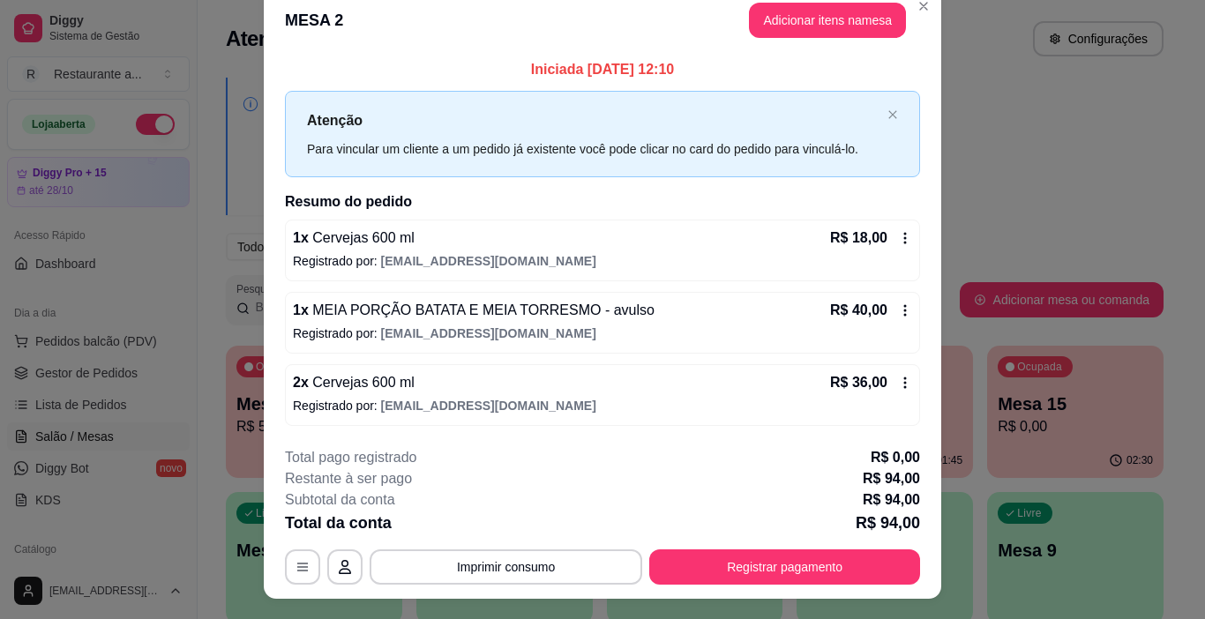
scroll to position [0, 0]
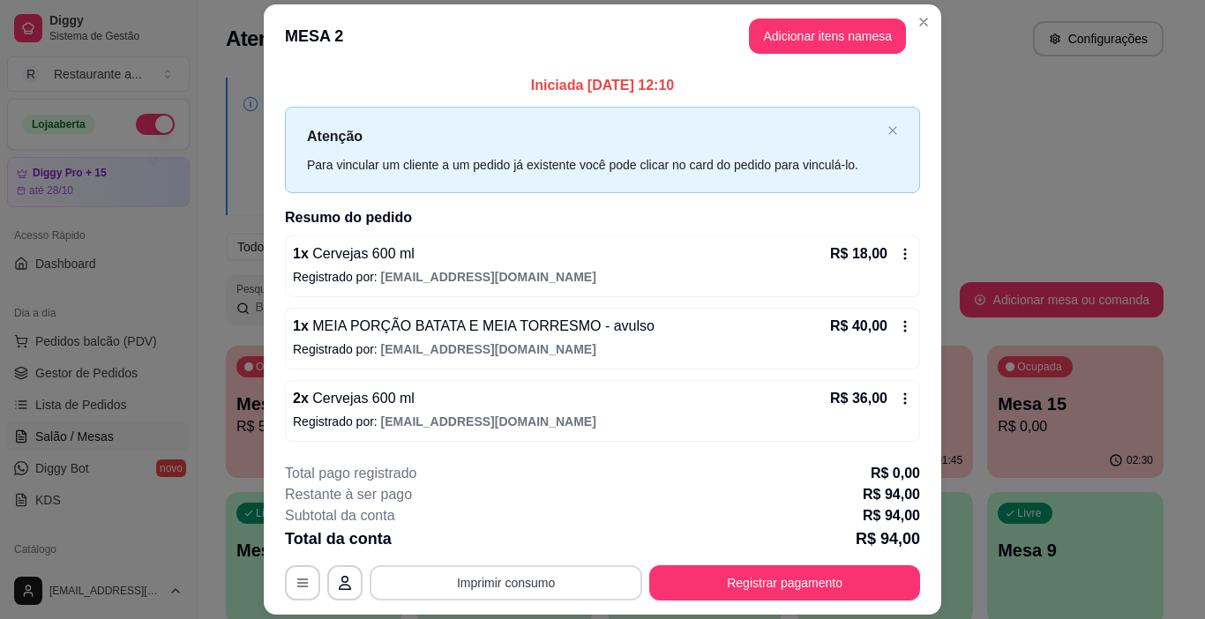
click at [527, 583] on button "Imprimir consumo" at bounding box center [506, 583] width 273 height 35
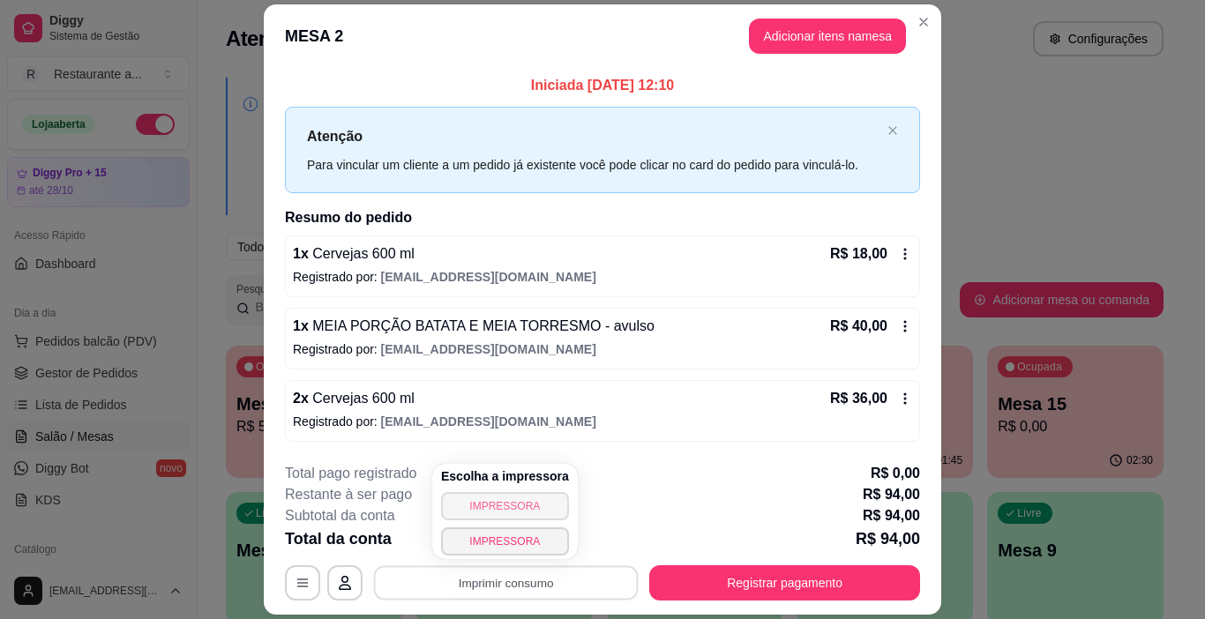
click at [525, 504] on button "IMPRESSORA" at bounding box center [505, 506] width 128 height 28
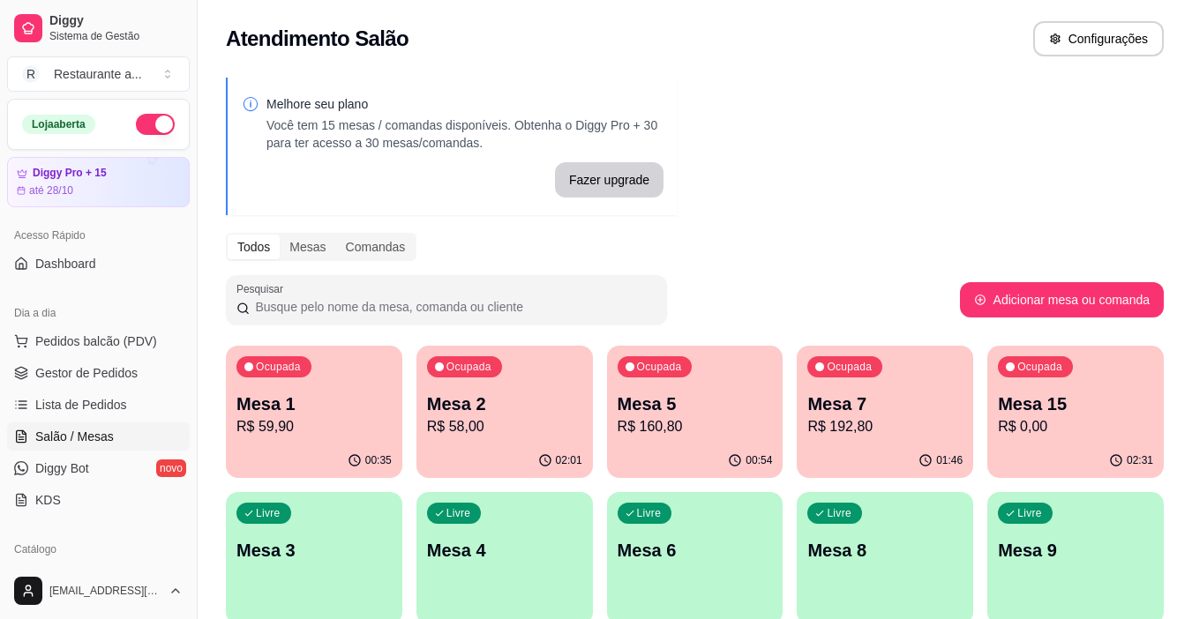
click at [319, 426] on p "R$ 59,90" at bounding box center [313, 426] width 155 height 21
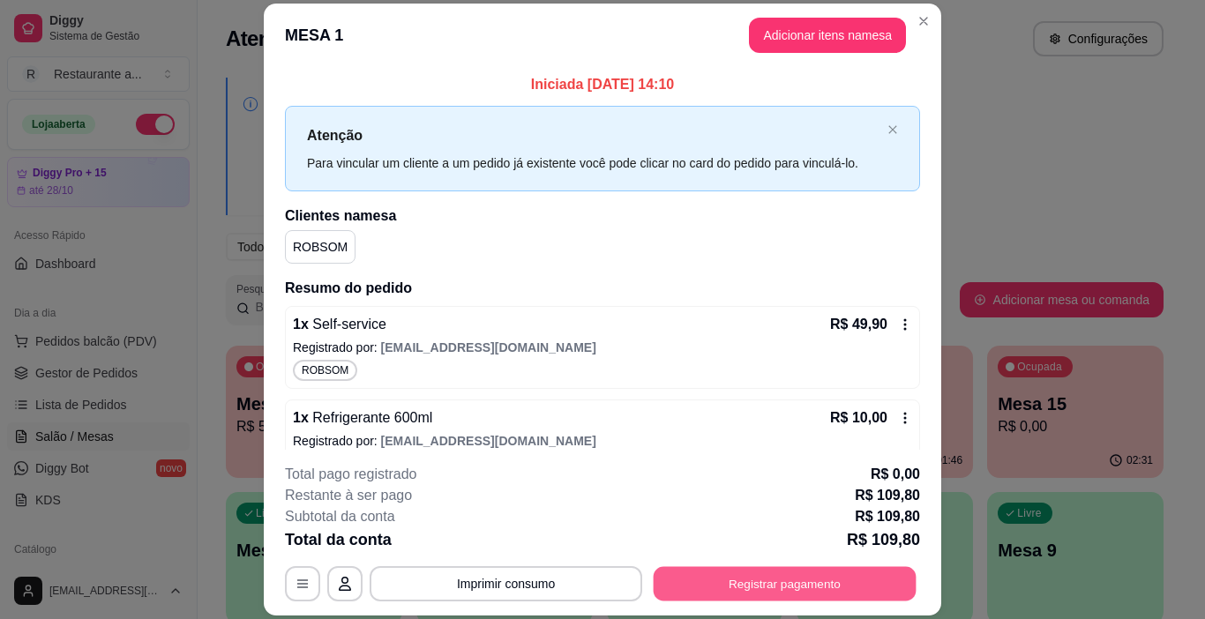
click at [754, 581] on button "Registrar pagamento" at bounding box center [785, 584] width 263 height 34
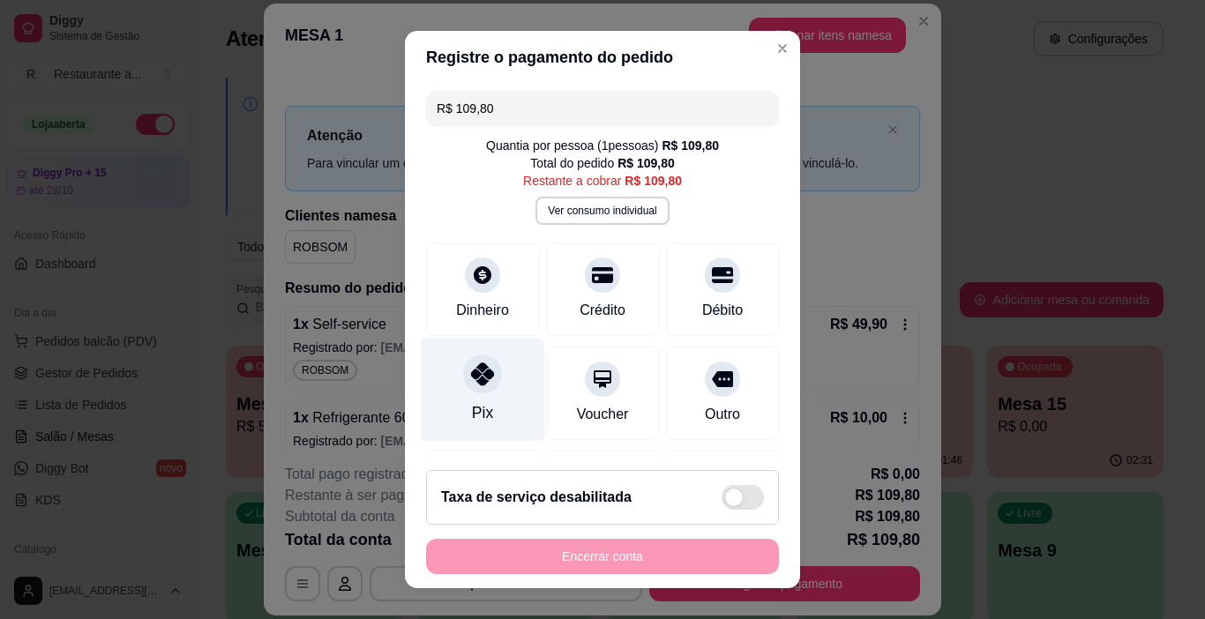
click at [482, 381] on icon at bounding box center [482, 374] width 23 height 23
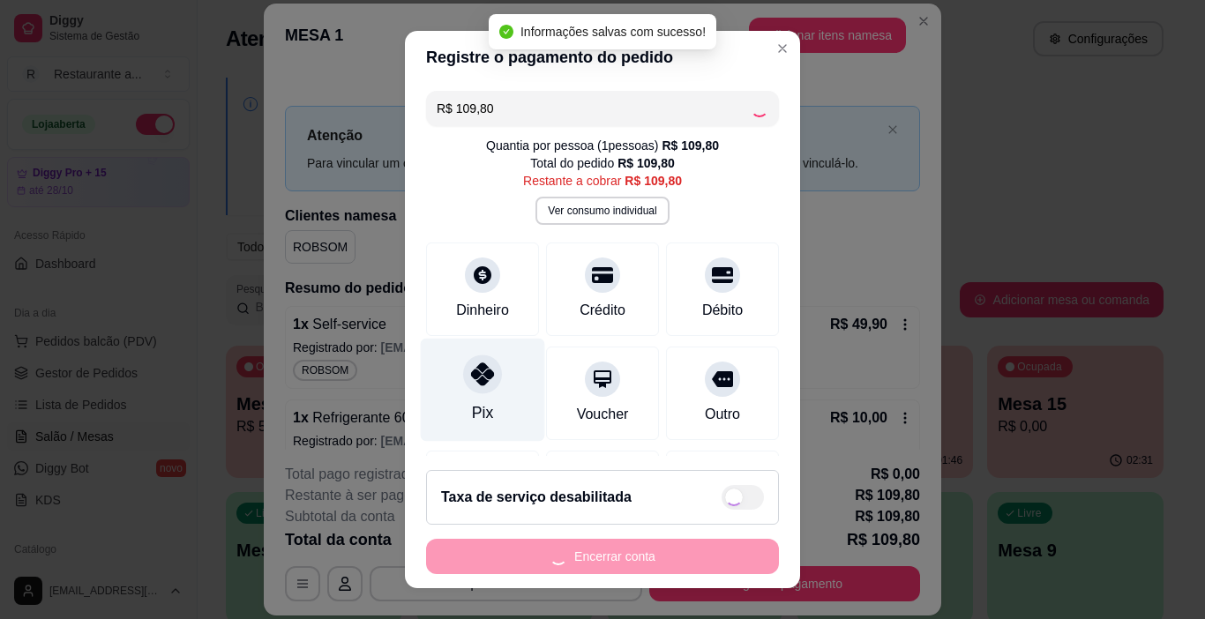
type input "R$ 0,00"
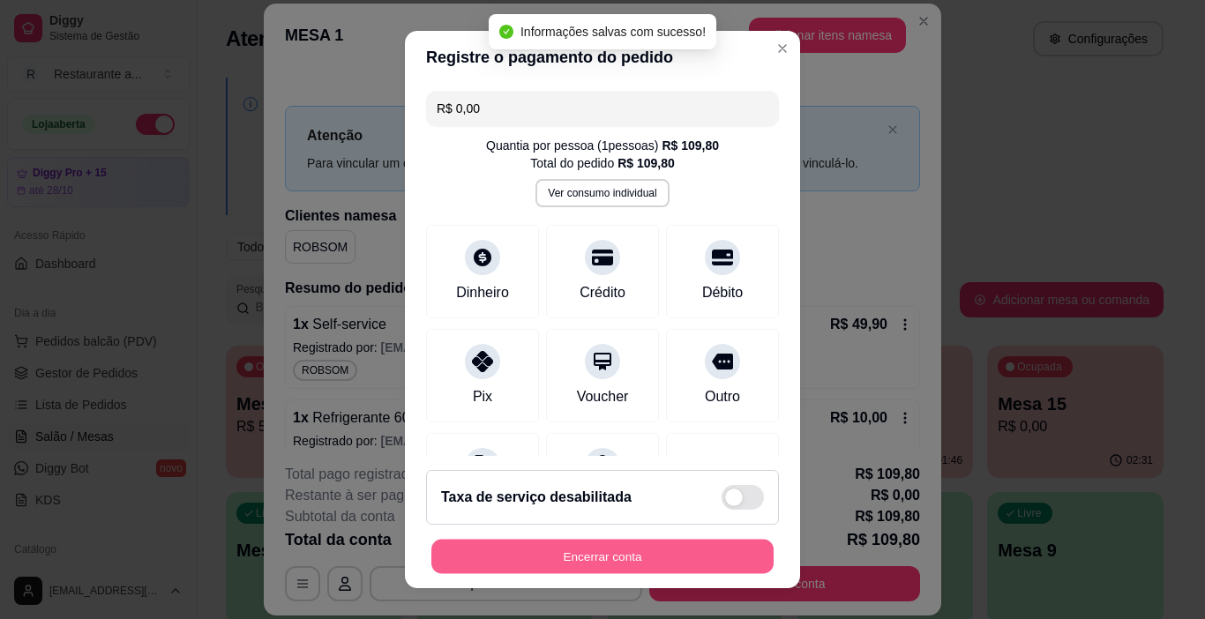
click at [598, 558] on button "Encerrar conta" at bounding box center [602, 557] width 342 height 34
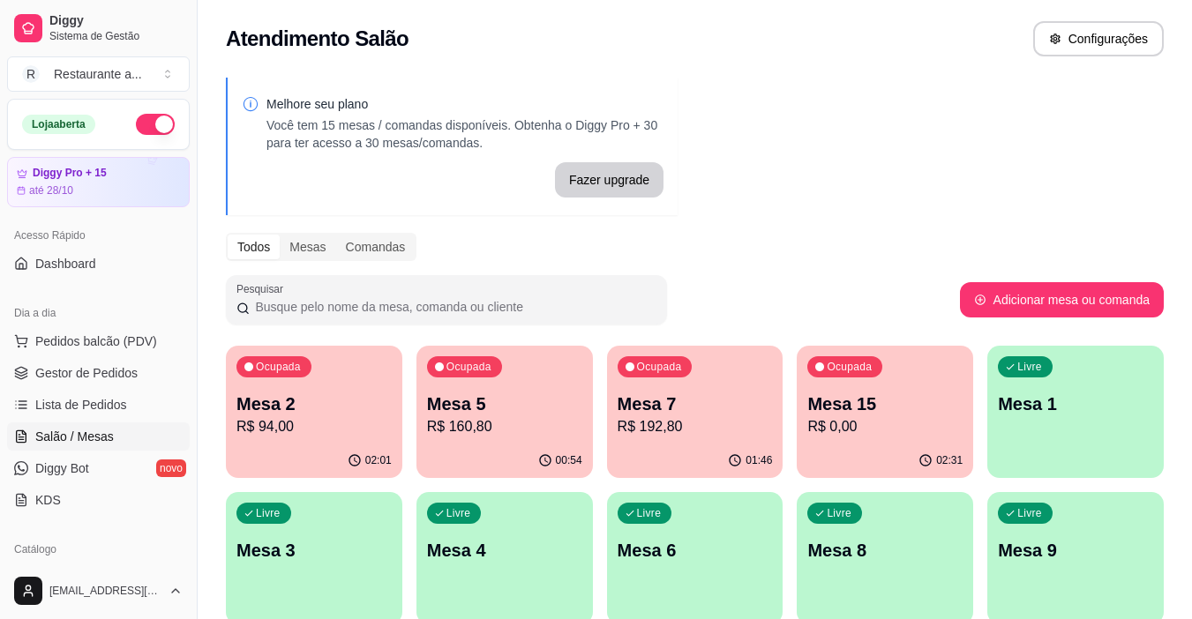
click at [325, 433] on p "R$ 94,00" at bounding box center [313, 426] width 155 height 21
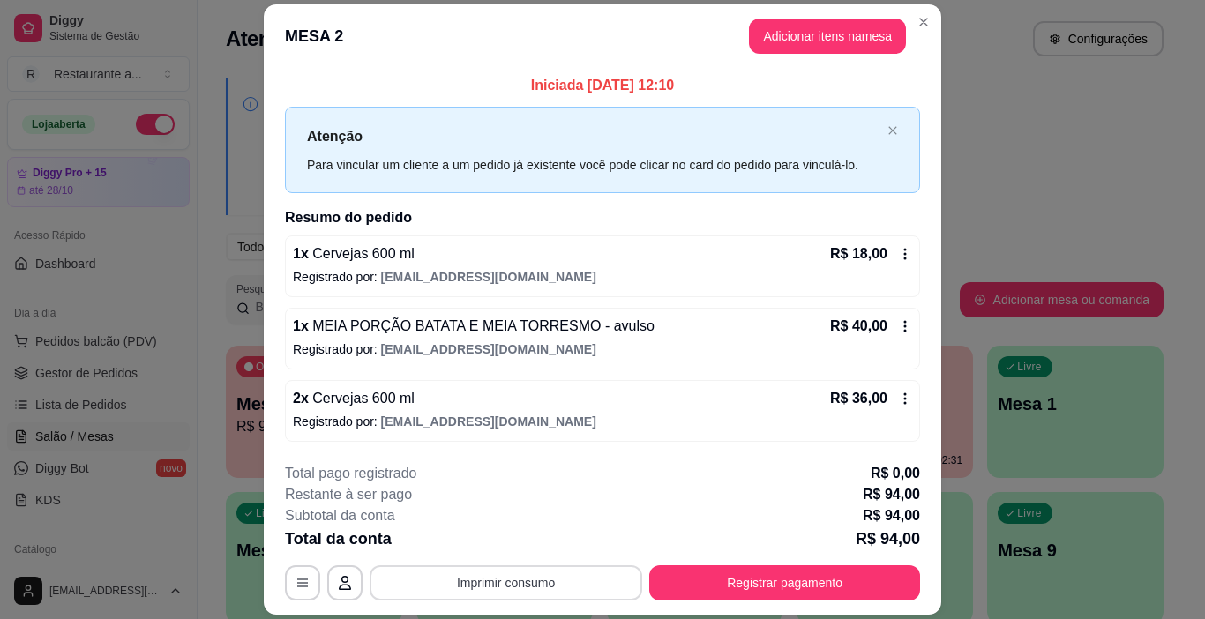
click at [498, 584] on button "Imprimir consumo" at bounding box center [506, 583] width 273 height 35
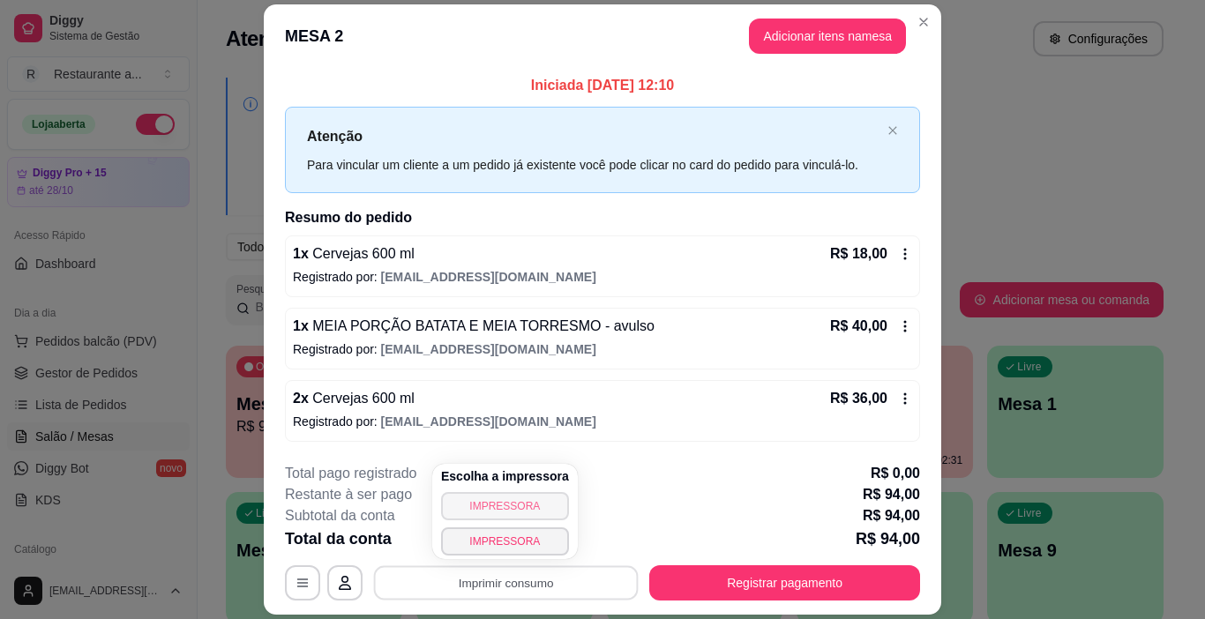
click at [498, 505] on button "IMPRESSORA" at bounding box center [505, 506] width 128 height 28
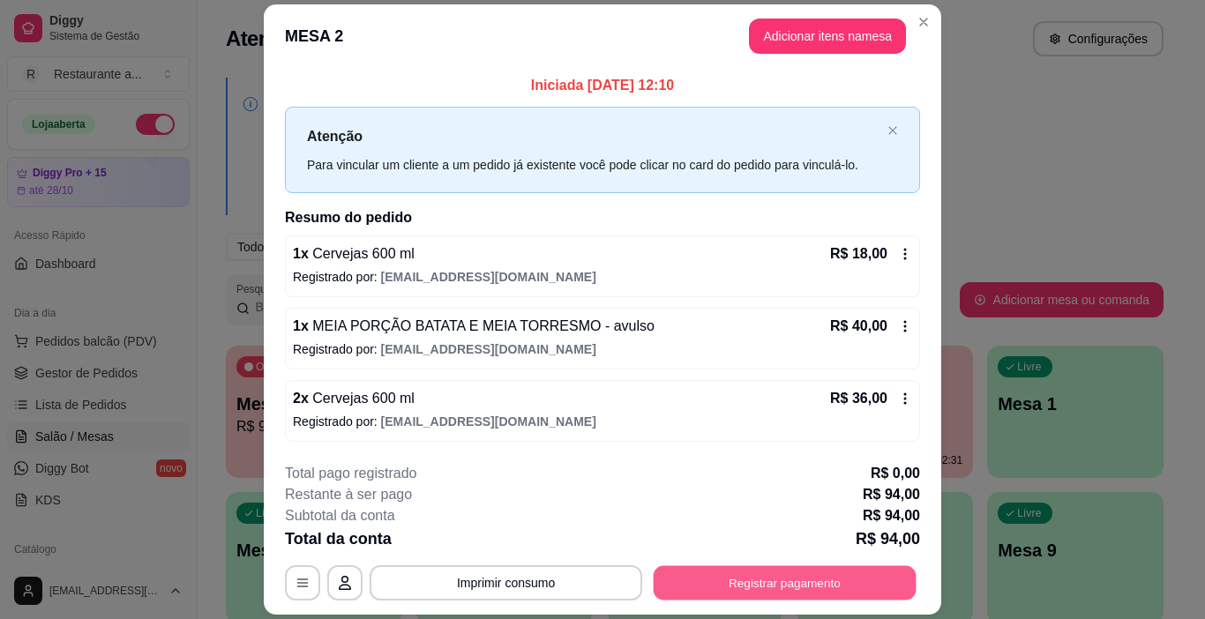
click at [768, 578] on button "Registrar pagamento" at bounding box center [785, 583] width 263 height 34
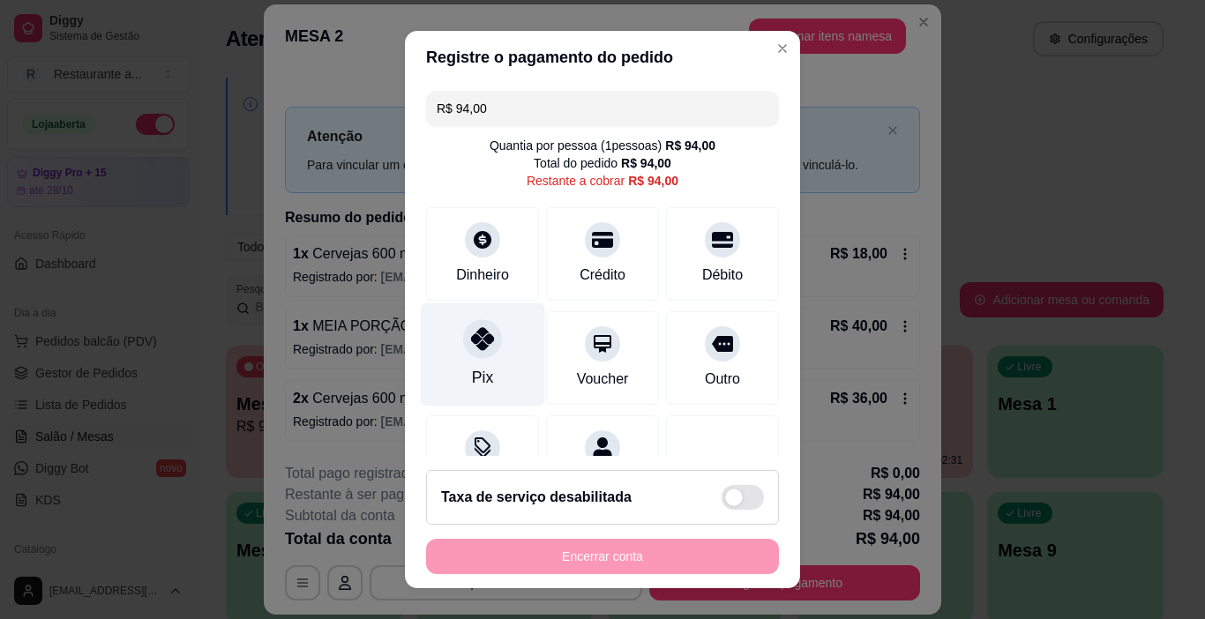
click at [471, 344] on icon at bounding box center [482, 338] width 23 height 23
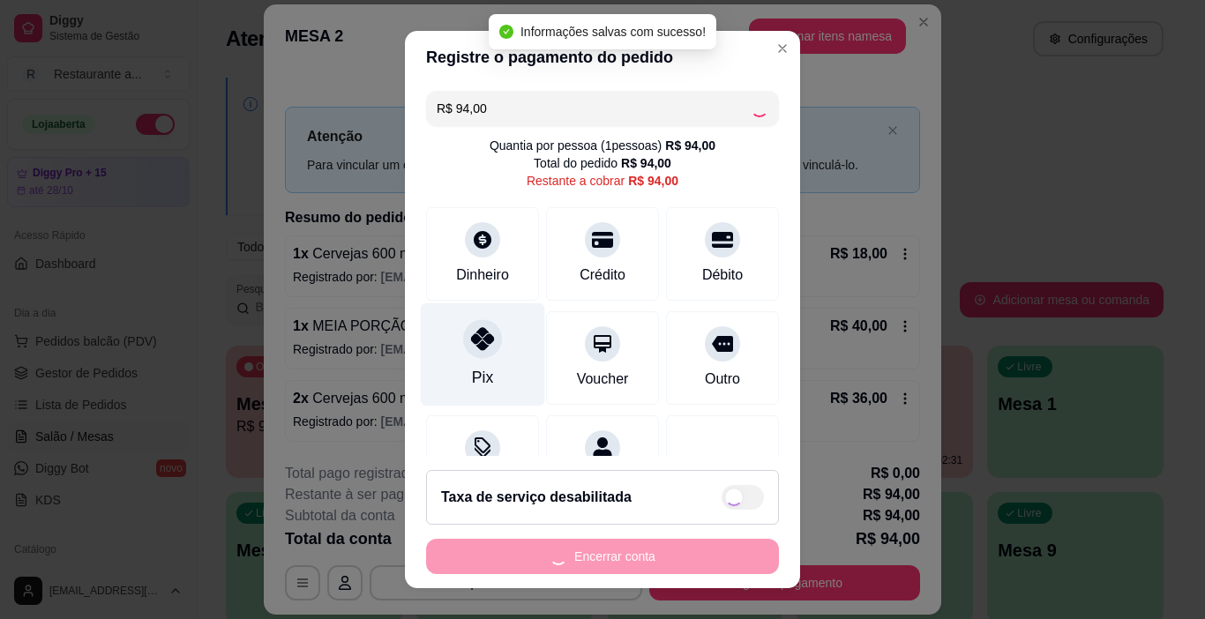
type input "R$ 0,00"
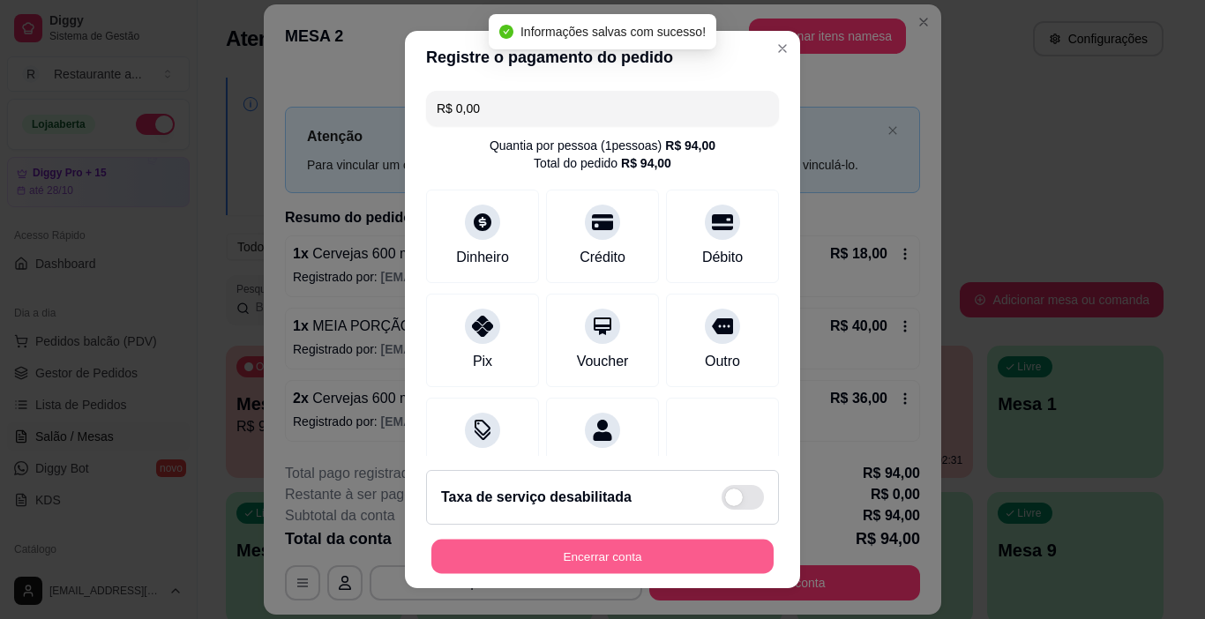
click at [604, 559] on button "Encerrar conta" at bounding box center [602, 557] width 342 height 34
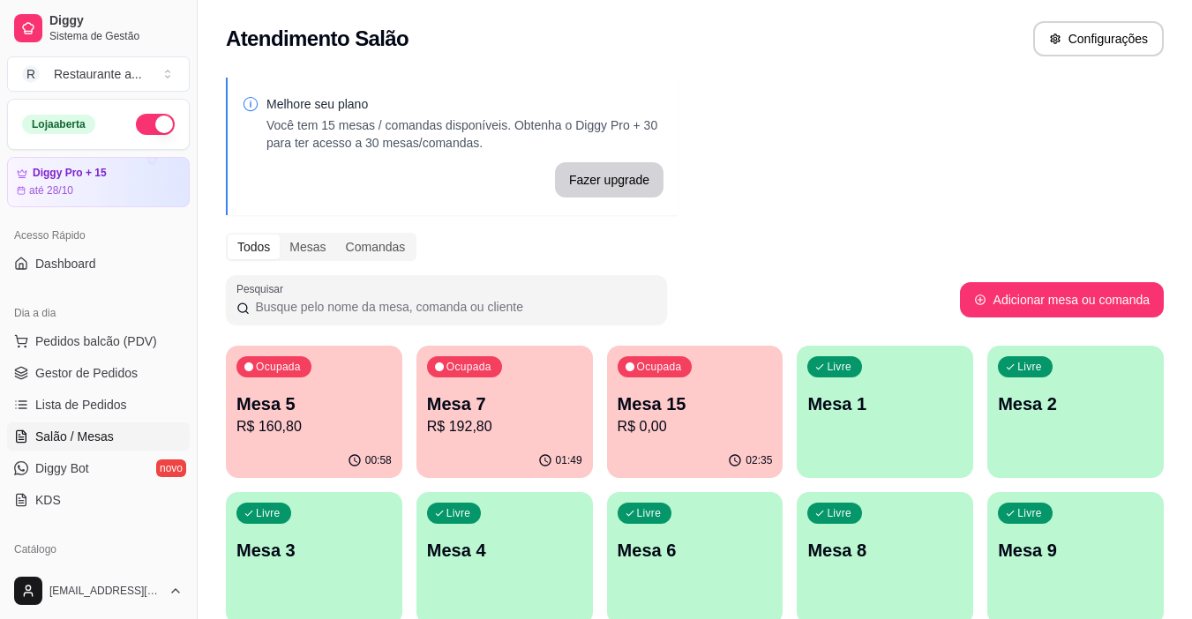
click at [686, 438] on div "Ocupada Mesa 15 R$ 0,00" at bounding box center [695, 395] width 176 height 98
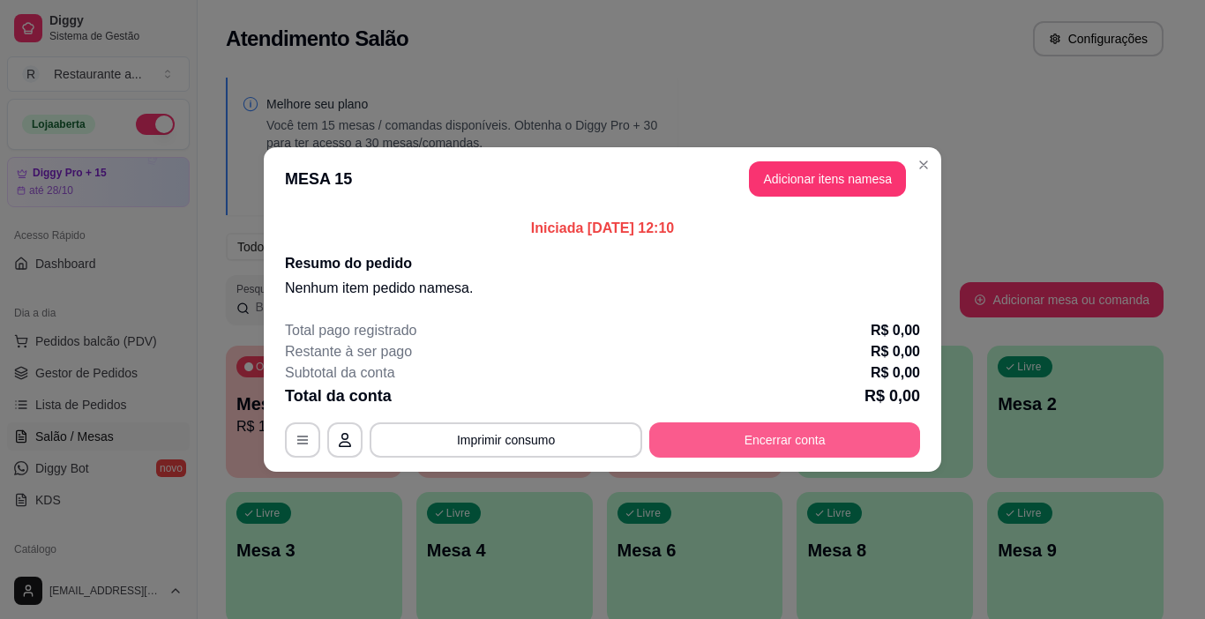
click at [784, 431] on button "Encerrar conta" at bounding box center [784, 440] width 271 height 35
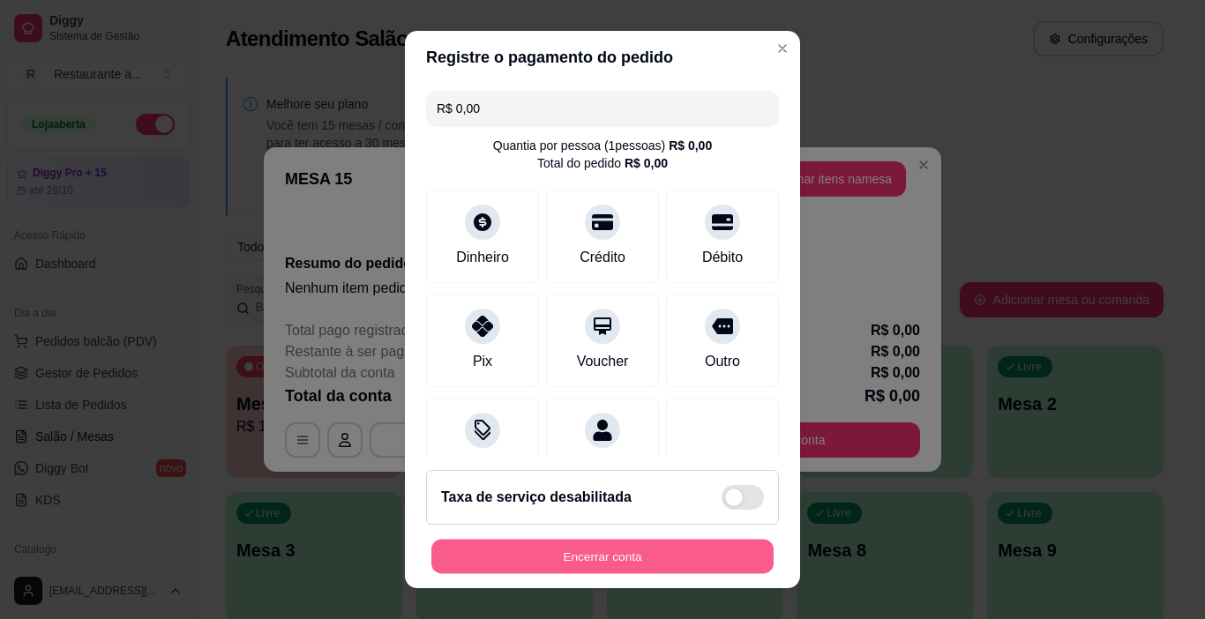
click at [589, 561] on button "Encerrar conta" at bounding box center [602, 557] width 342 height 34
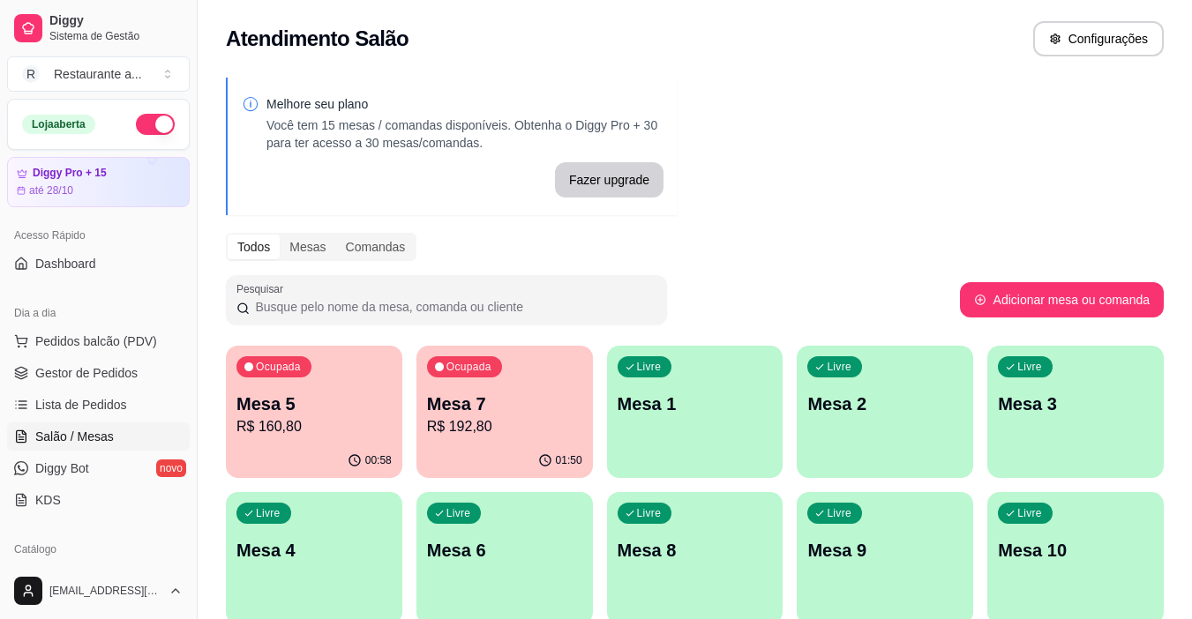
click at [289, 413] on p "Mesa 5" at bounding box center [313, 404] width 155 height 25
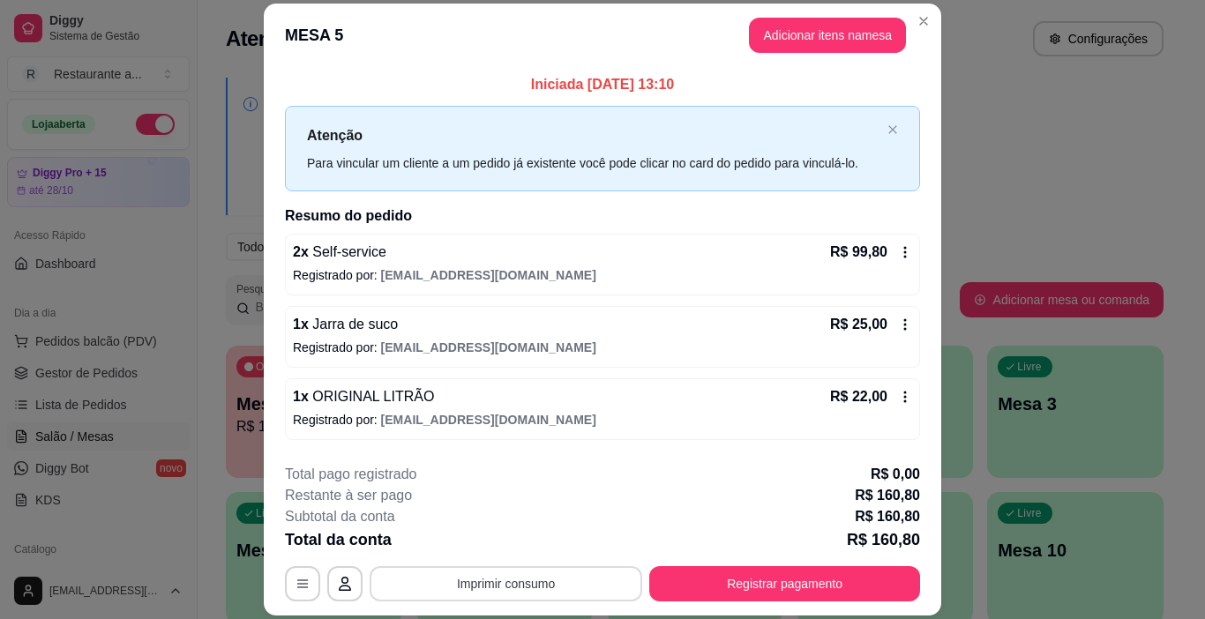
click at [491, 582] on button "Imprimir consumo" at bounding box center [506, 583] width 273 height 35
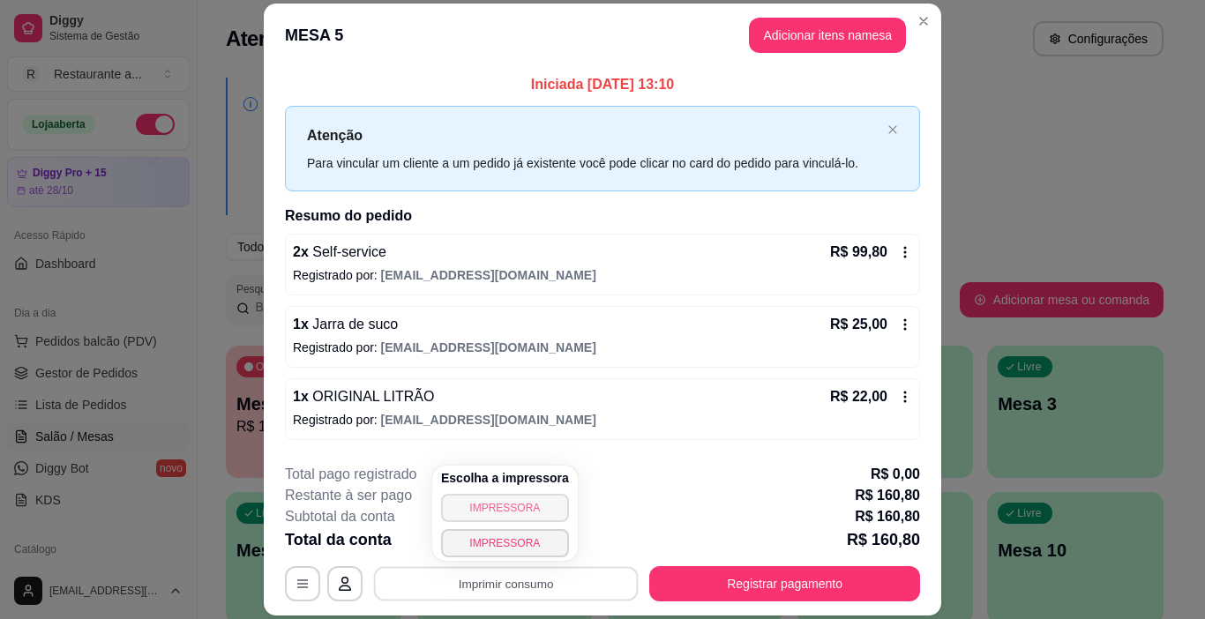
click at [512, 507] on button "IMPRESSORA" at bounding box center [505, 508] width 128 height 28
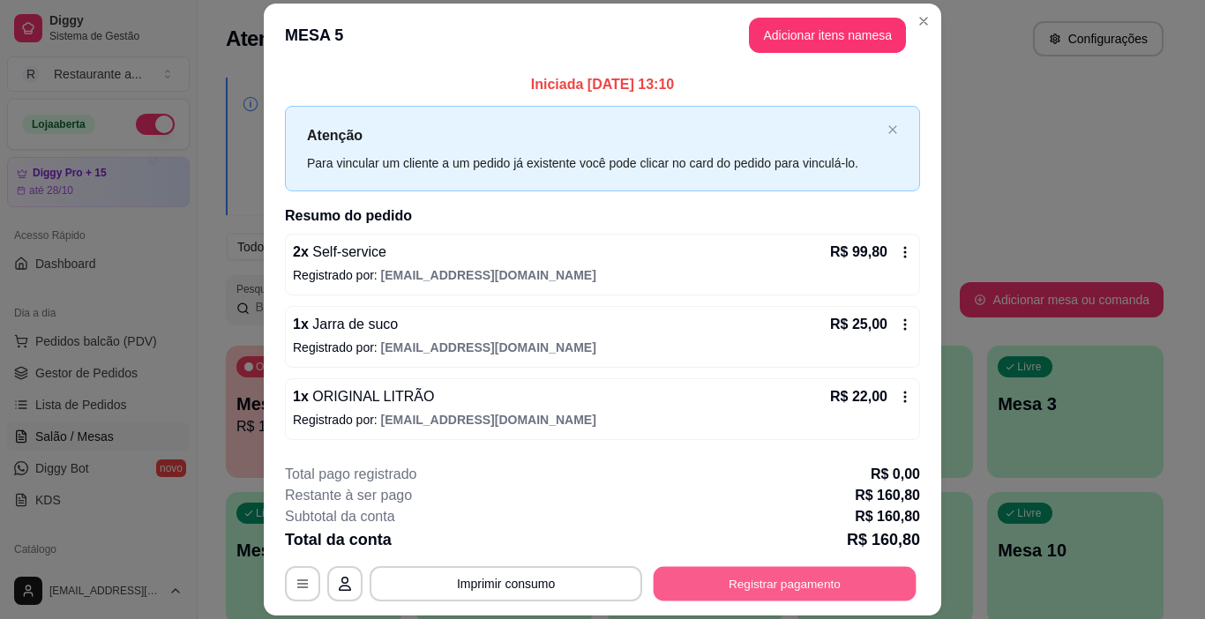
click at [784, 579] on button "Registrar pagamento" at bounding box center [785, 584] width 263 height 34
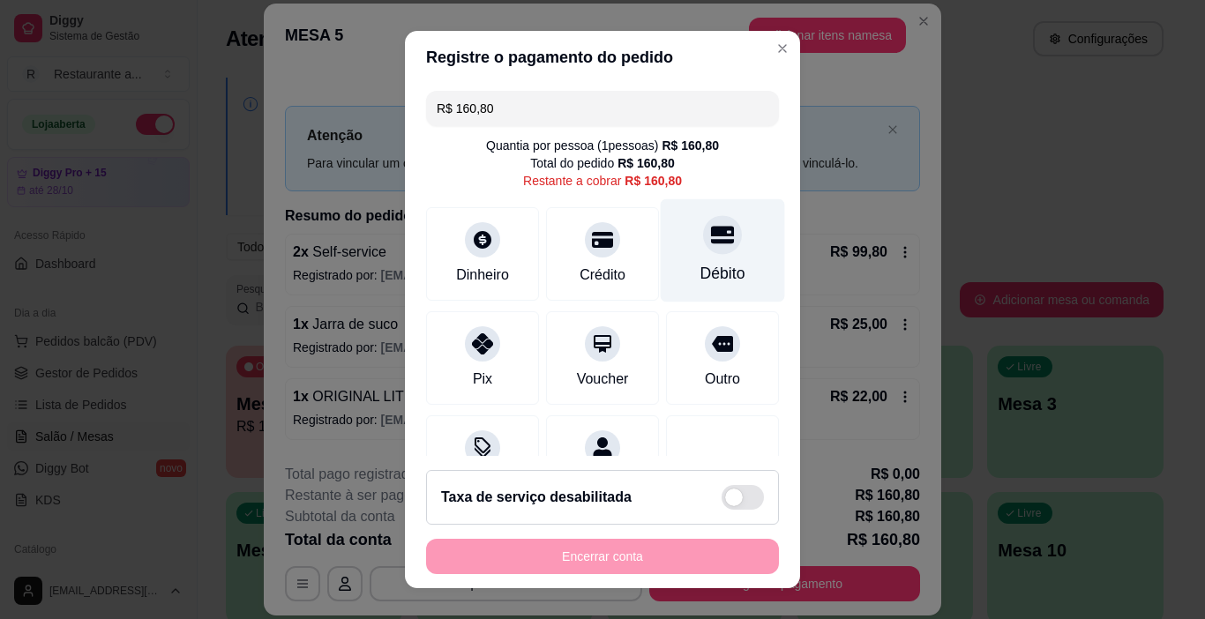
click at [712, 241] on div at bounding box center [722, 235] width 39 height 39
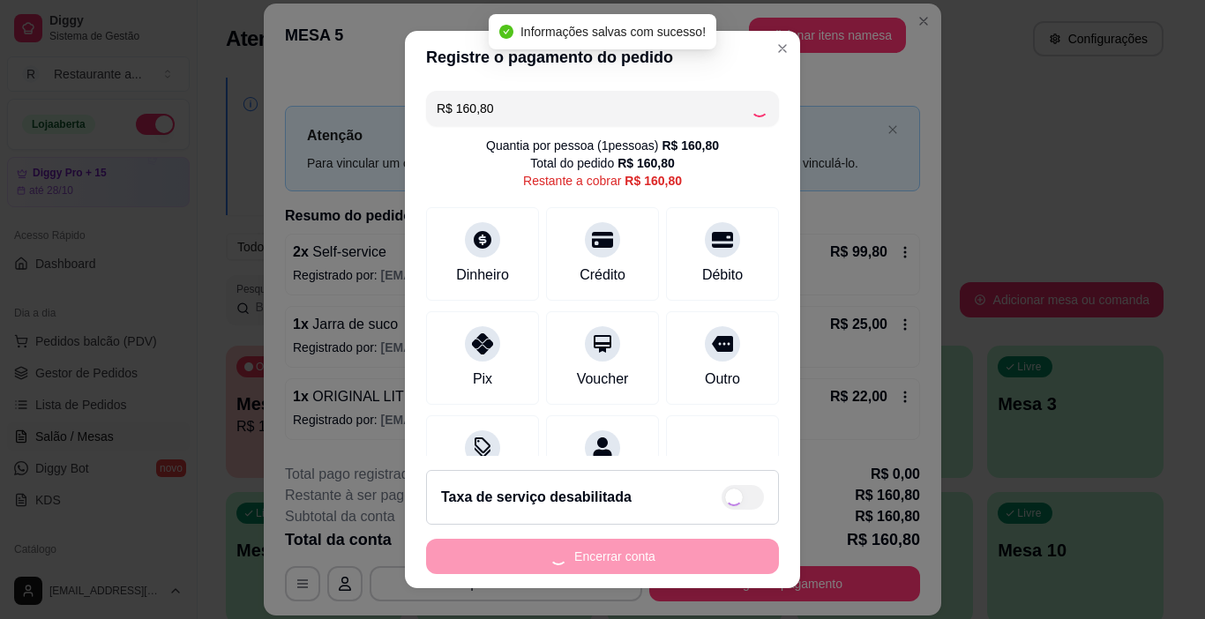
type input "R$ 0,00"
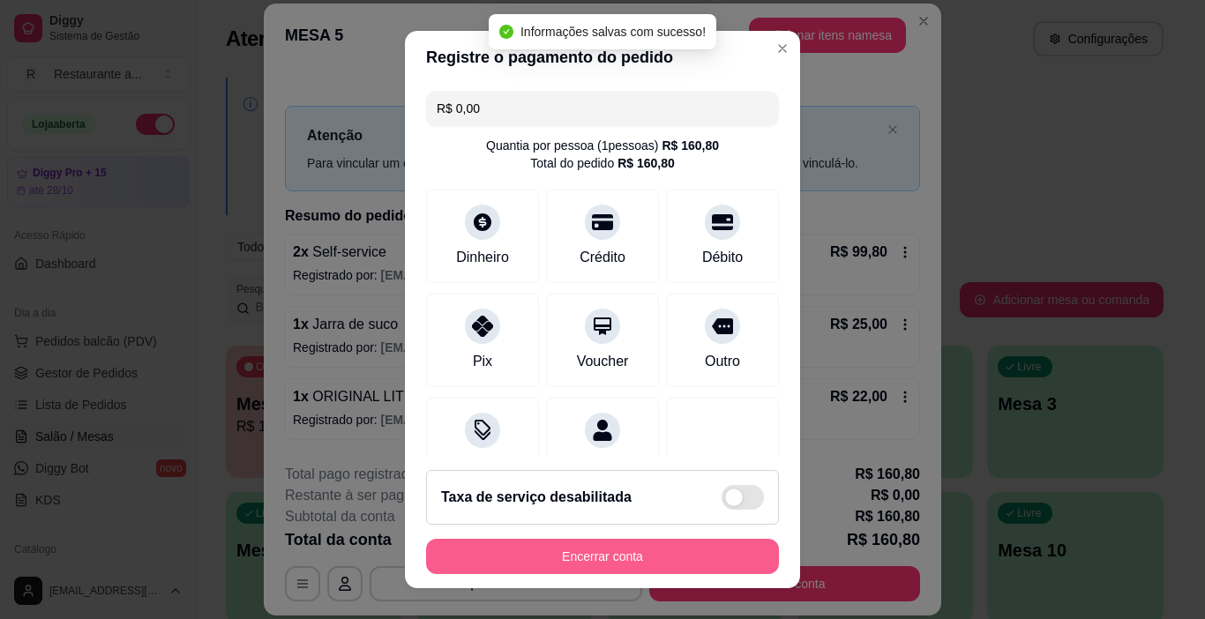
click at [611, 558] on button "Encerrar conta" at bounding box center [602, 556] width 353 height 35
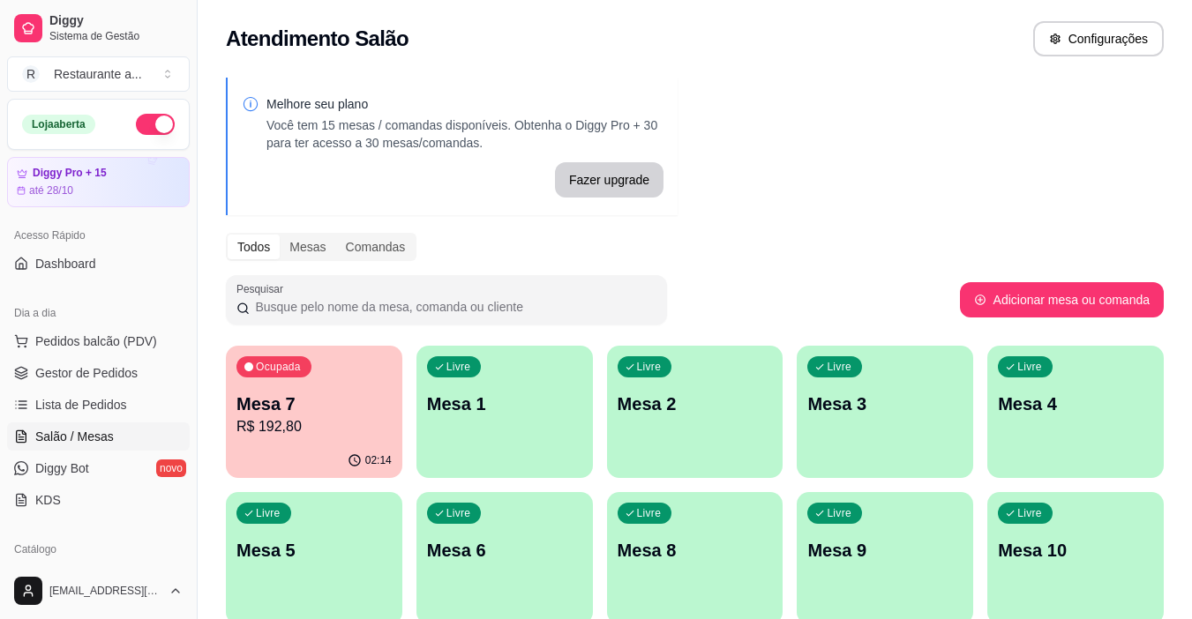
click at [309, 413] on p "Mesa 7" at bounding box center [313, 404] width 155 height 25
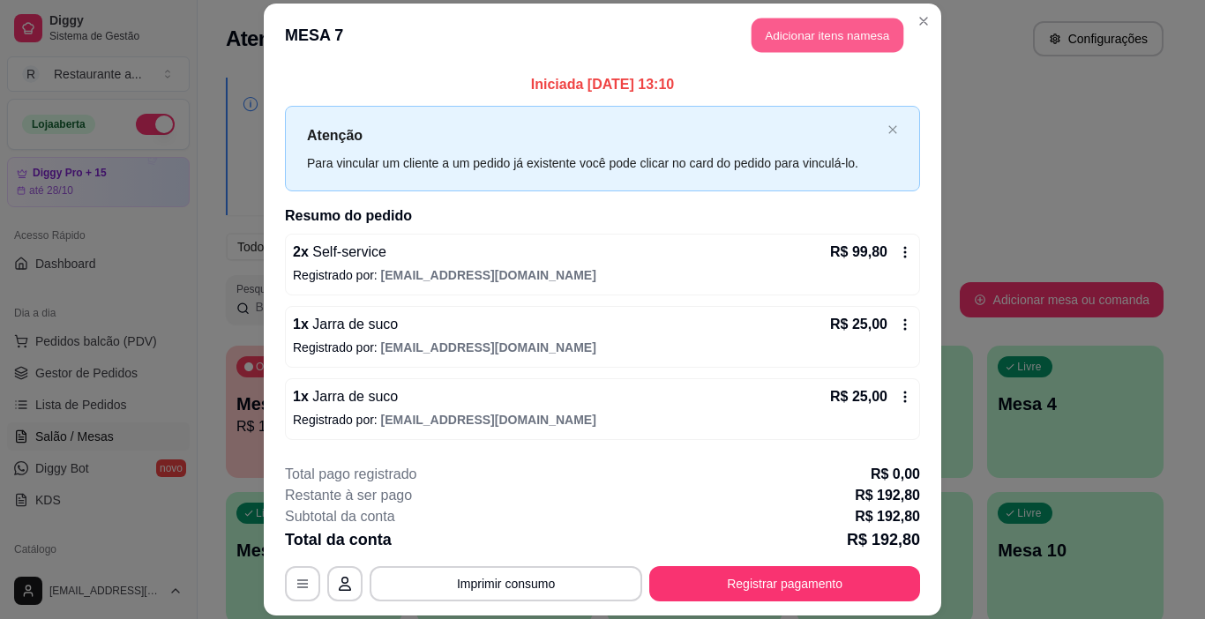
click at [810, 34] on button "Adicionar itens na mesa" at bounding box center [828, 35] width 152 height 34
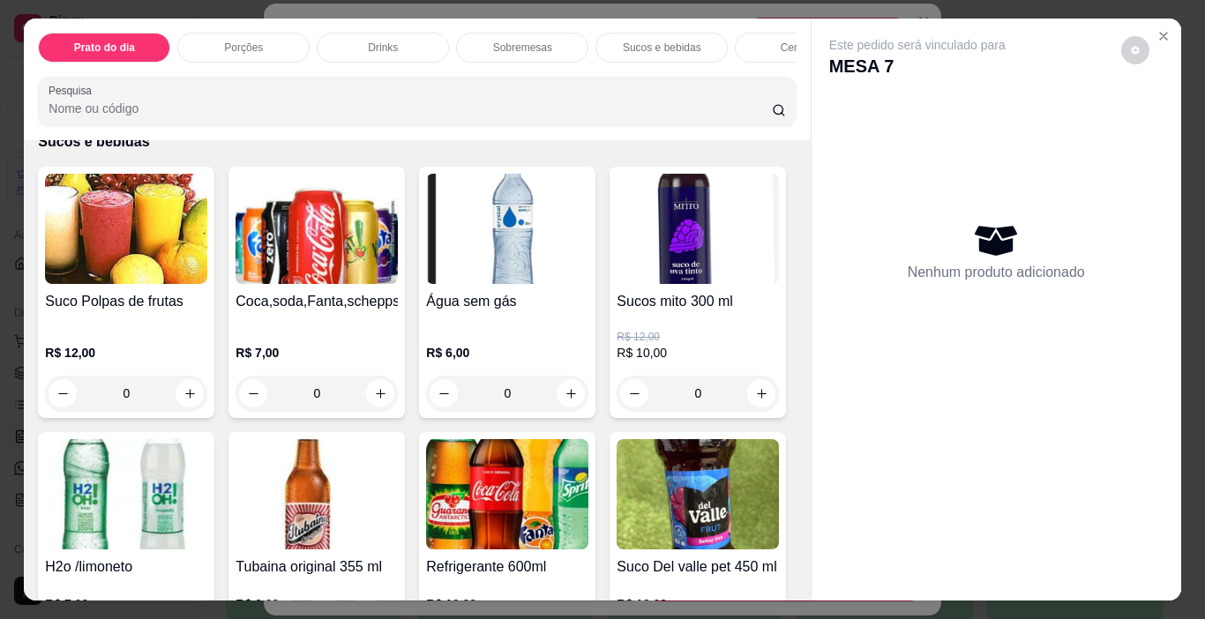
scroll to position [2064, 0]
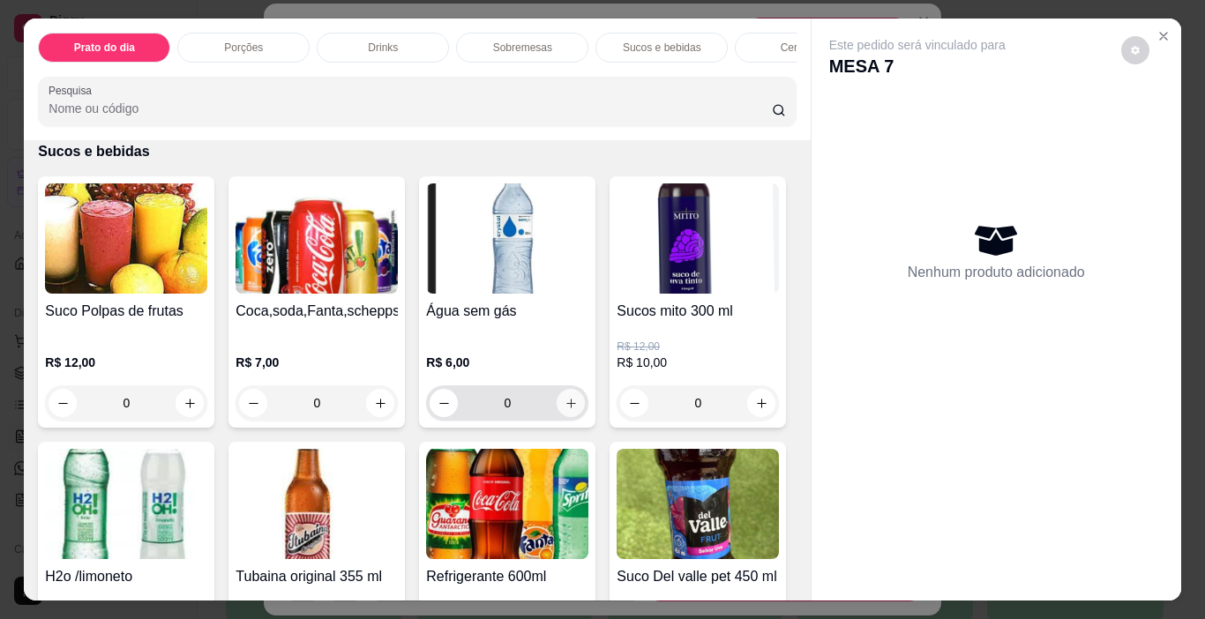
click at [567, 389] on button "increase-product-quantity" at bounding box center [571, 403] width 28 height 28
type input "1"
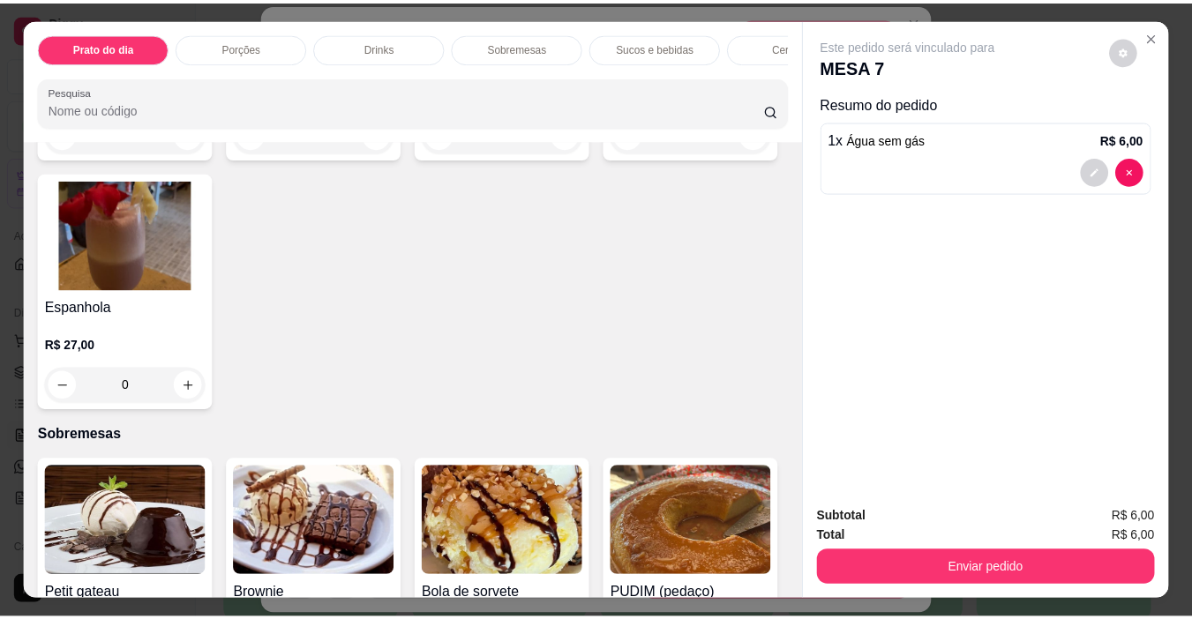
scroll to position [0, 0]
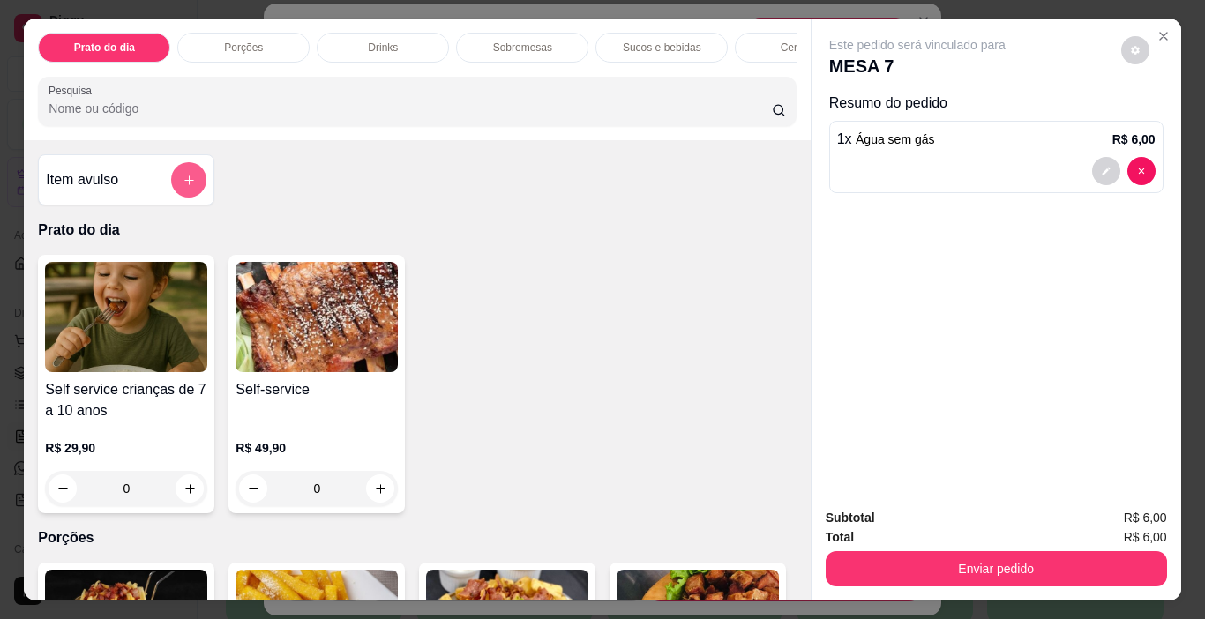
click at [190, 175] on button "add-separate-item" at bounding box center [188, 179] width 35 height 35
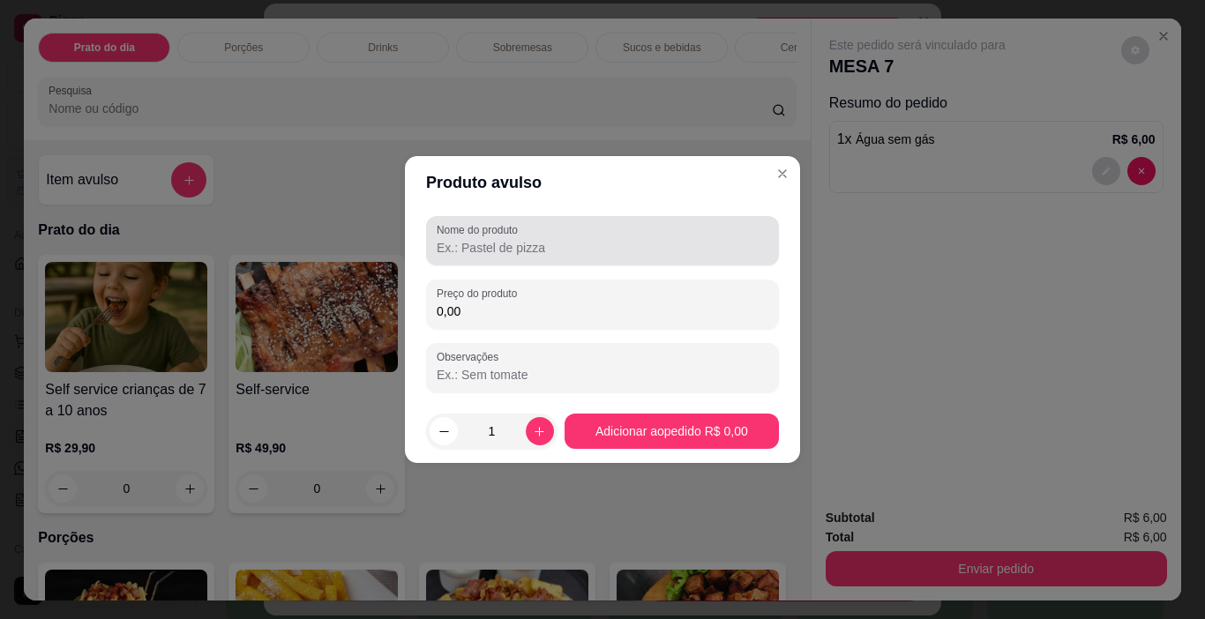
click at [553, 239] on input "Nome do produto" at bounding box center [603, 248] width 332 height 18
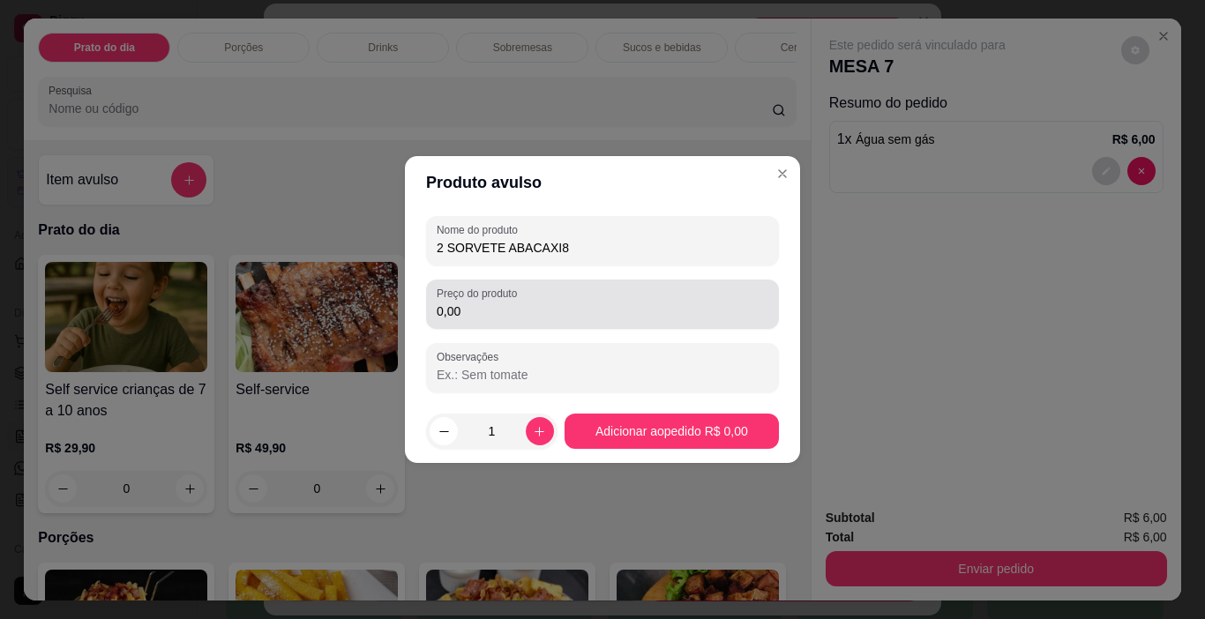
type input "2 SORVETE ABACAXI8"
click at [470, 306] on input "0,00" at bounding box center [603, 312] width 332 height 18
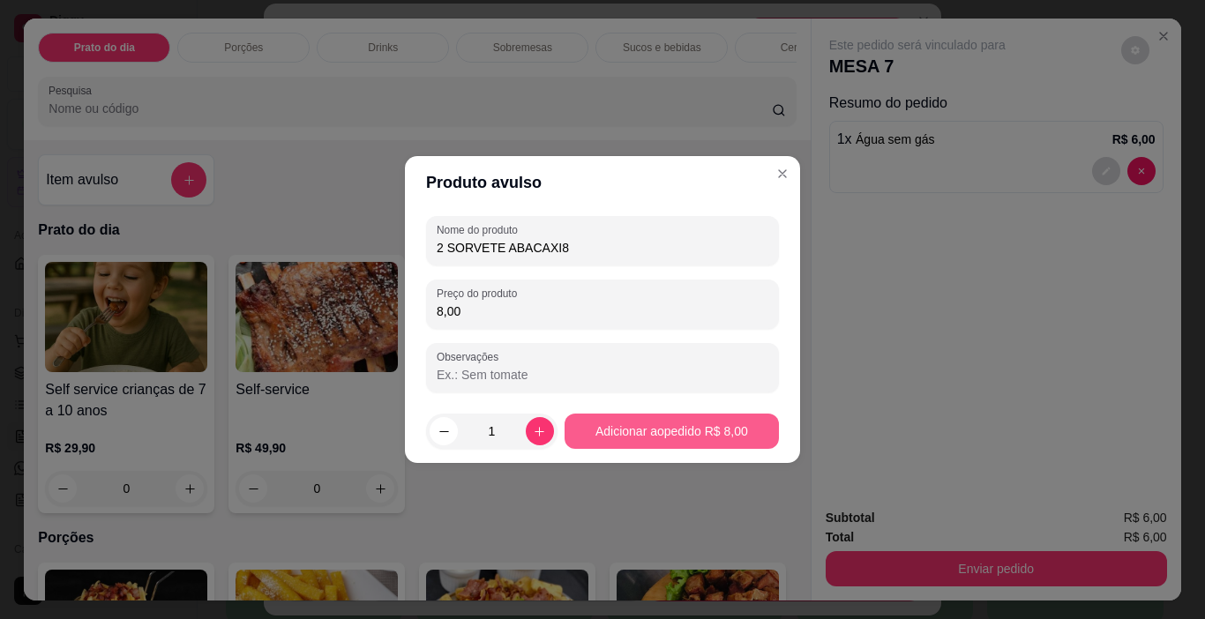
type input "8,00"
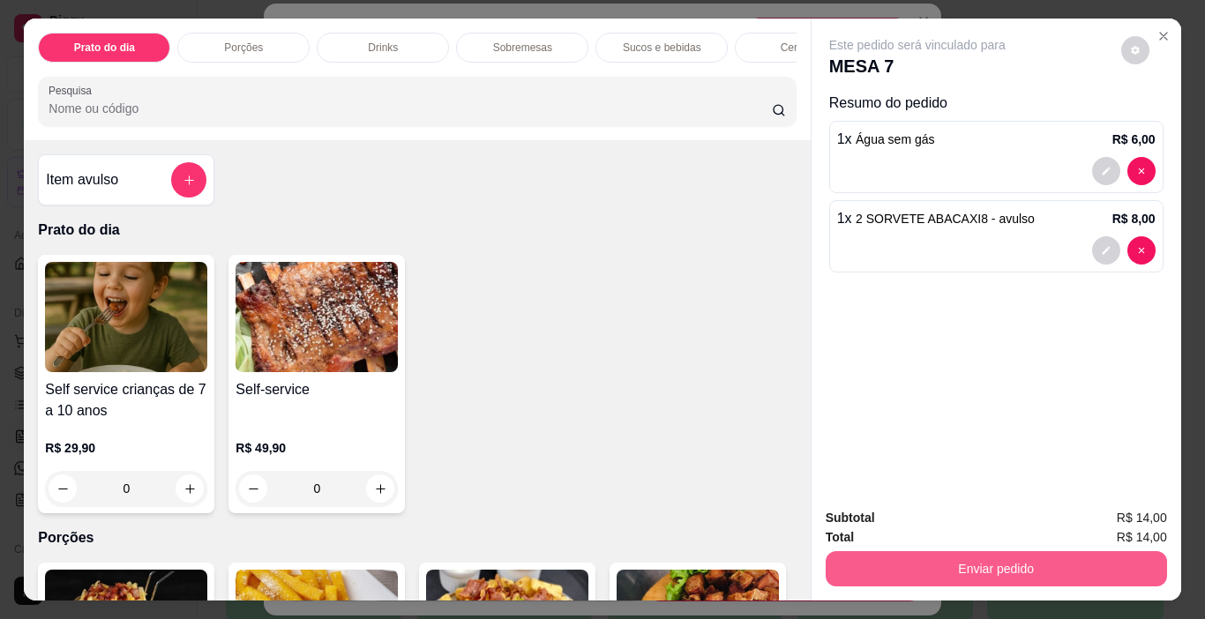
click at [973, 558] on button "Enviar pedido" at bounding box center [996, 568] width 341 height 35
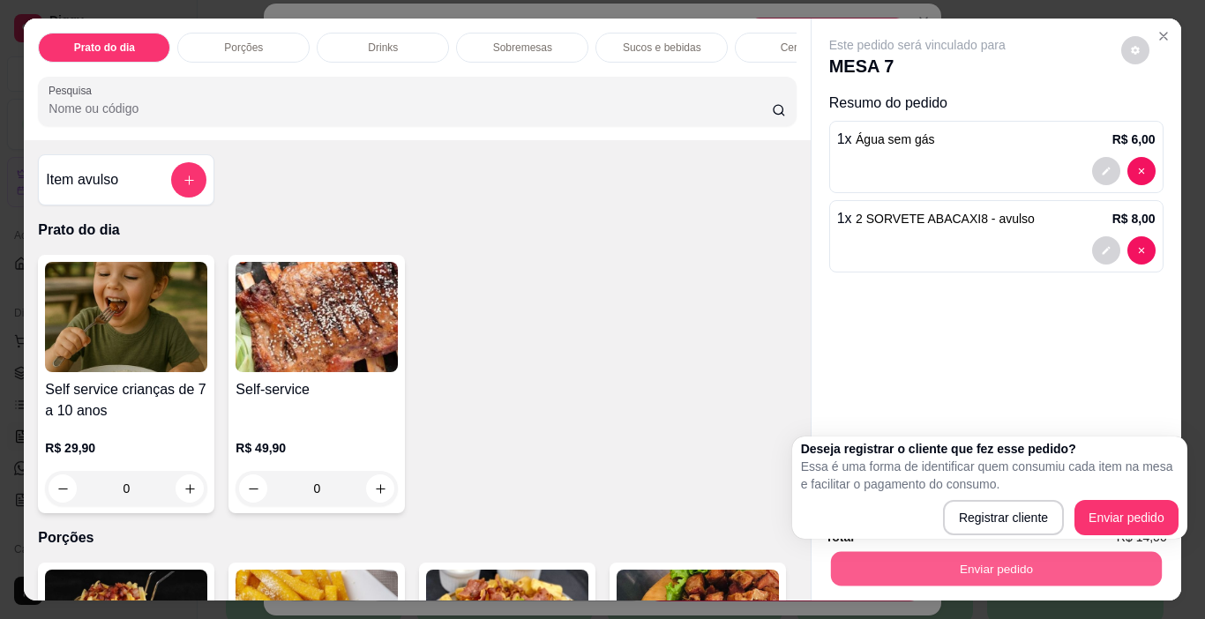
click at [994, 558] on button "Enviar pedido" at bounding box center [995, 569] width 331 height 34
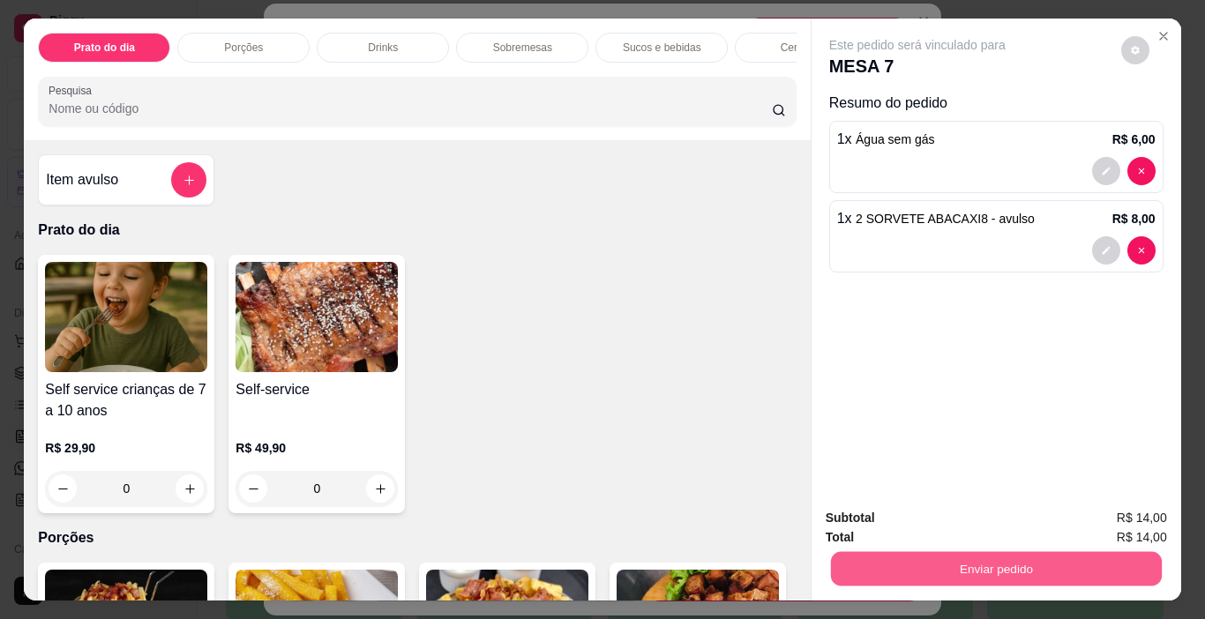
click at [980, 559] on button "Enviar pedido" at bounding box center [995, 569] width 331 height 34
click at [1099, 516] on button "Enviar pedido" at bounding box center [1121, 519] width 100 height 34
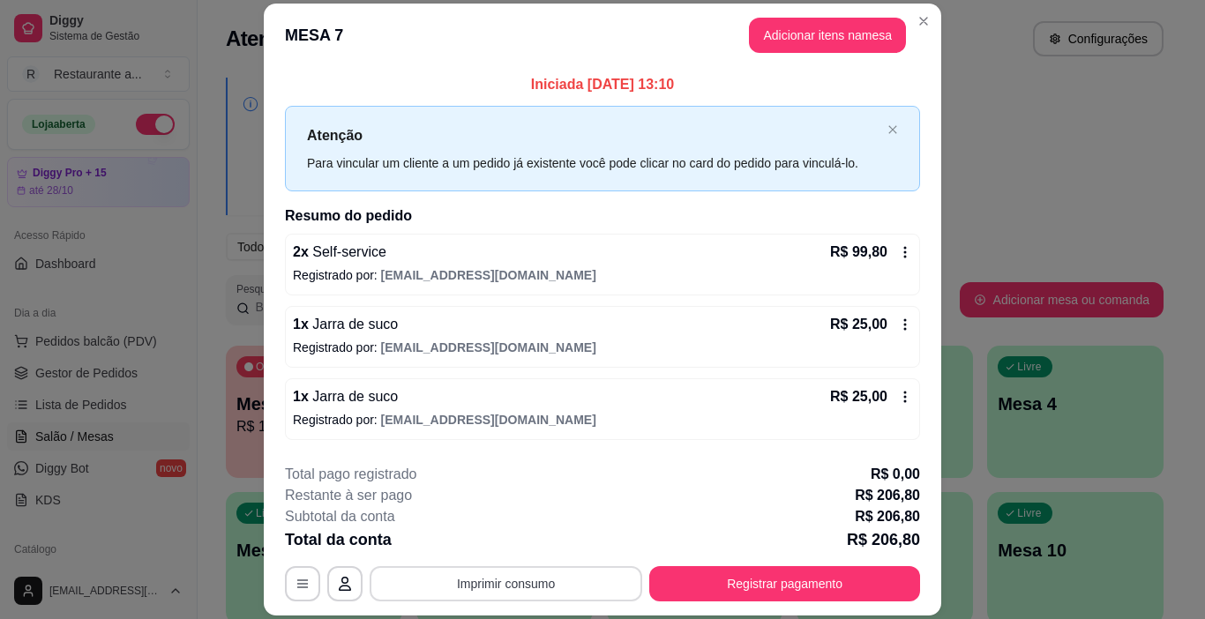
click at [545, 588] on button "Imprimir consumo" at bounding box center [506, 583] width 273 height 35
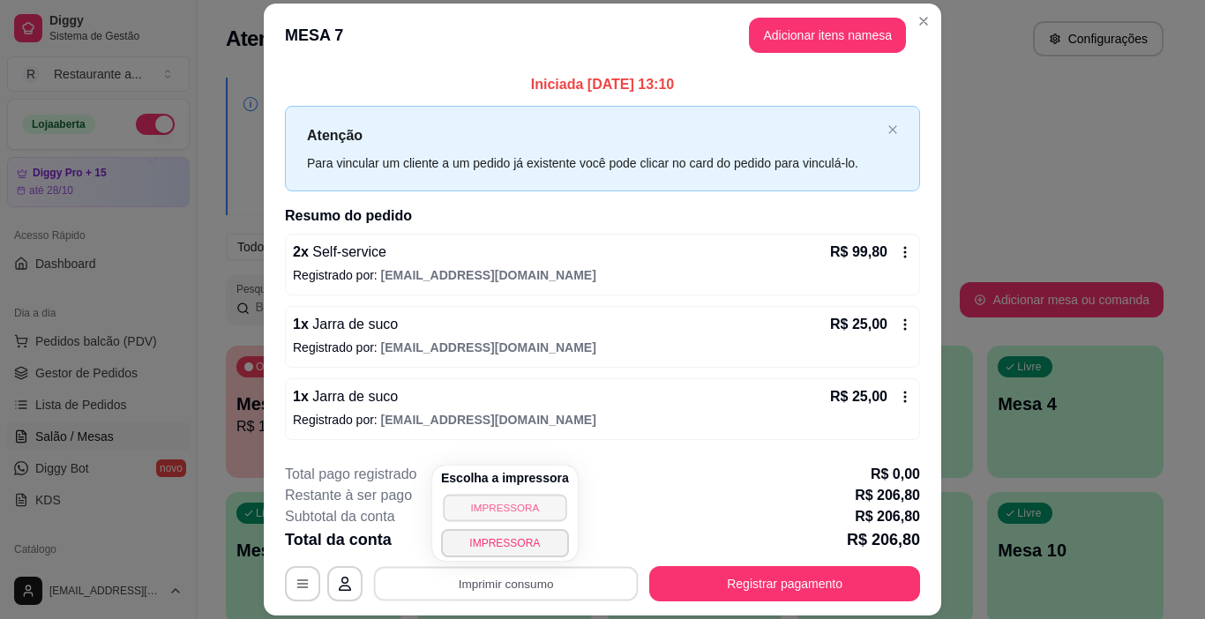
click at [513, 504] on button "IMPRESSORA" at bounding box center [505, 507] width 124 height 27
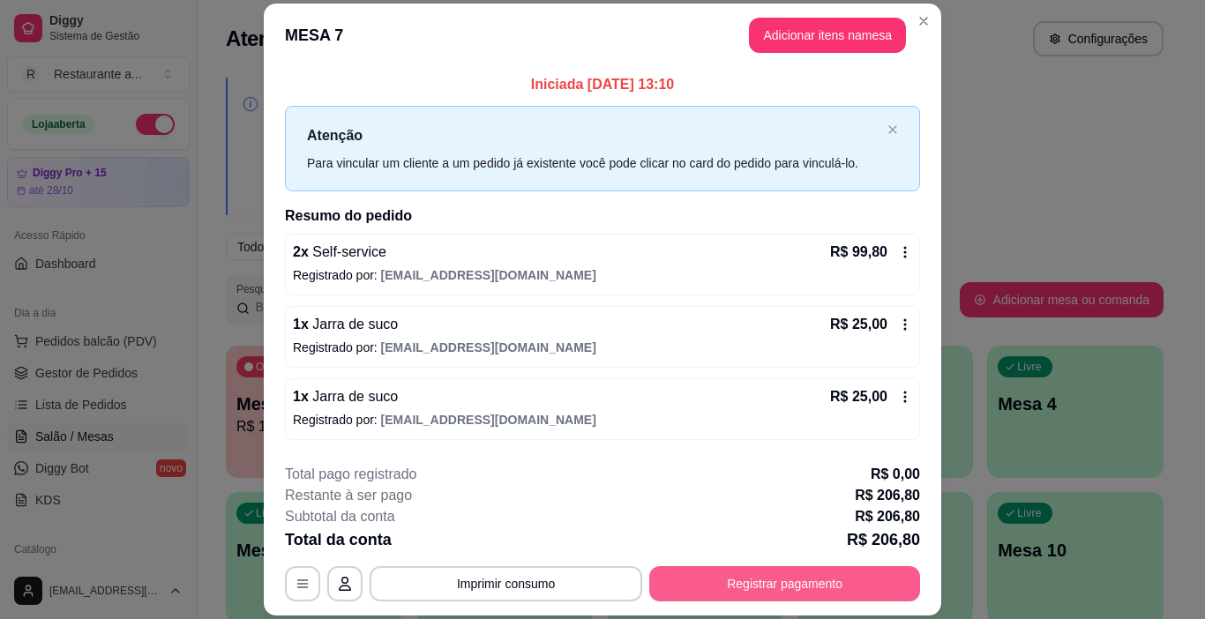
click at [776, 590] on button "Registrar pagamento" at bounding box center [784, 583] width 271 height 35
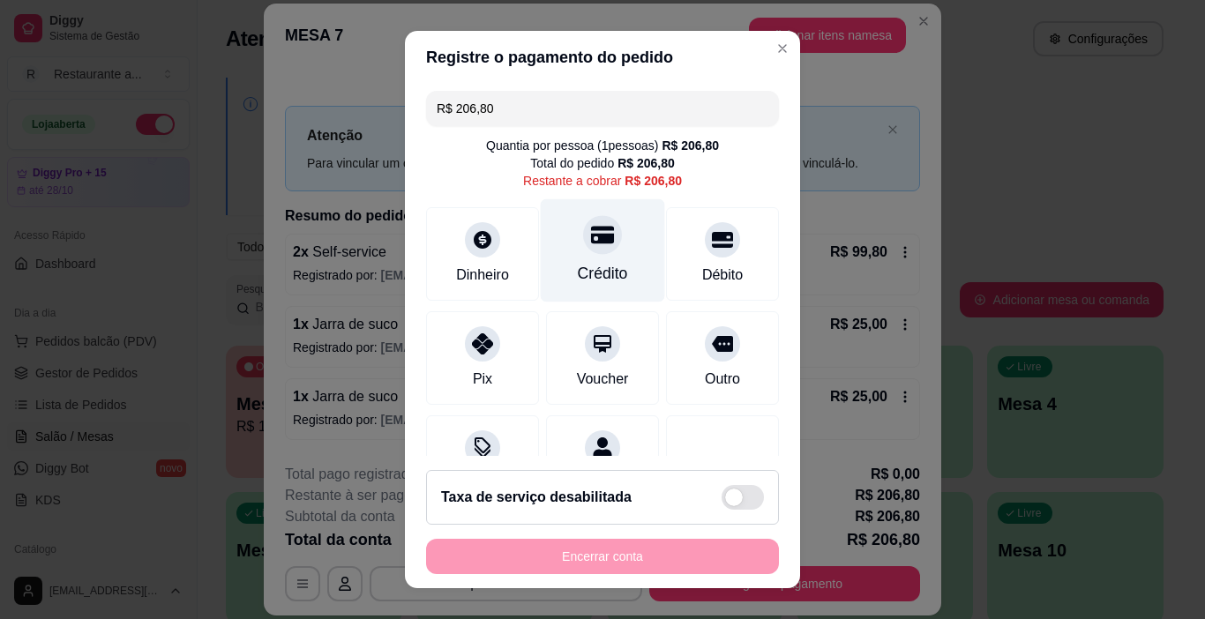
click at [583, 252] on div at bounding box center [602, 235] width 39 height 39
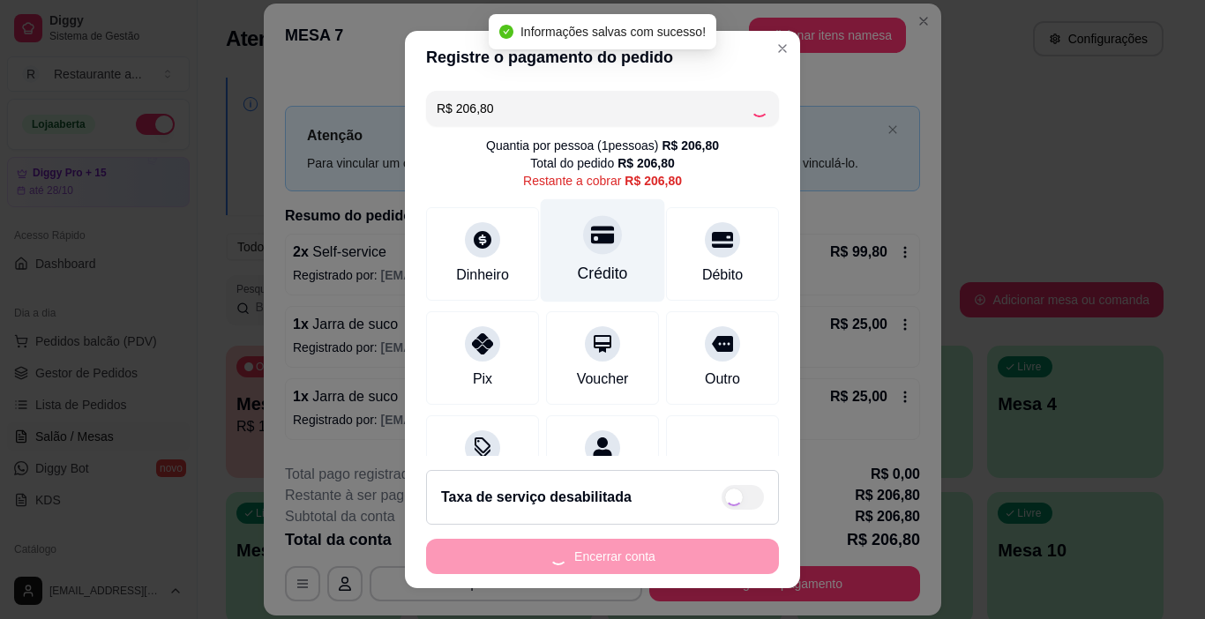
type input "R$ 0,00"
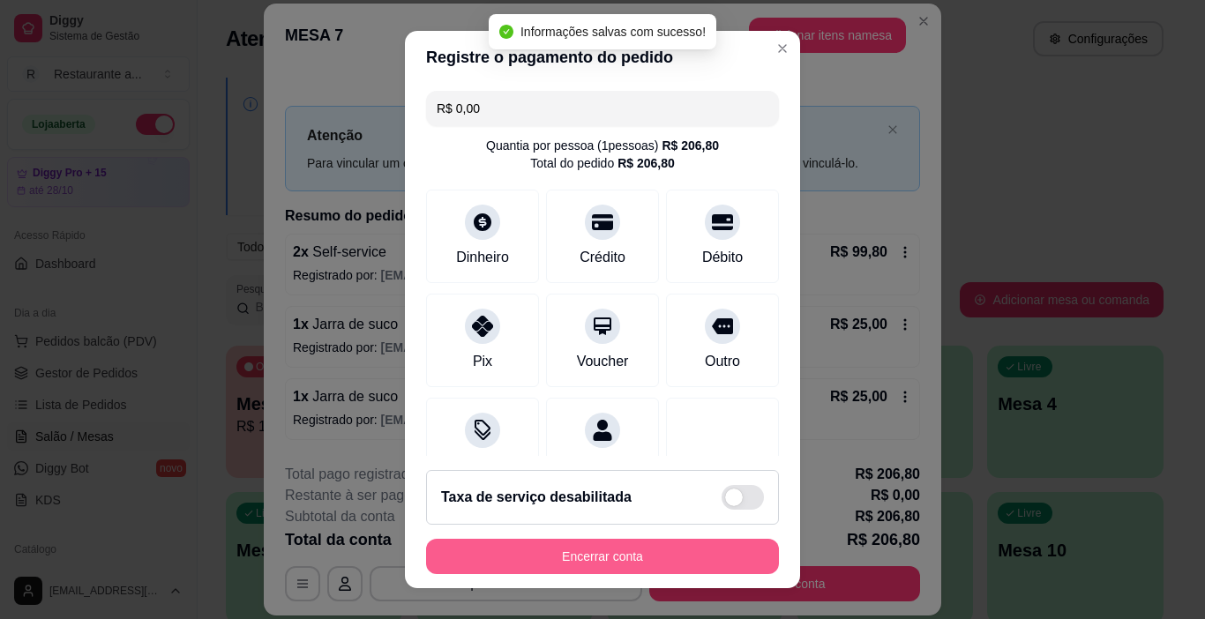
click at [650, 564] on button "Encerrar conta" at bounding box center [602, 556] width 353 height 35
